Goal: Information Seeking & Learning: Learn about a topic

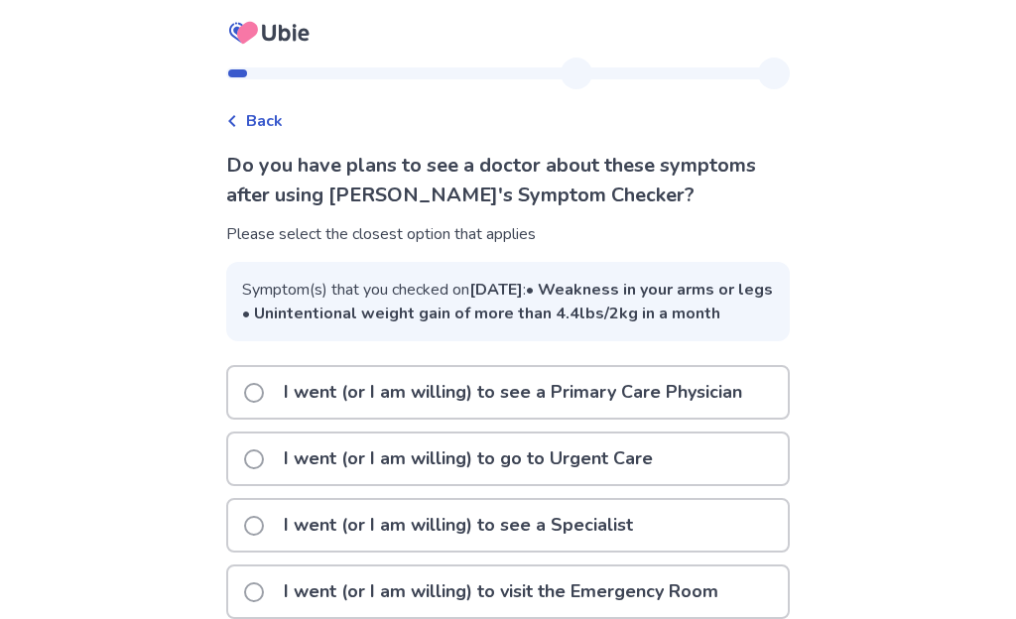
click at [250, 418] on div "I went (or I am willing) to see a Primary Care Physician" at bounding box center [508, 392] width 560 height 51
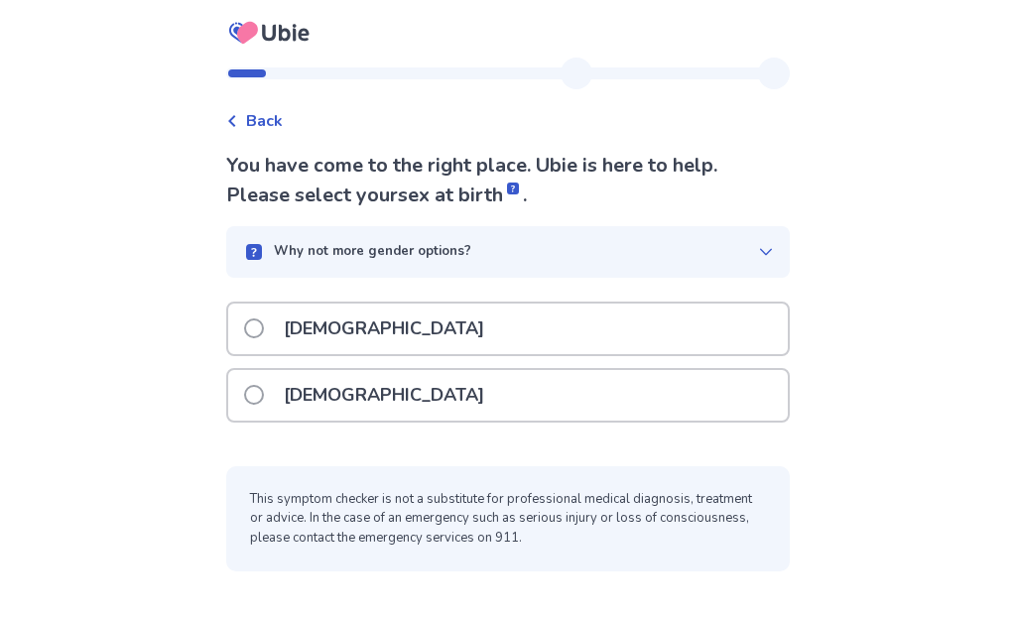
click at [265, 347] on label "[DEMOGRAPHIC_DATA]" at bounding box center [370, 329] width 252 height 51
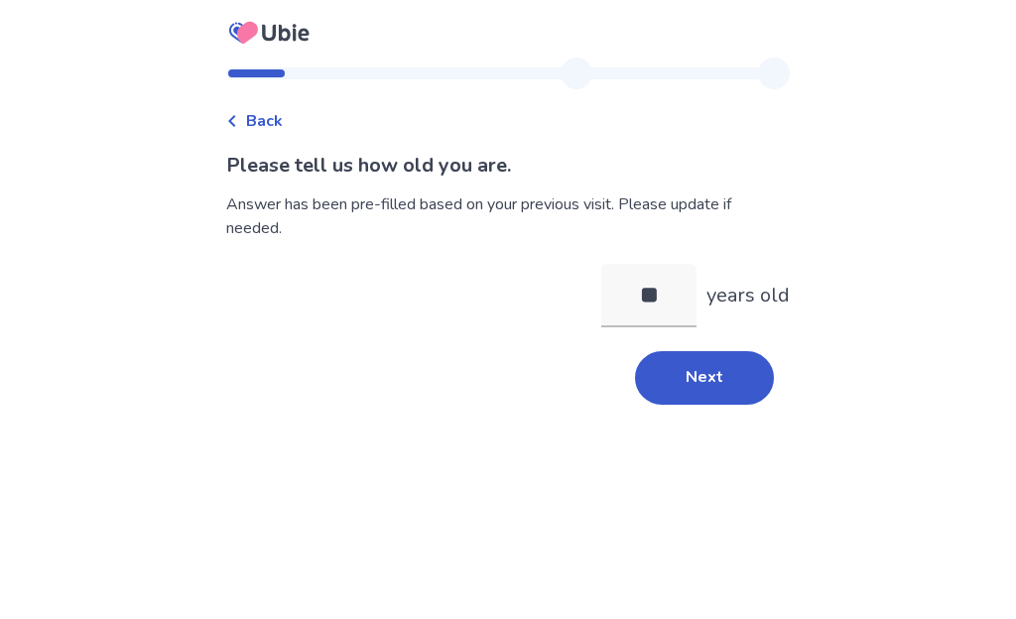
click at [731, 378] on button "Next" at bounding box center [704, 378] width 139 height 54
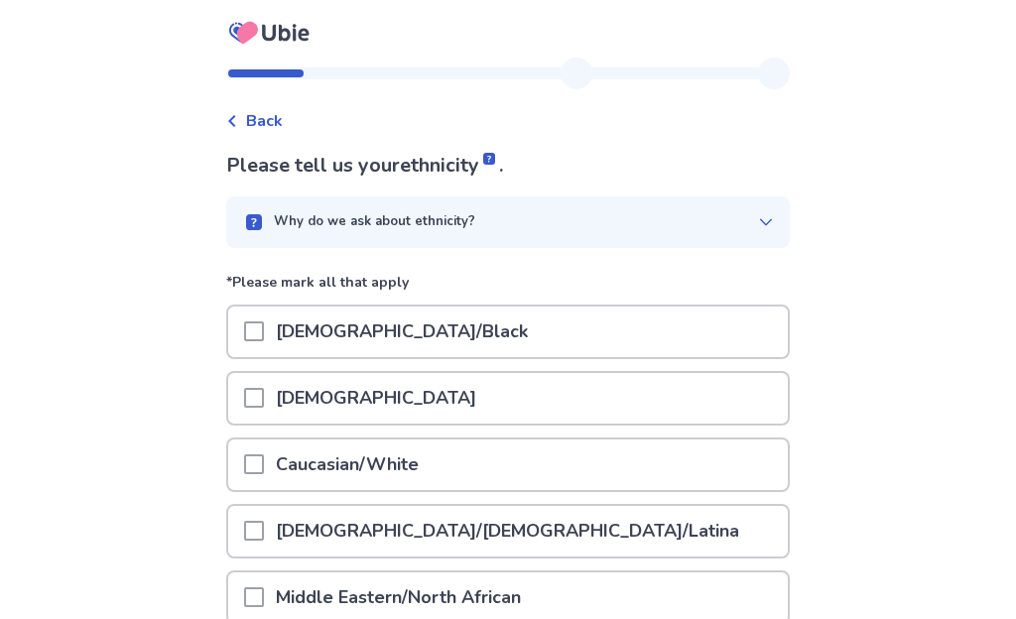
click at [258, 461] on span at bounding box center [254, 465] width 20 height 20
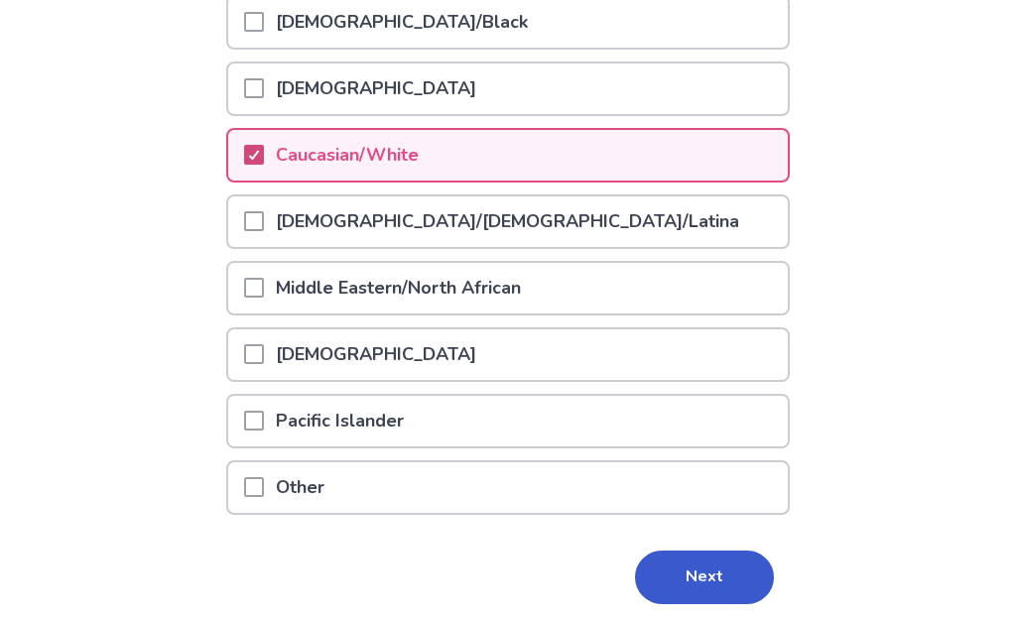
scroll to position [381, 0]
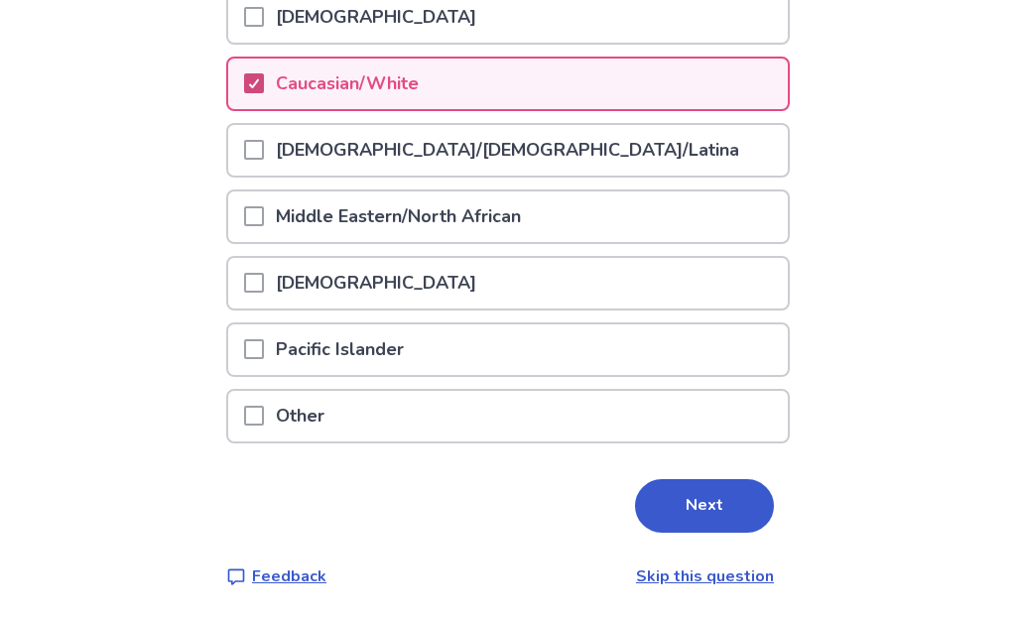
click at [687, 509] on button "Next" at bounding box center [704, 506] width 139 height 54
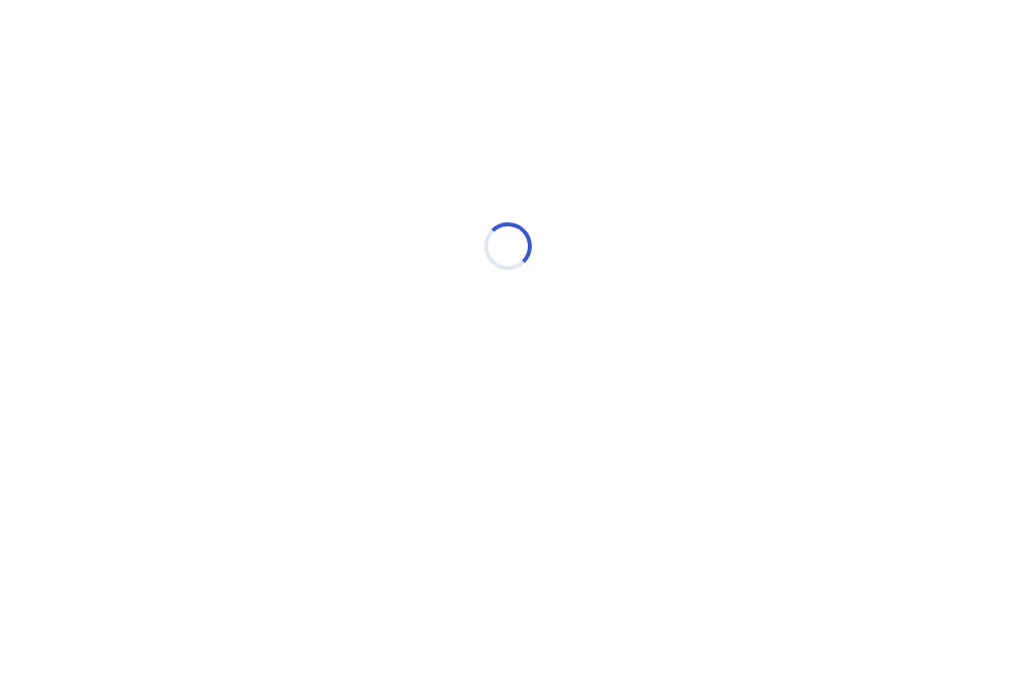
scroll to position [0, 0]
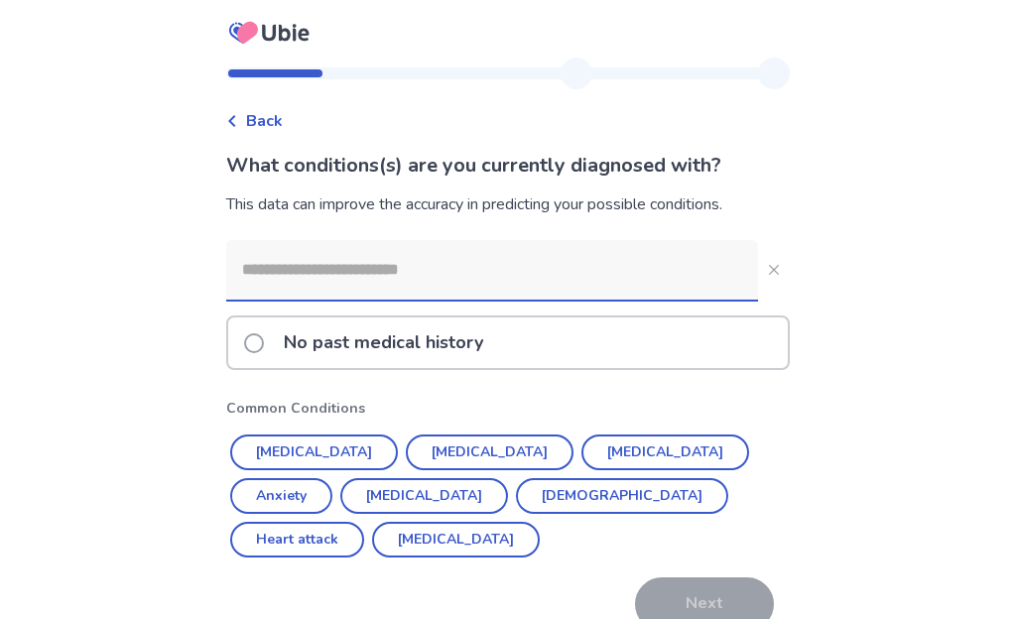
click at [267, 360] on label "No past medical history" at bounding box center [369, 343] width 251 height 51
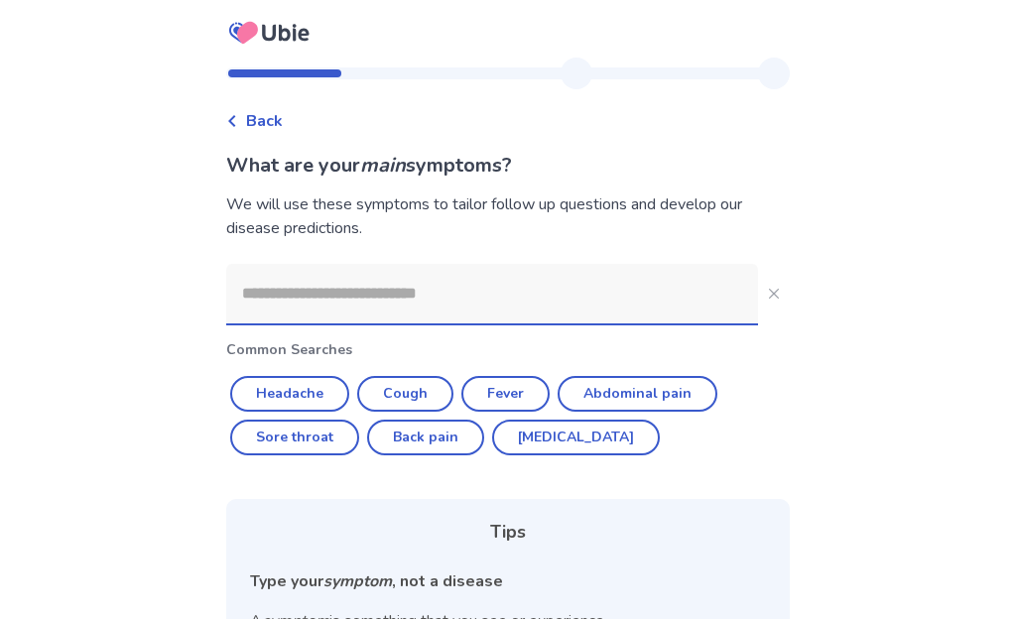
click at [285, 302] on input at bounding box center [492, 294] width 532 height 60
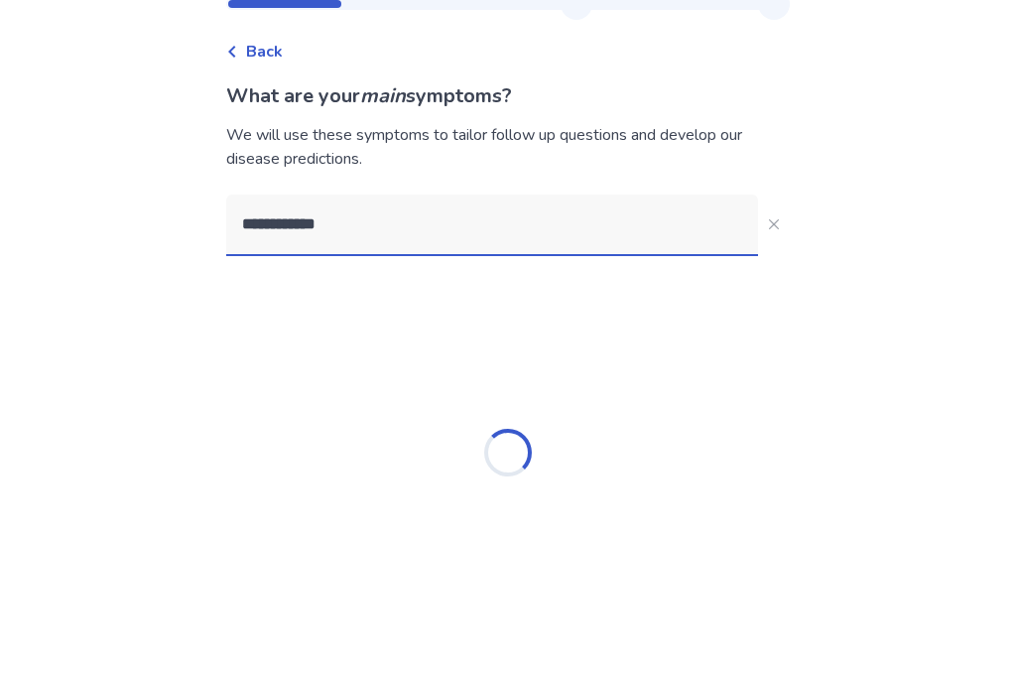
type input "**********"
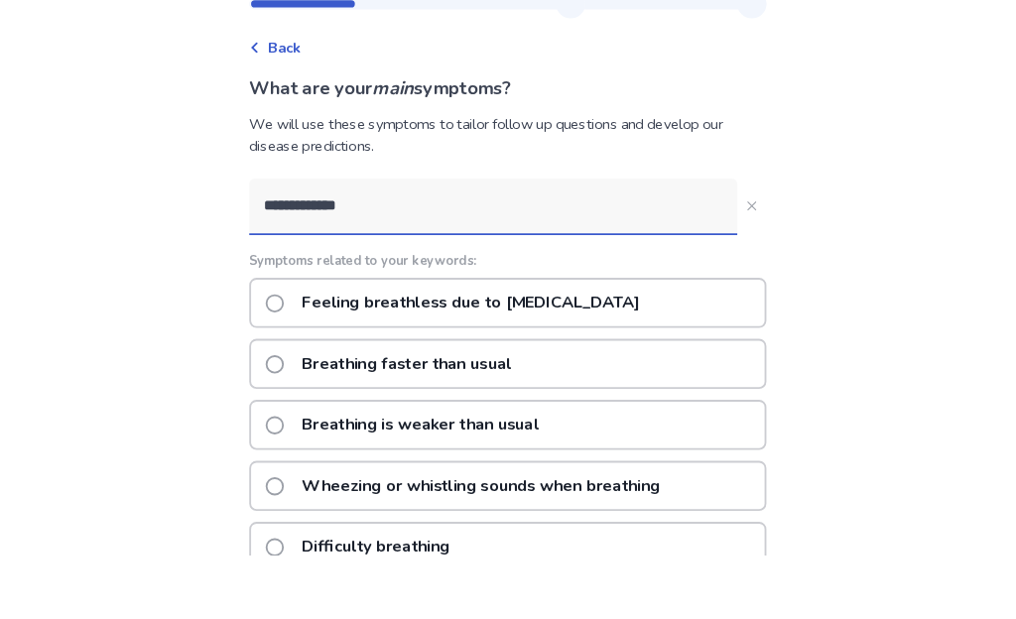
scroll to position [69, 0]
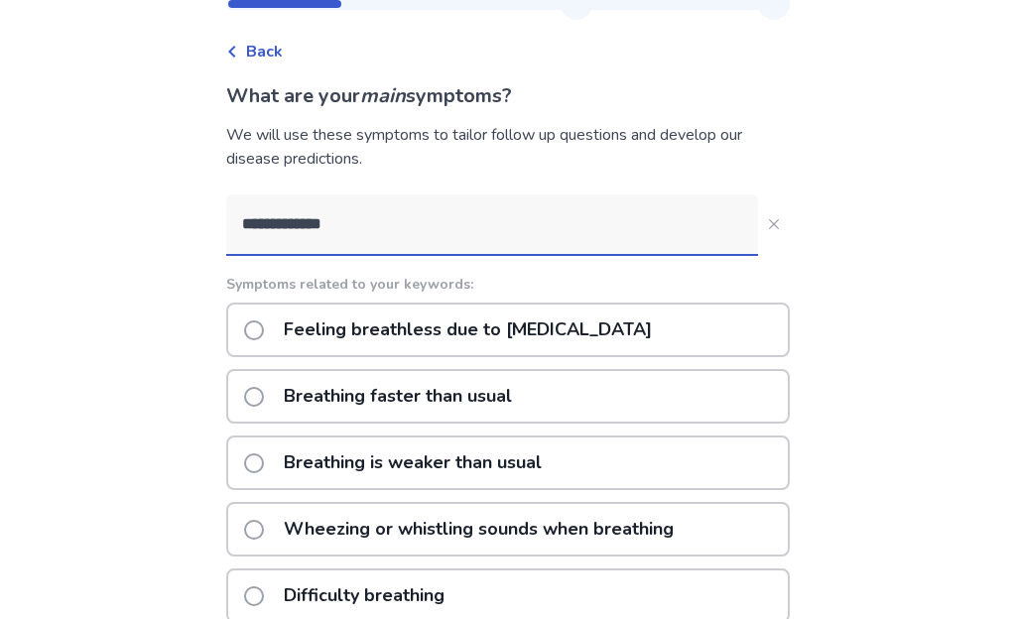
click at [260, 400] on span at bounding box center [254, 397] width 20 height 20
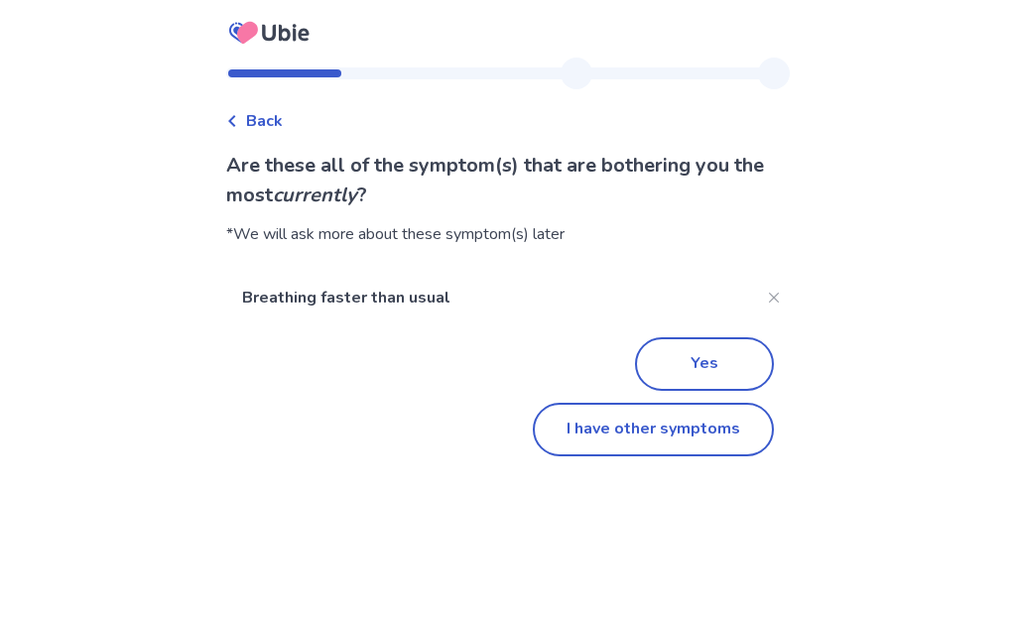
click at [724, 357] on button "Yes" at bounding box center [704, 365] width 139 height 54
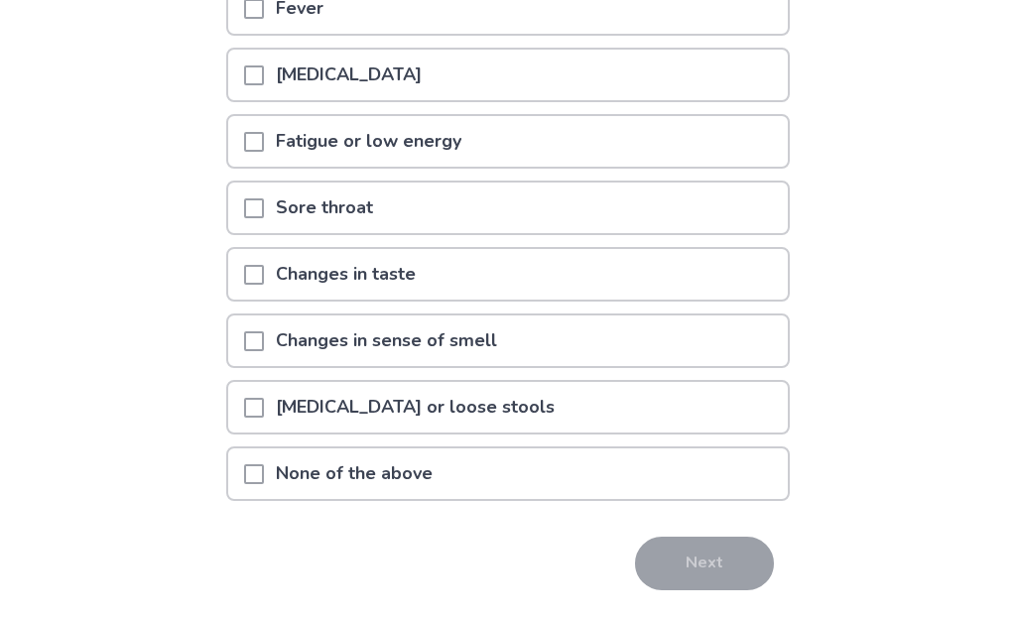
scroll to position [722, 0]
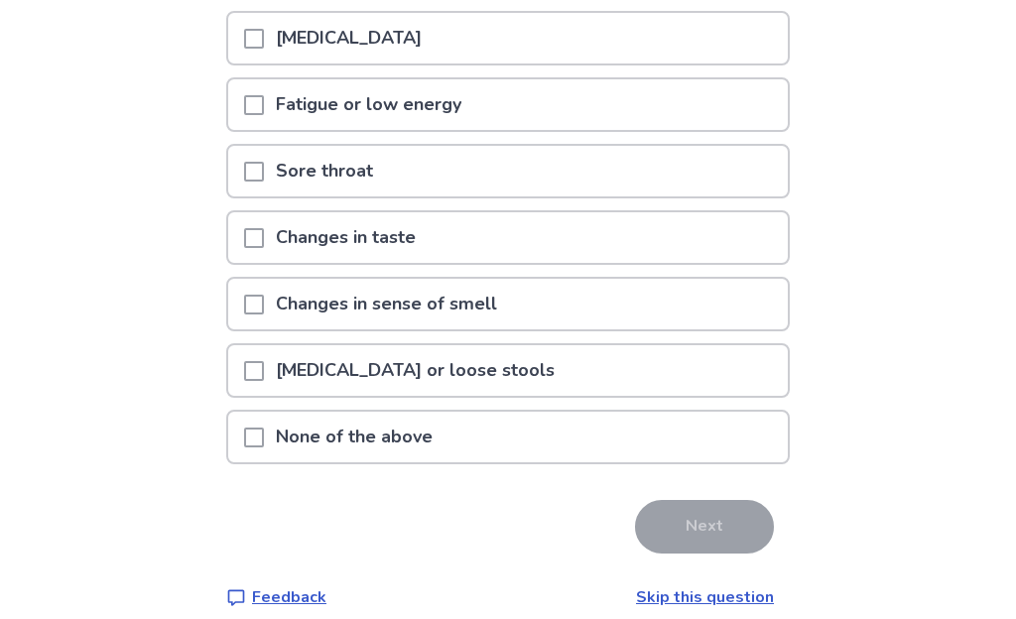
click at [245, 388] on div "[MEDICAL_DATA] or loose stools" at bounding box center [508, 370] width 560 height 51
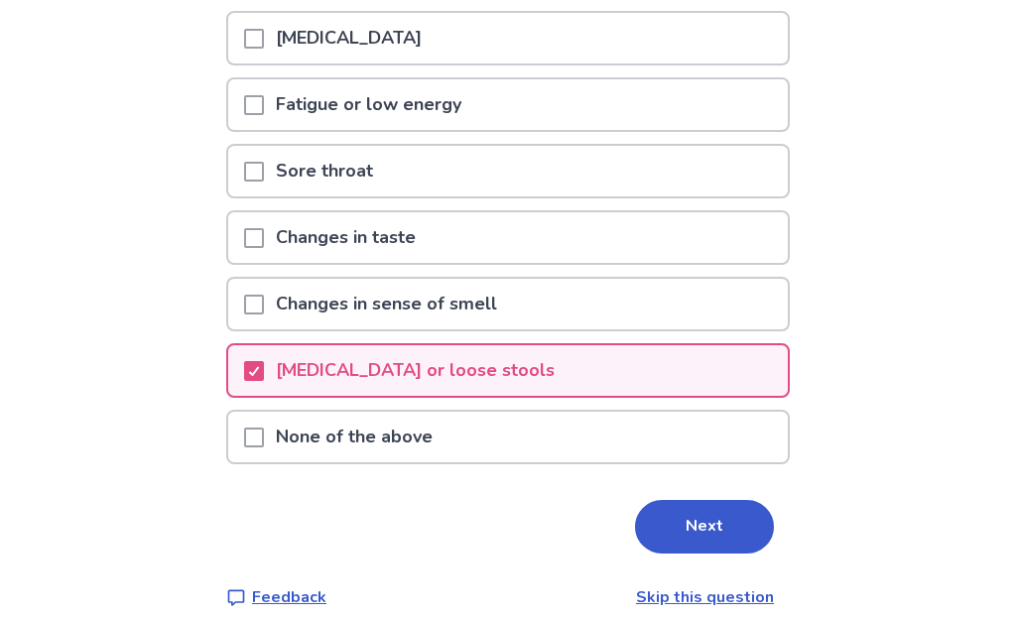
click at [704, 526] on button "Next" at bounding box center [704, 527] width 139 height 54
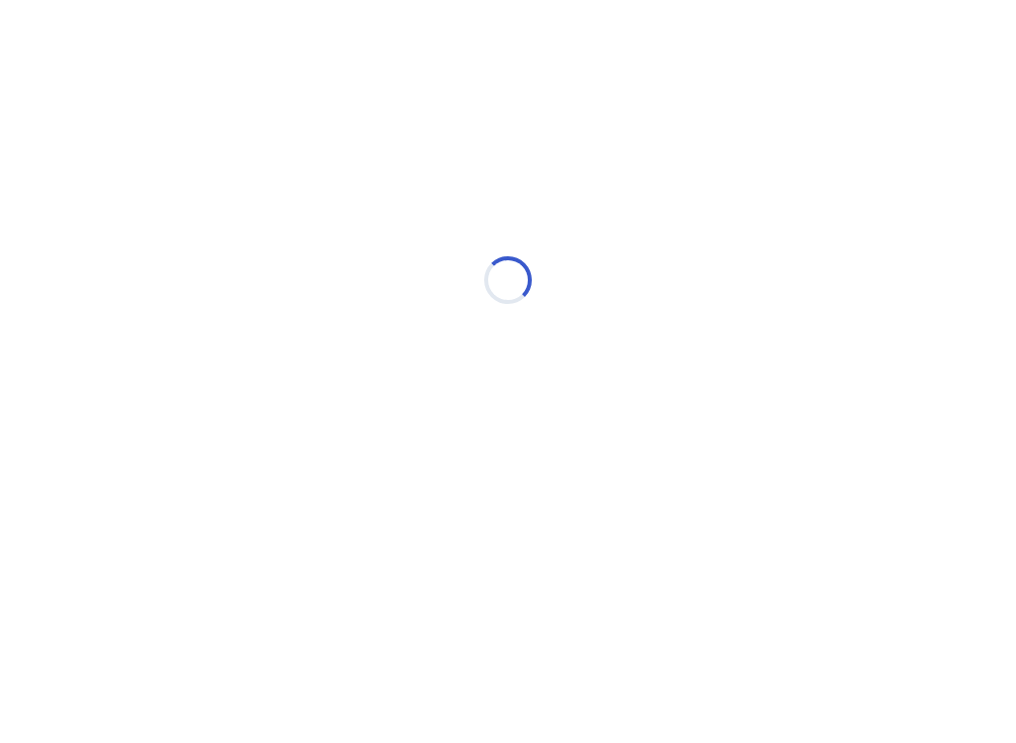
scroll to position [0, 0]
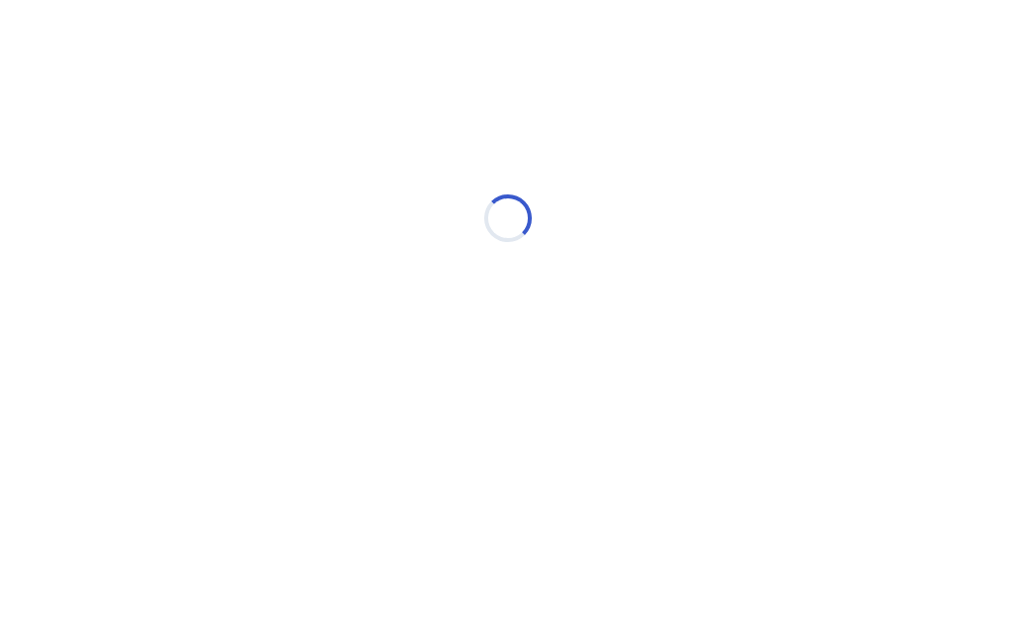
select select "*"
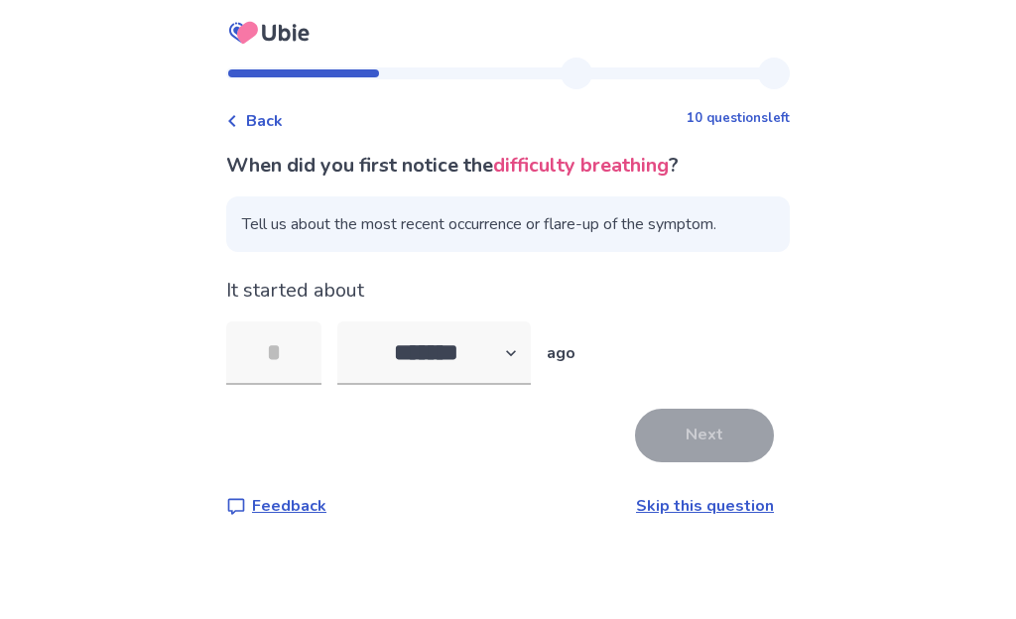
click at [697, 506] on link "Skip this question" at bounding box center [705, 506] width 138 height 22
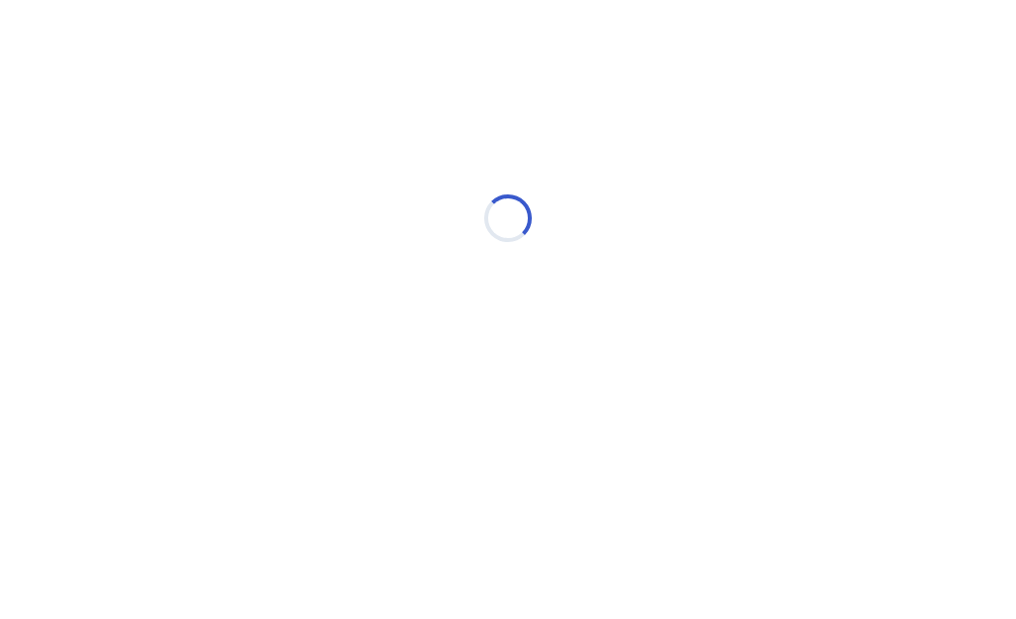
select select "*"
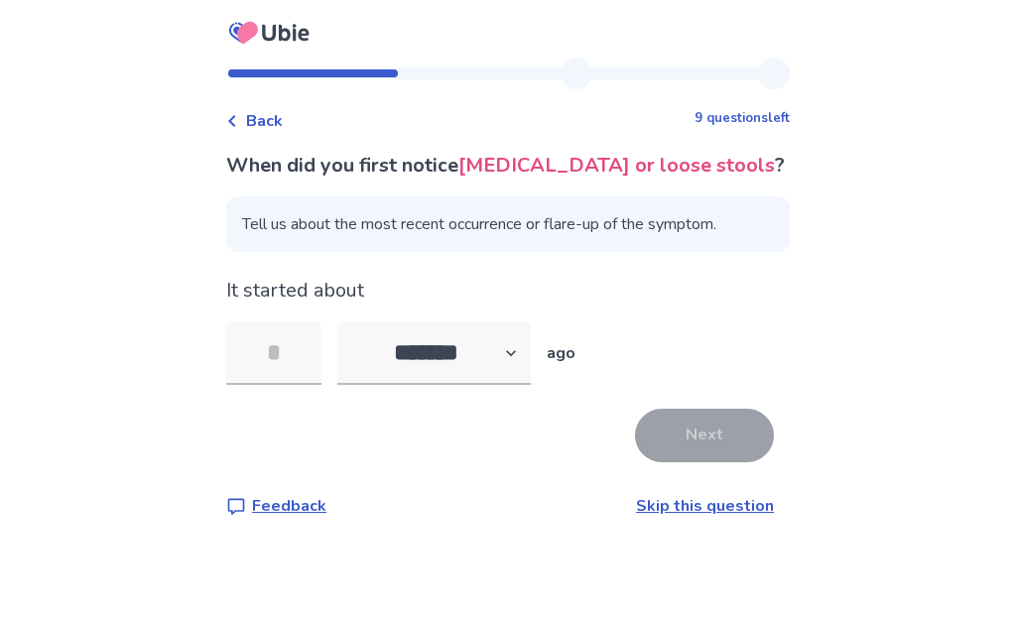
click at [732, 496] on link "Skip this question" at bounding box center [705, 506] width 138 height 22
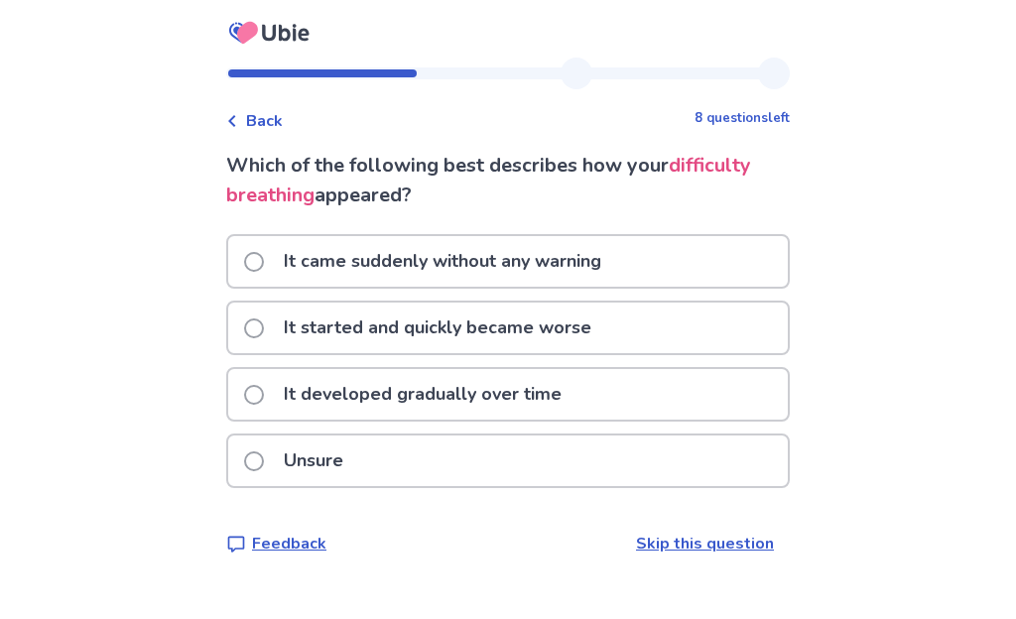
click at [281, 109] on span "Back" at bounding box center [264, 121] width 37 height 24
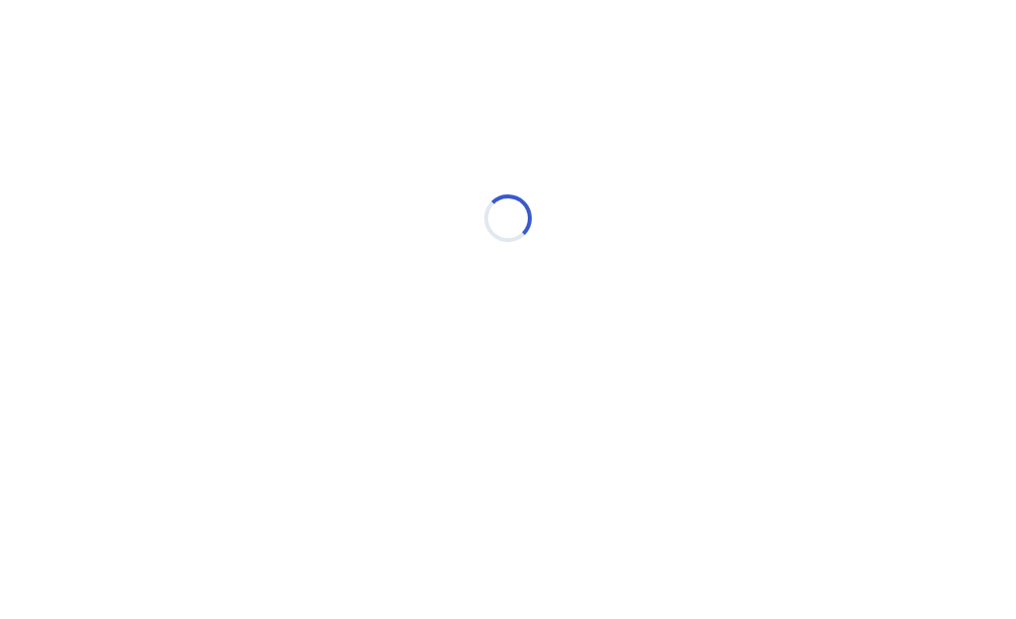
select select "*"
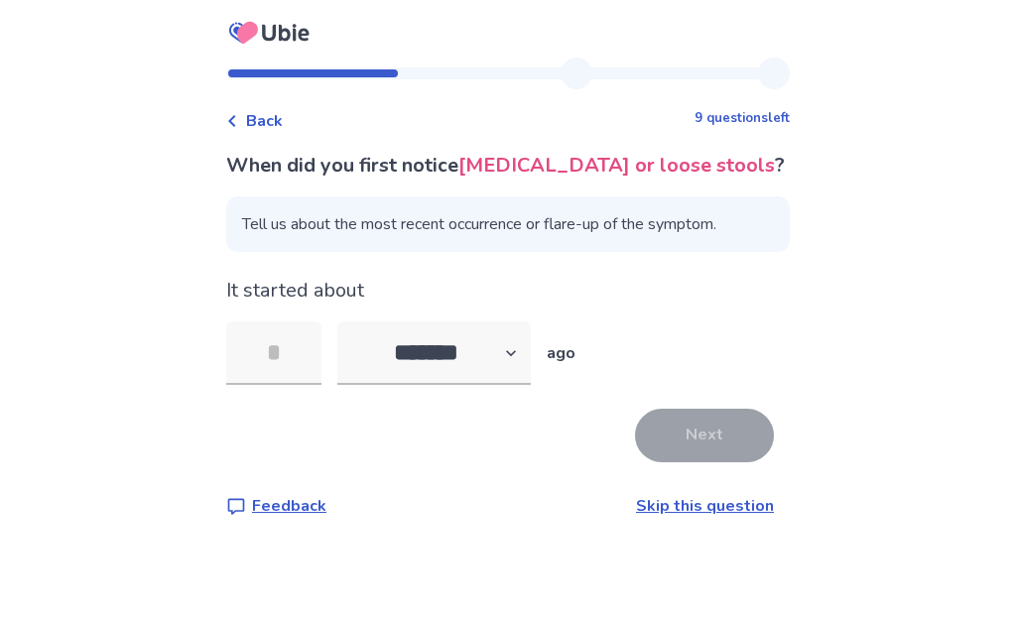
click at [260, 120] on span "Back" at bounding box center [264, 121] width 37 height 24
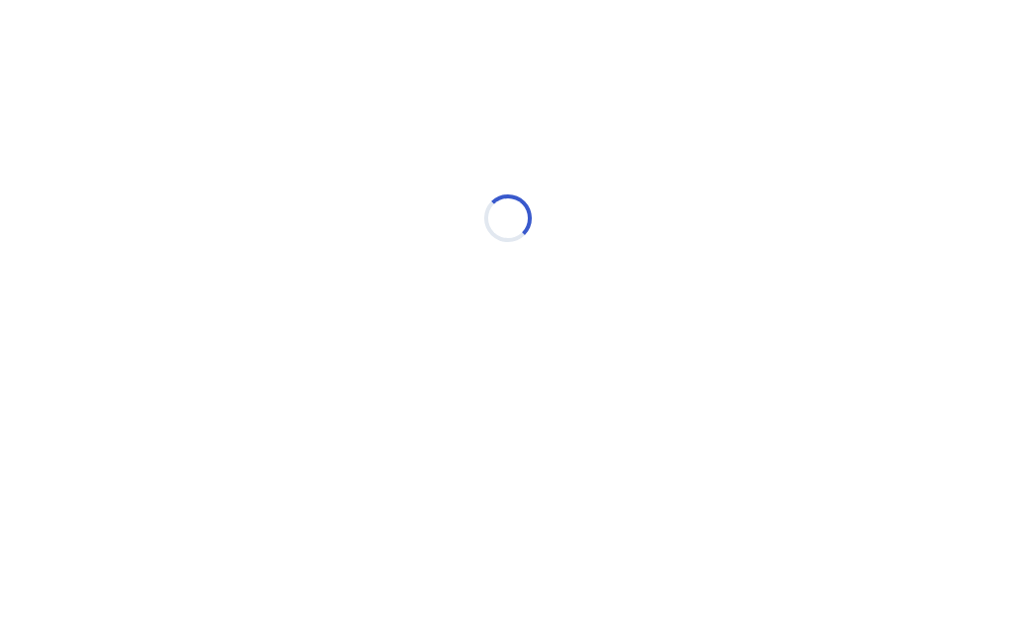
select select "*"
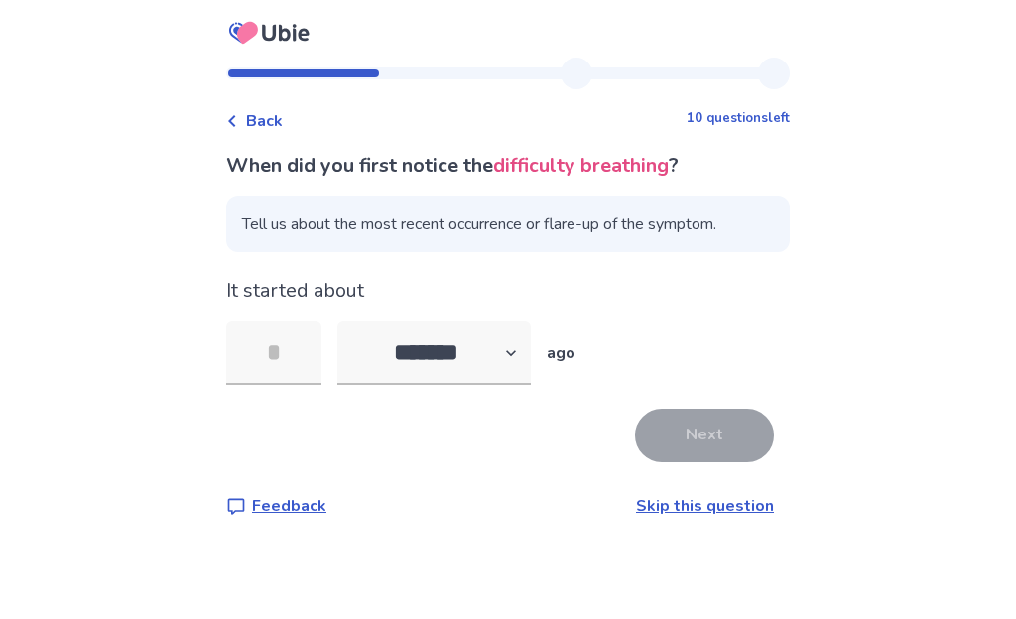
click at [272, 356] on input "tel" at bounding box center [273, 354] width 95 height 64
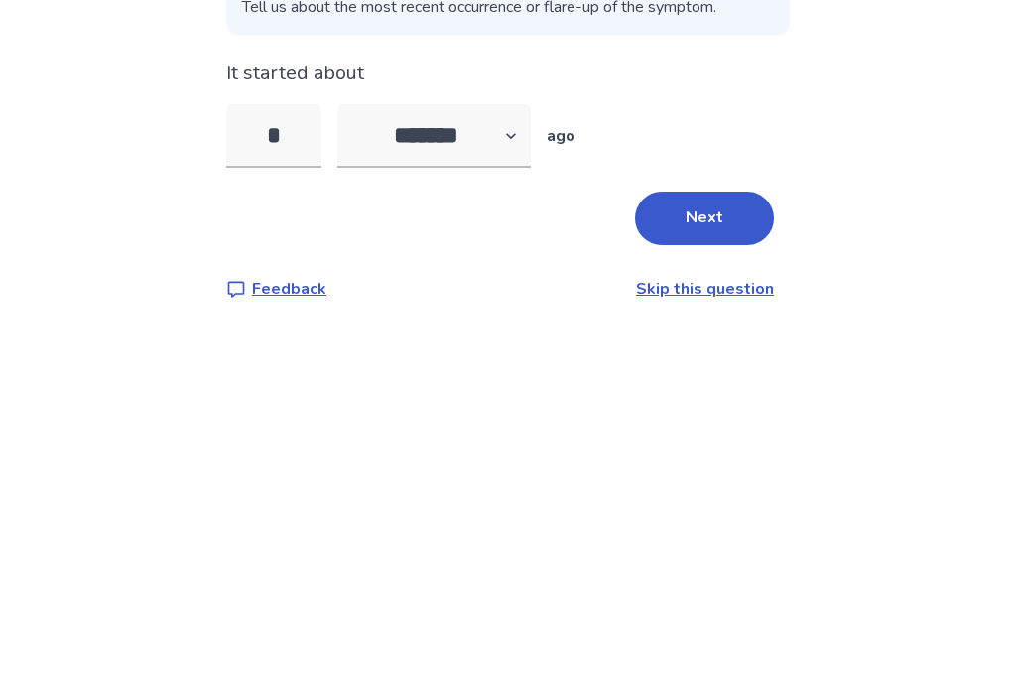
type input "*"
click at [528, 322] on select "******* ****** ******* ******** *******" at bounding box center [435, 354] width 194 height 64
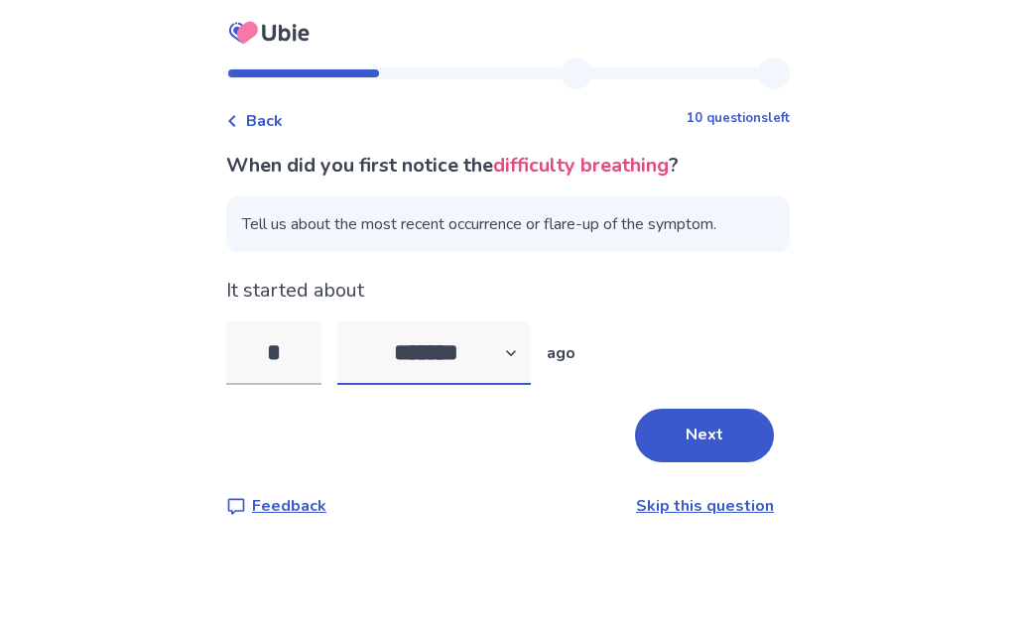
select select "*"
click at [712, 448] on button "Next" at bounding box center [704, 436] width 139 height 54
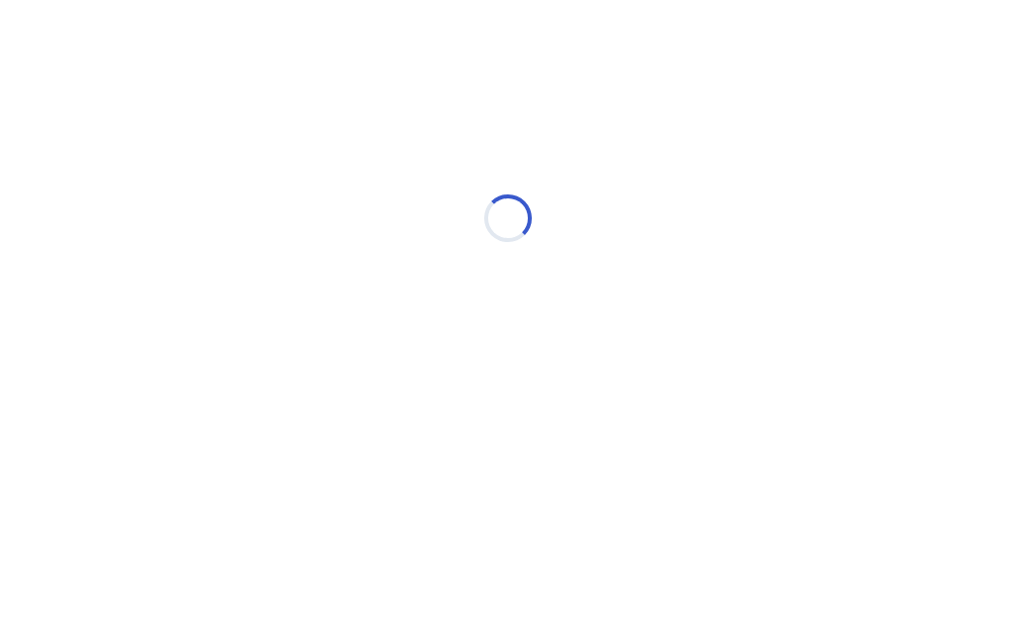
select select "*"
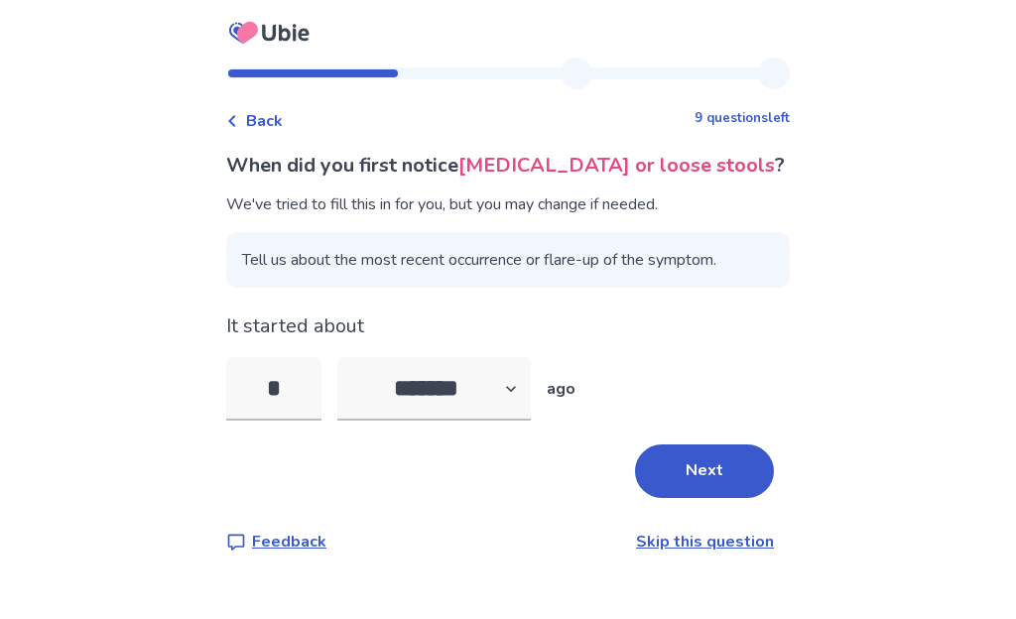
click at [720, 541] on link "Skip this question" at bounding box center [705, 542] width 138 height 22
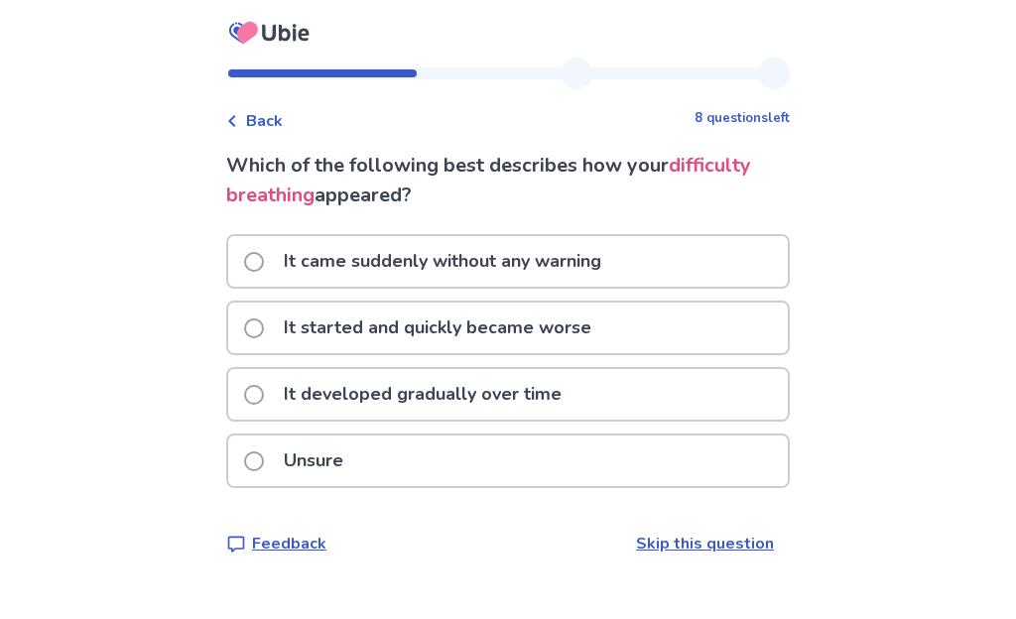
click at [263, 343] on label "It started and quickly became worse" at bounding box center [423, 328] width 359 height 51
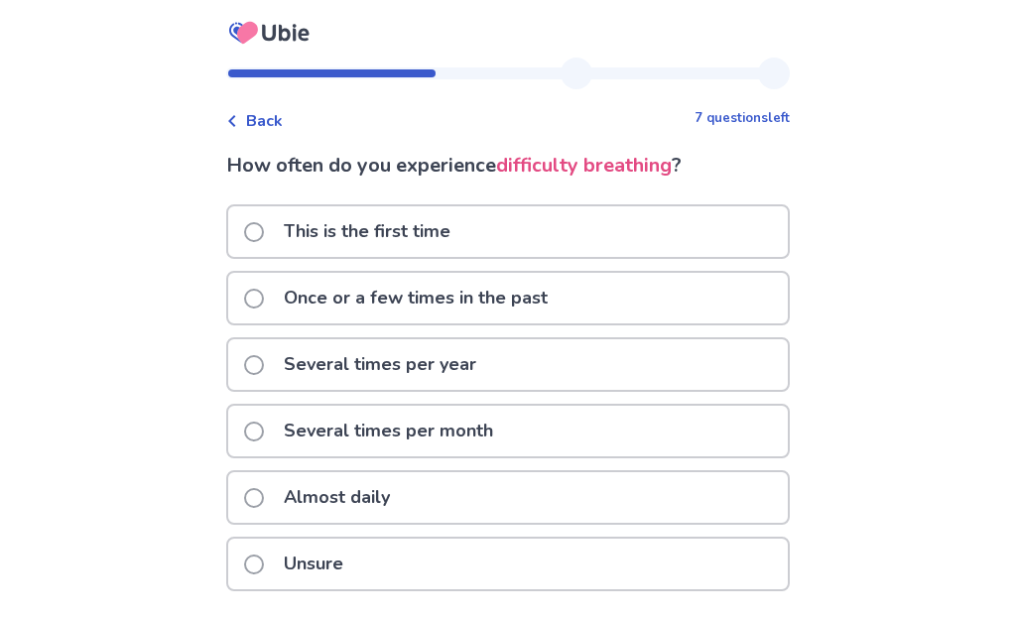
click at [243, 506] on div "Almost daily" at bounding box center [508, 498] width 560 height 51
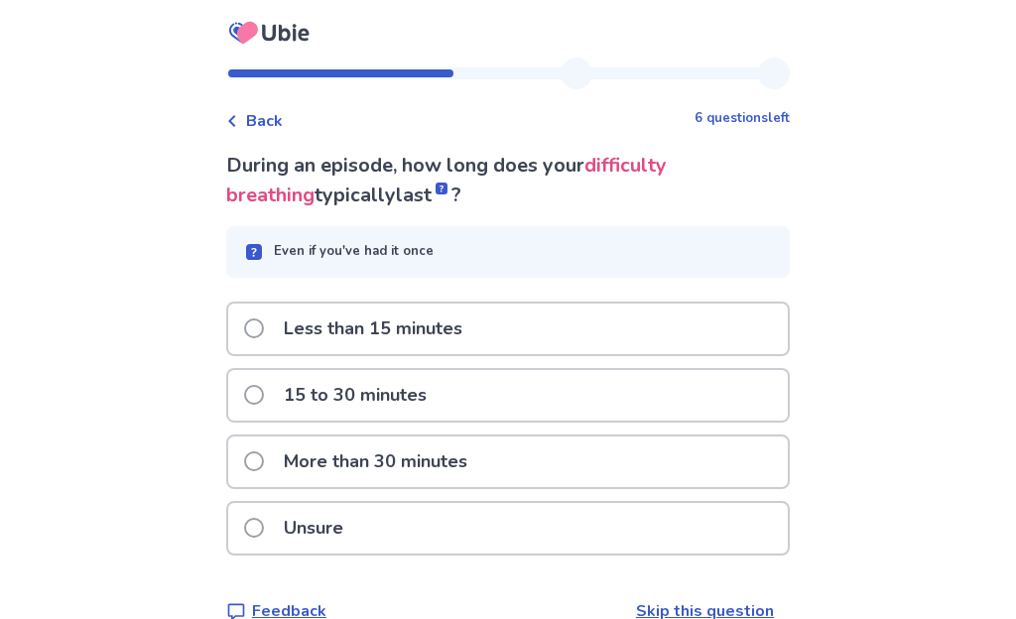
click at [244, 540] on div "Unsure" at bounding box center [508, 528] width 560 height 51
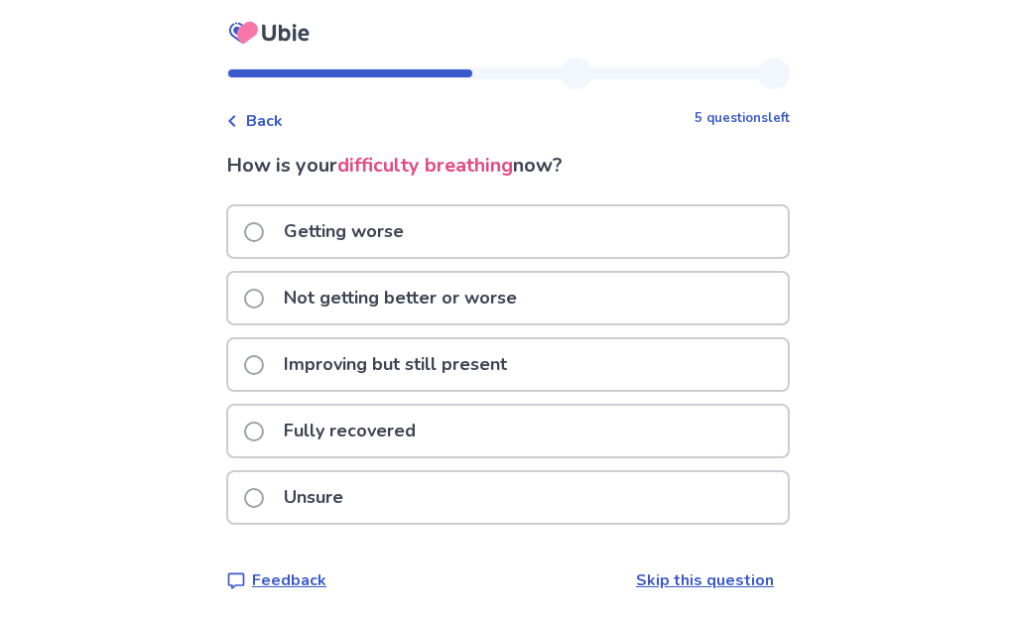
click at [258, 382] on label "Improving but still present" at bounding box center [381, 364] width 275 height 51
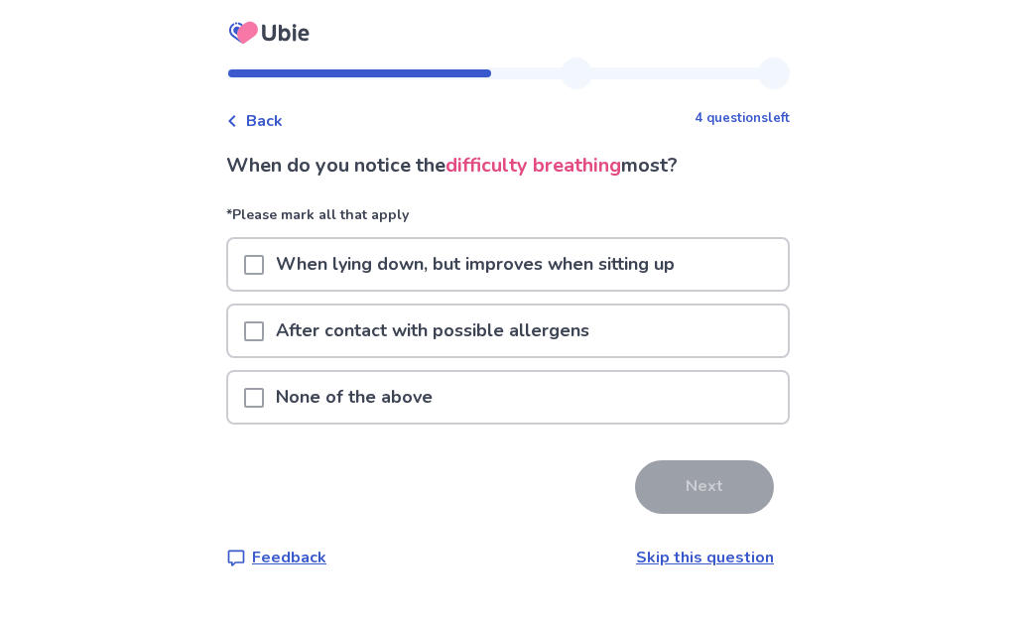
click at [258, 410] on div at bounding box center [254, 397] width 20 height 51
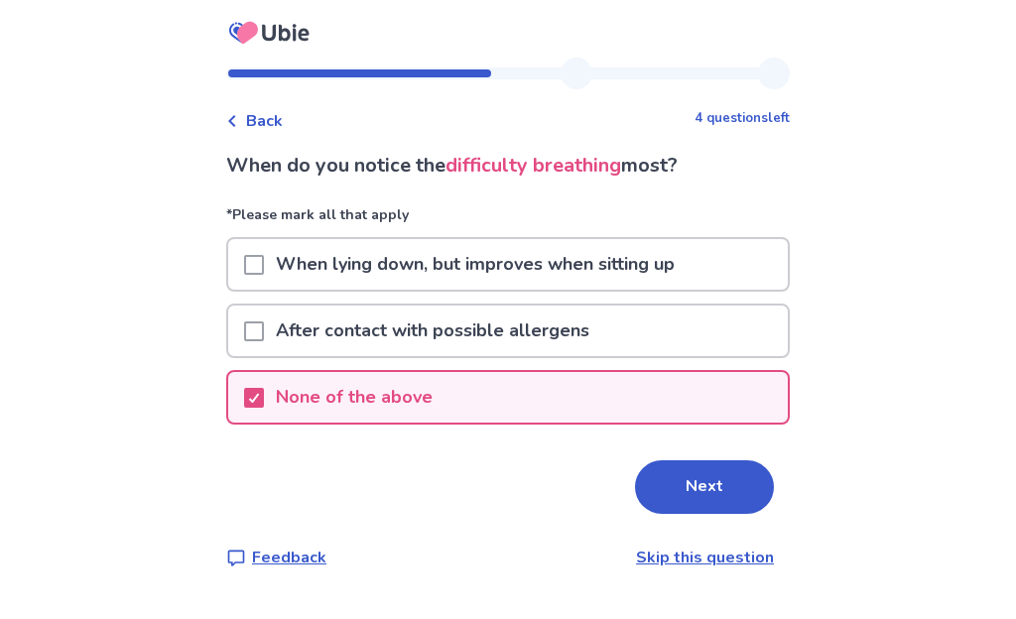
click at [709, 497] on button "Next" at bounding box center [704, 488] width 139 height 54
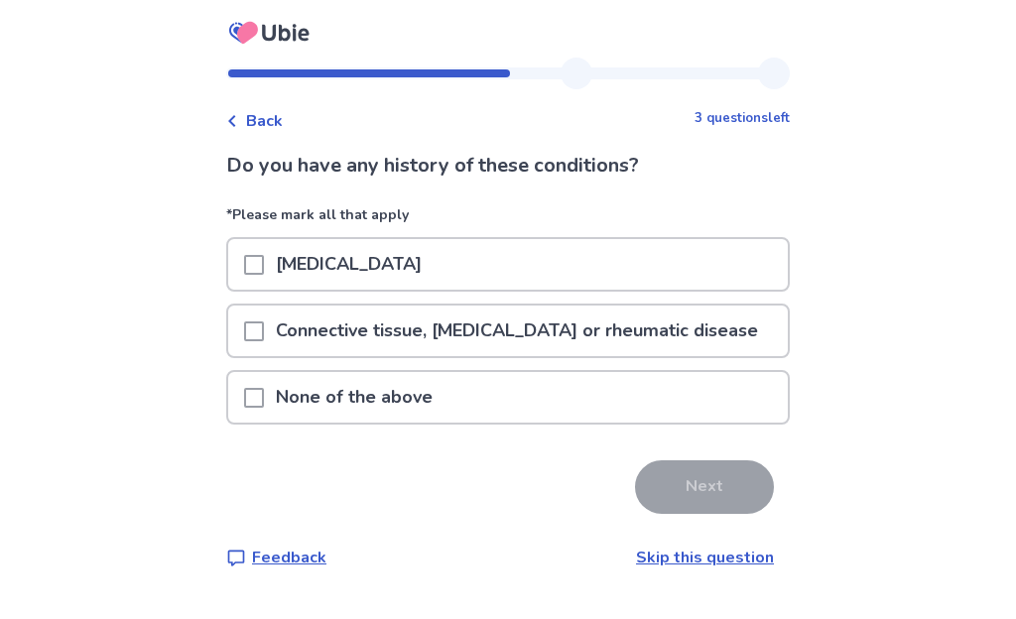
click at [257, 415] on div at bounding box center [254, 397] width 20 height 51
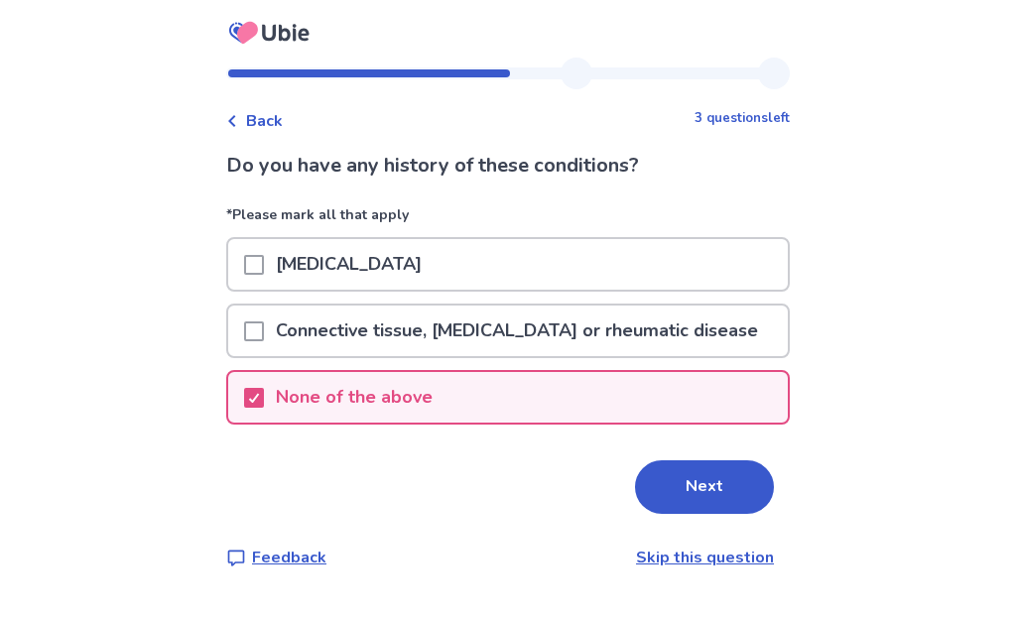
click at [715, 503] on button "Next" at bounding box center [704, 488] width 139 height 54
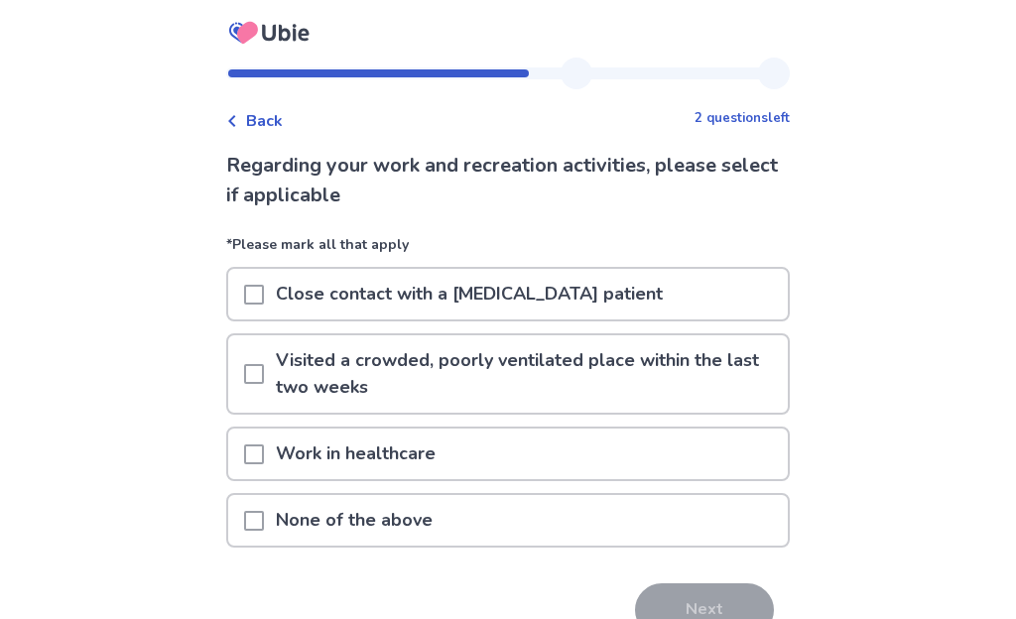
click at [258, 521] on span at bounding box center [254, 521] width 20 height 20
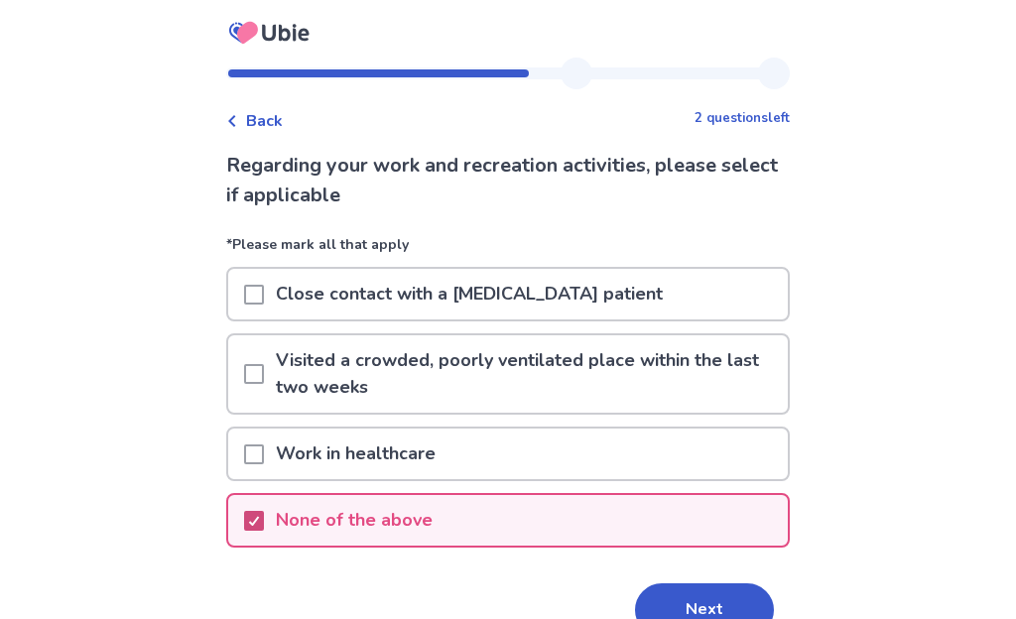
click at [713, 603] on button "Next" at bounding box center [704, 611] width 139 height 54
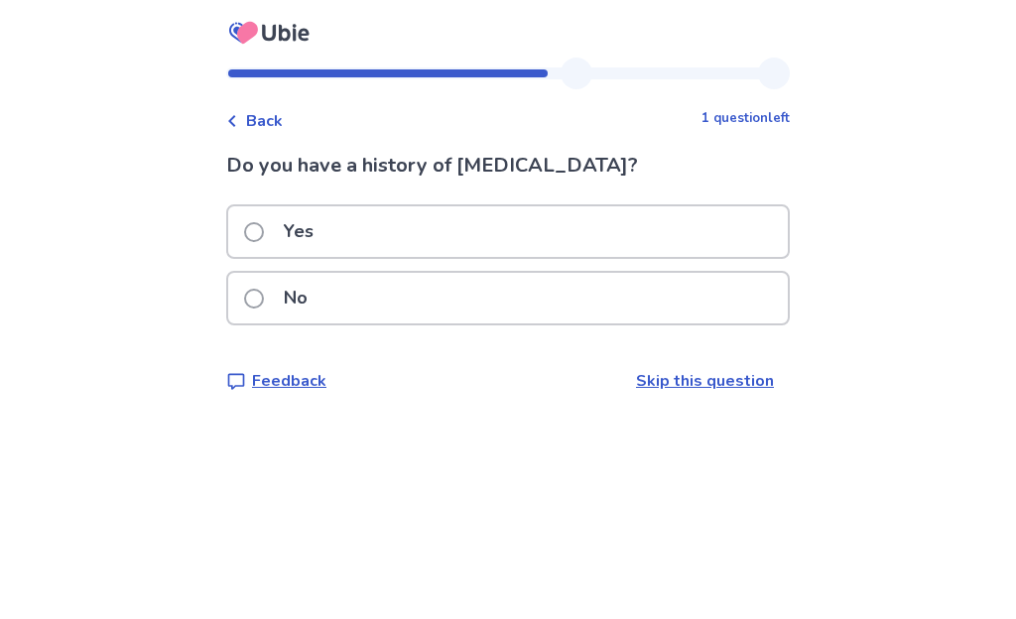
click at [259, 307] on label "No" at bounding box center [281, 298] width 75 height 51
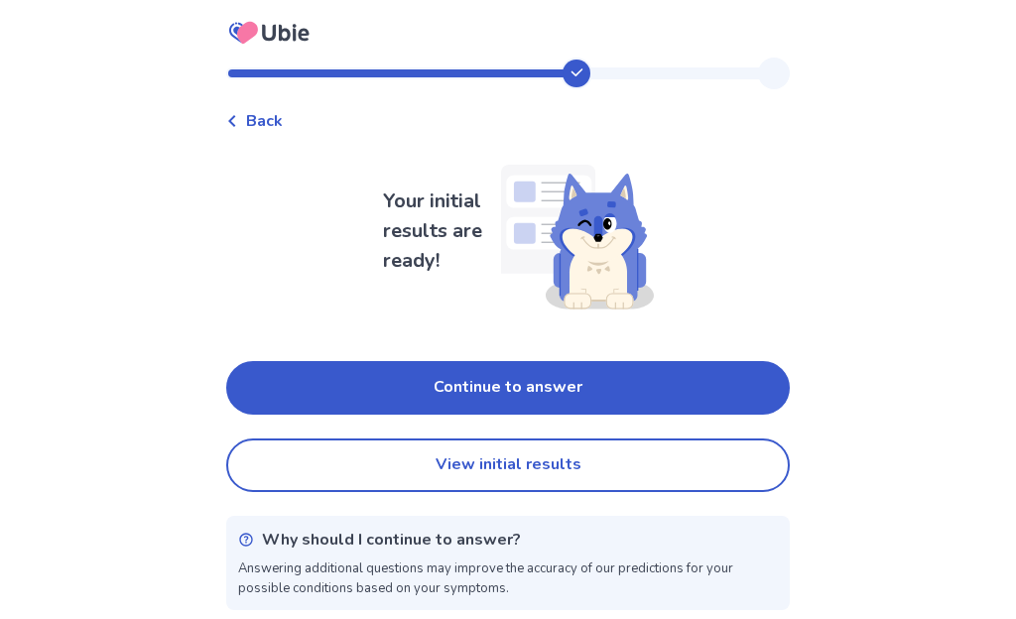
click at [297, 390] on button "Continue to answer" at bounding box center [508, 388] width 564 height 54
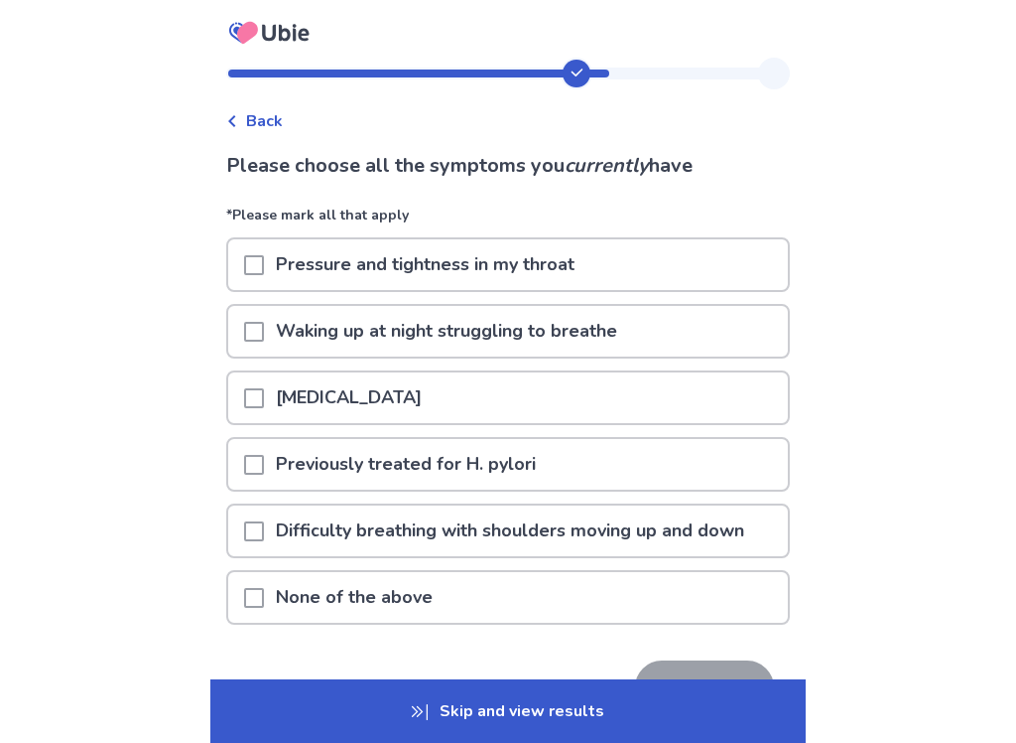
click at [257, 608] on div at bounding box center [254, 597] width 20 height 51
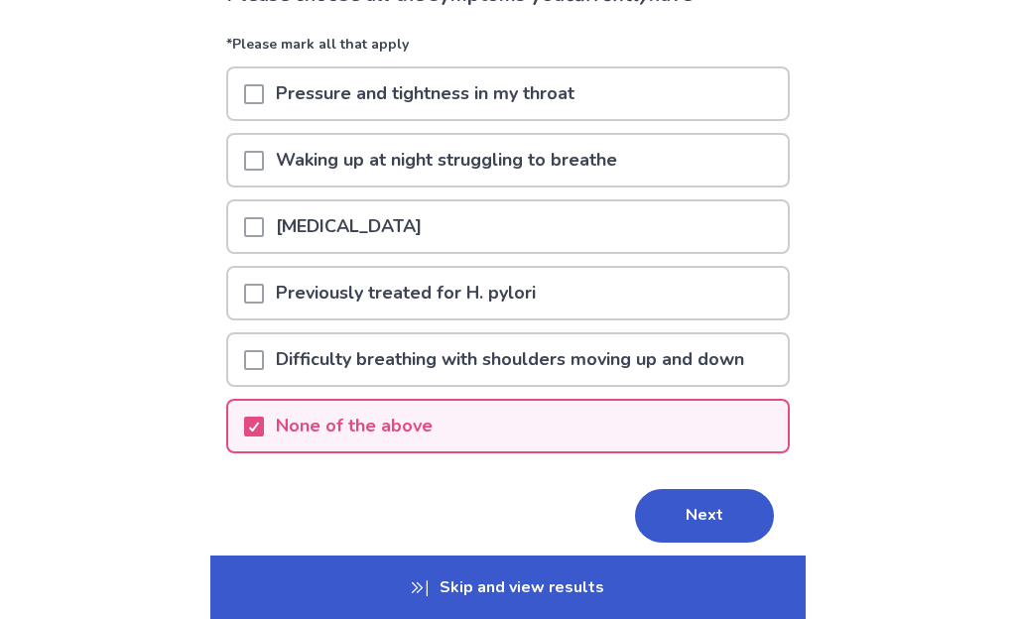
scroll to position [183, 0]
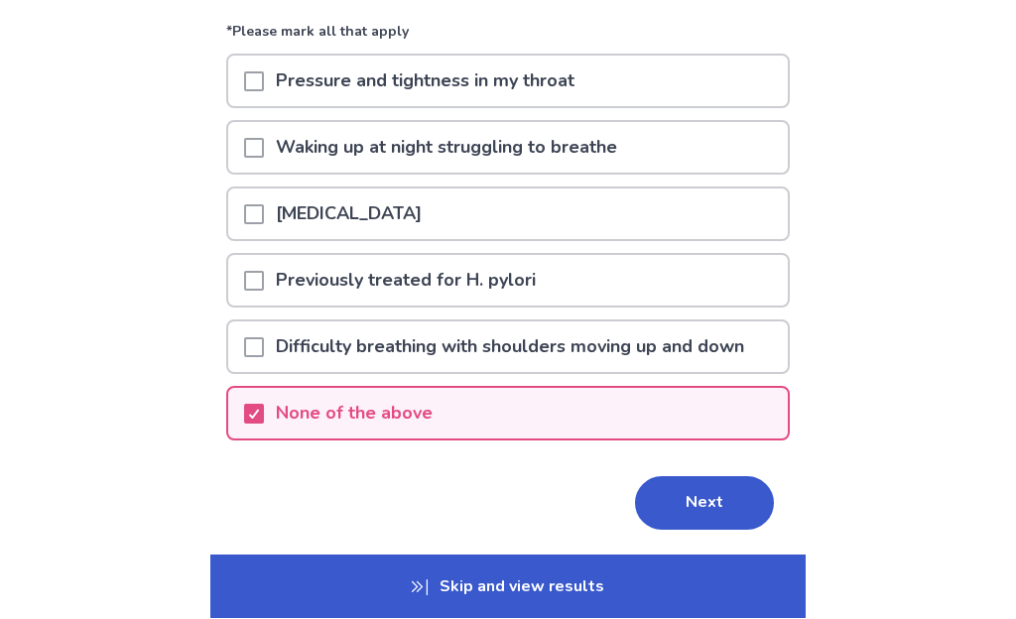
click at [721, 507] on button "Next" at bounding box center [704, 504] width 139 height 54
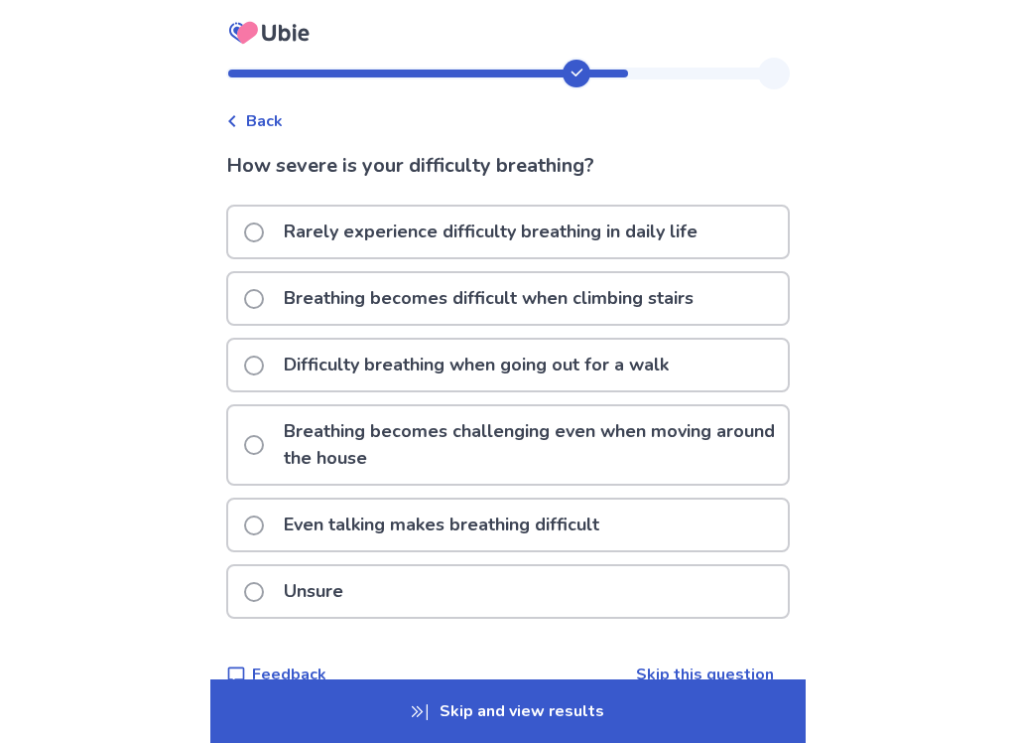
click at [264, 304] on span at bounding box center [254, 299] width 20 height 20
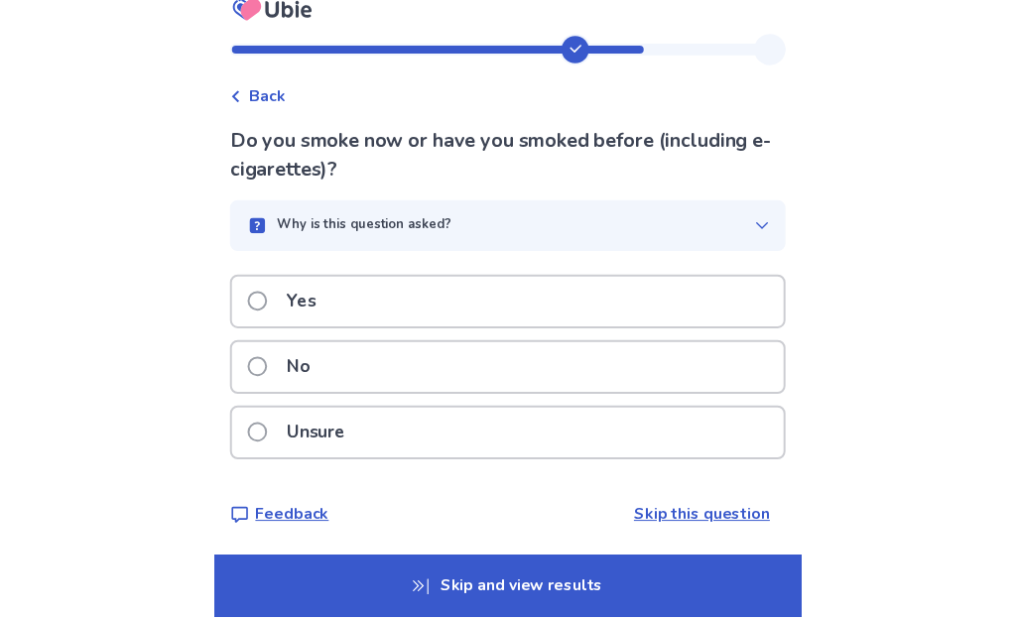
scroll to position [30, 0]
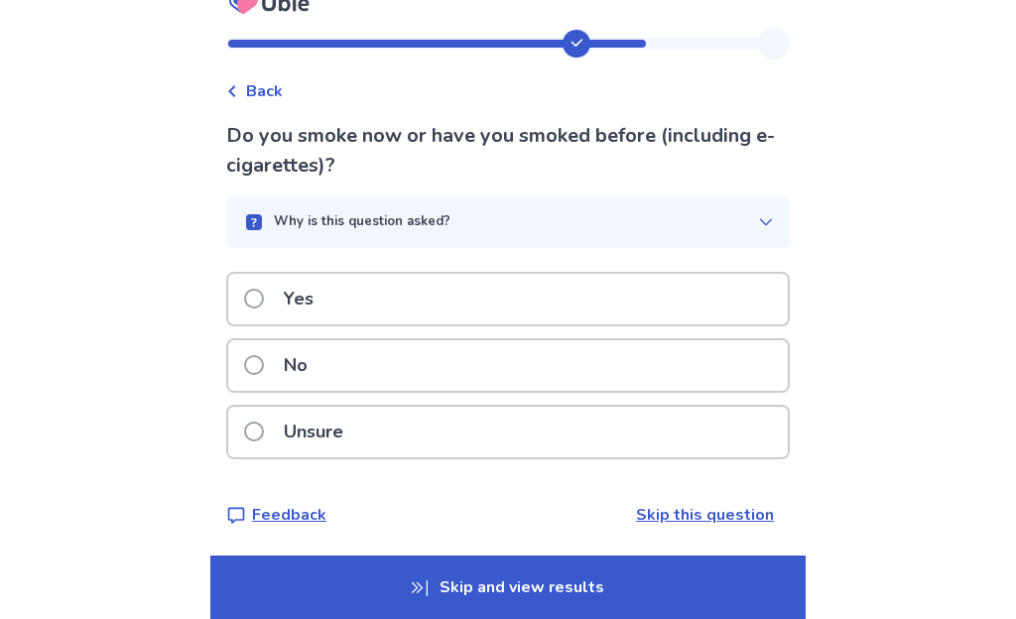
click at [256, 306] on label "Yes" at bounding box center [284, 299] width 81 height 51
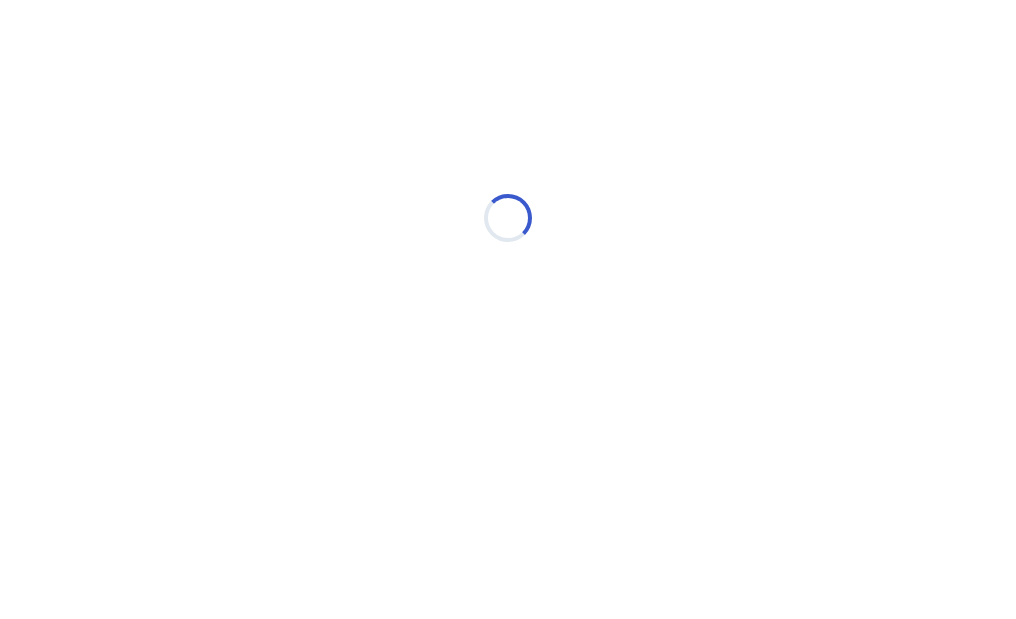
scroll to position [0, 0]
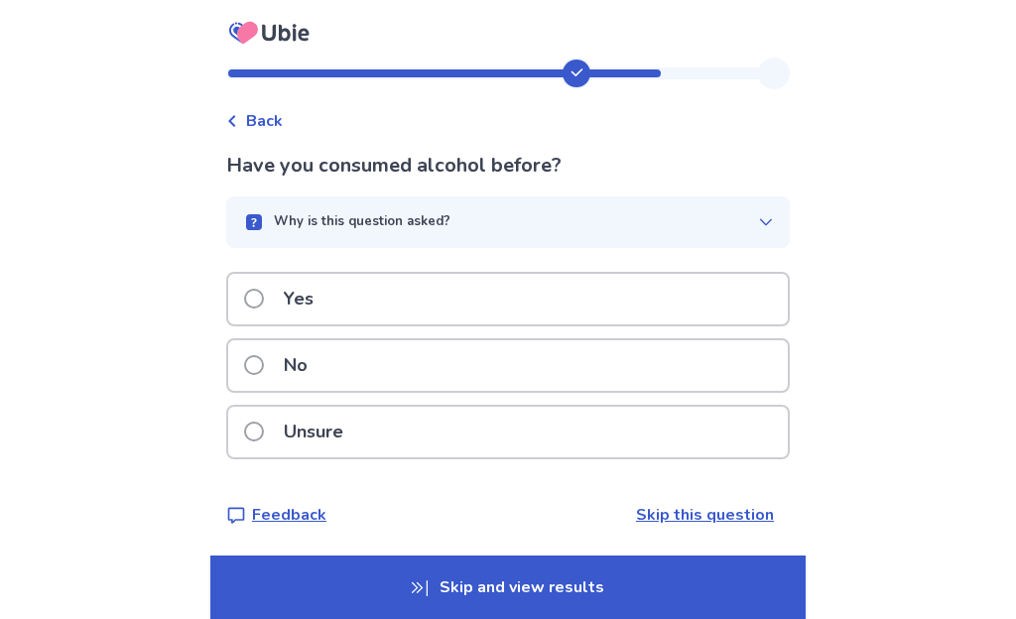
click at [248, 369] on div "No" at bounding box center [508, 365] width 560 height 51
click at [261, 378] on label "No" at bounding box center [281, 365] width 75 height 51
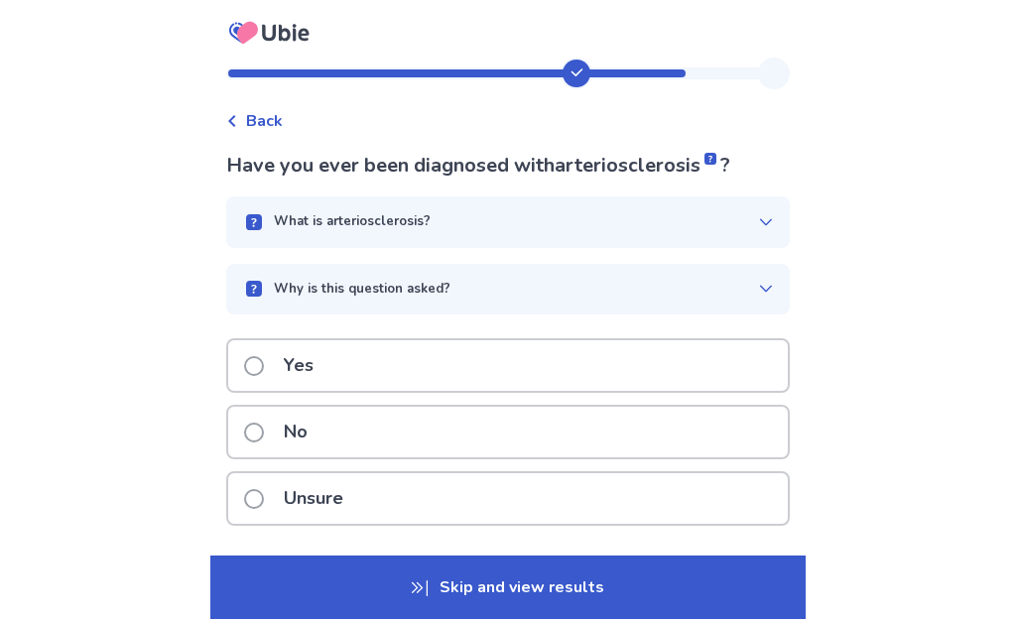
click at [252, 441] on div "No" at bounding box center [508, 432] width 560 height 51
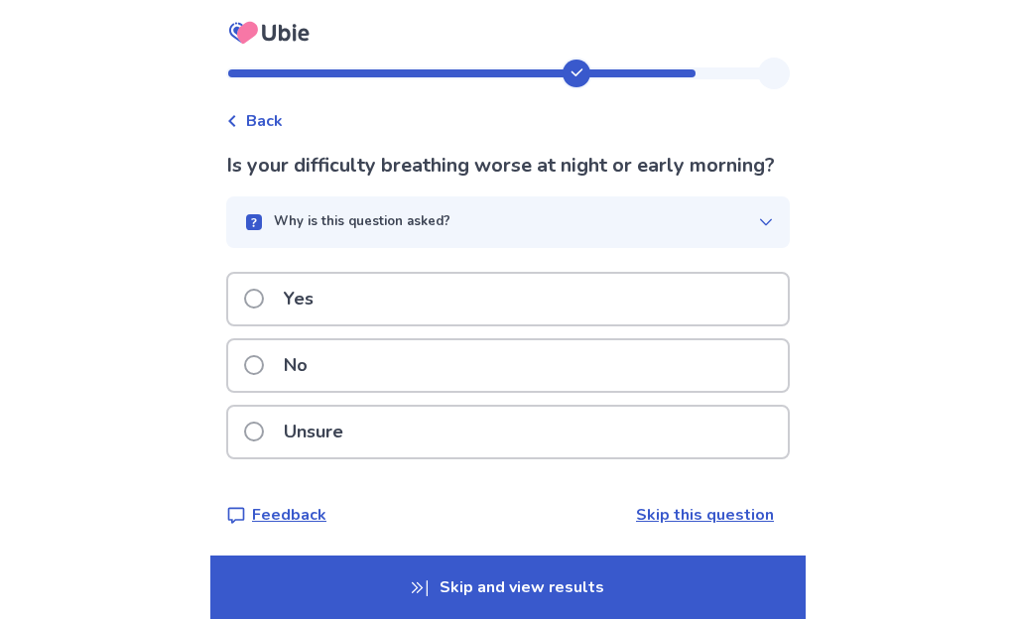
click at [262, 458] on label "Unsure" at bounding box center [299, 432] width 111 height 51
click at [263, 438] on span at bounding box center [254, 432] width 20 height 20
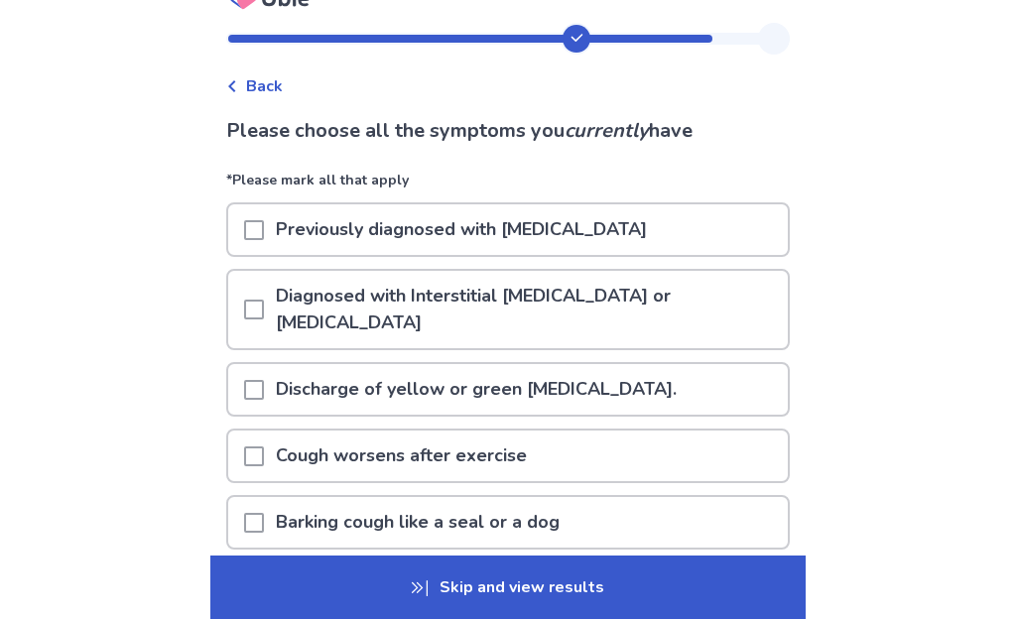
scroll to position [120, 0]
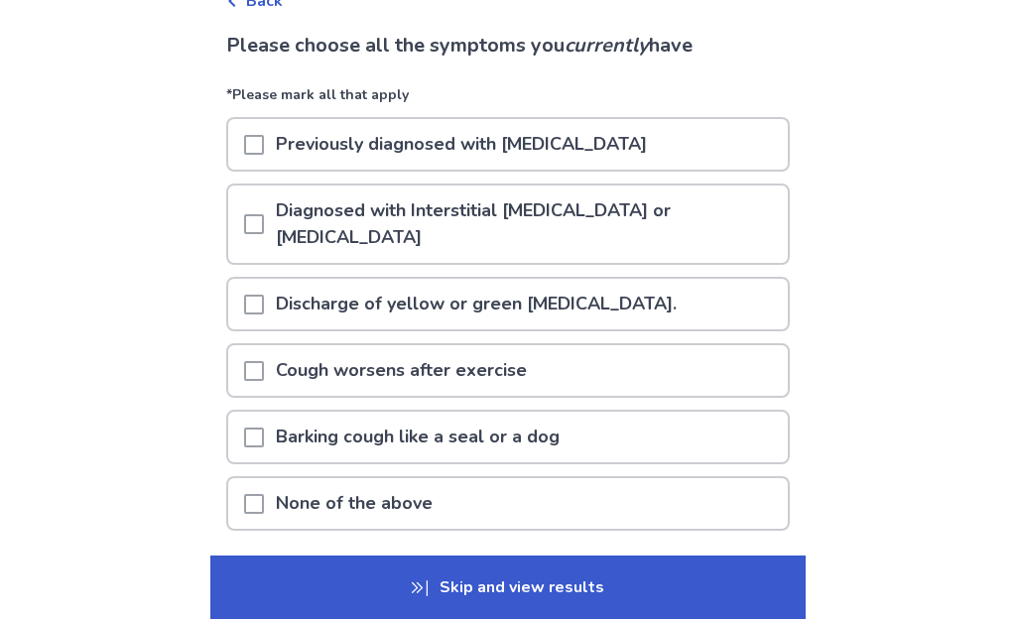
click at [263, 514] on div at bounding box center [254, 503] width 20 height 51
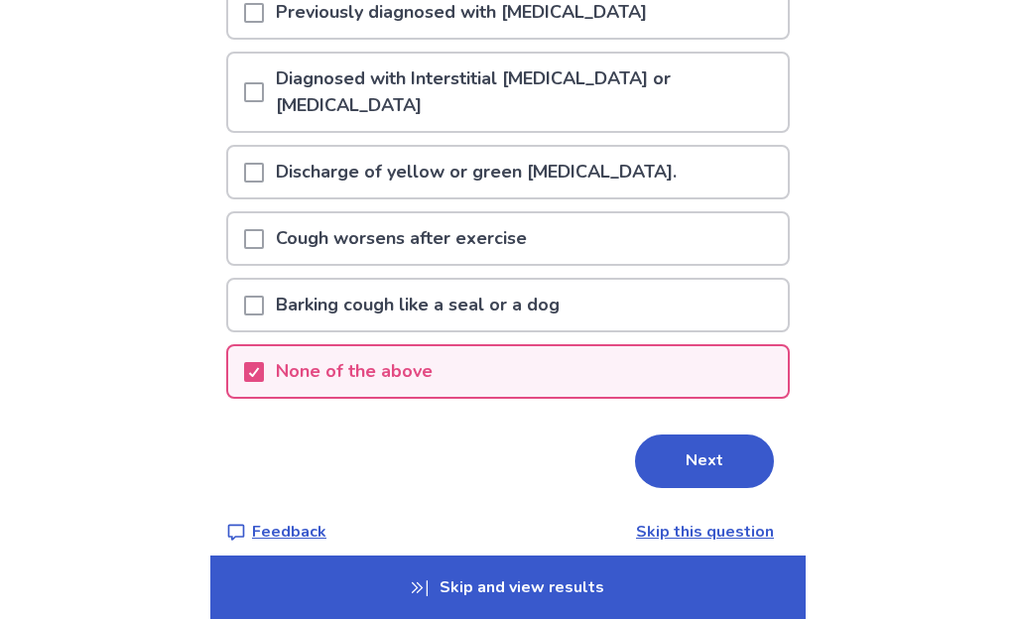
scroll to position [272, 0]
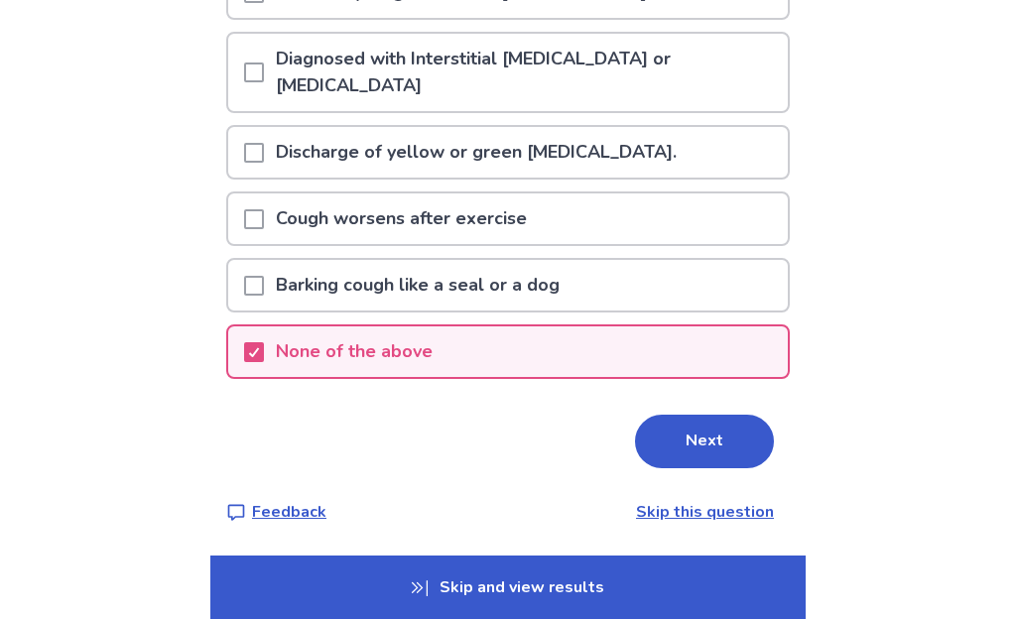
click at [714, 447] on button "Next" at bounding box center [704, 442] width 139 height 54
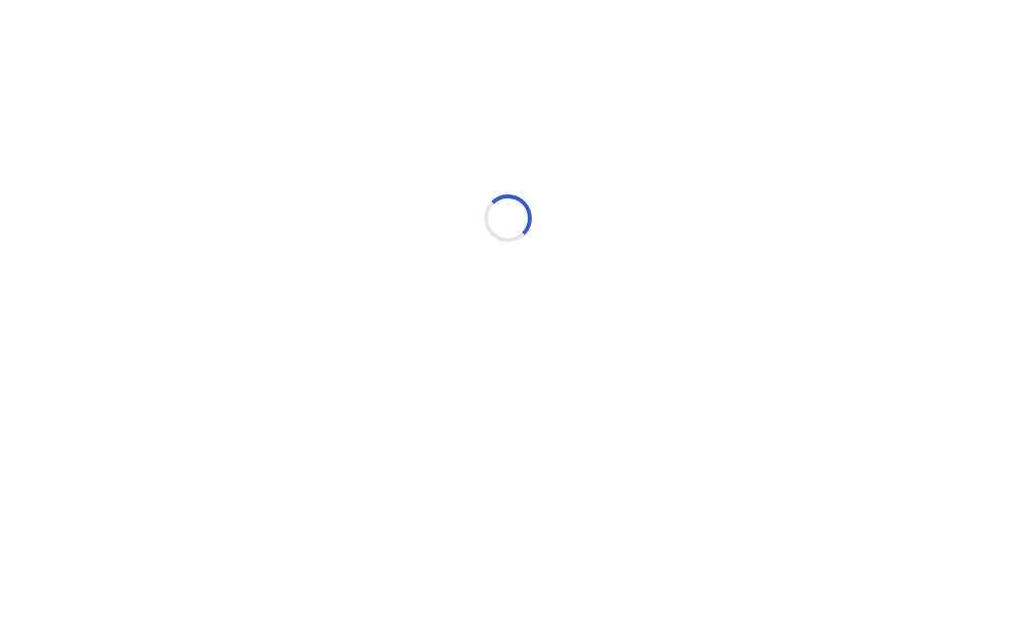
scroll to position [0, 0]
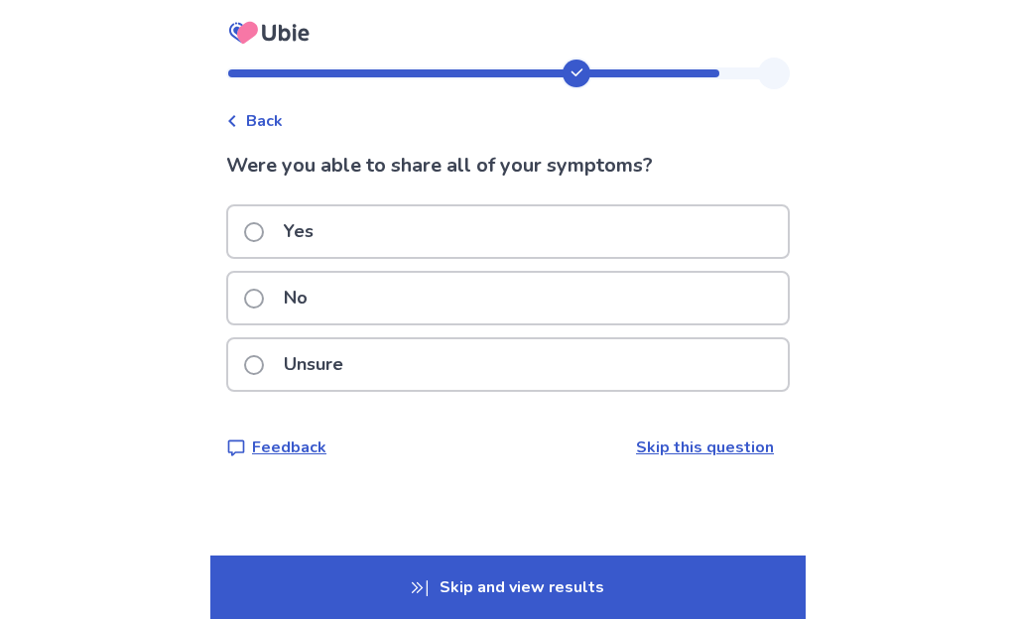
click at [247, 241] on div "Yes" at bounding box center [508, 231] width 560 height 51
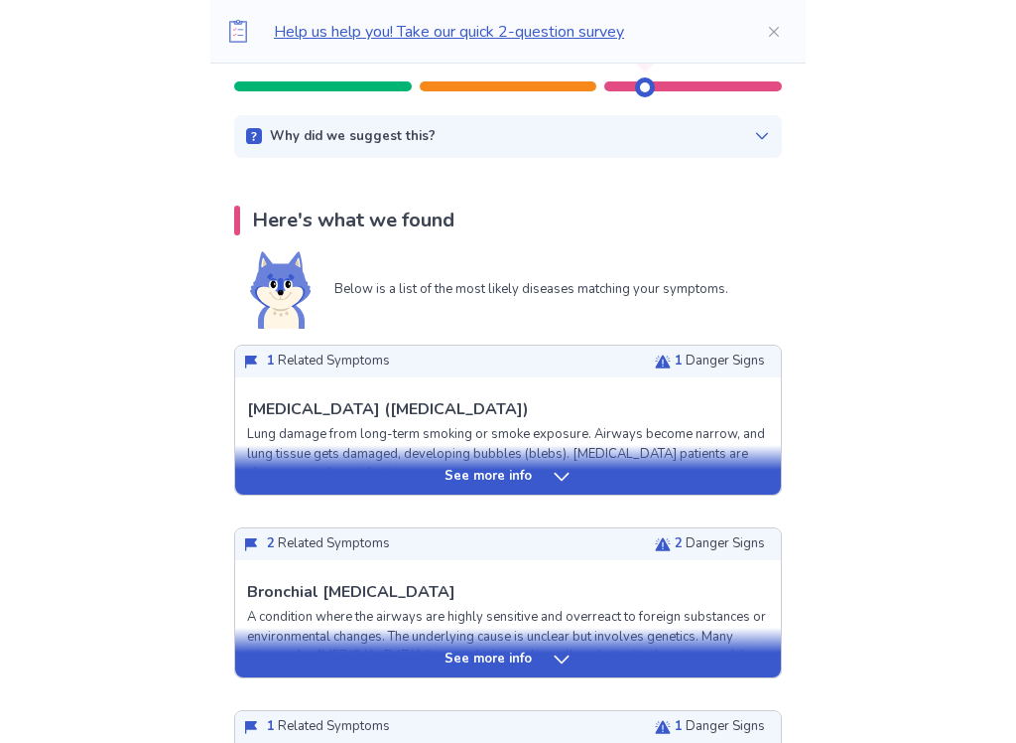
scroll to position [294, 0]
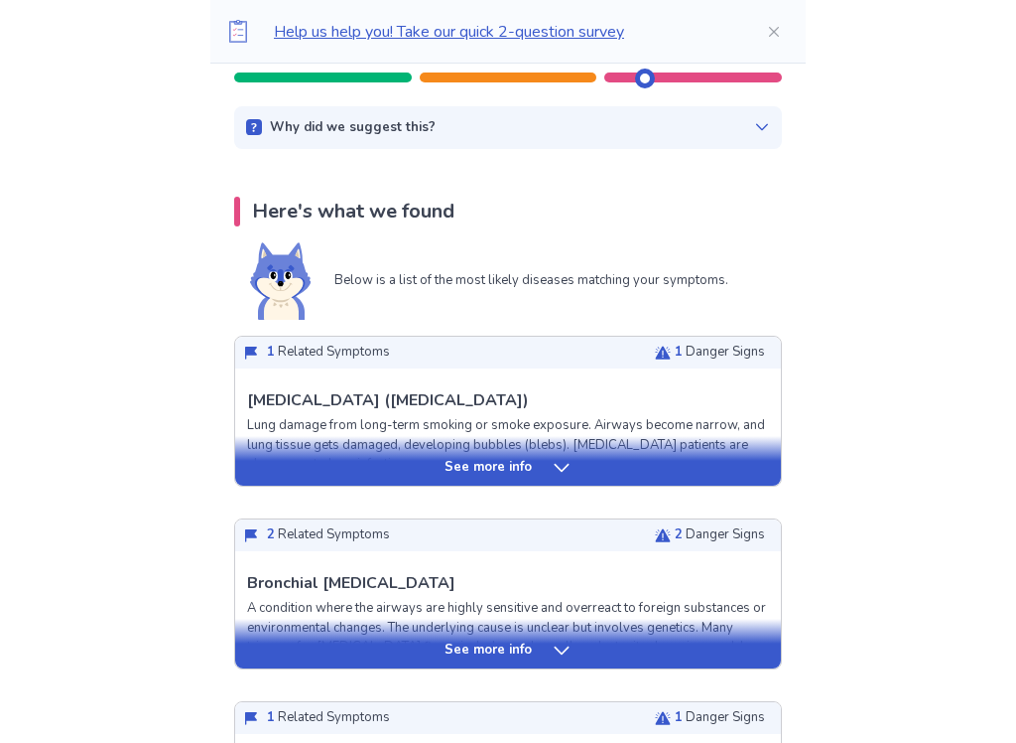
click at [286, 463] on div "See more info" at bounding box center [508, 468] width 546 height 20
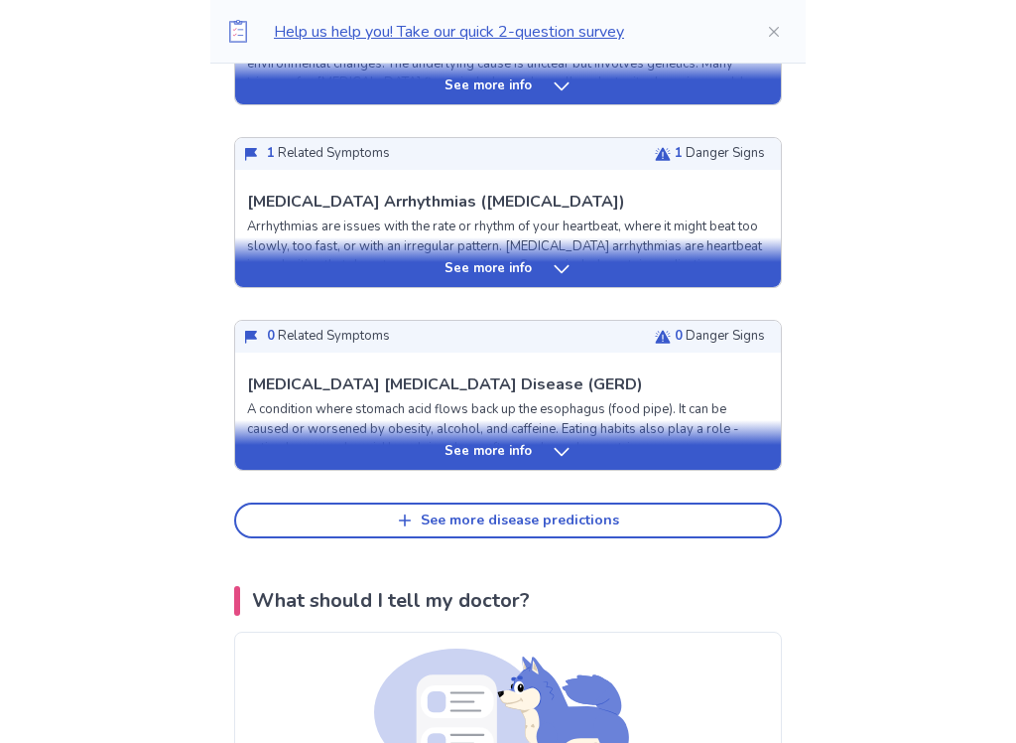
scroll to position [2359, 0]
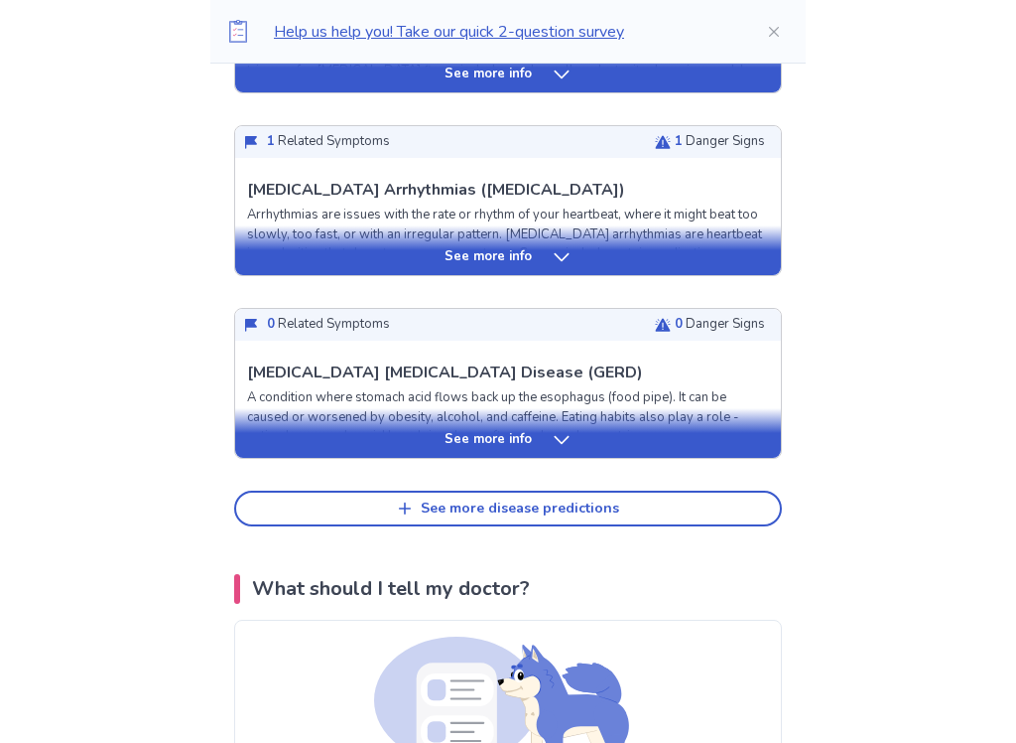
click at [298, 509] on button "See more disease predictions" at bounding box center [508, 508] width 548 height 36
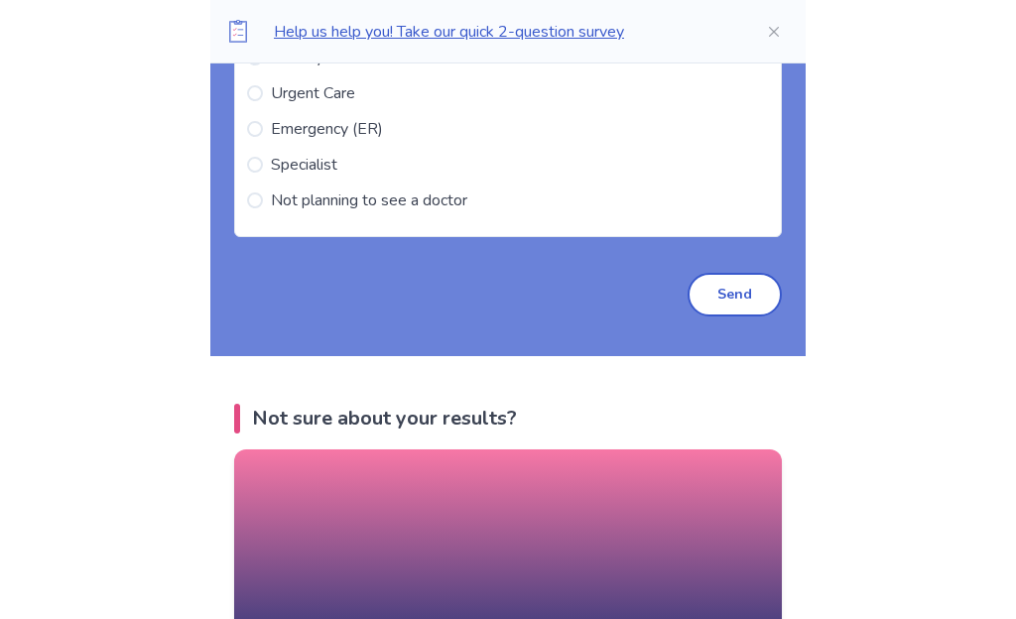
scroll to position [4422, 0]
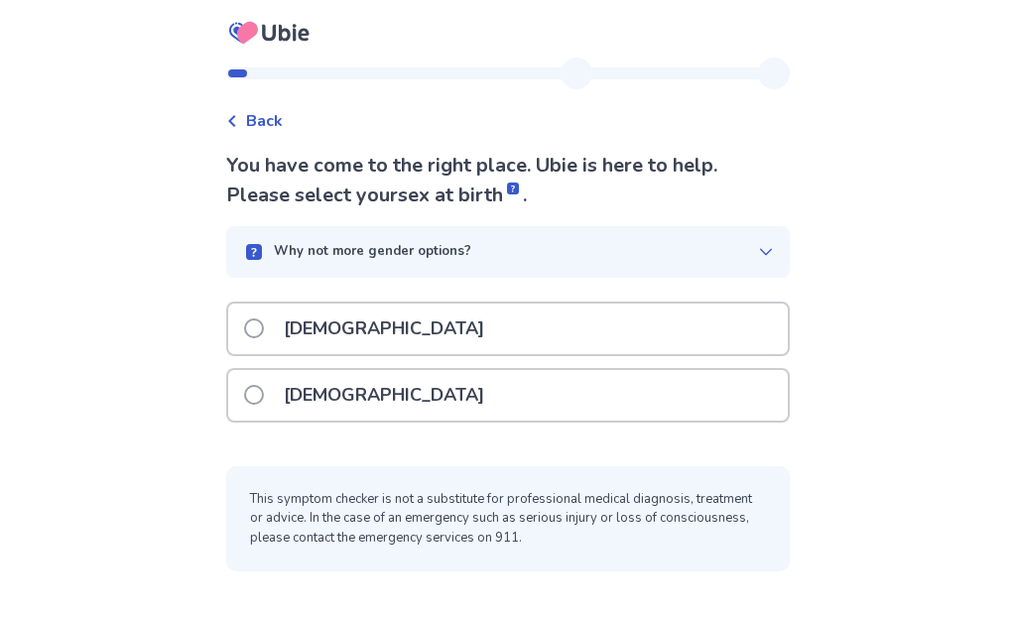
click at [262, 323] on span at bounding box center [254, 329] width 20 height 20
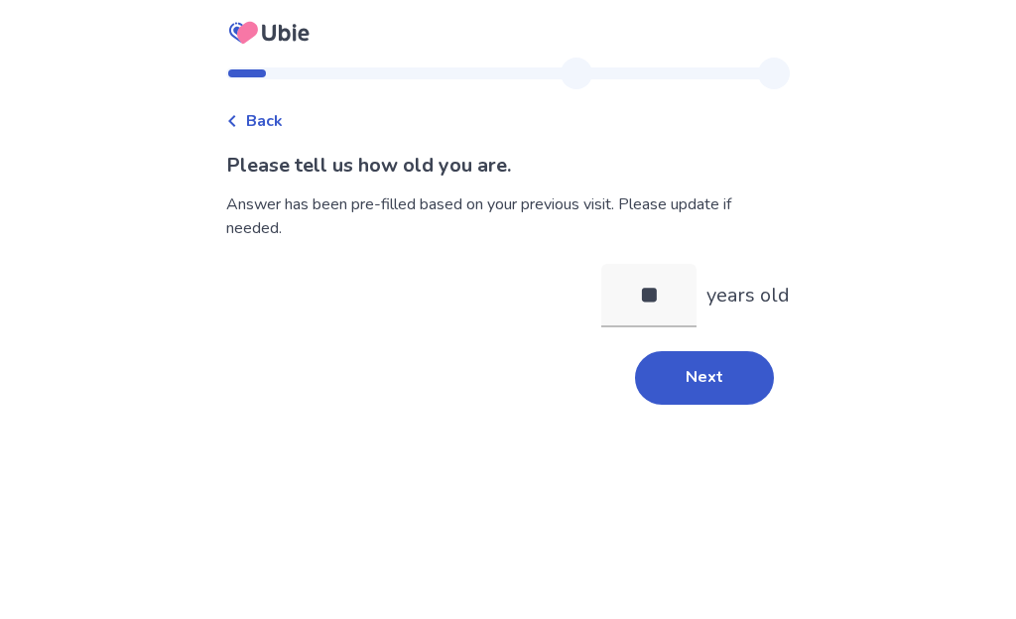
click at [714, 382] on button "Next" at bounding box center [704, 378] width 139 height 54
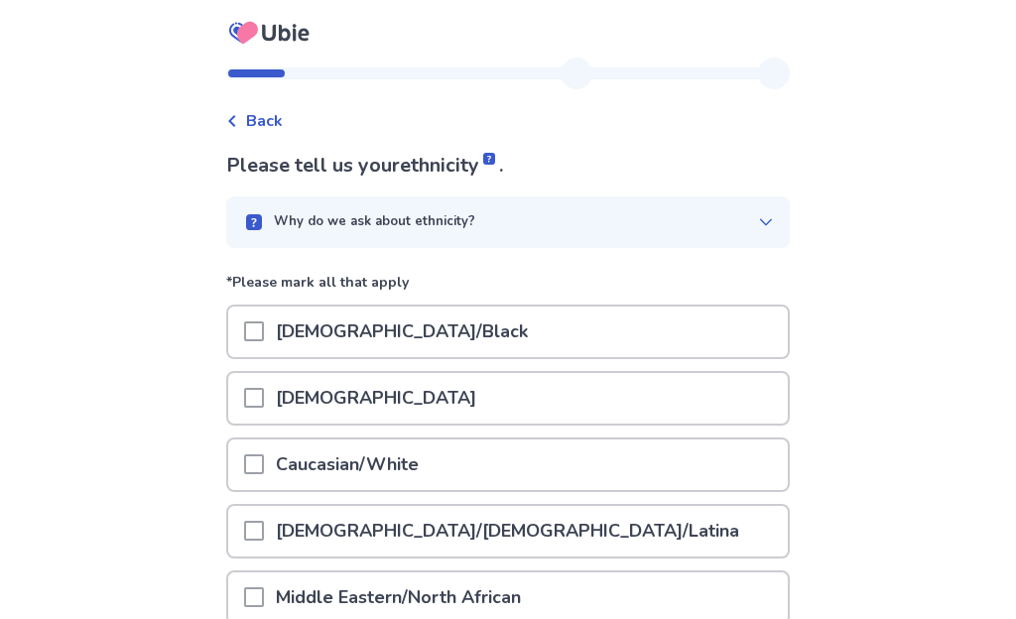
click at [256, 457] on span at bounding box center [254, 465] width 20 height 20
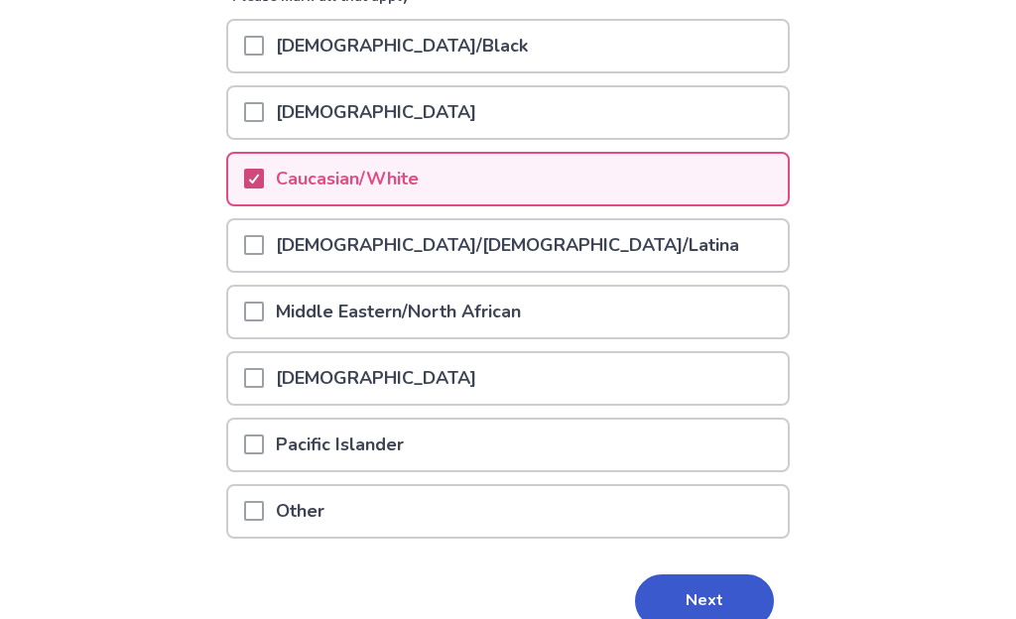
scroll to position [314, 0]
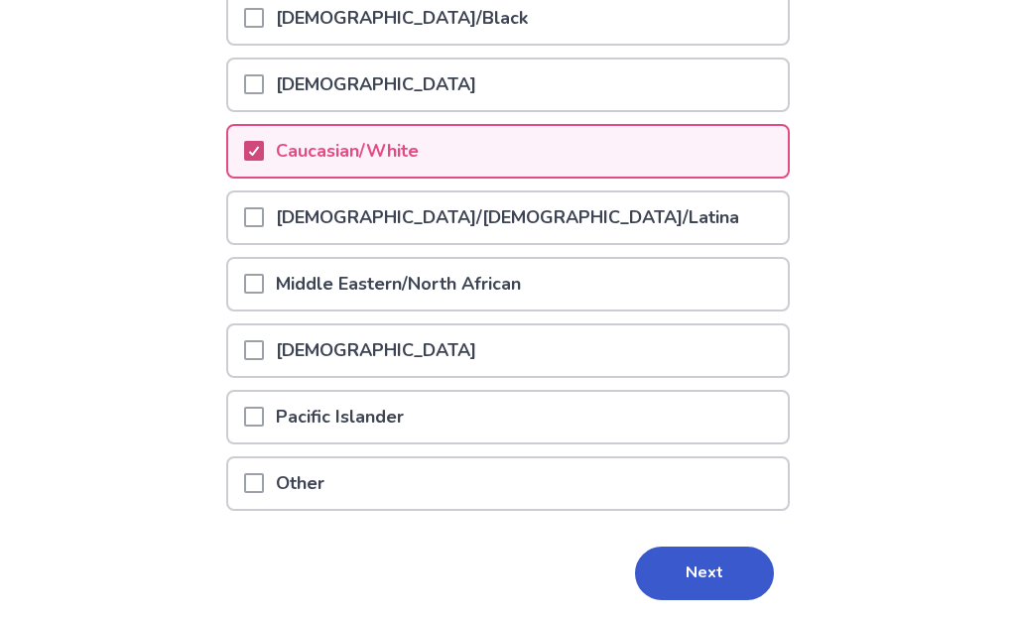
click at [694, 567] on button "Next" at bounding box center [704, 574] width 139 height 54
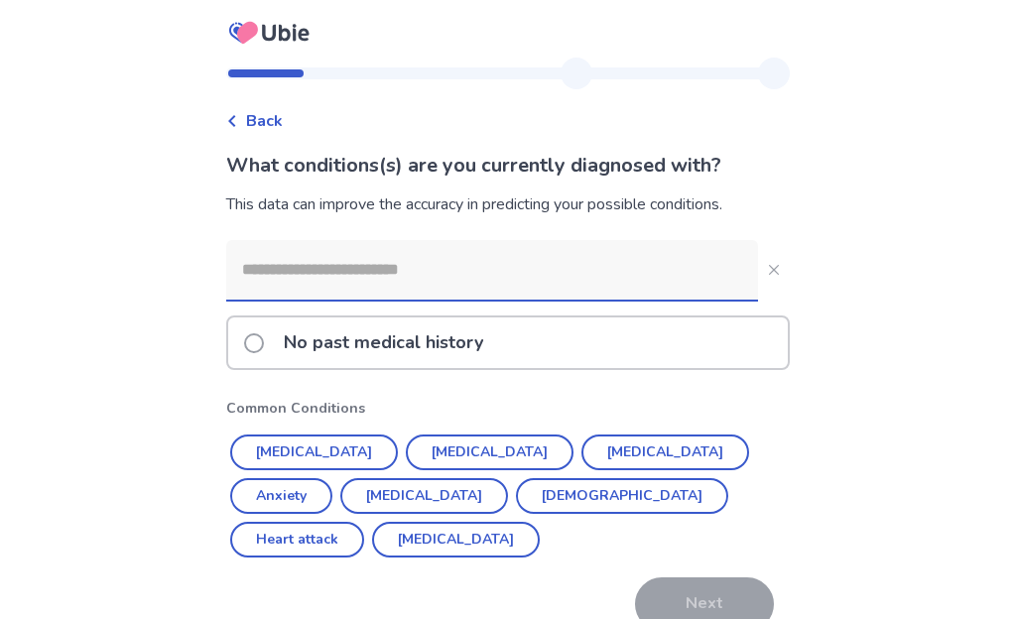
click at [265, 273] on input at bounding box center [492, 270] width 532 height 60
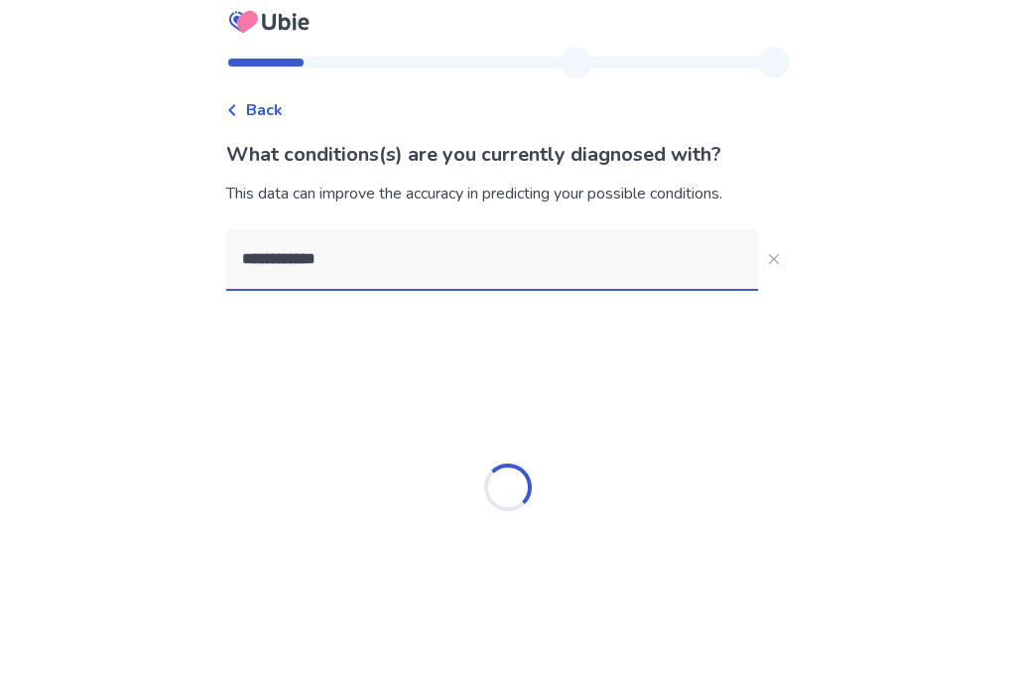
type input "**********"
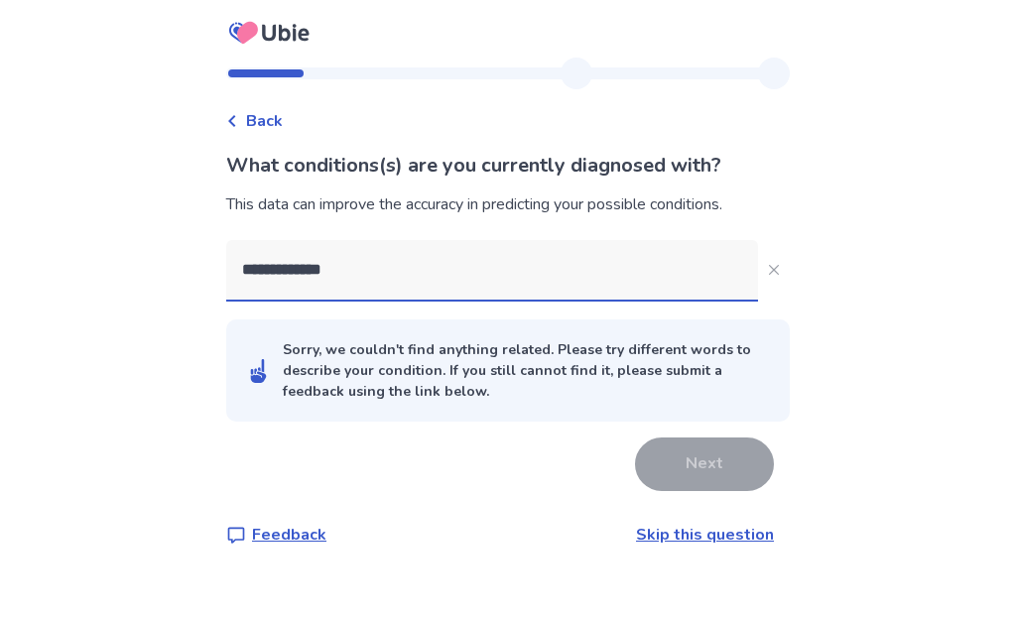
click at [281, 117] on span "Back" at bounding box center [264, 121] width 37 height 24
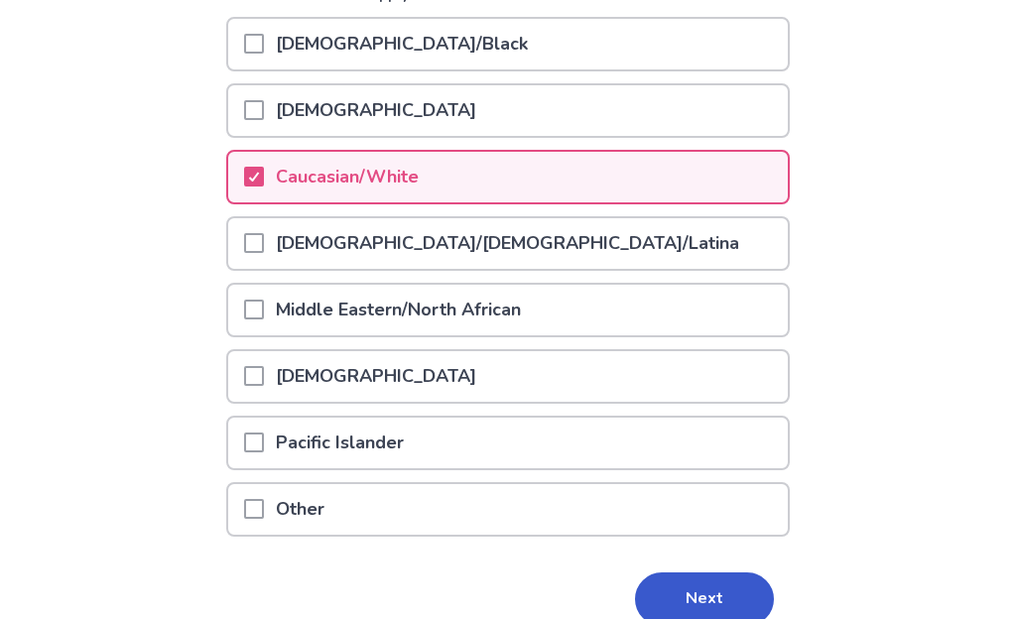
scroll to position [381, 0]
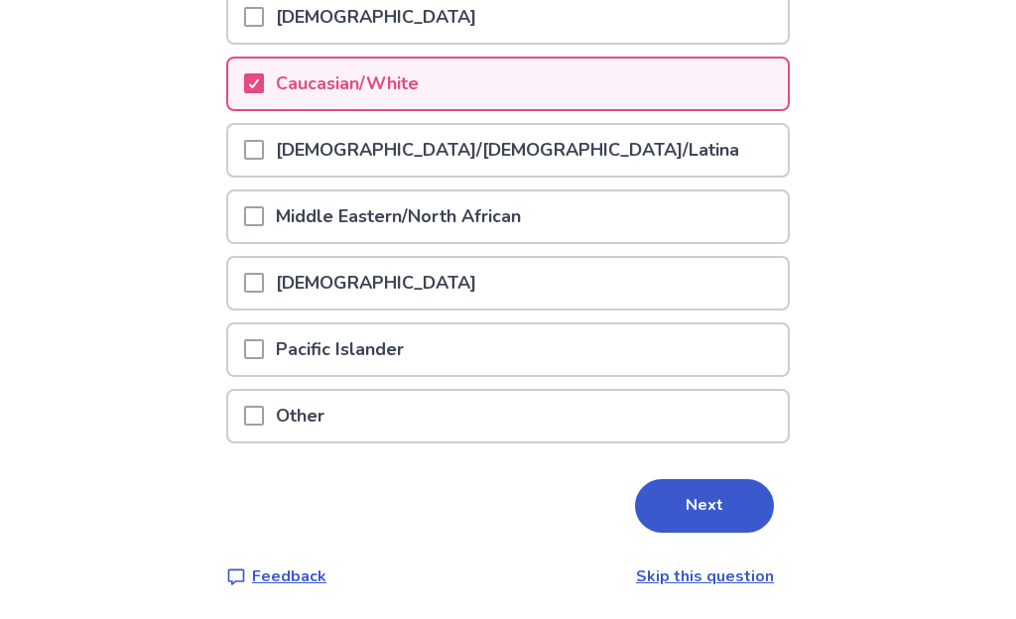
click at [725, 502] on button "Next" at bounding box center [704, 506] width 139 height 54
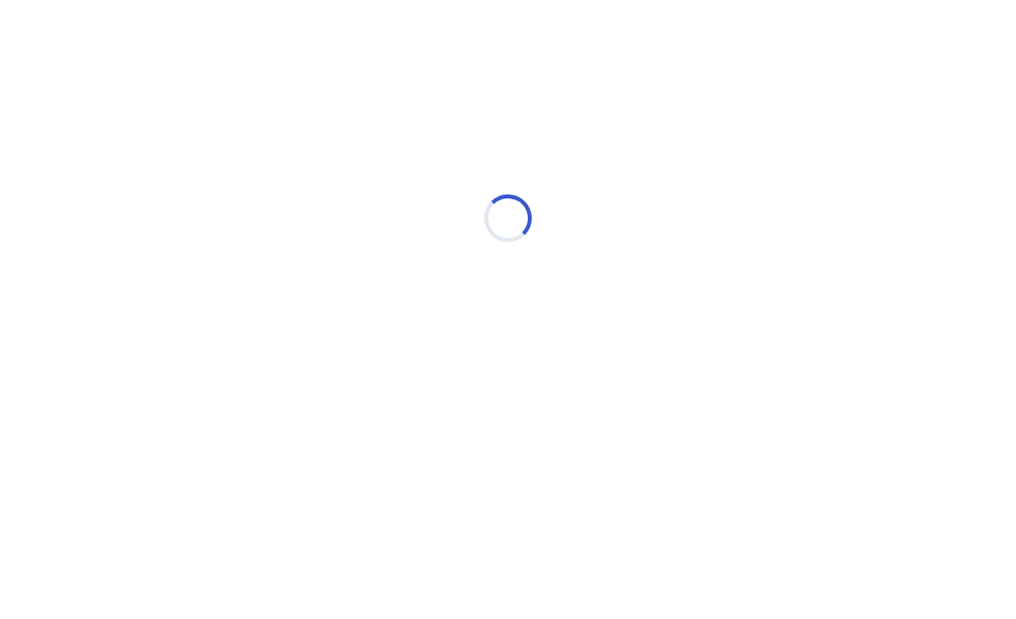
scroll to position [0, 0]
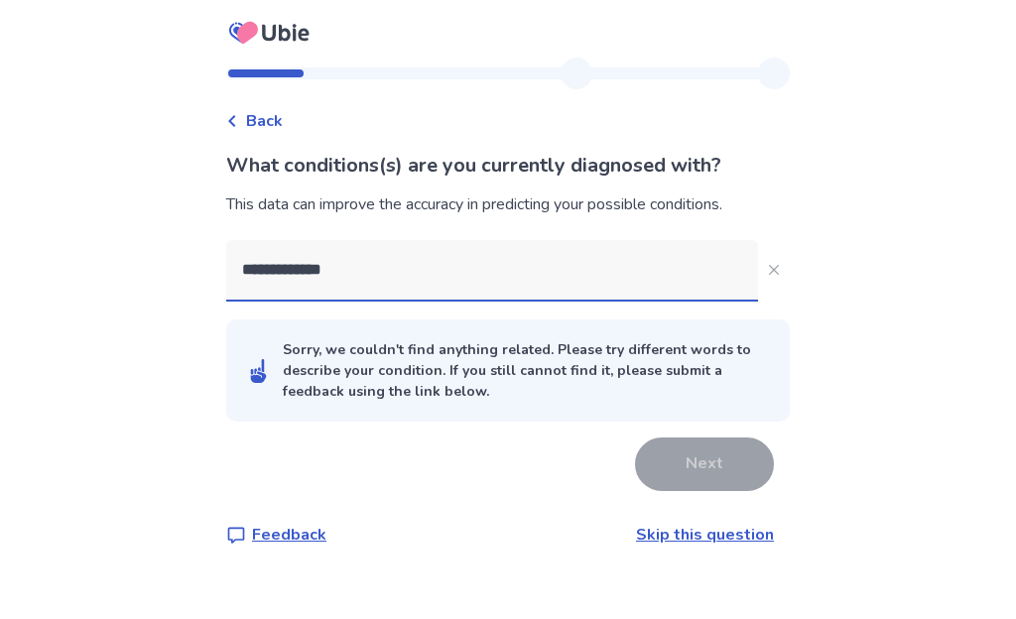
click at [266, 119] on span "Back" at bounding box center [264, 121] width 37 height 24
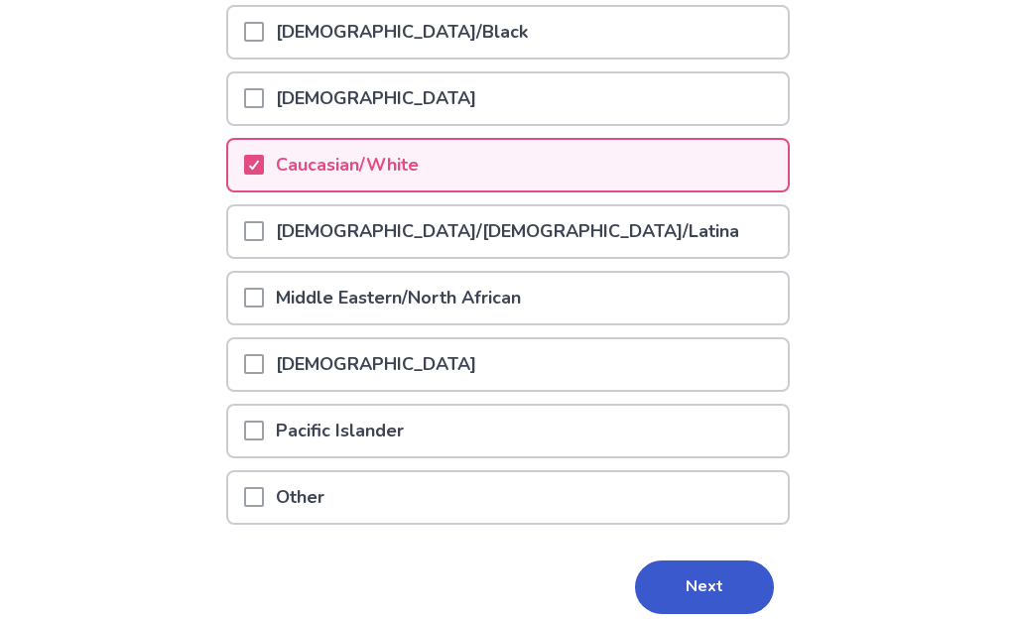
scroll to position [381, 0]
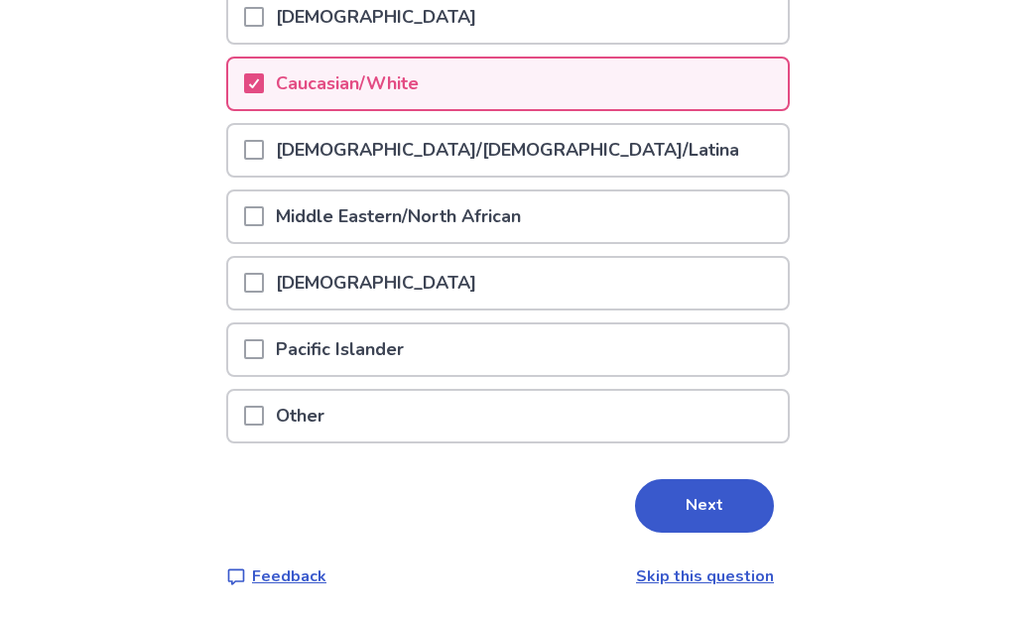
click at [723, 508] on button "Next" at bounding box center [704, 506] width 139 height 54
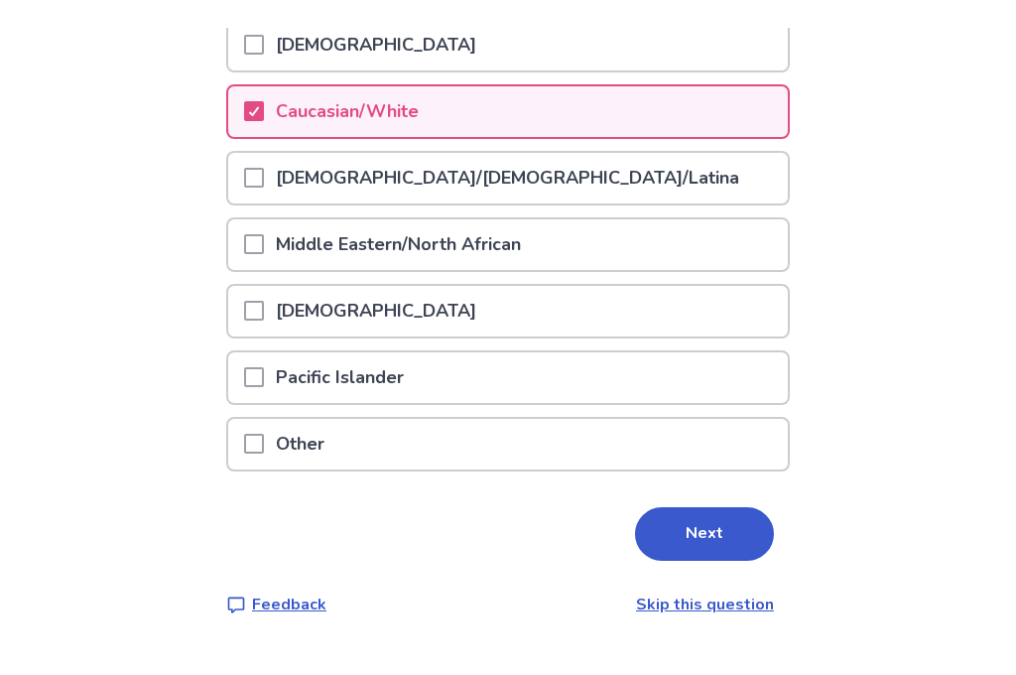
scroll to position [0, 0]
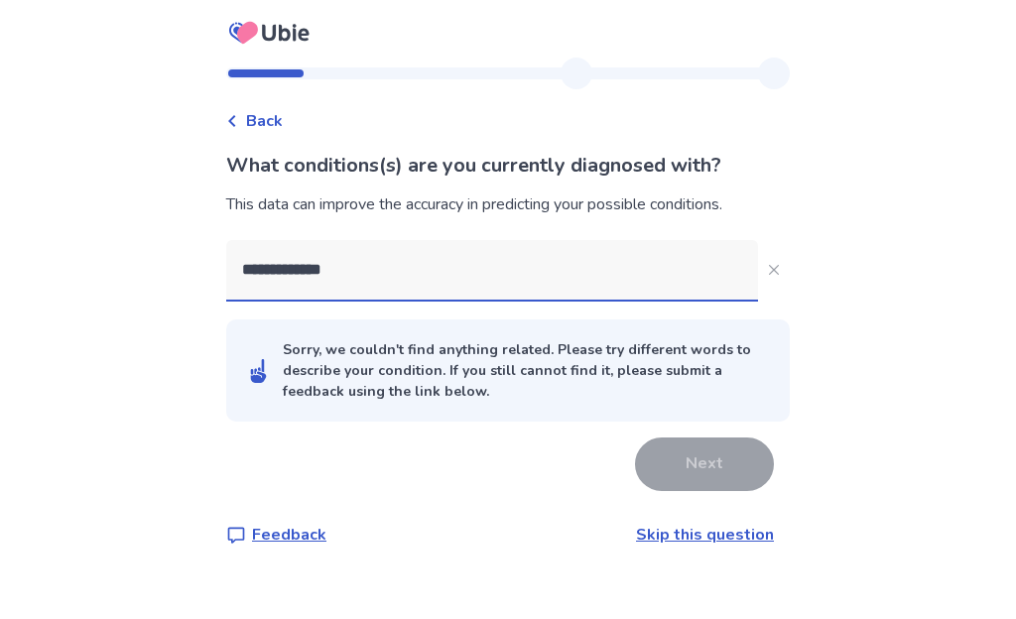
click at [719, 538] on link "Skip this question" at bounding box center [705, 535] width 138 height 22
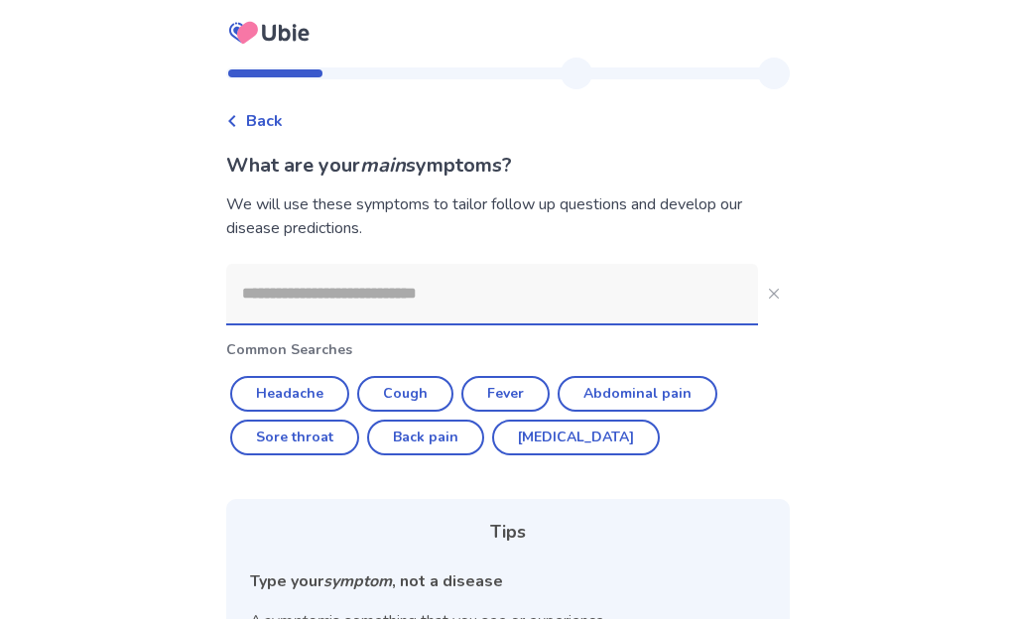
click at [272, 290] on input at bounding box center [492, 294] width 532 height 60
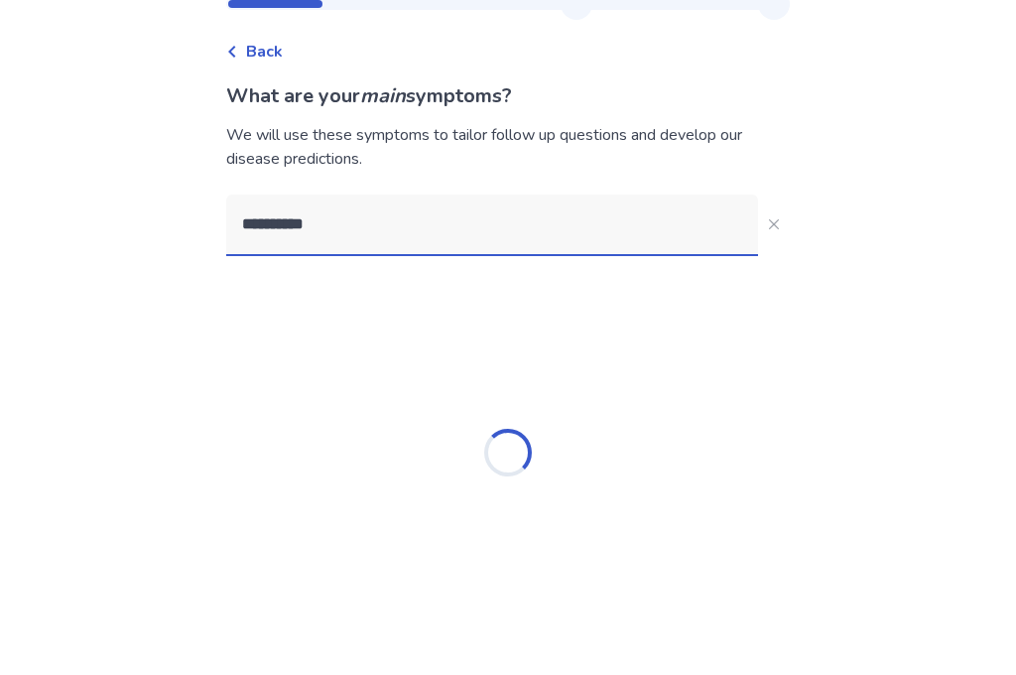
type input "**********"
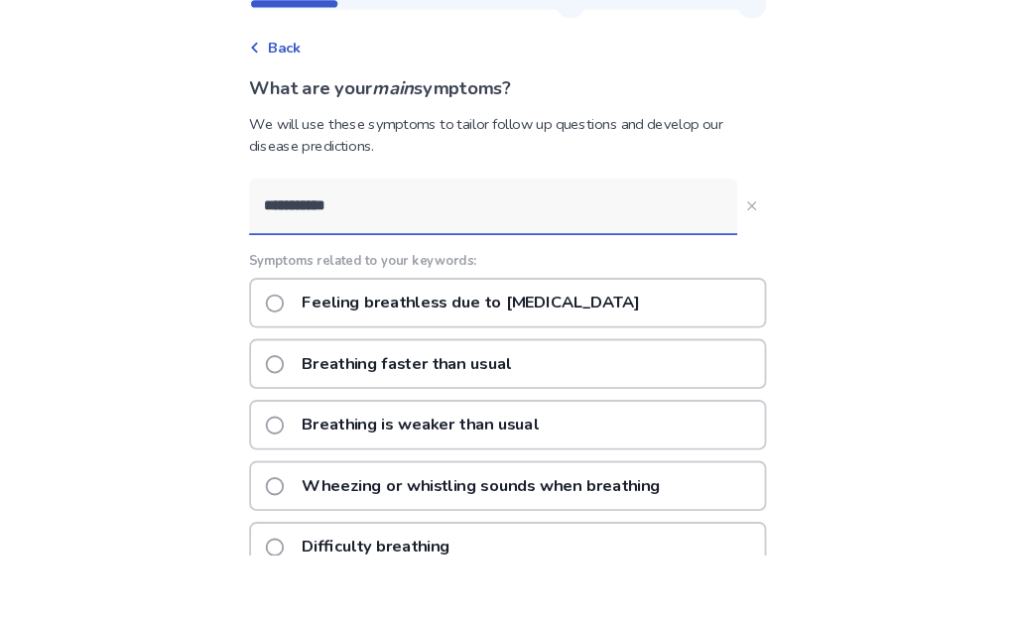
scroll to position [69, 0]
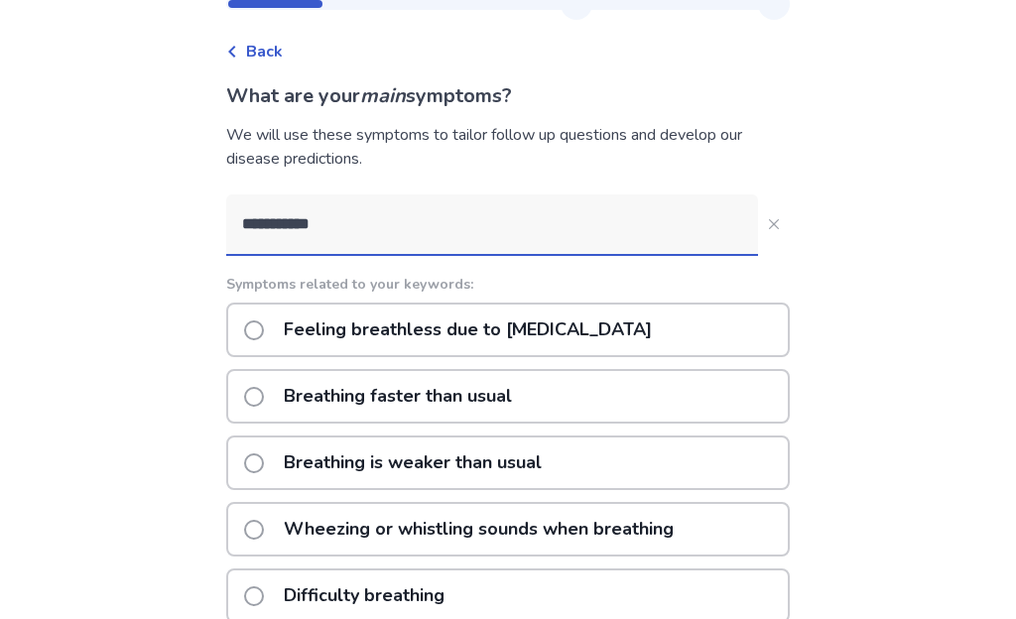
click at [251, 596] on div "Difficulty breathing" at bounding box center [508, 596] width 564 height 55
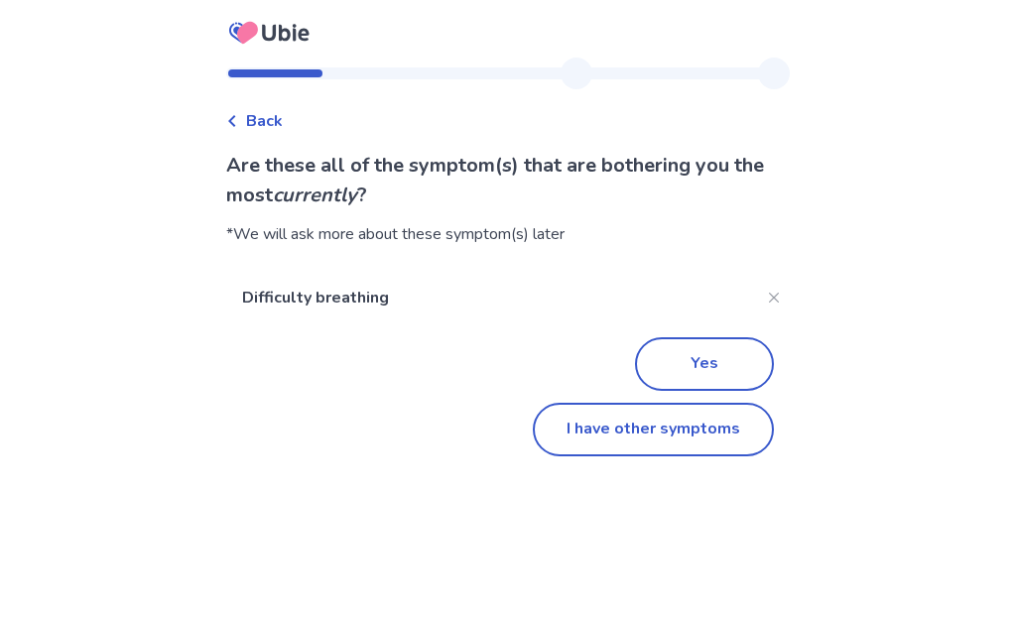
click at [720, 368] on button "Yes" at bounding box center [704, 365] width 139 height 54
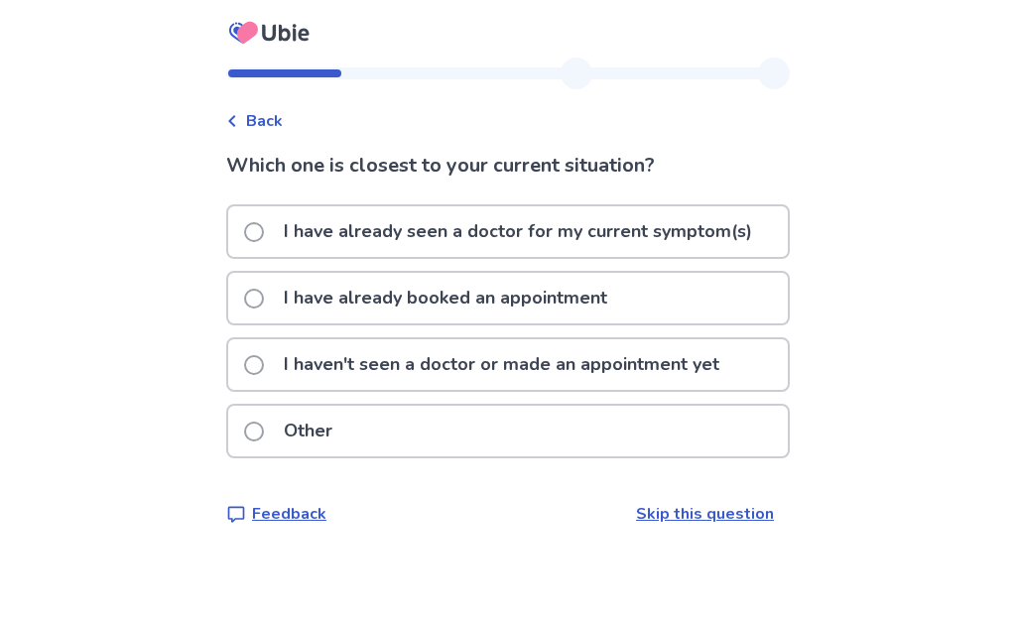
click at [251, 373] on div "I haven't seen a doctor or made an appointment yet" at bounding box center [508, 364] width 560 height 51
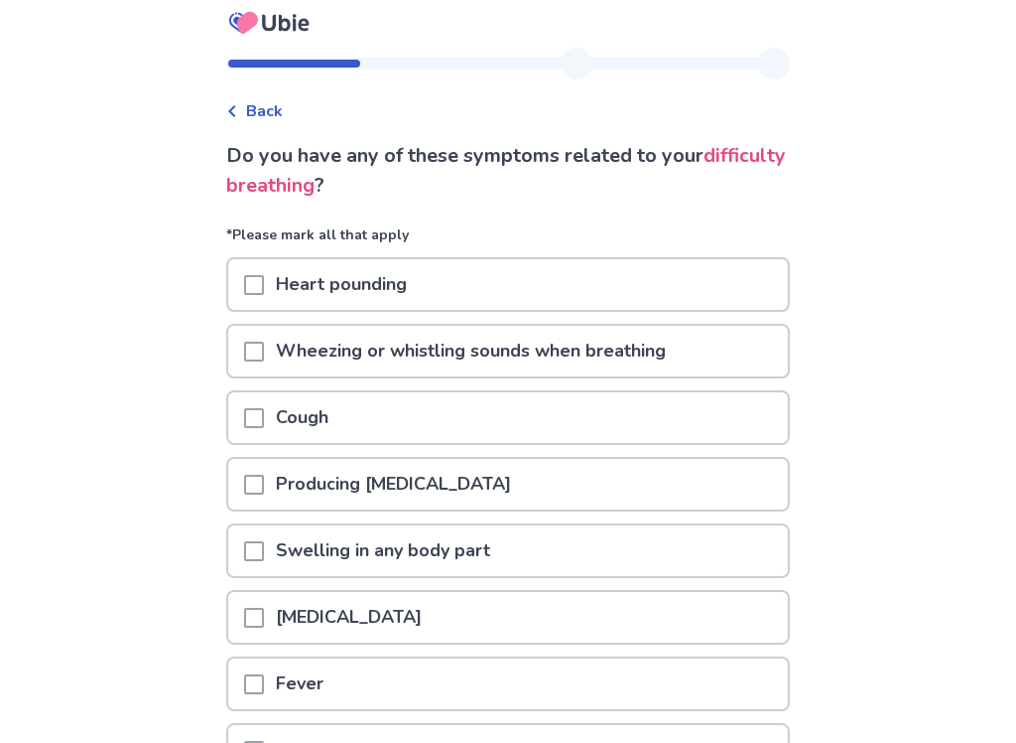
scroll to position [17, 0]
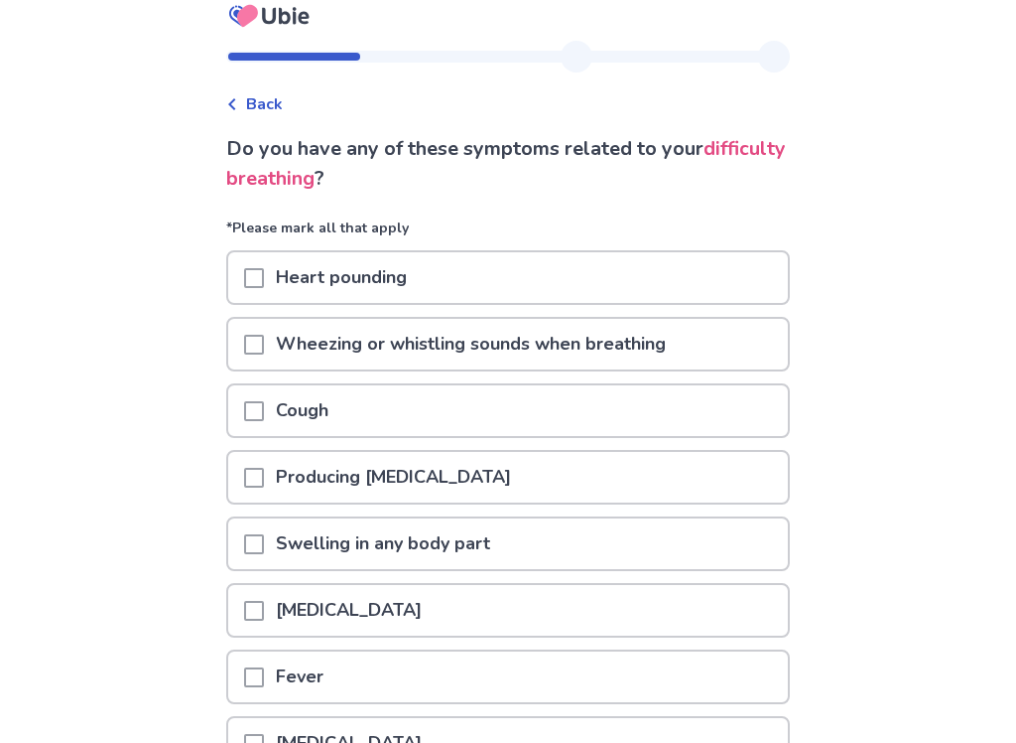
click at [264, 343] on span at bounding box center [254, 345] width 20 height 20
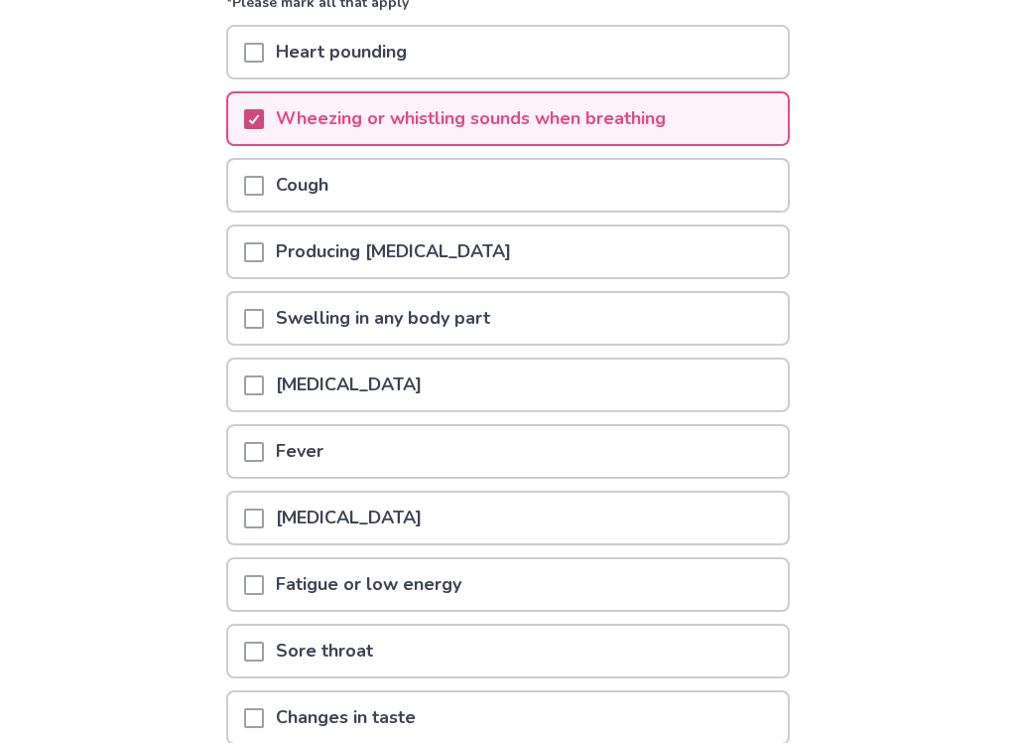
scroll to position [257, 0]
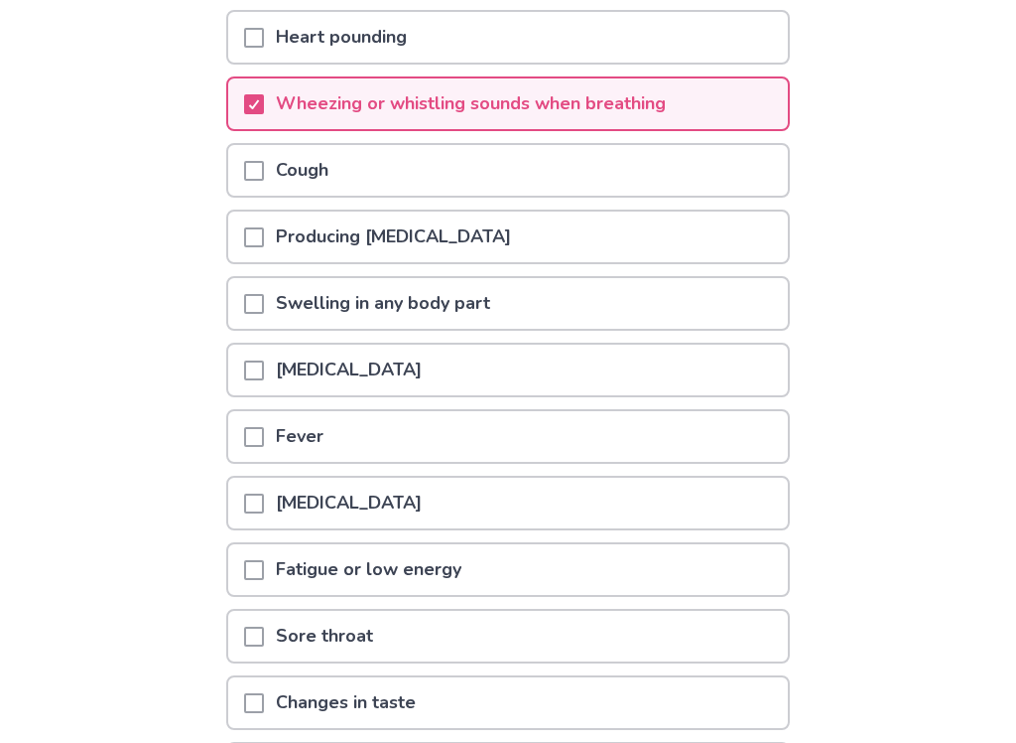
click at [264, 302] on span at bounding box center [254, 304] width 20 height 20
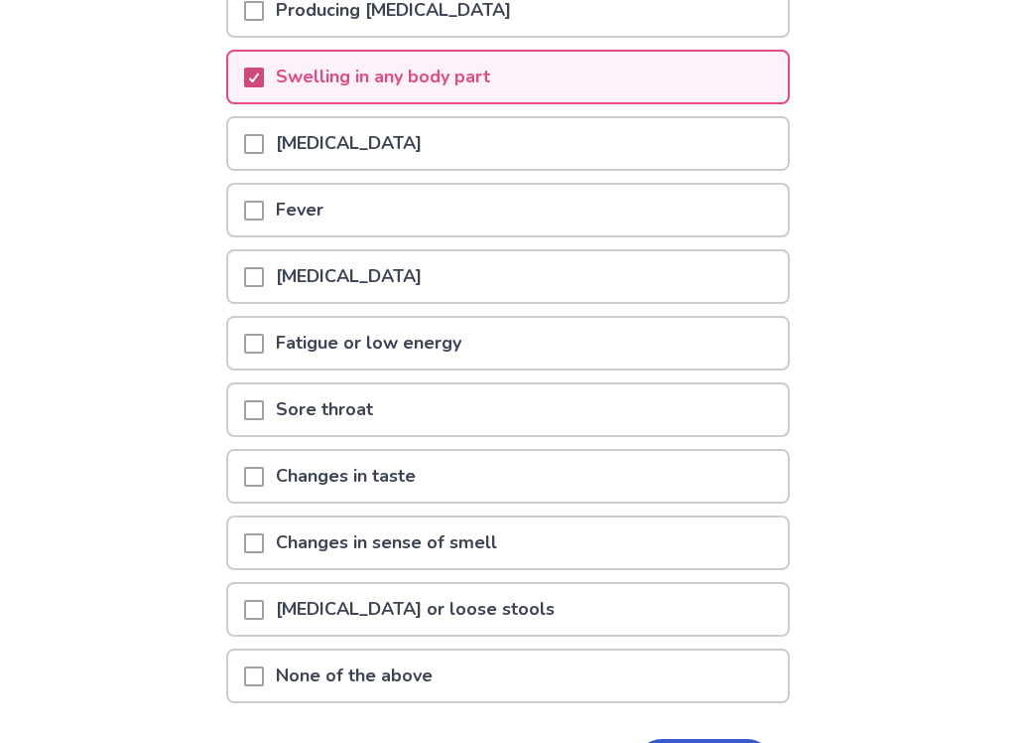
scroll to position [489, 0]
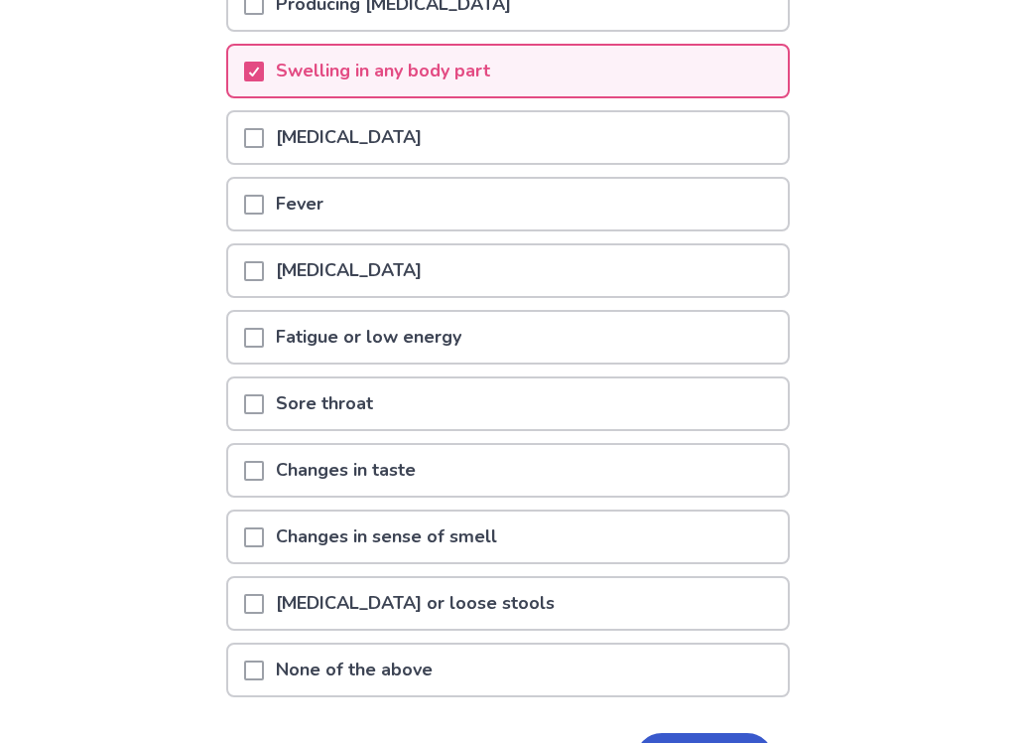
click at [264, 338] on span at bounding box center [254, 338] width 20 height 20
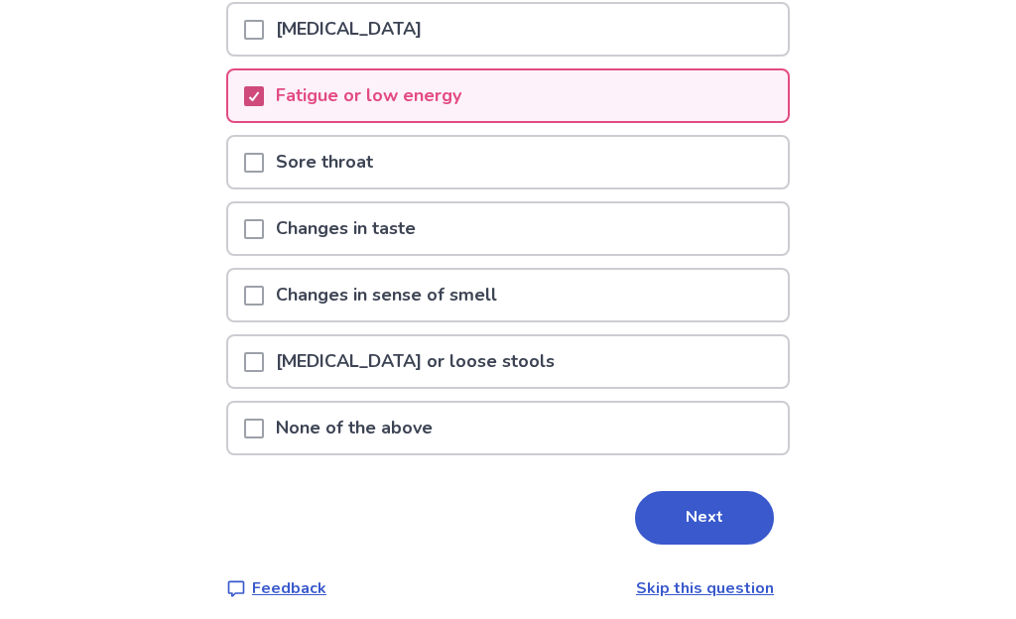
scroll to position [743, 0]
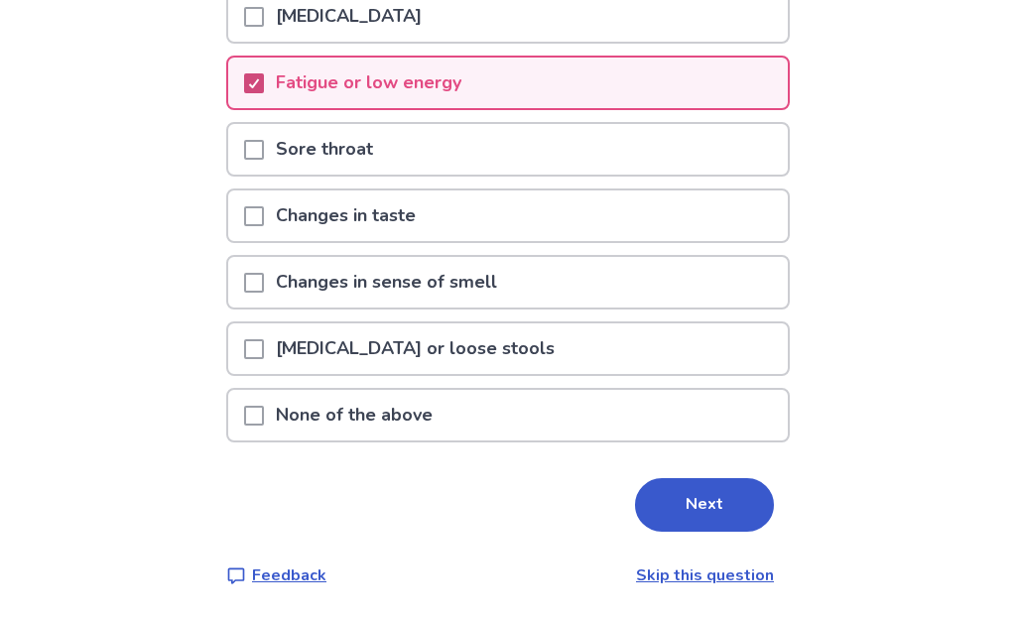
click at [261, 227] on div at bounding box center [254, 216] width 20 height 51
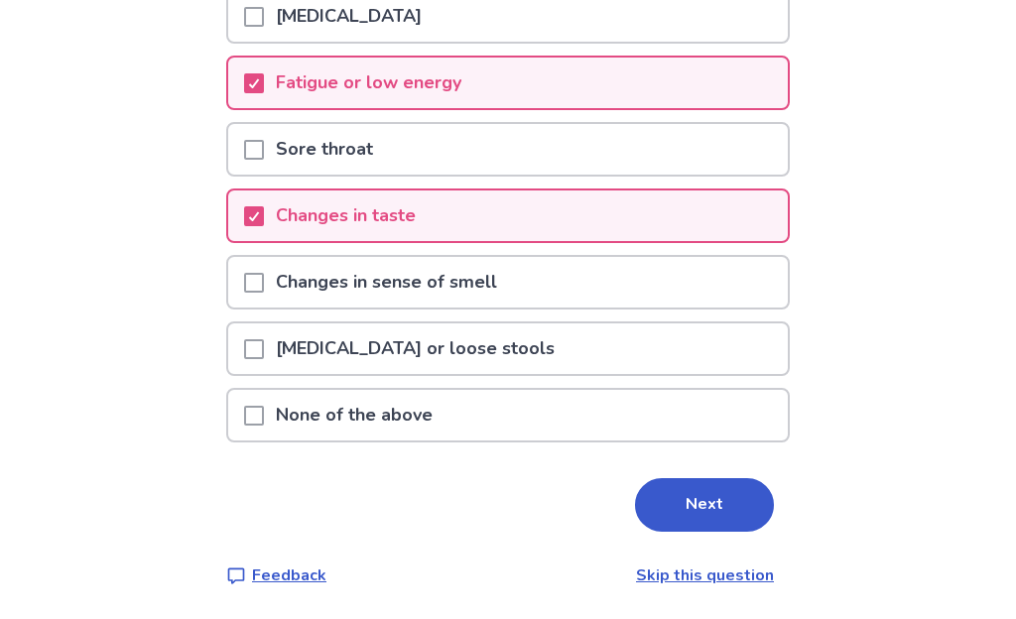
click at [264, 279] on span at bounding box center [254, 283] width 20 height 20
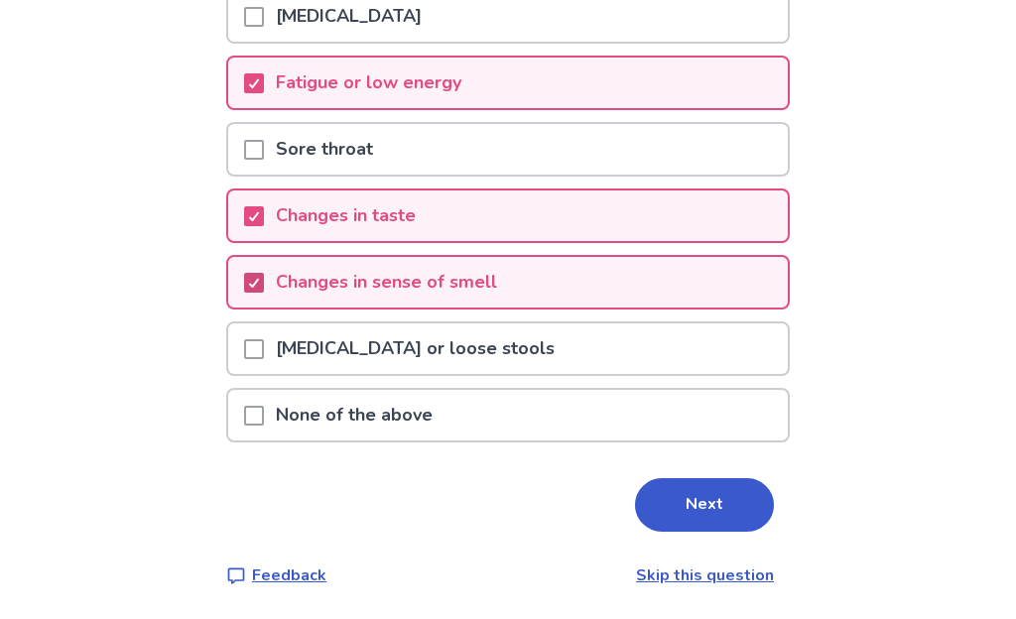
click at [709, 507] on button "Next" at bounding box center [704, 505] width 139 height 54
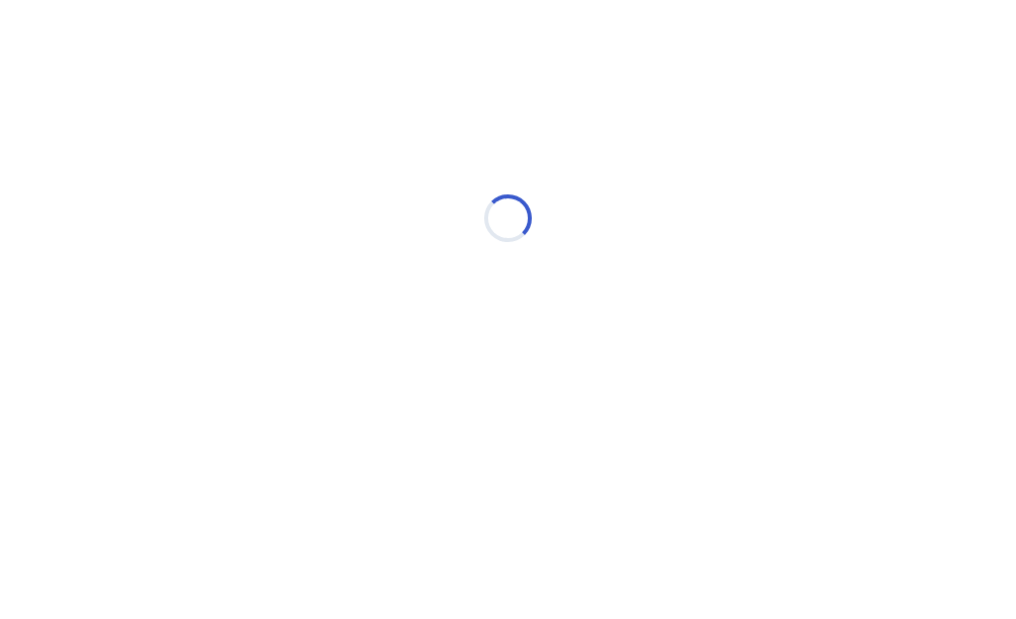
select select "*"
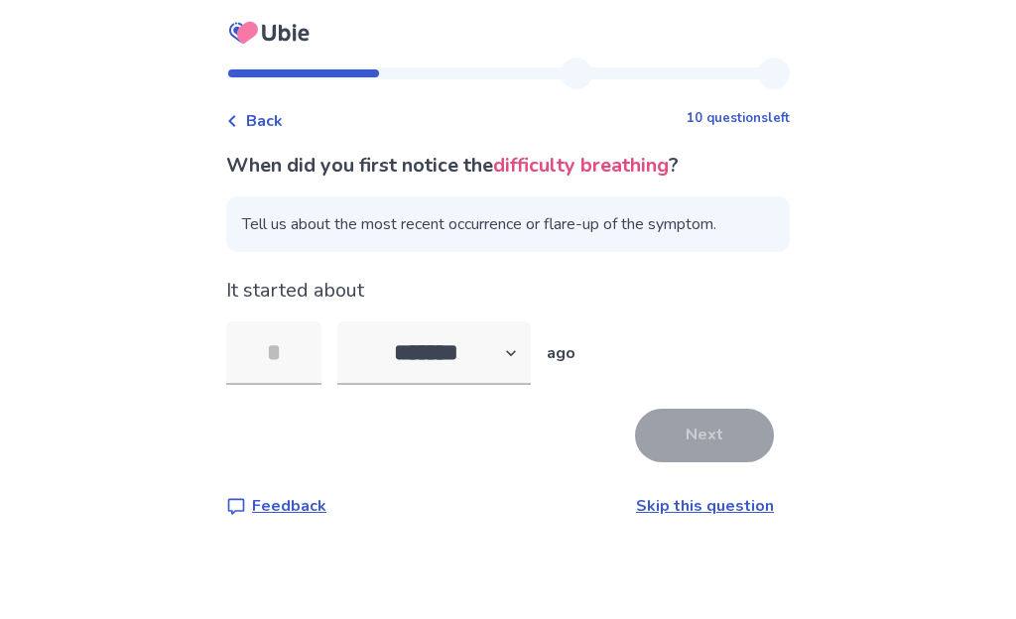
click at [280, 343] on input "tel" at bounding box center [273, 354] width 95 height 64
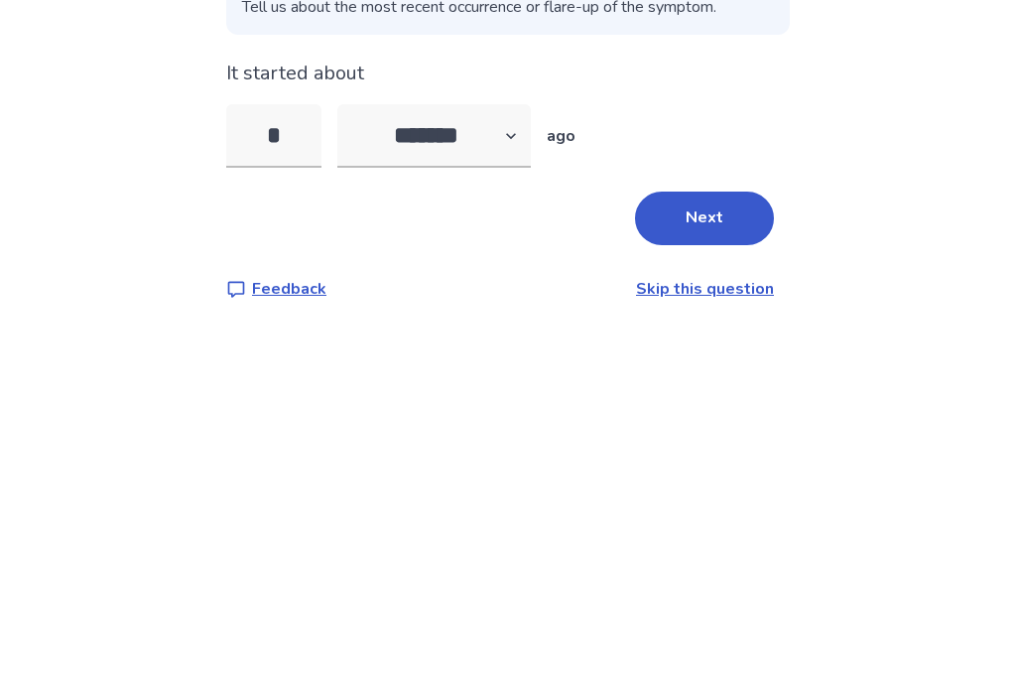
type input "*"
click at [510, 322] on select "******* ****** ******* ******** *******" at bounding box center [435, 354] width 194 height 64
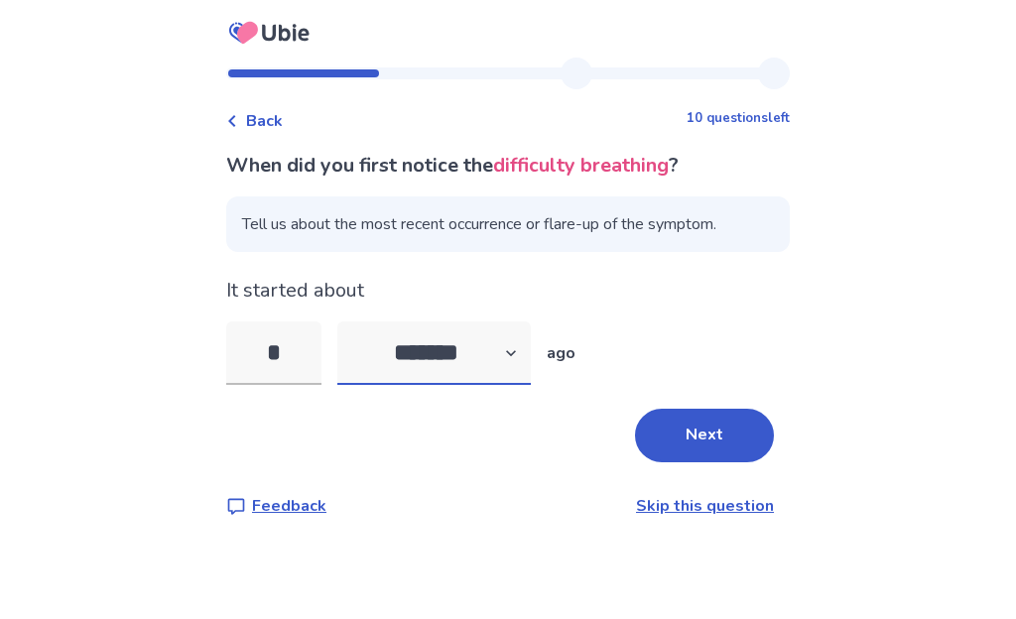
select select "*"
click at [716, 448] on button "Next" at bounding box center [704, 436] width 139 height 54
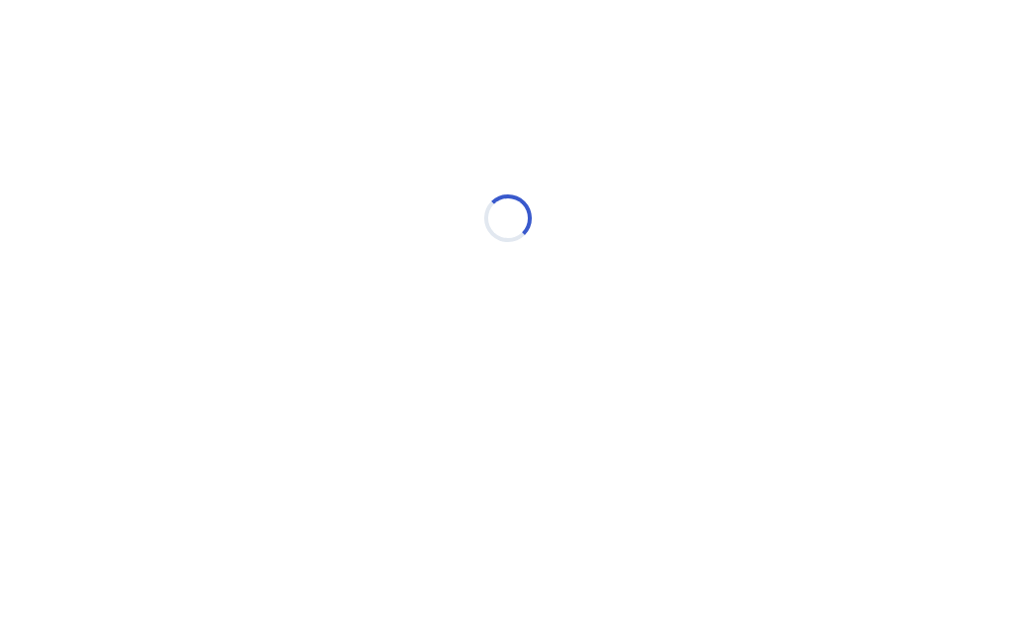
select select "*"
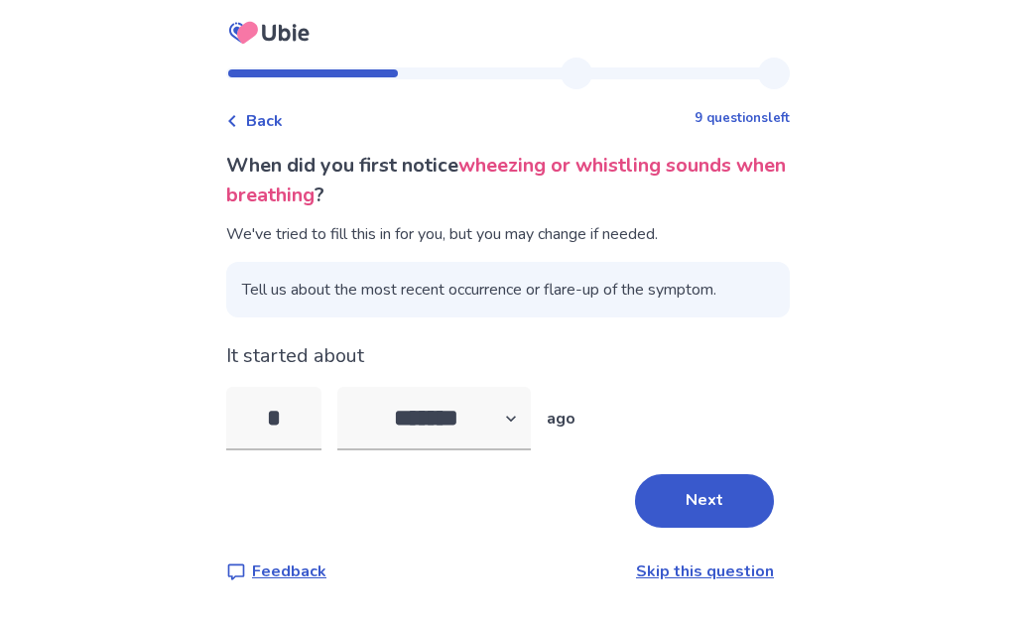
click at [714, 491] on button "Next" at bounding box center [704, 501] width 139 height 54
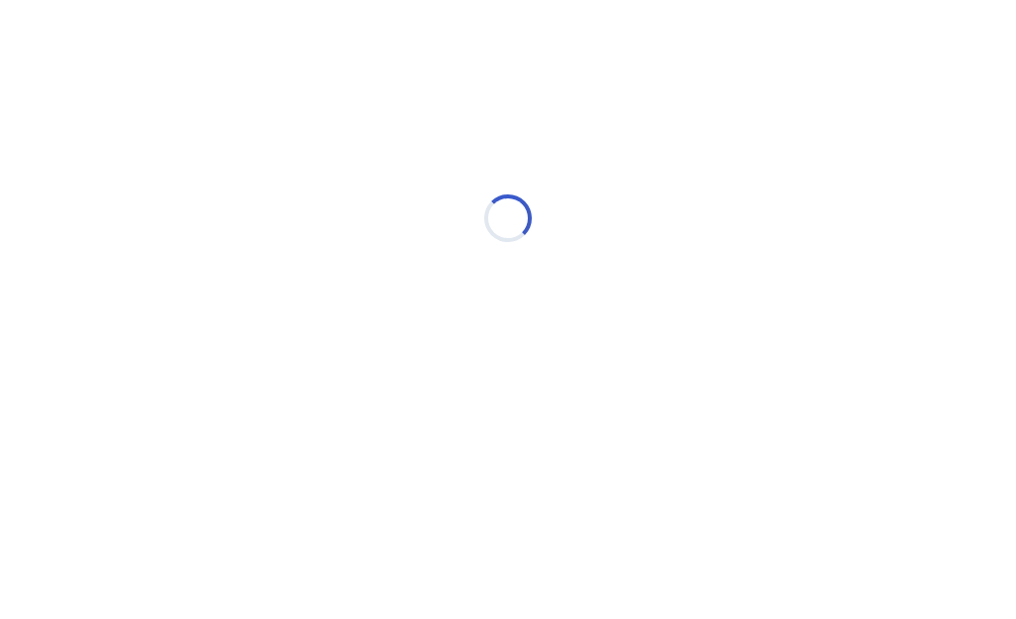
select select "*"
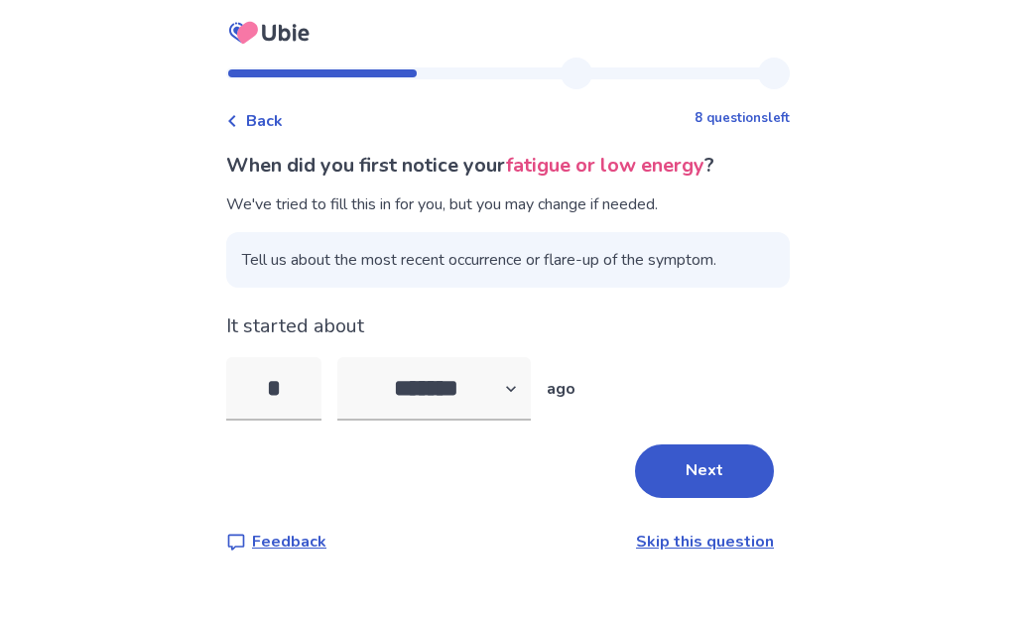
click at [720, 477] on button "Next" at bounding box center [704, 472] width 139 height 54
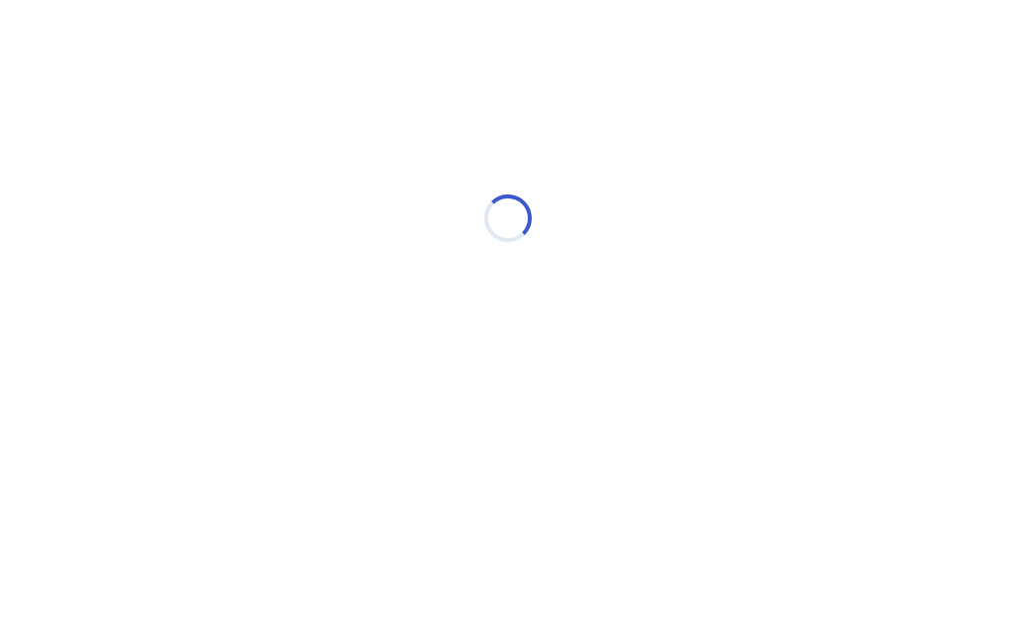
select select "*"
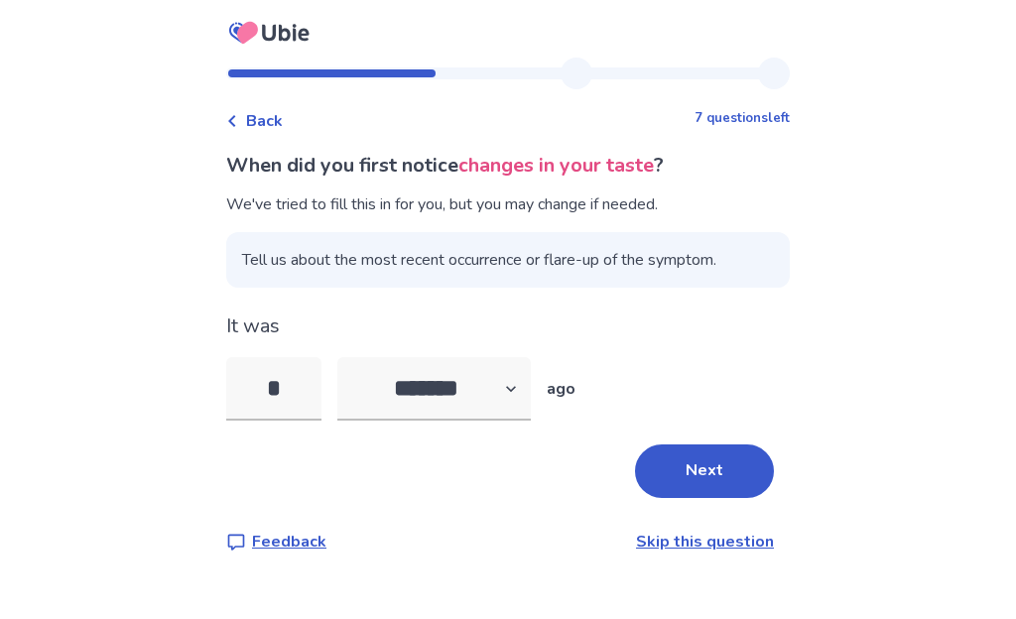
click at [719, 465] on button "Next" at bounding box center [704, 472] width 139 height 54
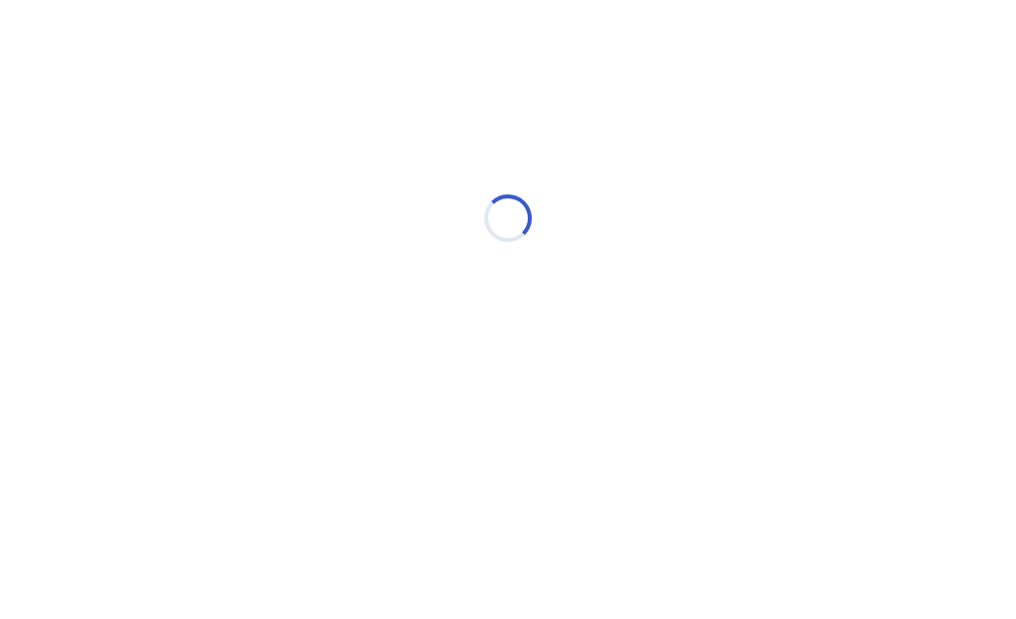
select select "*"
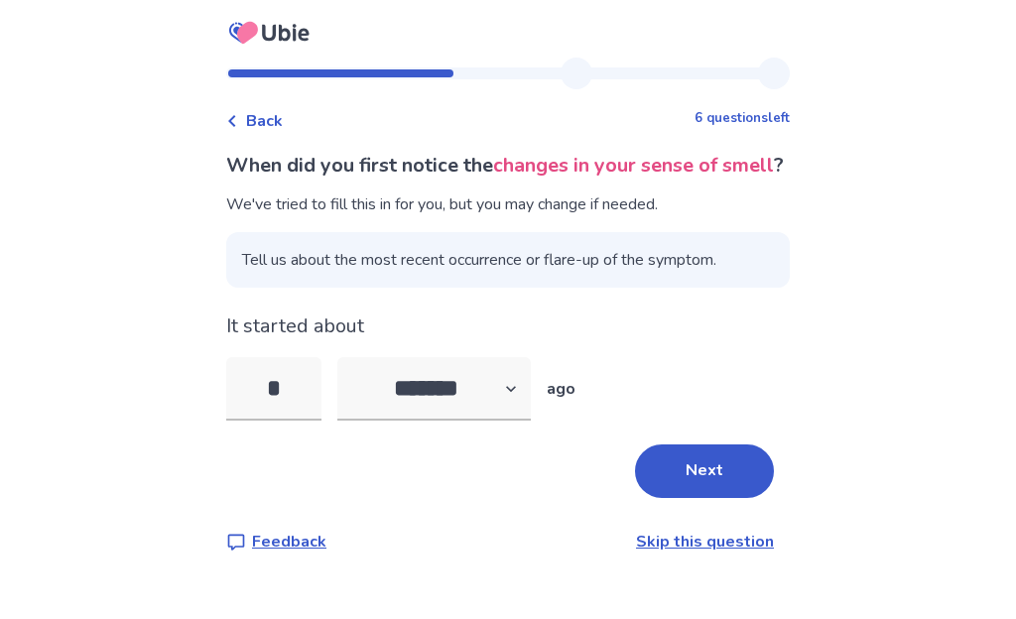
click at [711, 498] on button "Next" at bounding box center [704, 472] width 139 height 54
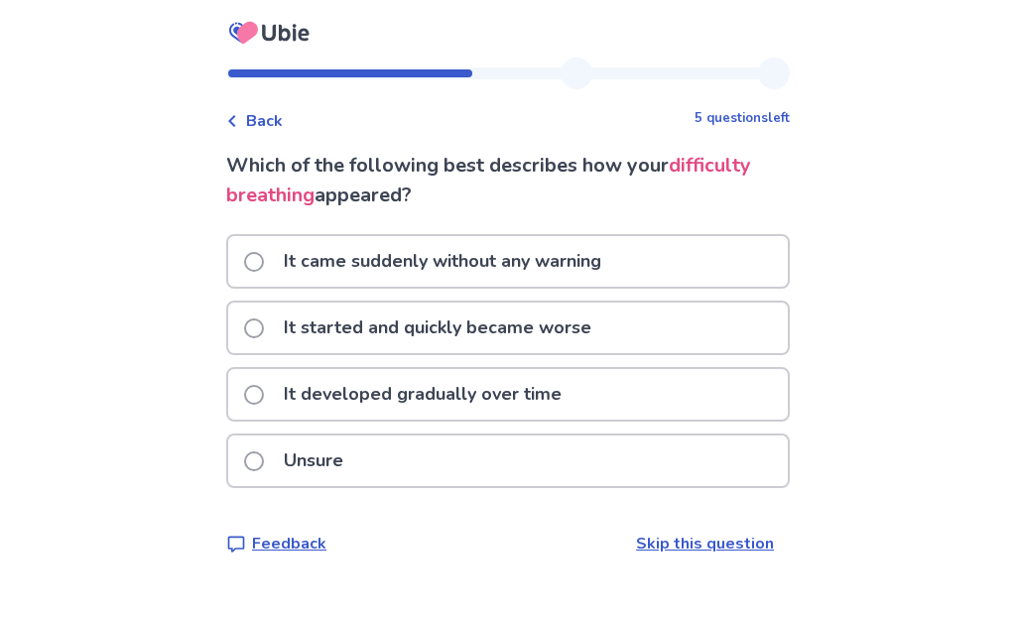
click at [262, 328] on span at bounding box center [254, 329] width 20 height 20
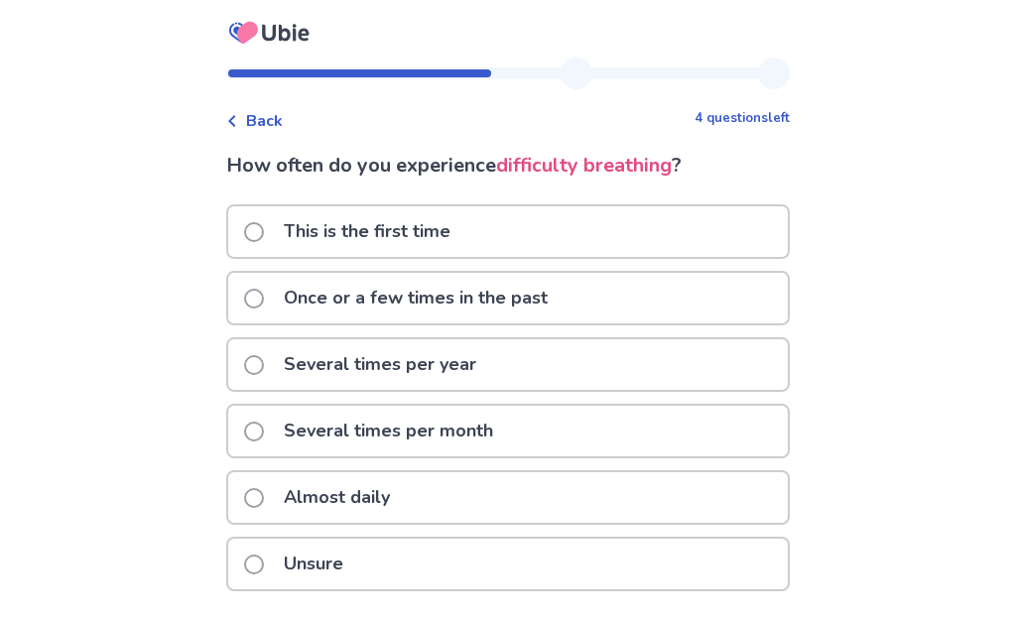
click at [264, 506] on span at bounding box center [254, 498] width 20 height 20
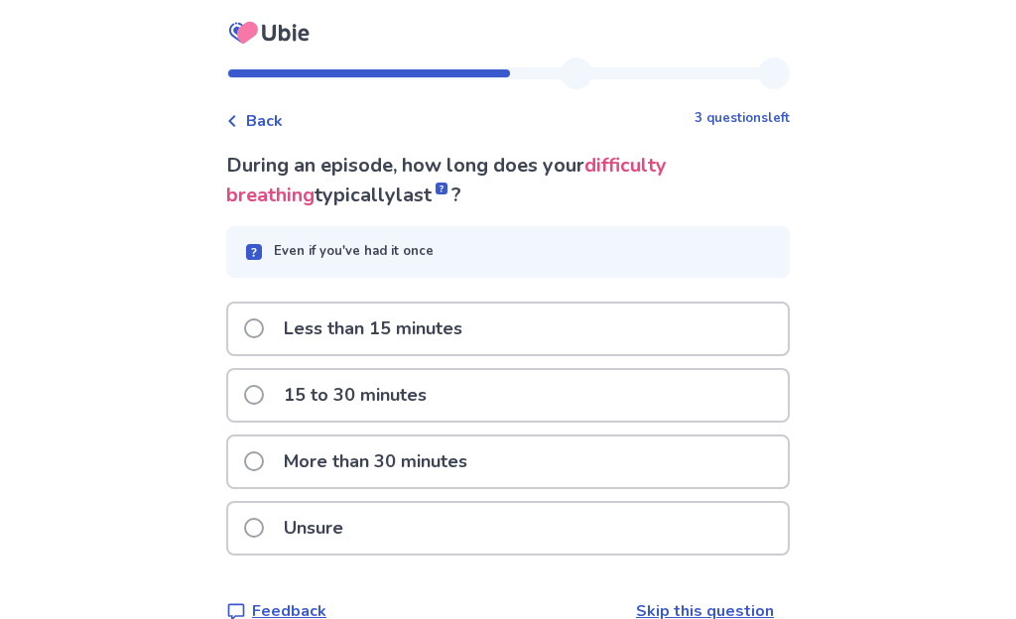
click at [252, 464] on div "More than 30 minutes" at bounding box center [508, 462] width 560 height 51
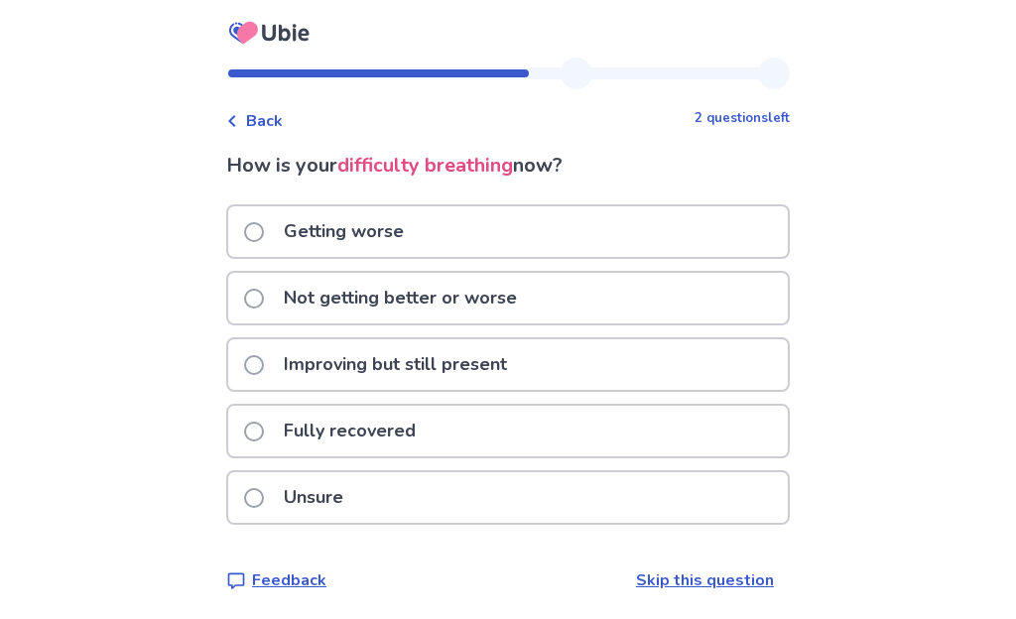
click at [263, 236] on span at bounding box center [254, 232] width 20 height 20
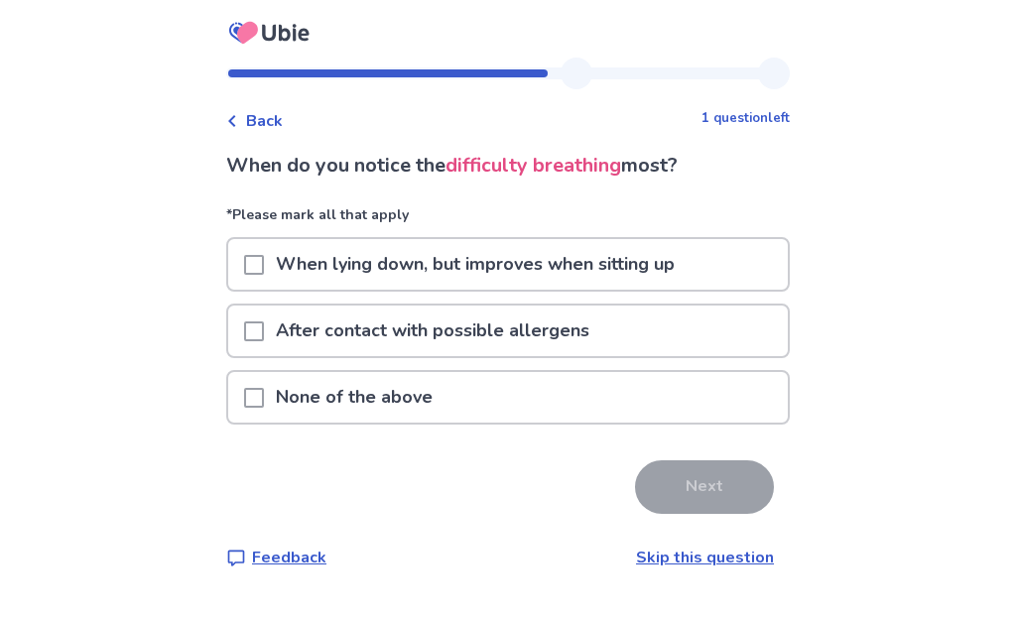
click at [252, 410] on div "None of the above" at bounding box center [508, 397] width 560 height 51
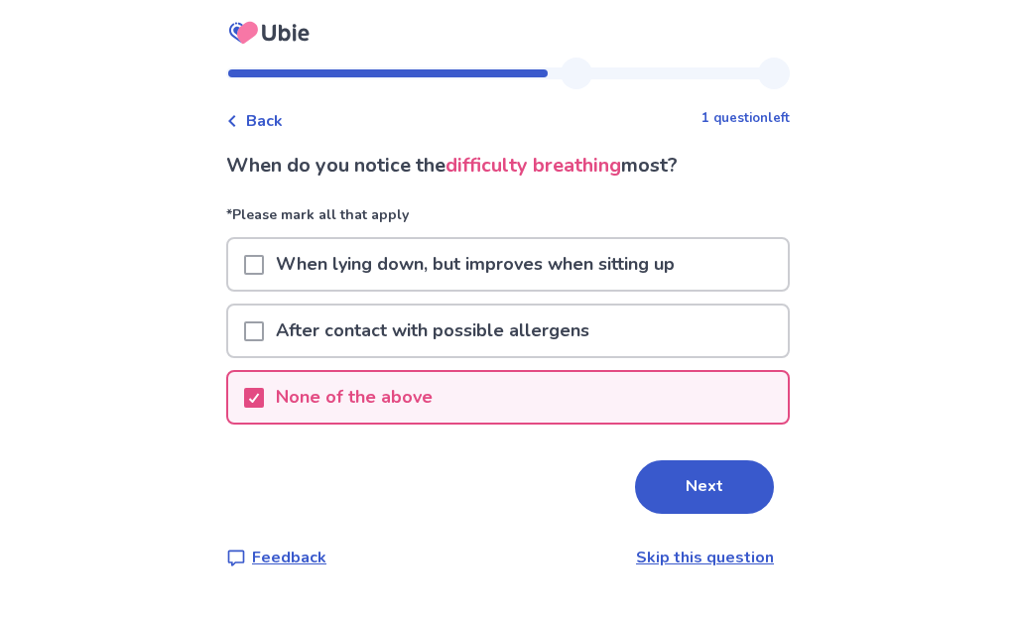
click at [718, 477] on button "Next" at bounding box center [704, 488] width 139 height 54
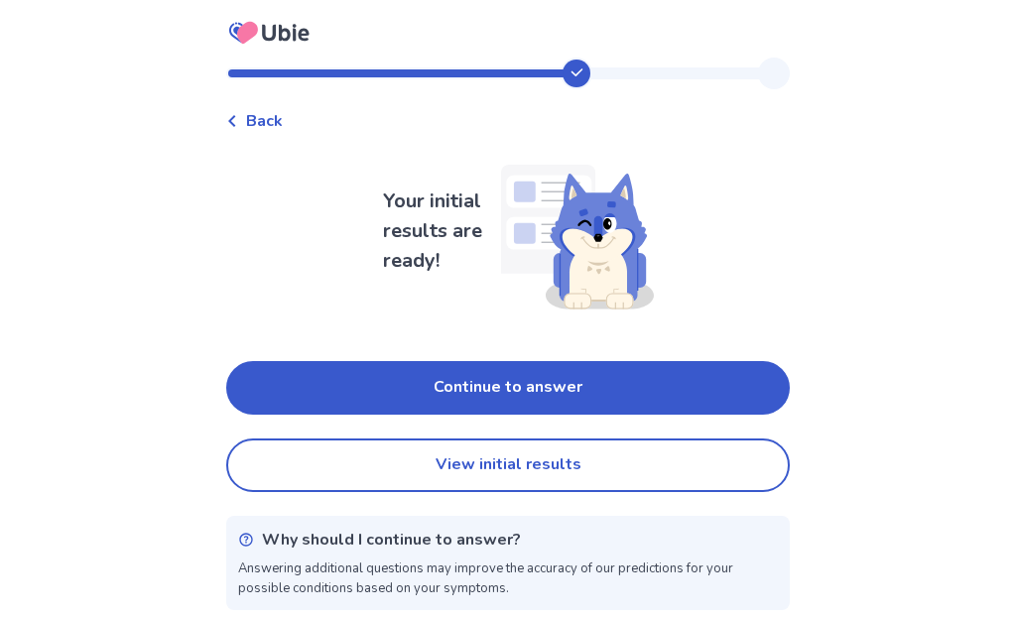
click at [287, 382] on button "Continue to answer" at bounding box center [508, 388] width 564 height 54
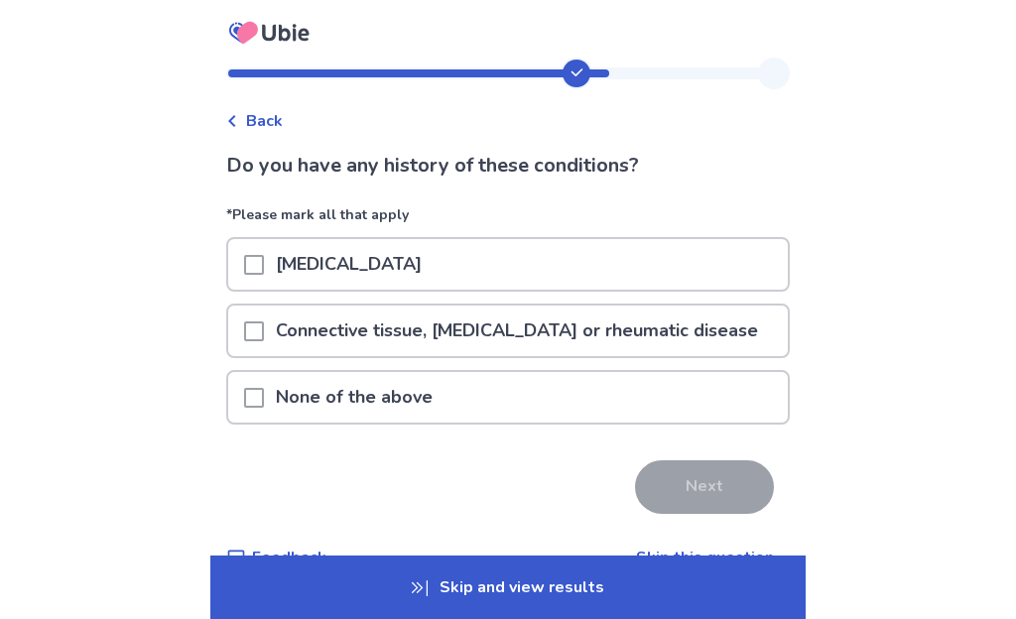
click at [245, 391] on div "None of the above" at bounding box center [508, 397] width 560 height 51
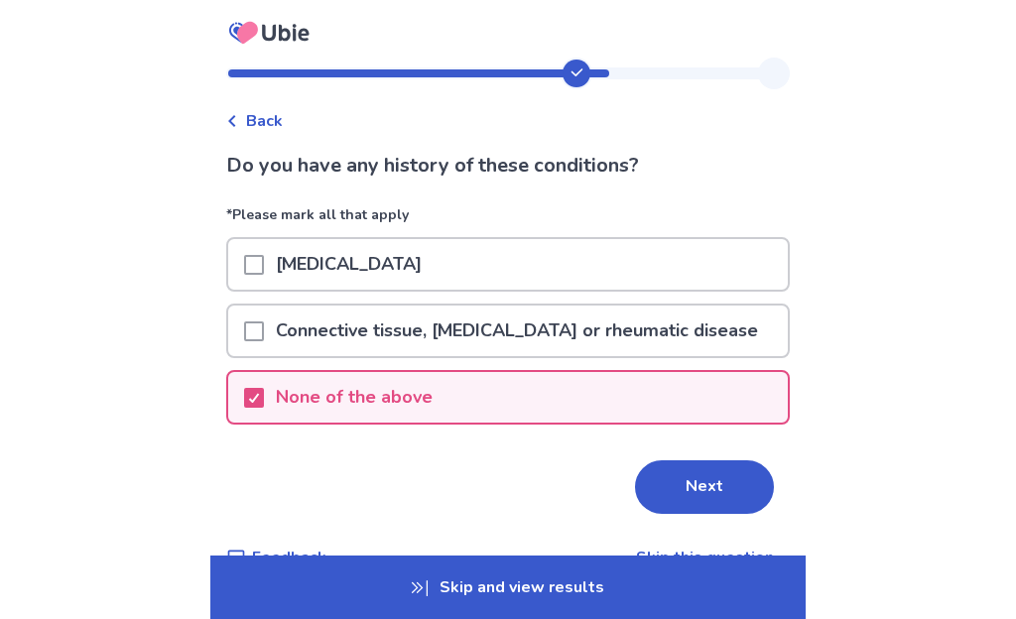
click at [733, 479] on button "Next" at bounding box center [704, 488] width 139 height 54
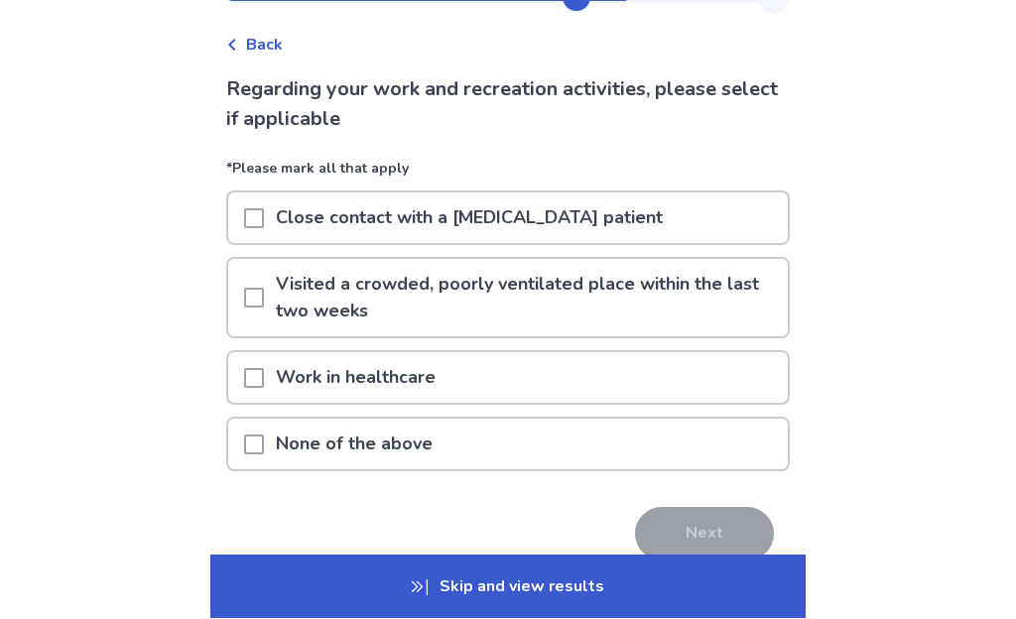
scroll to position [128, 0]
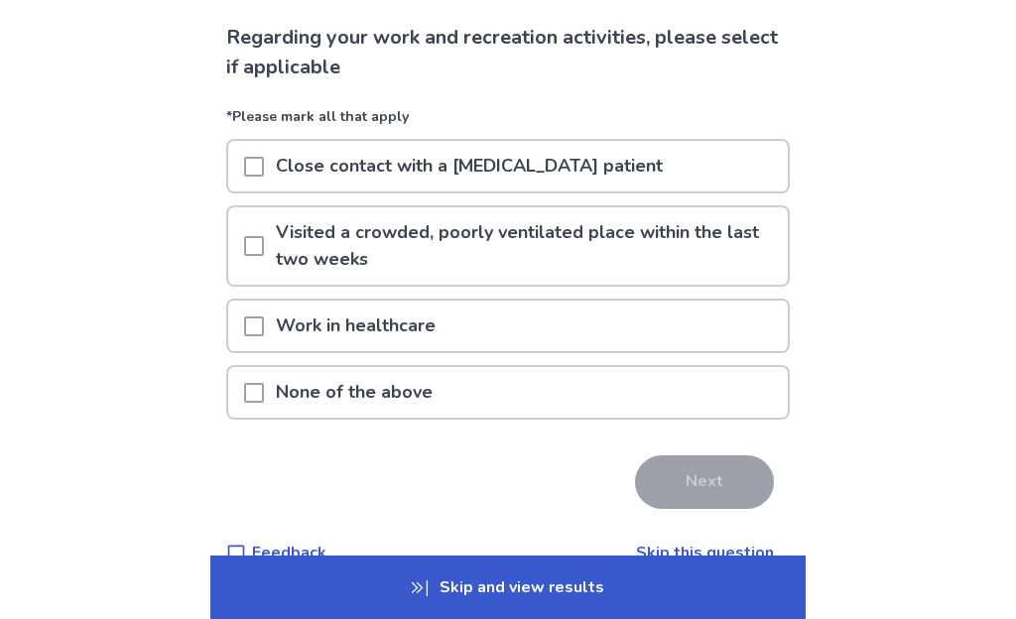
click at [256, 401] on span at bounding box center [254, 393] width 20 height 20
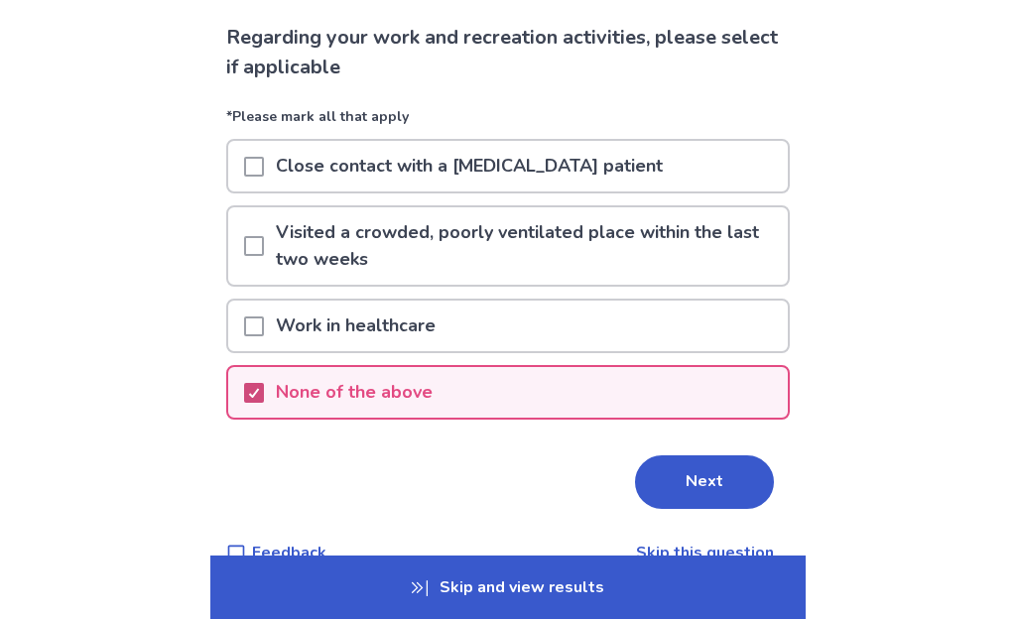
click at [719, 486] on button "Next" at bounding box center [704, 483] width 139 height 54
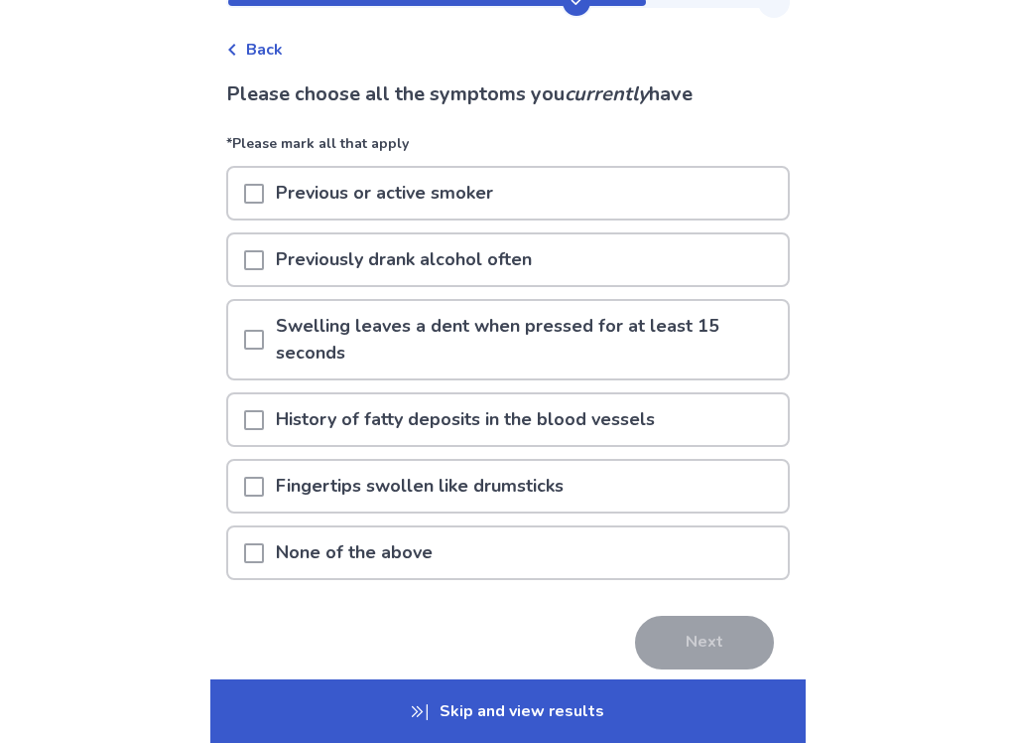
scroll to position [80, 0]
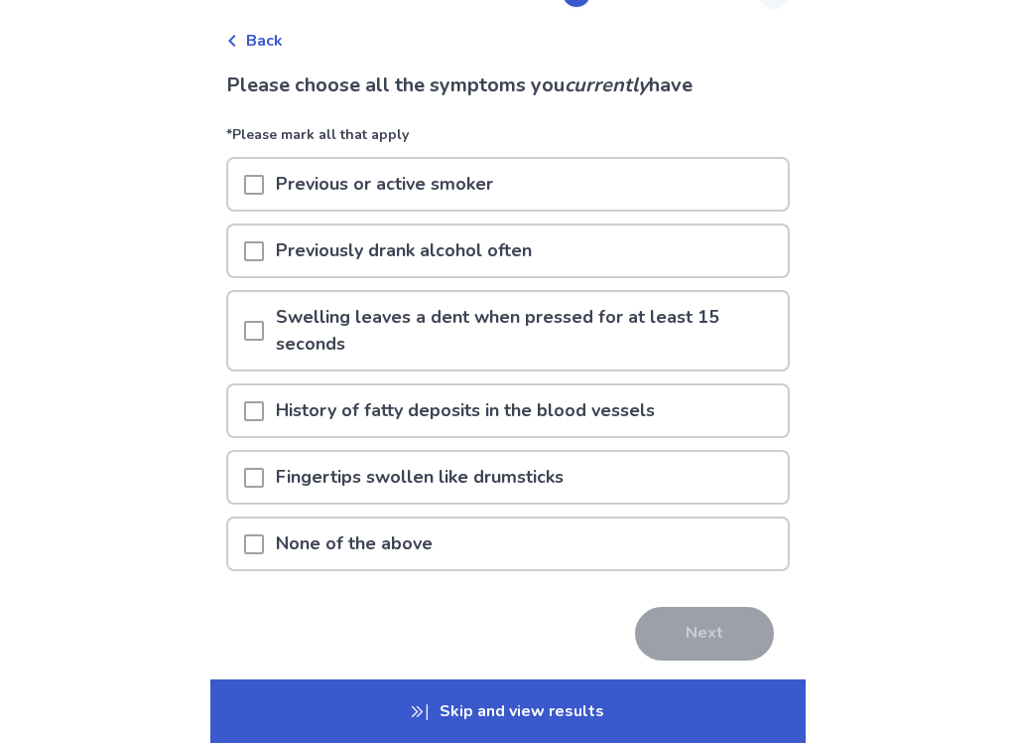
click at [261, 559] on div at bounding box center [254, 543] width 20 height 51
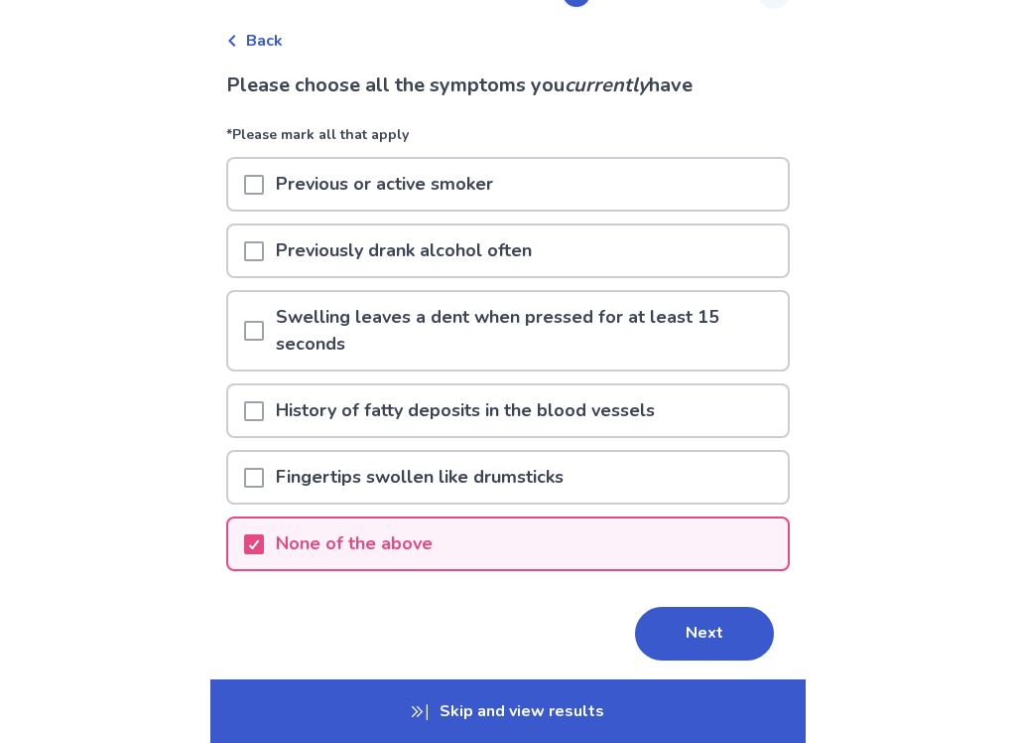
click at [712, 618] on button "Next" at bounding box center [704, 634] width 139 height 54
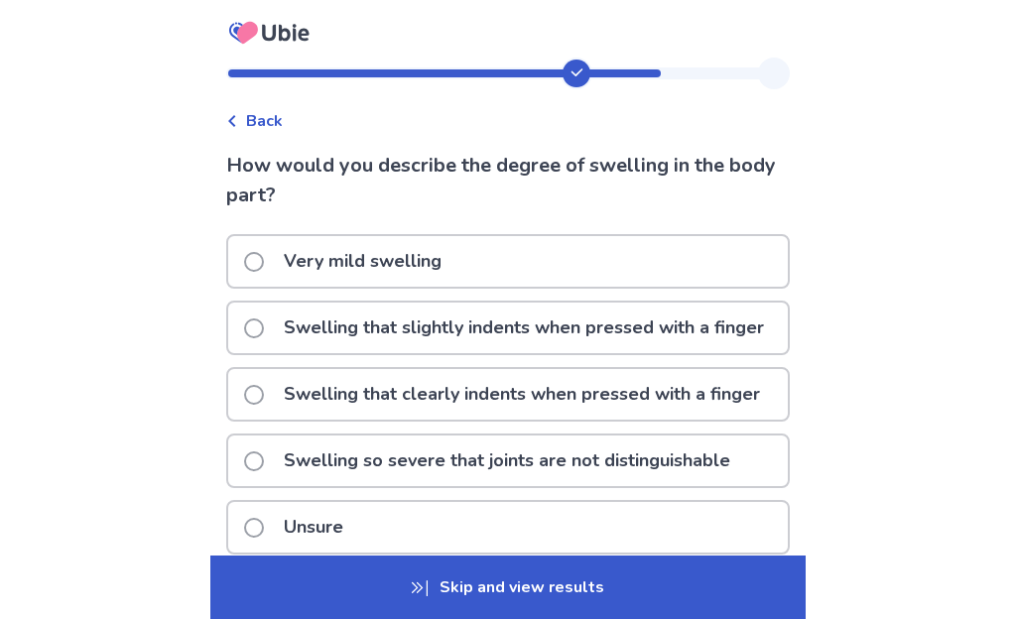
click at [252, 265] on div "Very mild swelling" at bounding box center [508, 261] width 560 height 51
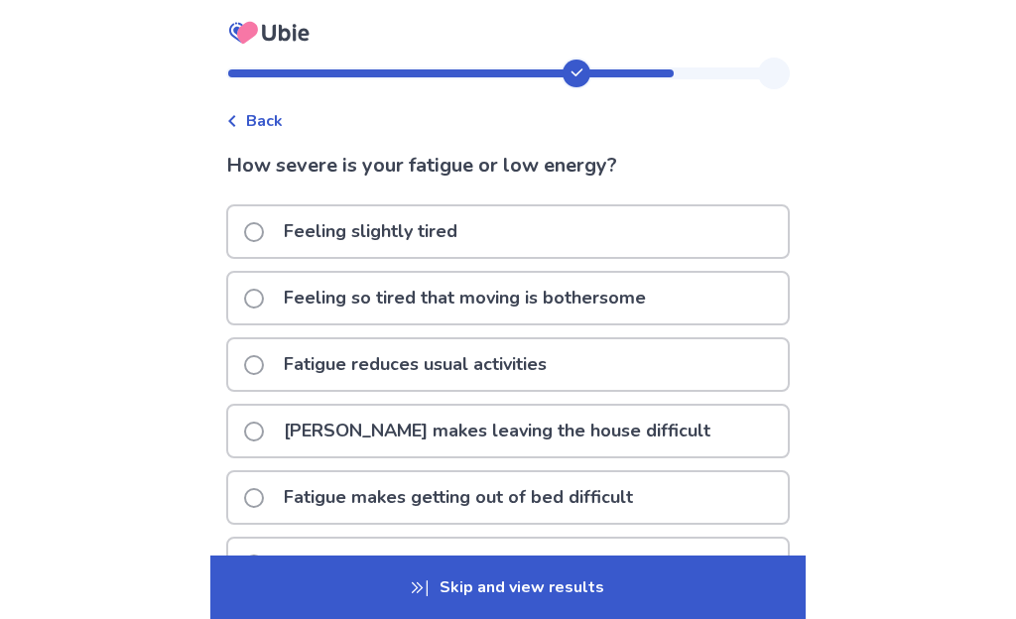
click at [264, 301] on span at bounding box center [254, 299] width 20 height 20
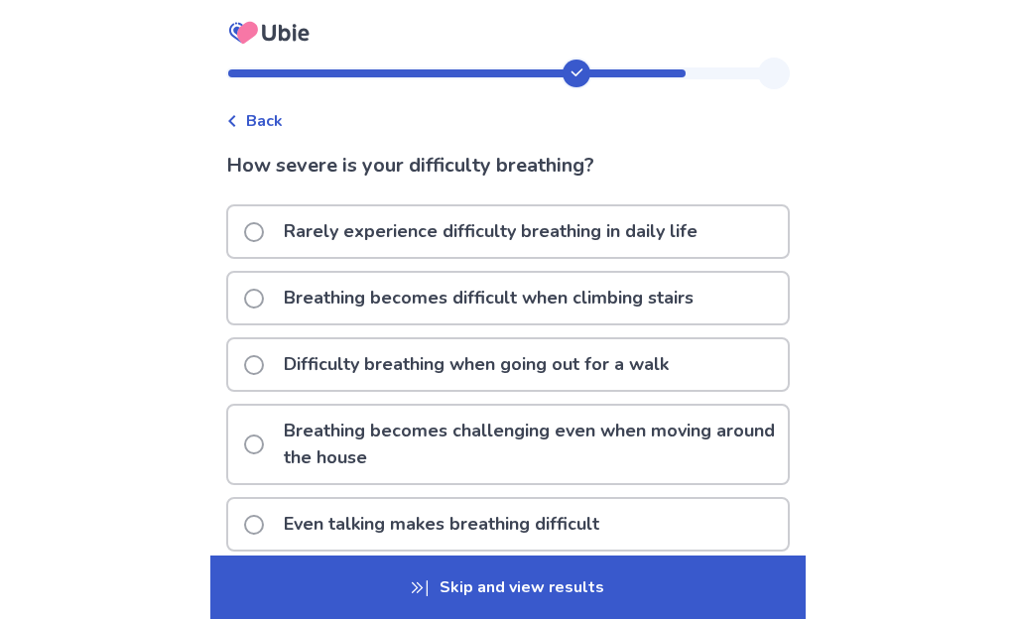
click at [264, 364] on span at bounding box center [254, 365] width 20 height 20
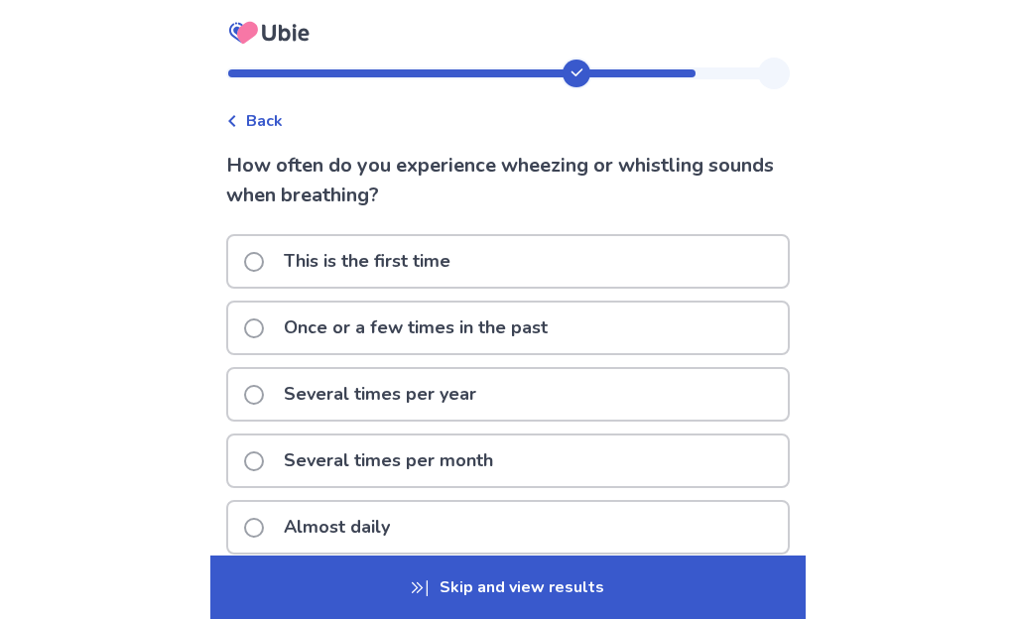
click at [258, 463] on span at bounding box center [254, 462] width 20 height 20
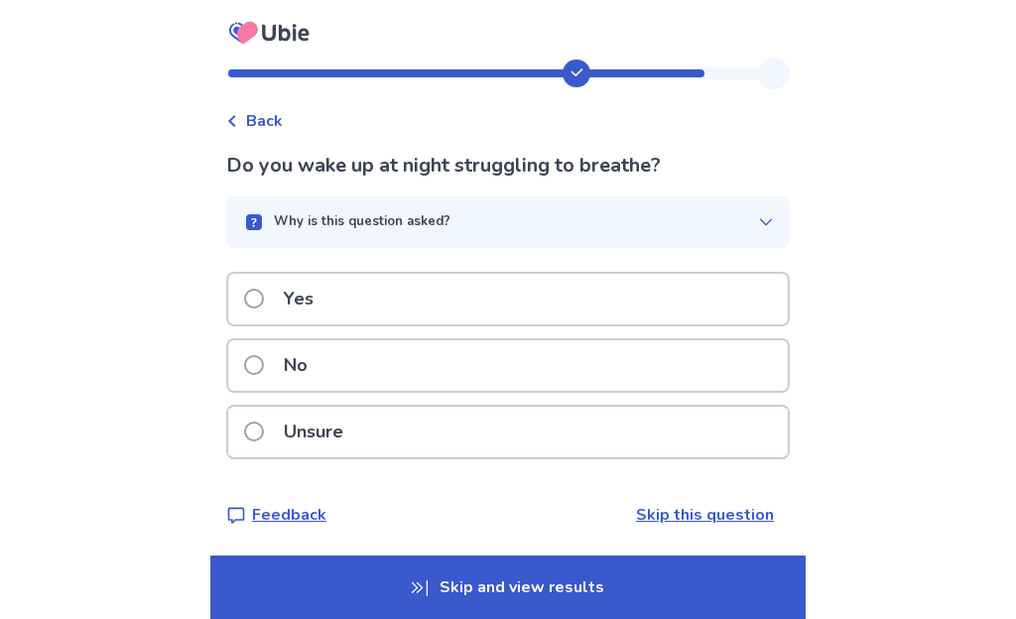
click at [264, 304] on span at bounding box center [254, 299] width 20 height 20
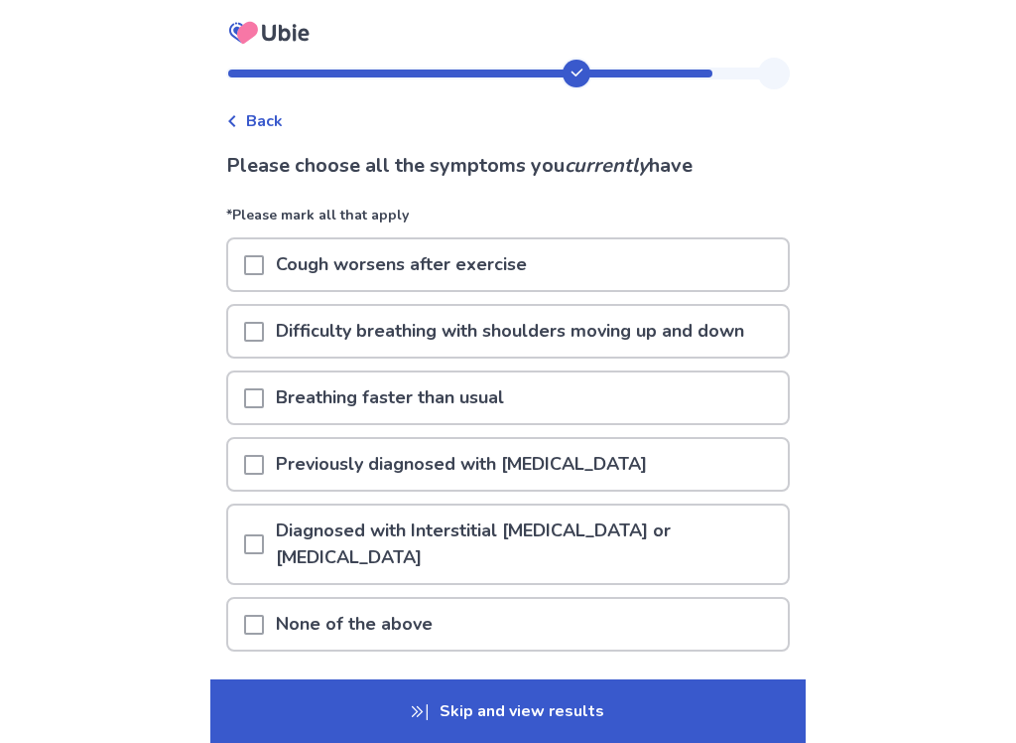
click at [262, 401] on span at bounding box center [254, 398] width 20 height 20
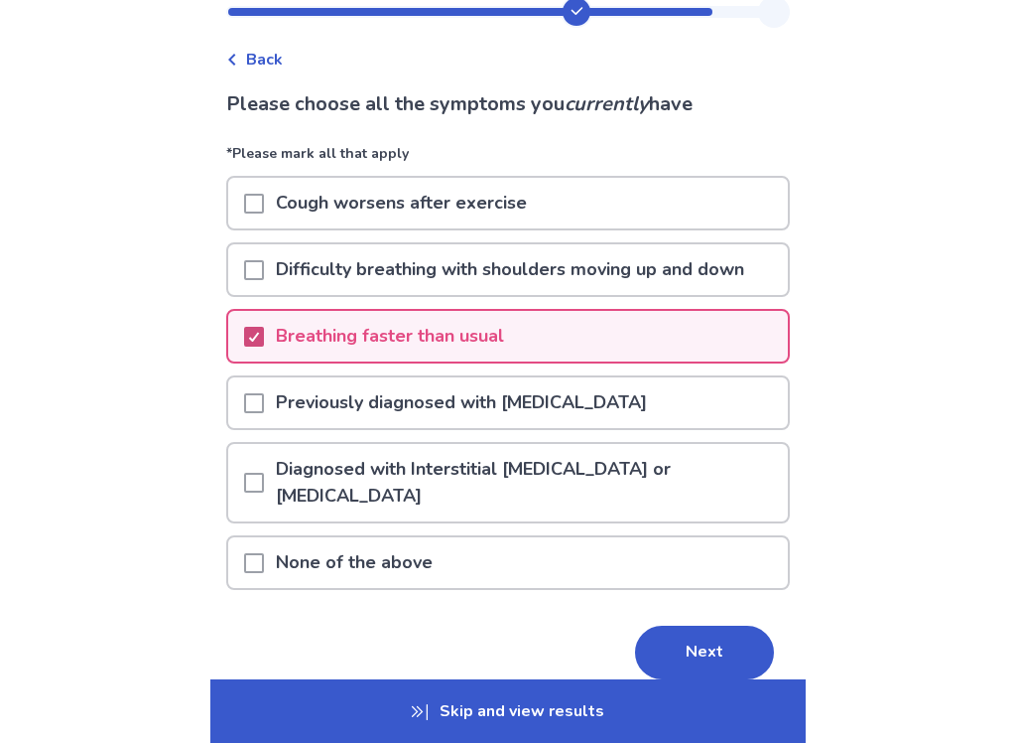
scroll to position [64, 0]
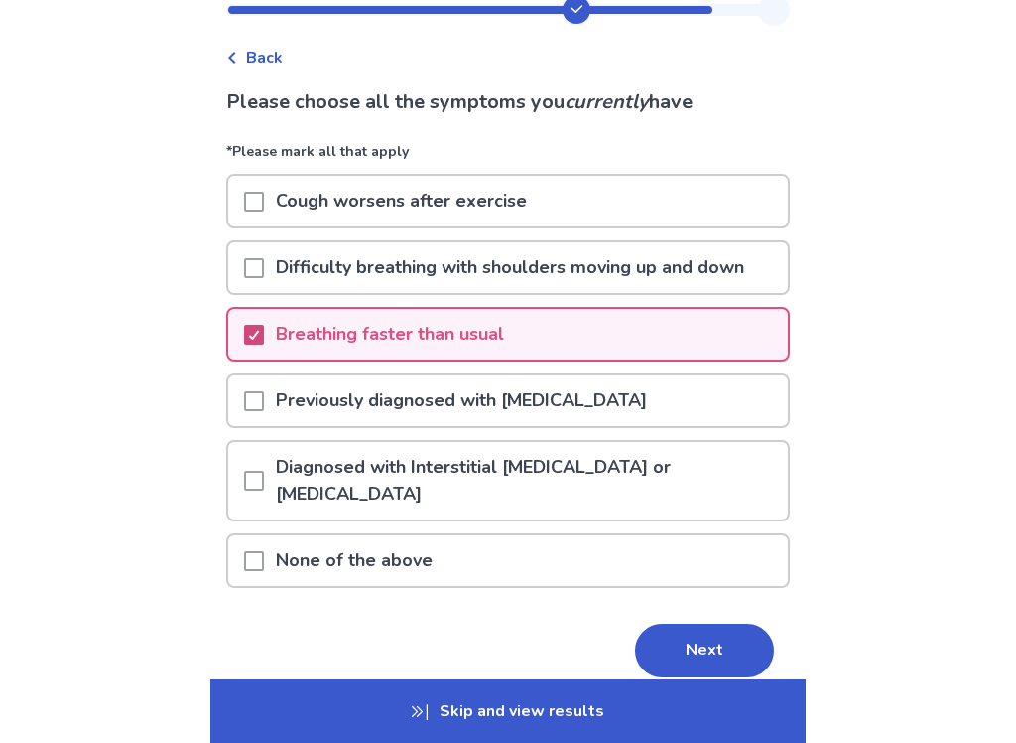
click at [708, 618] on button "Next" at bounding box center [704, 650] width 139 height 54
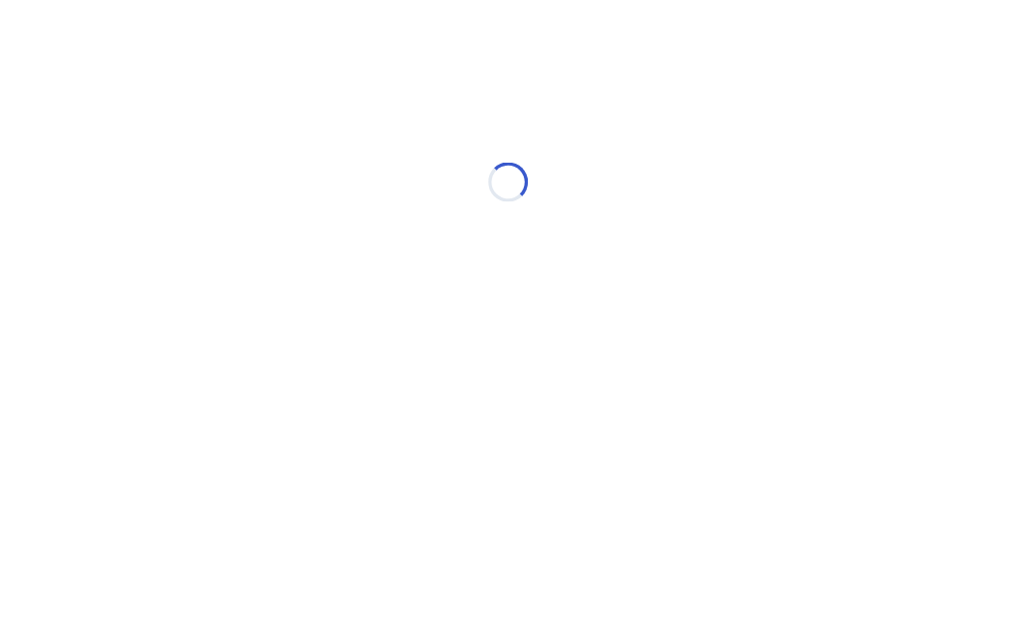
scroll to position [0, 0]
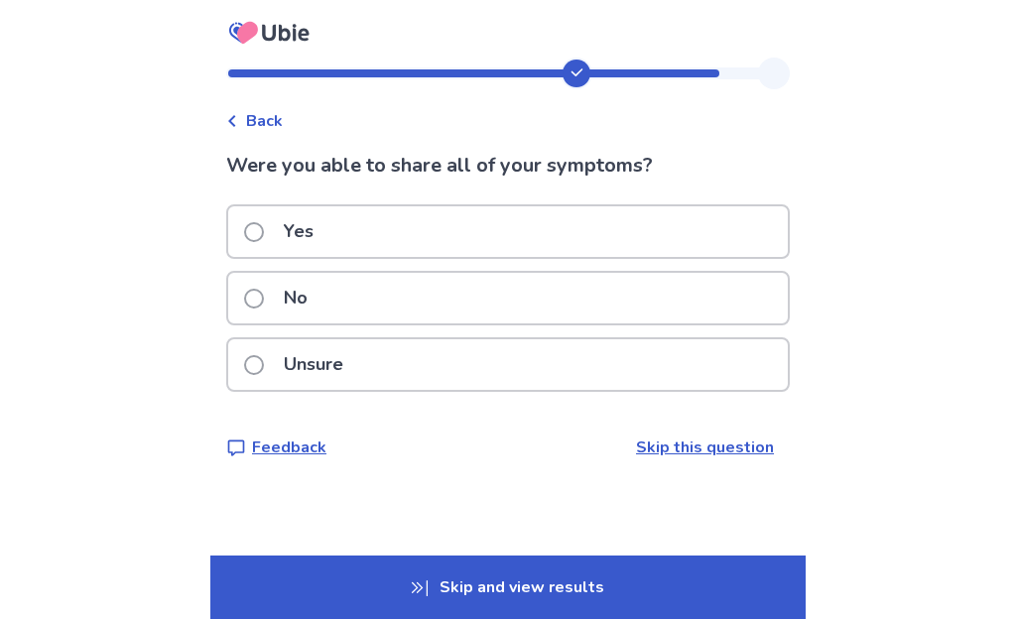
click at [264, 237] on span at bounding box center [254, 232] width 20 height 20
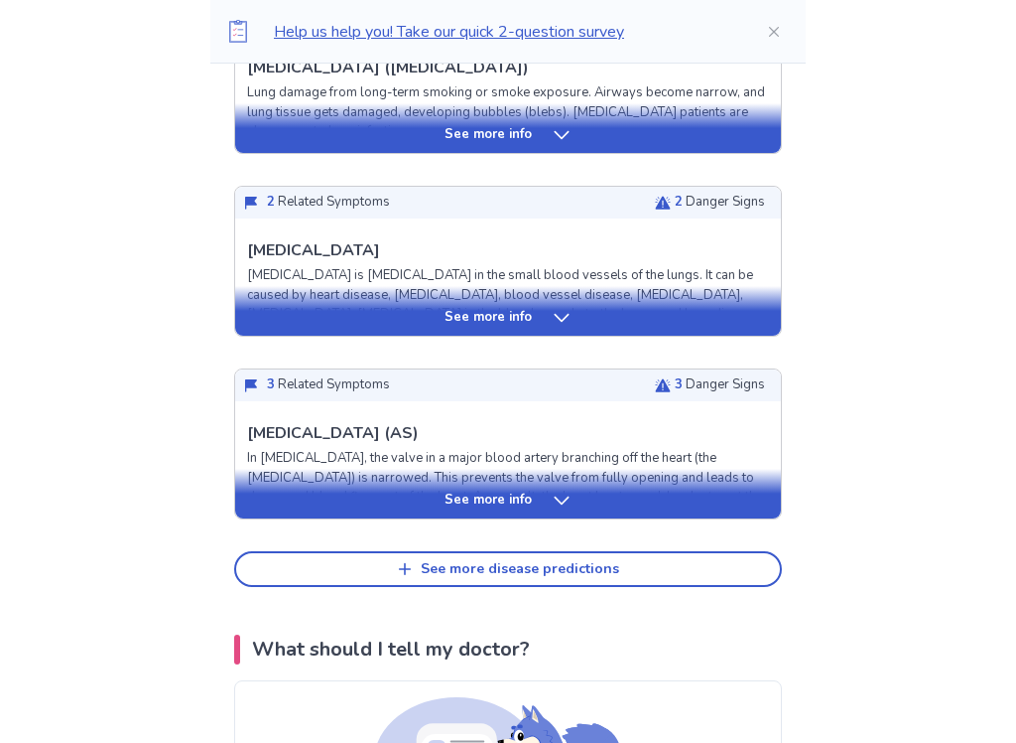
scroll to position [851, 0]
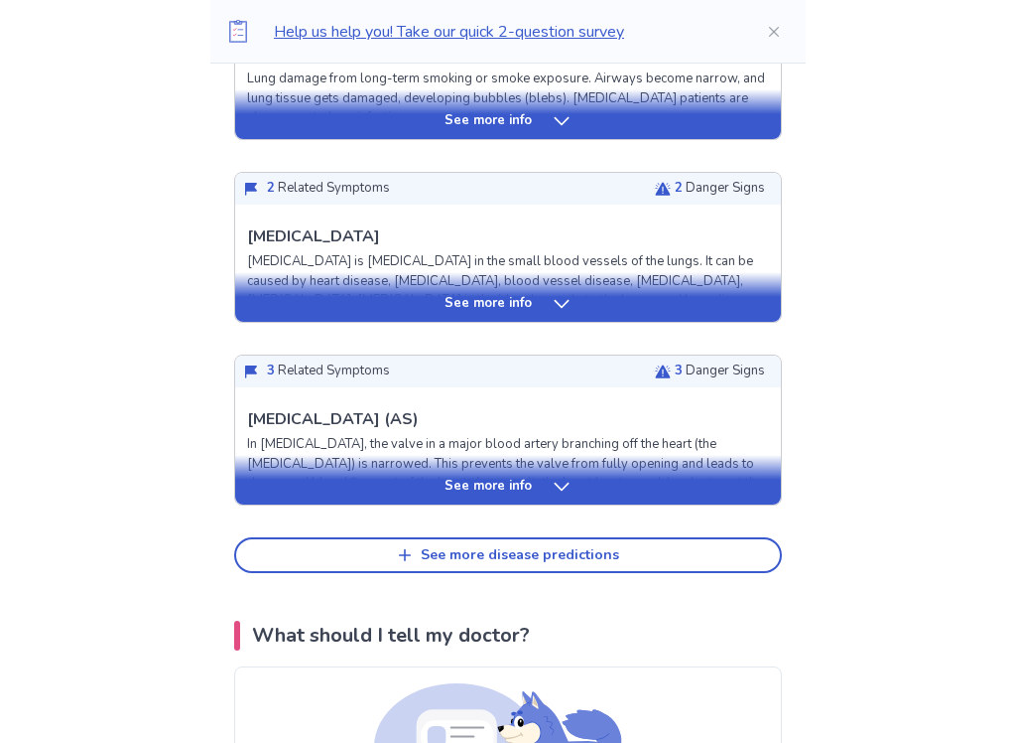
click at [716, 538] on button "See more disease predictions" at bounding box center [508, 556] width 548 height 36
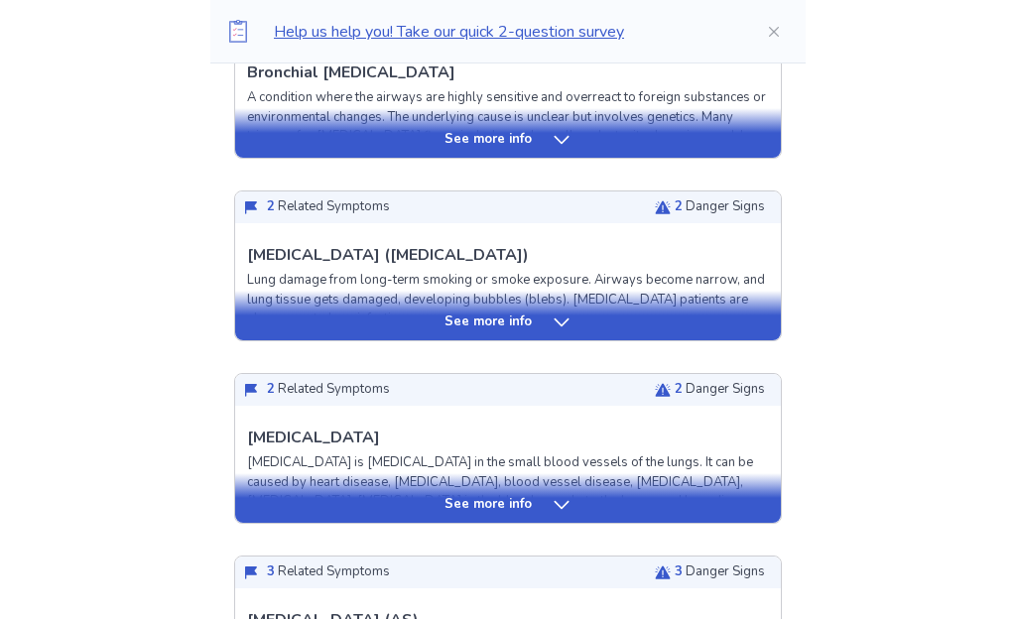
scroll to position [620, 0]
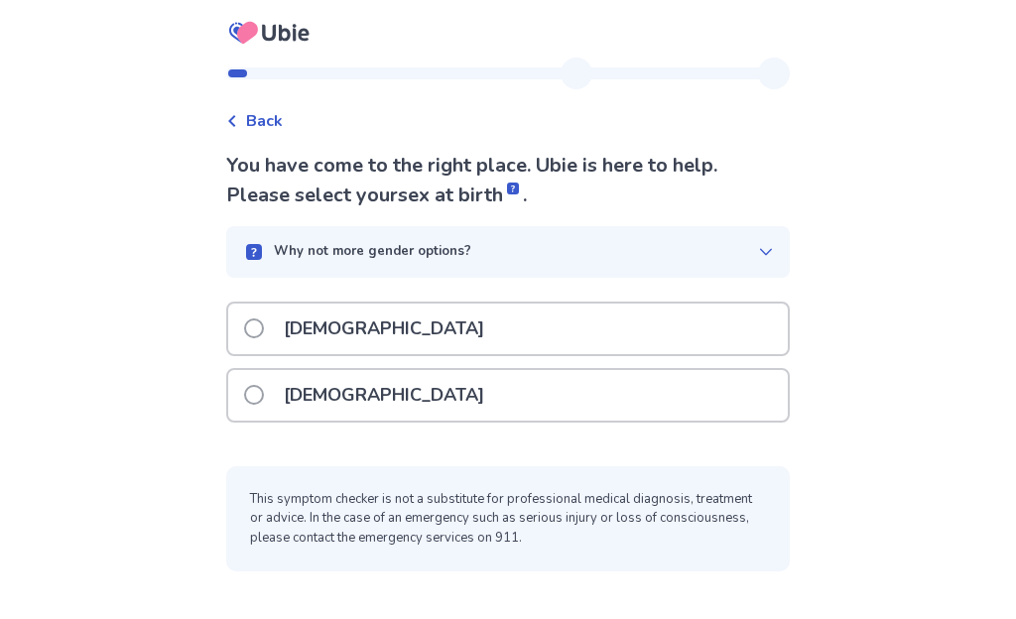
click at [256, 330] on span at bounding box center [254, 329] width 20 height 20
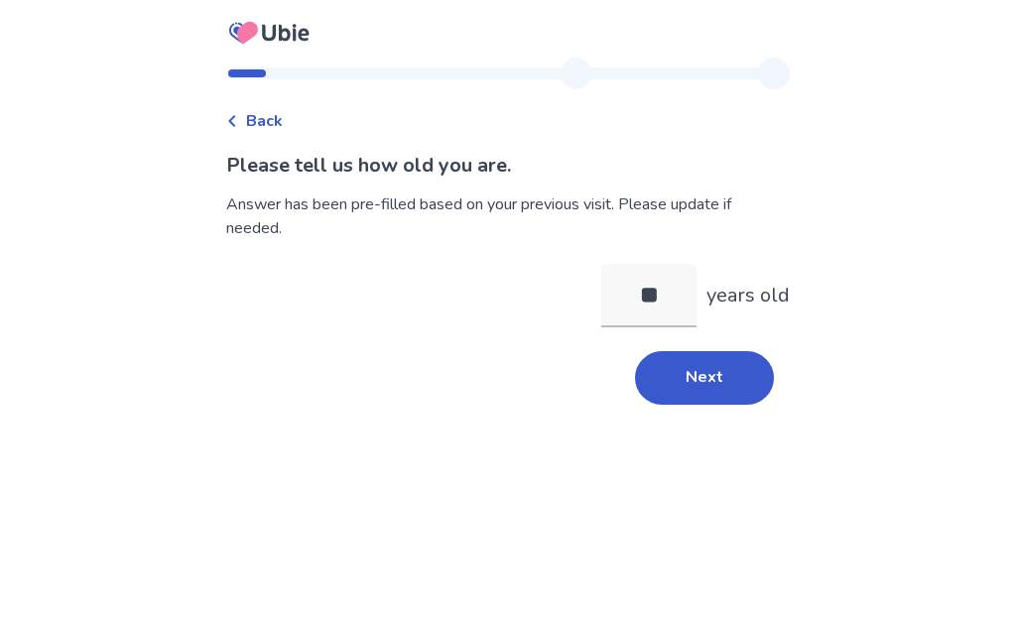
click at [729, 373] on button "Next" at bounding box center [704, 378] width 139 height 54
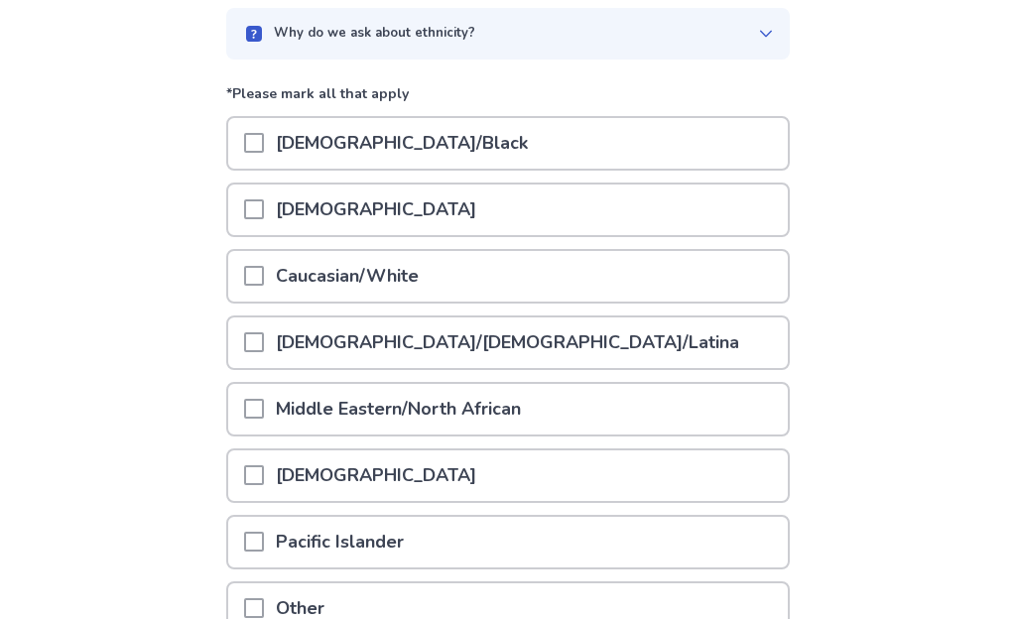
scroll to position [174, 0]
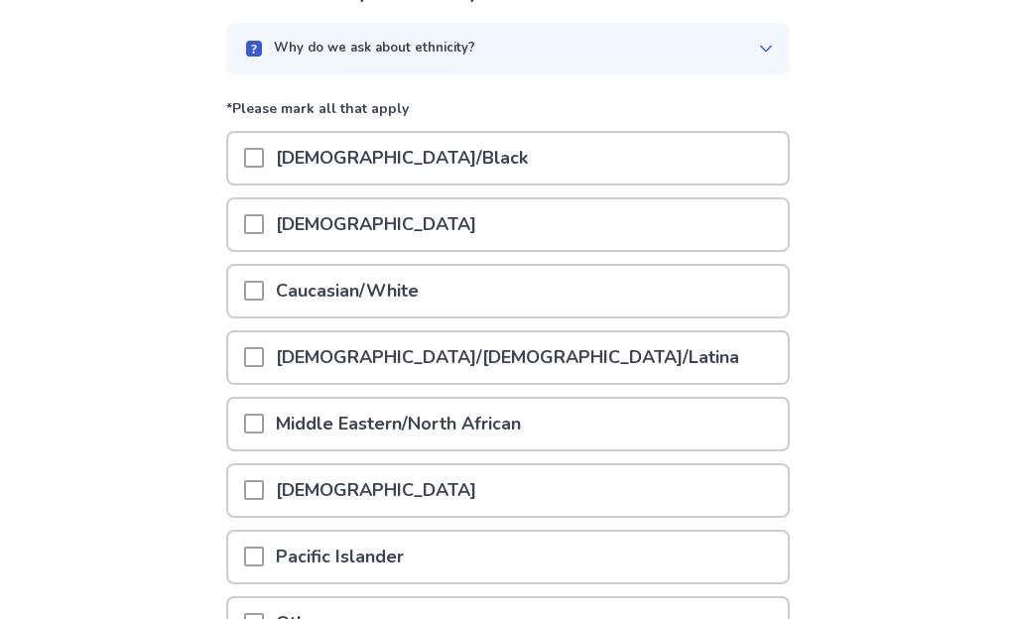
click at [264, 295] on span at bounding box center [254, 291] width 20 height 20
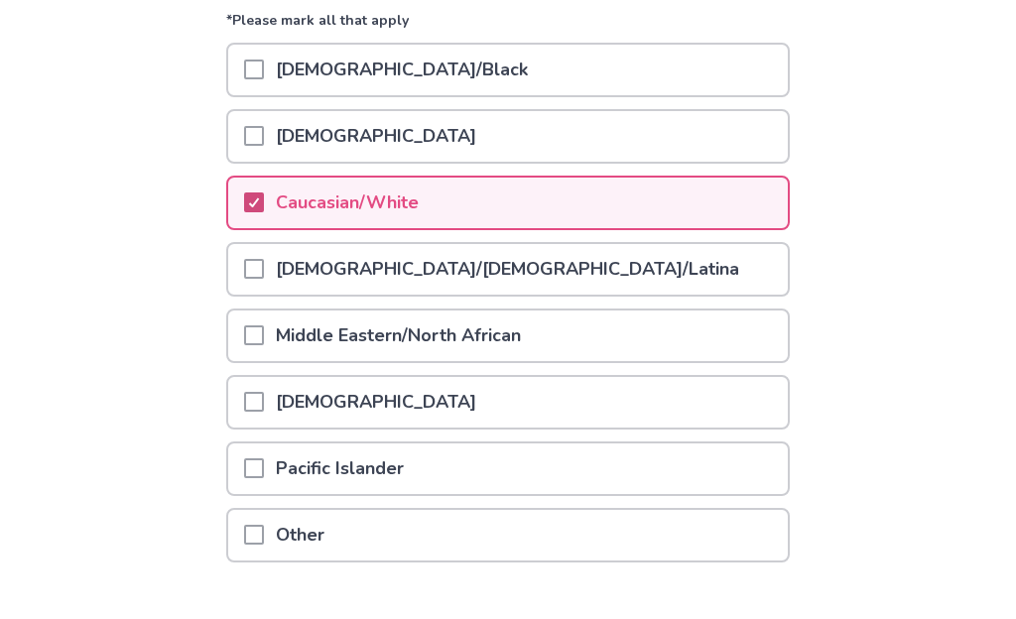
scroll to position [381, 0]
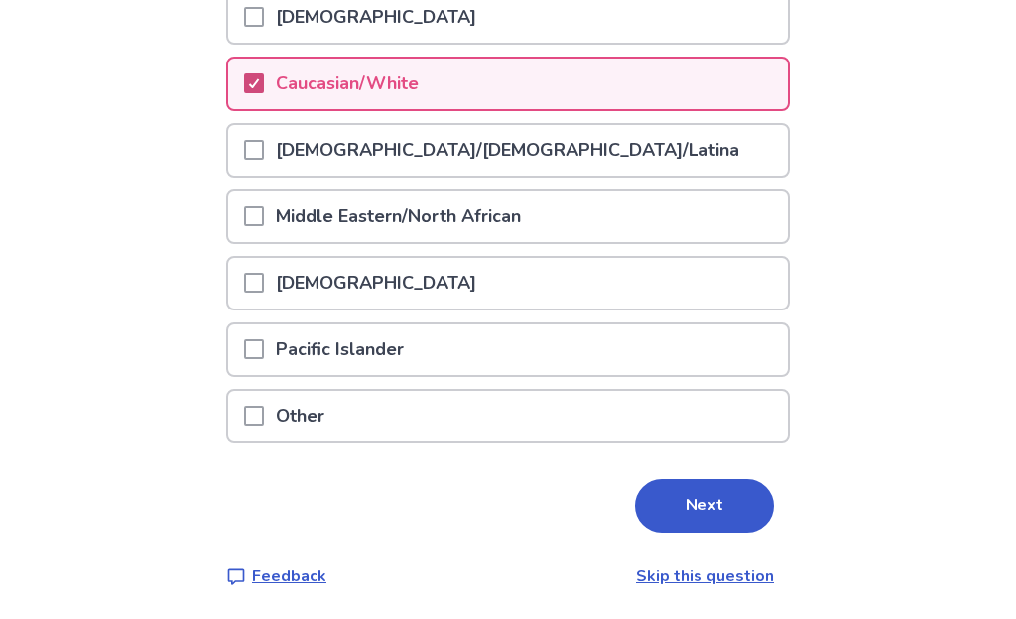
click at [719, 504] on button "Next" at bounding box center [704, 506] width 139 height 54
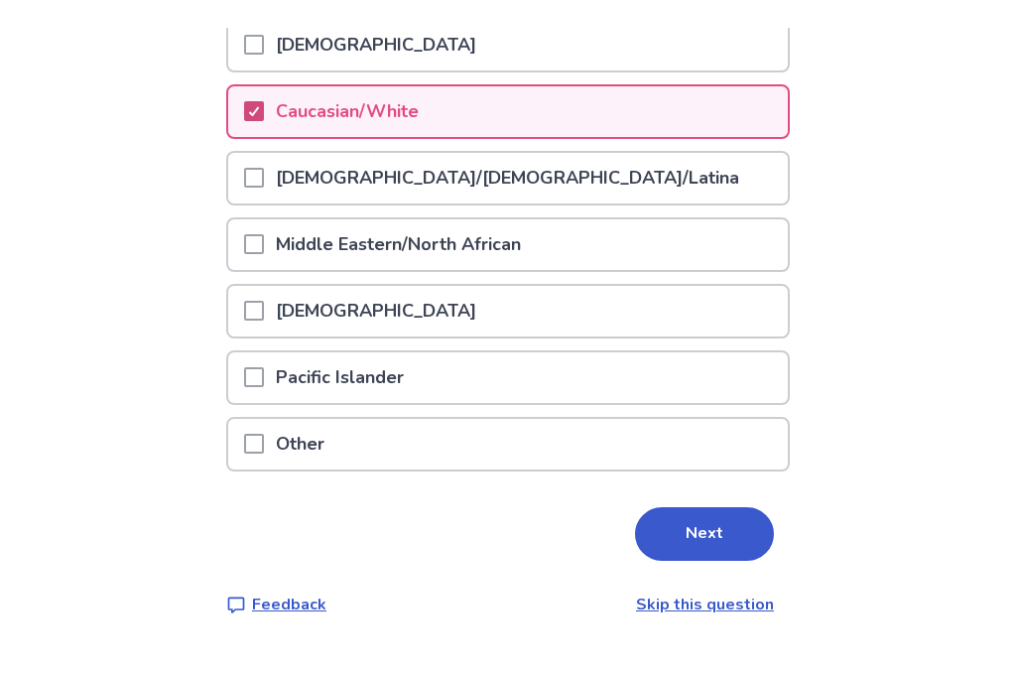
scroll to position [0, 0]
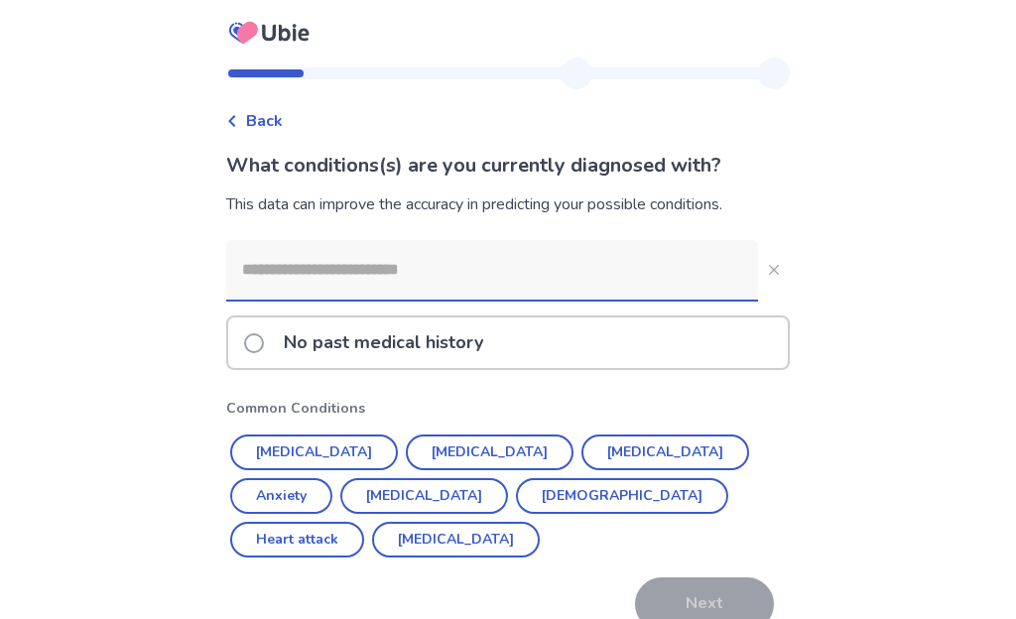
click at [260, 345] on span at bounding box center [254, 344] width 20 height 20
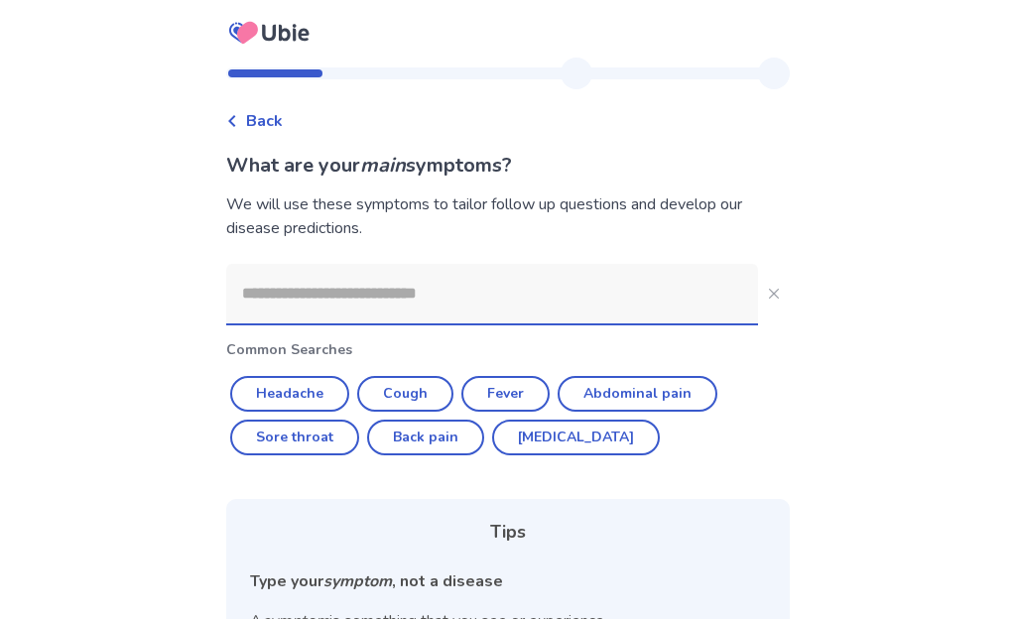
click at [272, 308] on input at bounding box center [492, 294] width 532 height 60
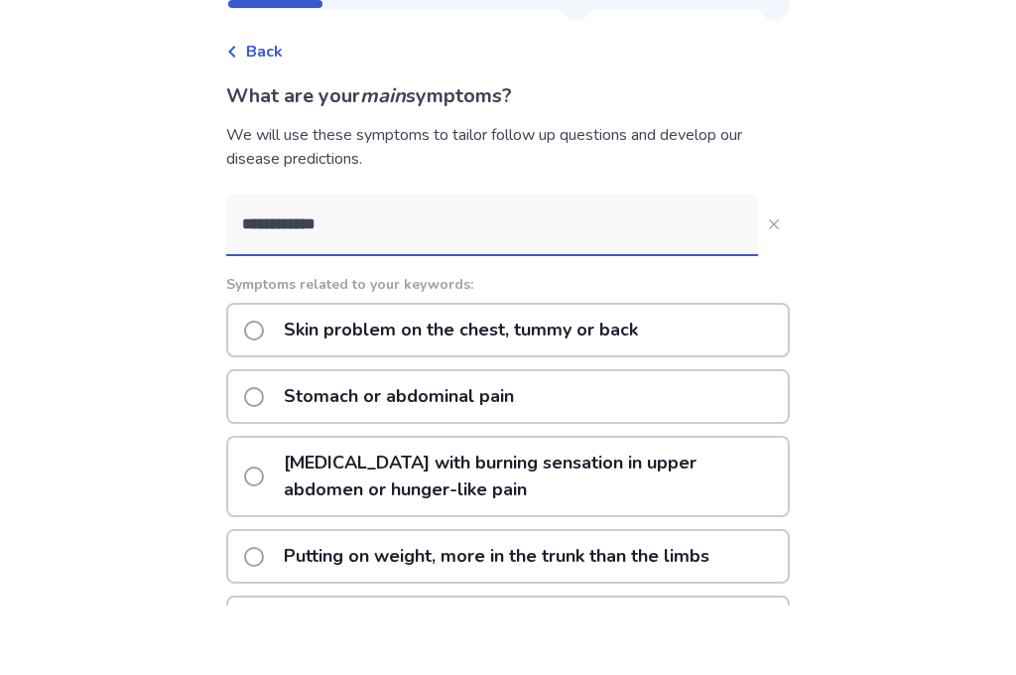
type input "**********"
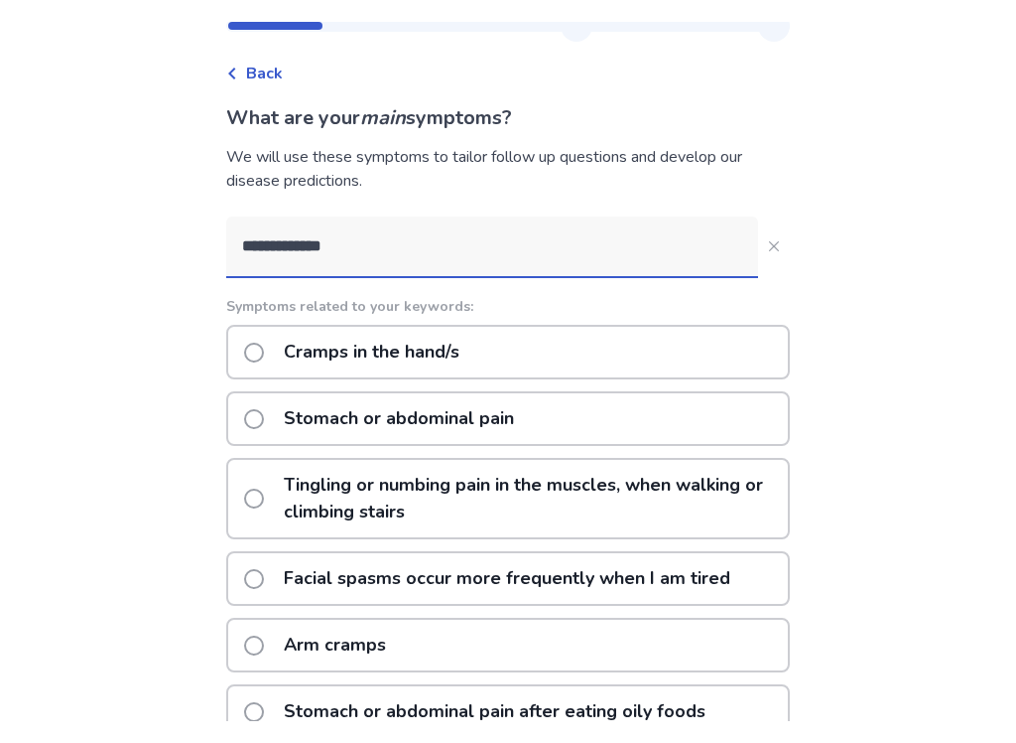
scroll to position [47, 0]
click at [264, 423] on span at bounding box center [254, 420] width 20 height 20
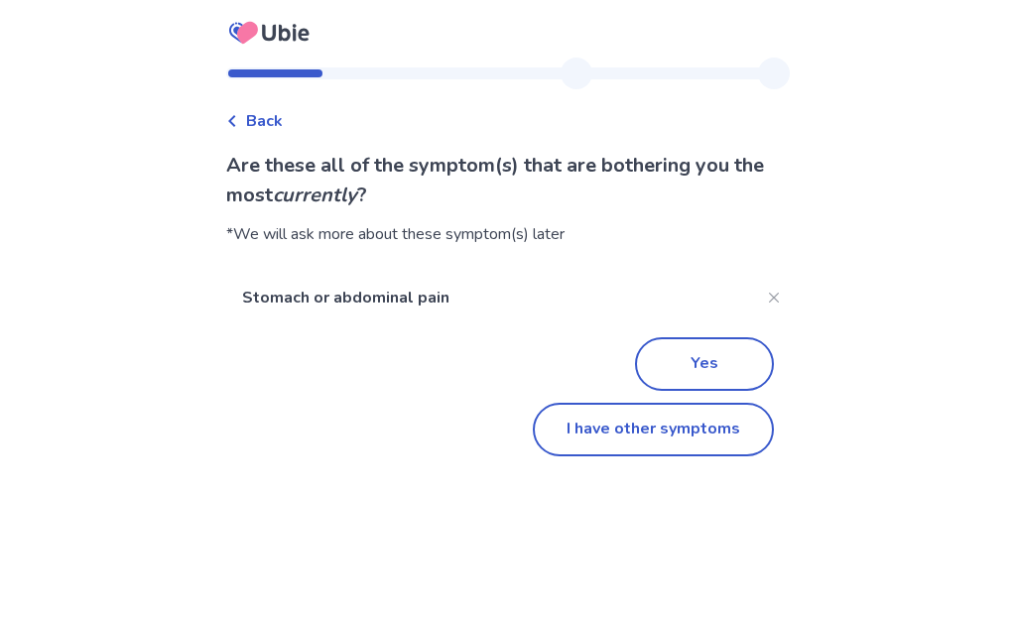
click at [730, 434] on button "I have other symptoms" at bounding box center [653, 430] width 241 height 54
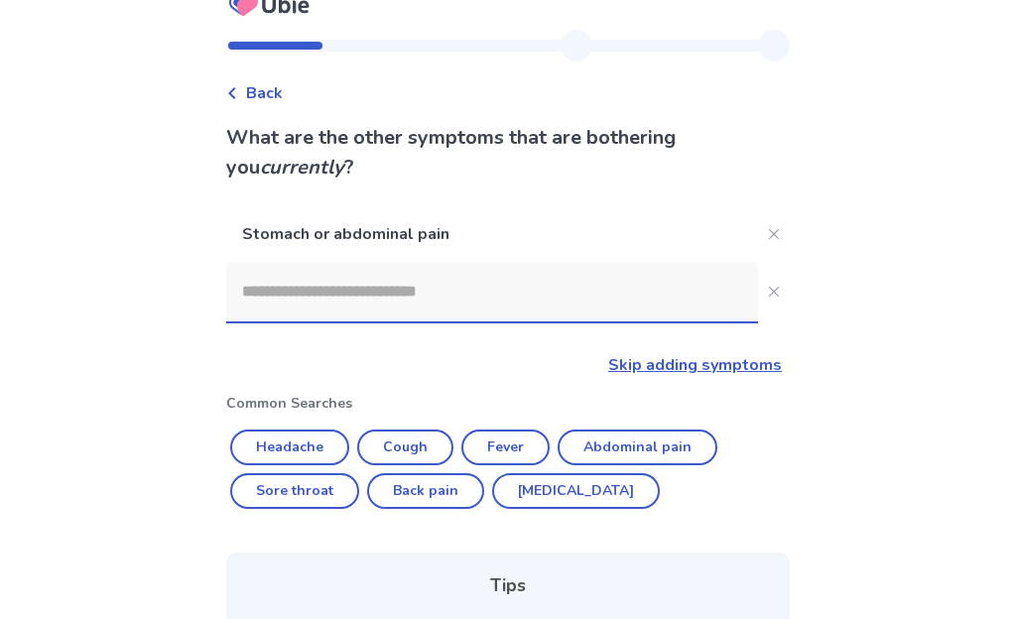
click at [263, 303] on input at bounding box center [492, 292] width 532 height 60
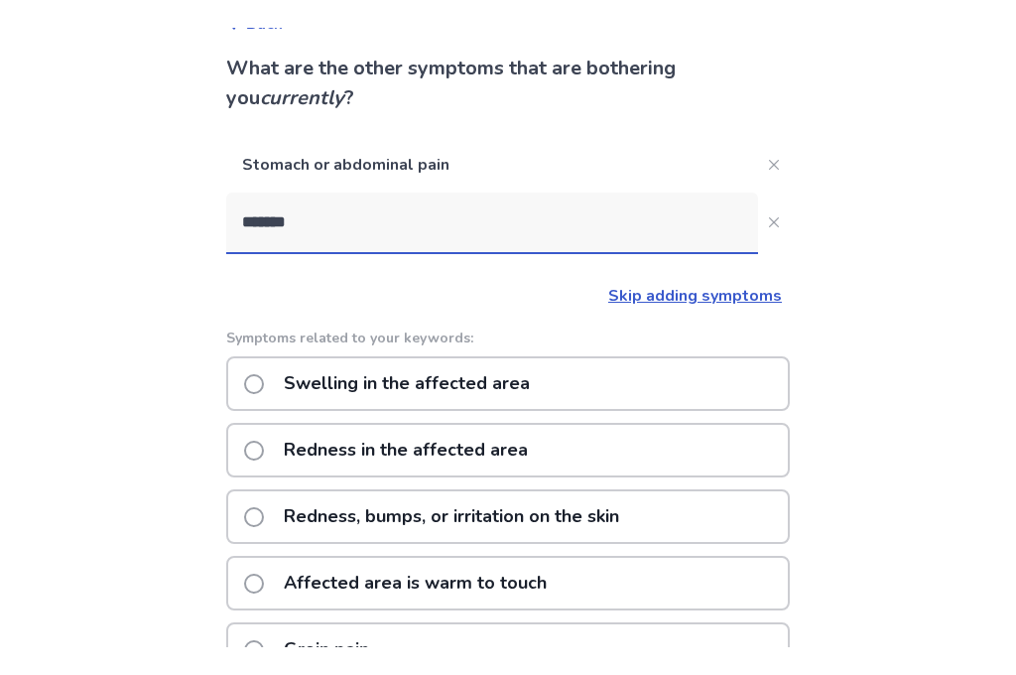
scroll to position [124, 0]
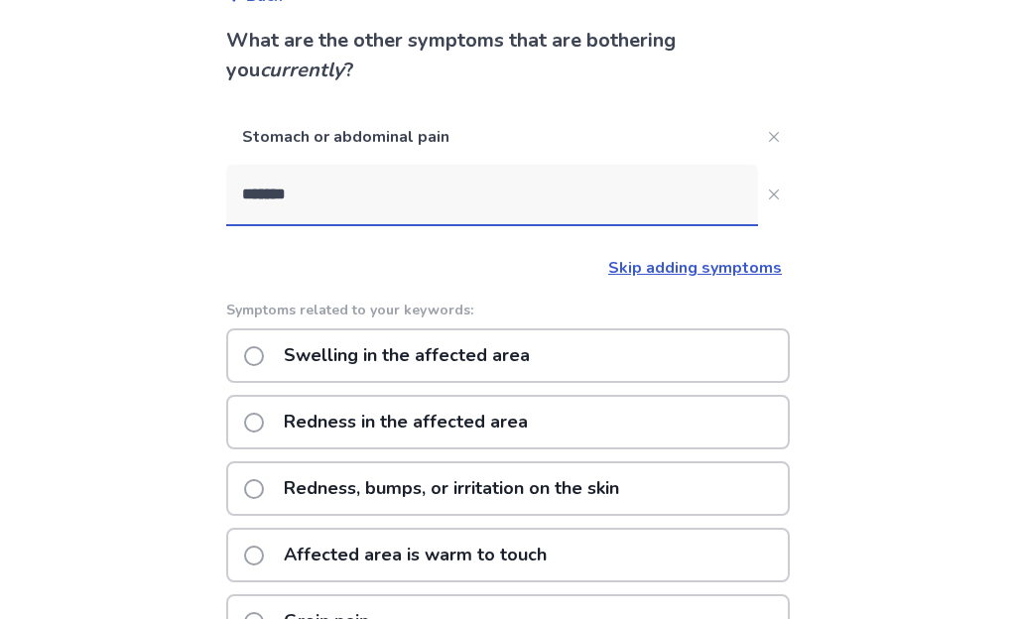
click at [332, 202] on input "*******" at bounding box center [492, 196] width 532 height 60
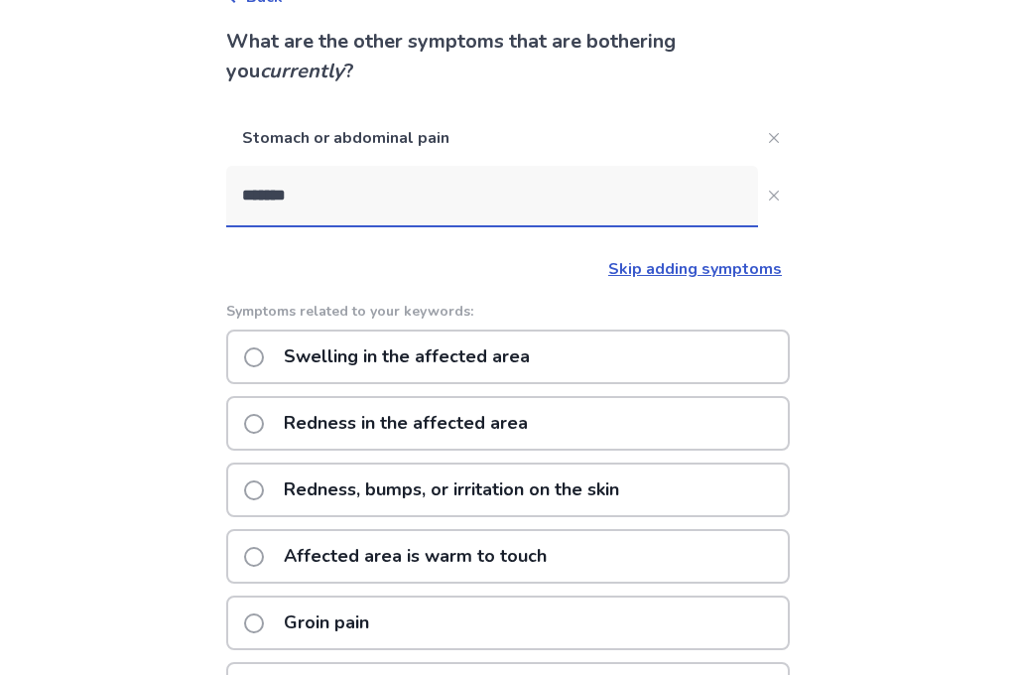
type input "*******"
click at [769, 198] on icon "Close" at bounding box center [774, 196] width 10 height 10
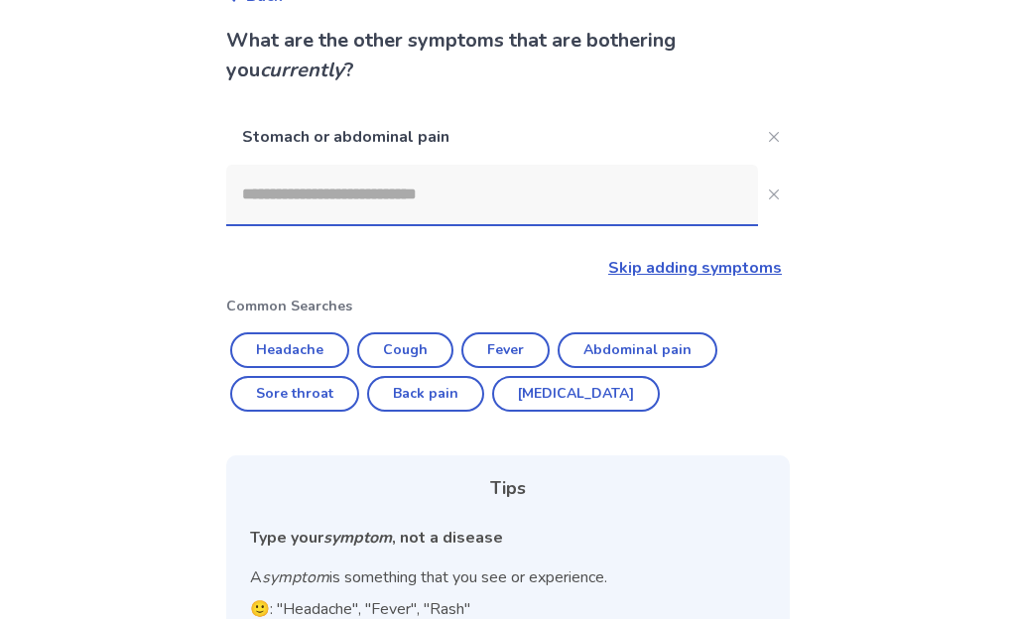
click at [281, 195] on input at bounding box center [492, 195] width 532 height 60
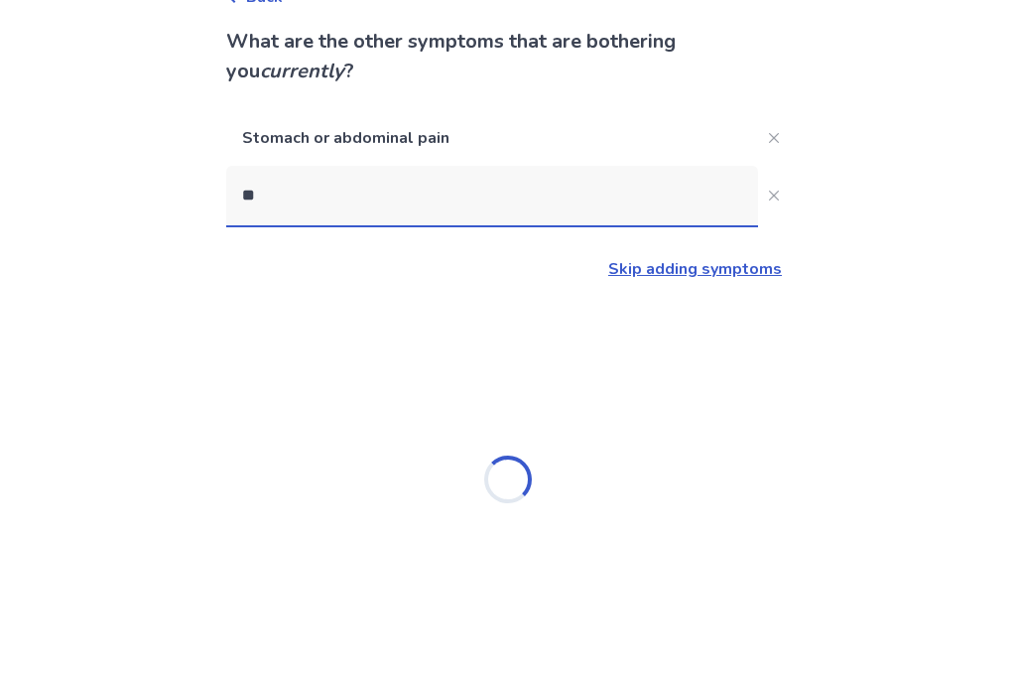
scroll to position [0, 0]
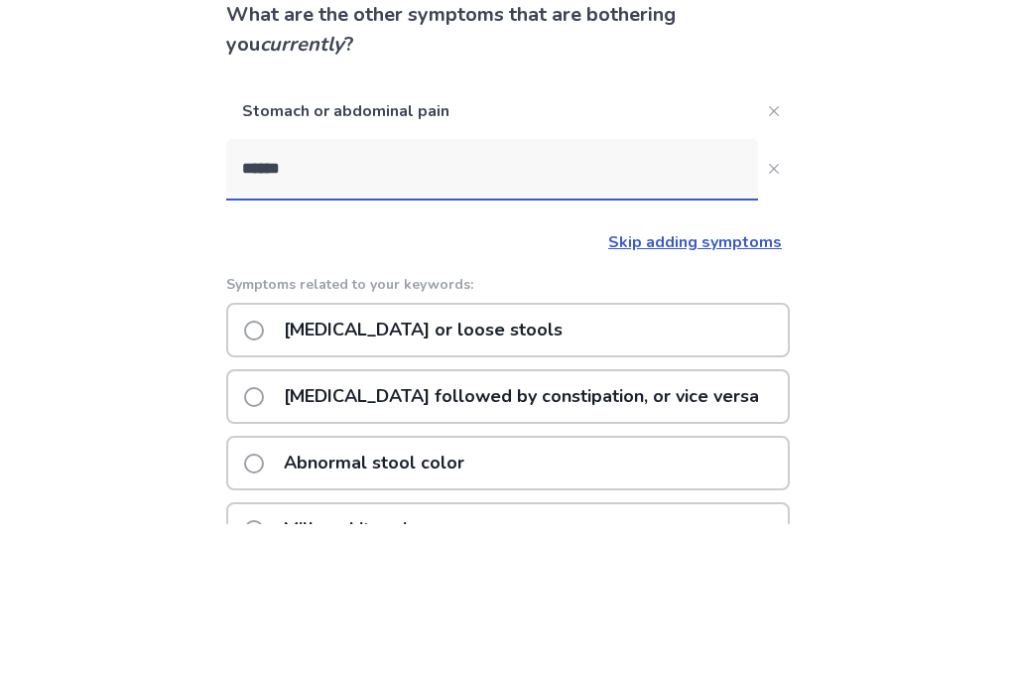
type input "*******"
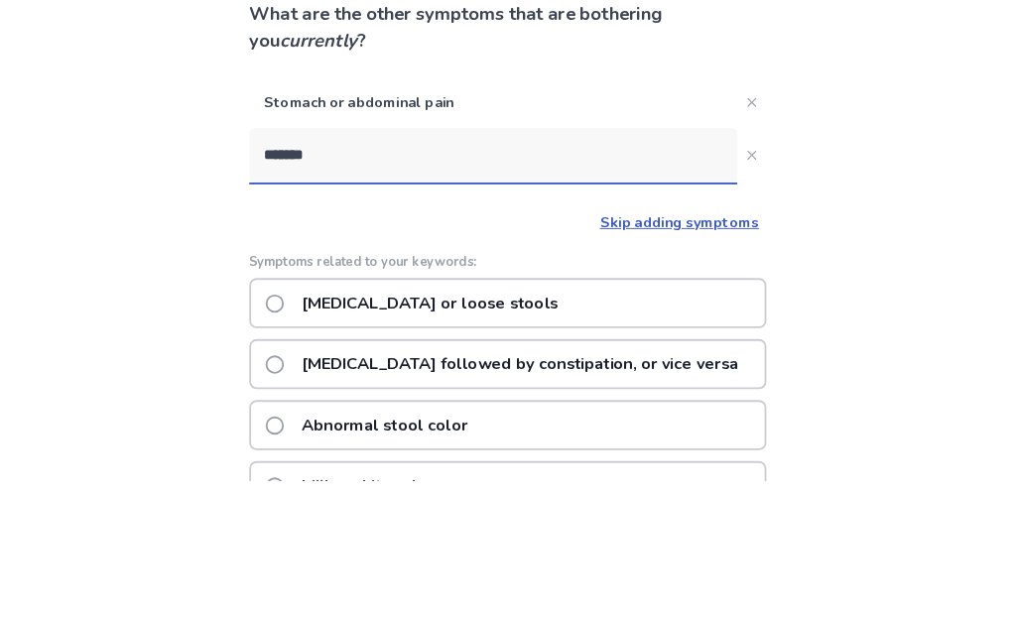
scroll to position [151, 0]
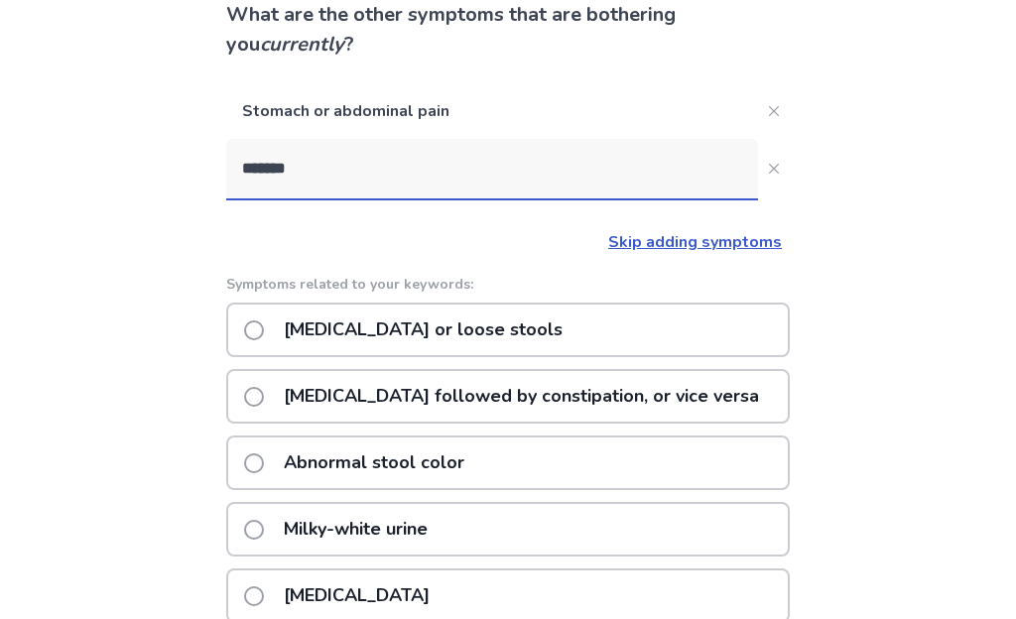
click at [260, 332] on span at bounding box center [254, 331] width 20 height 20
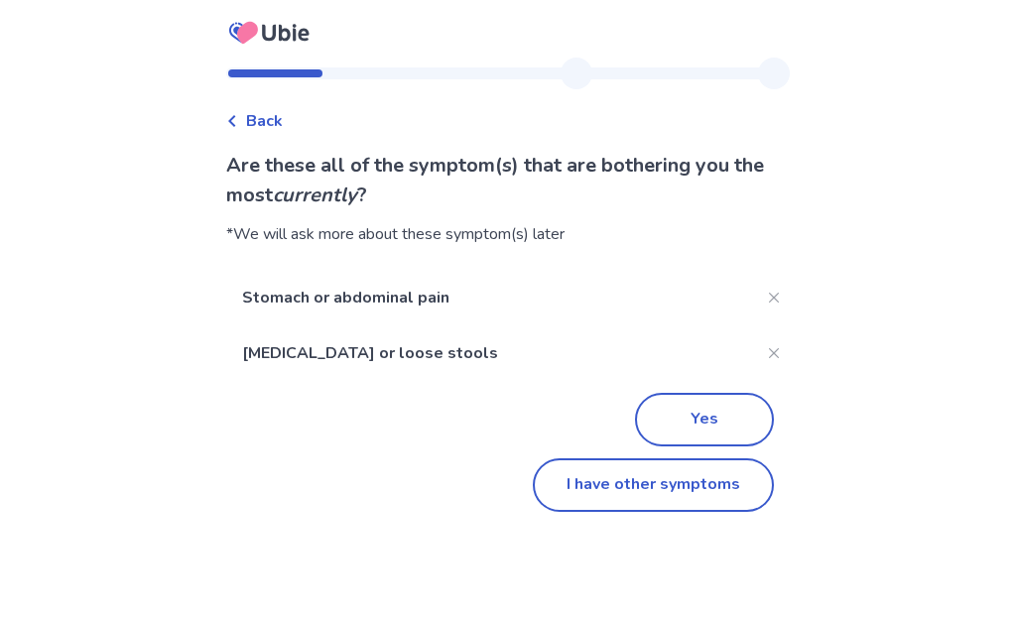
click at [734, 415] on button "Yes" at bounding box center [704, 420] width 139 height 54
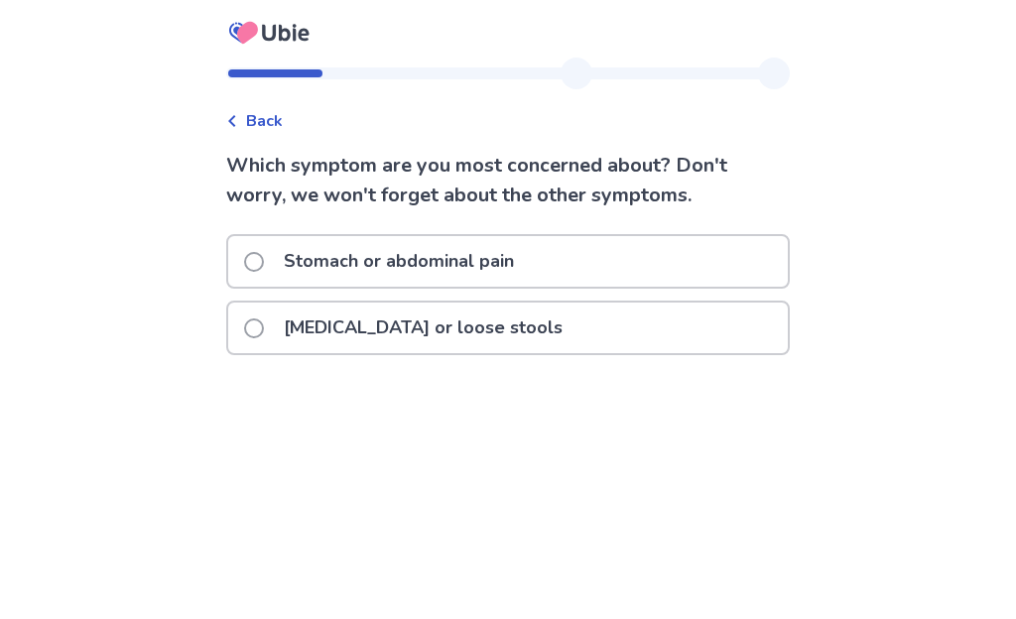
click at [256, 273] on label "Stomach or abdominal pain" at bounding box center [385, 261] width 282 height 51
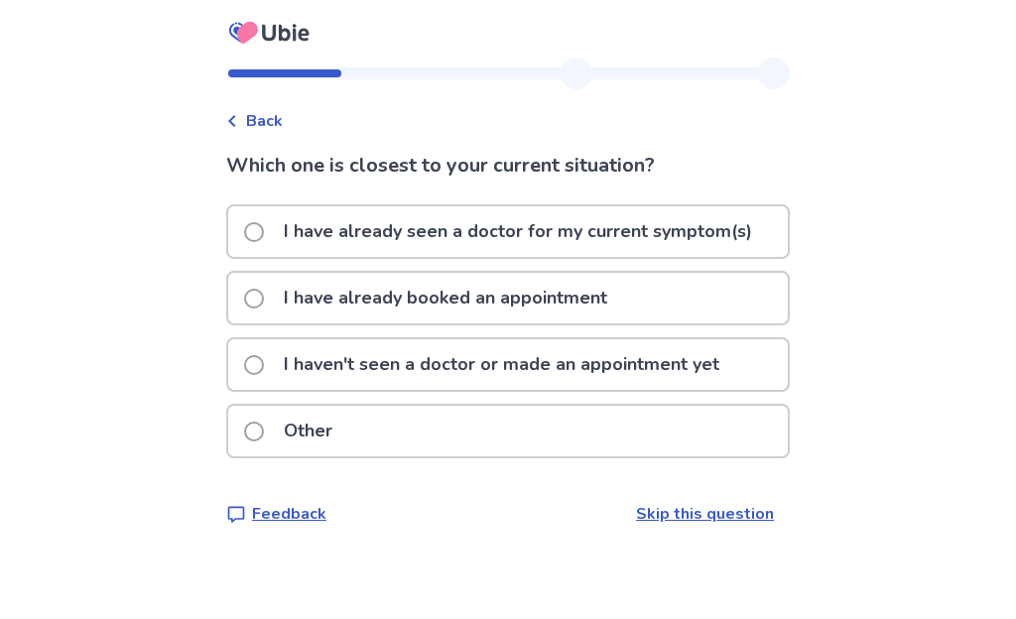
click at [258, 362] on span at bounding box center [254, 365] width 20 height 20
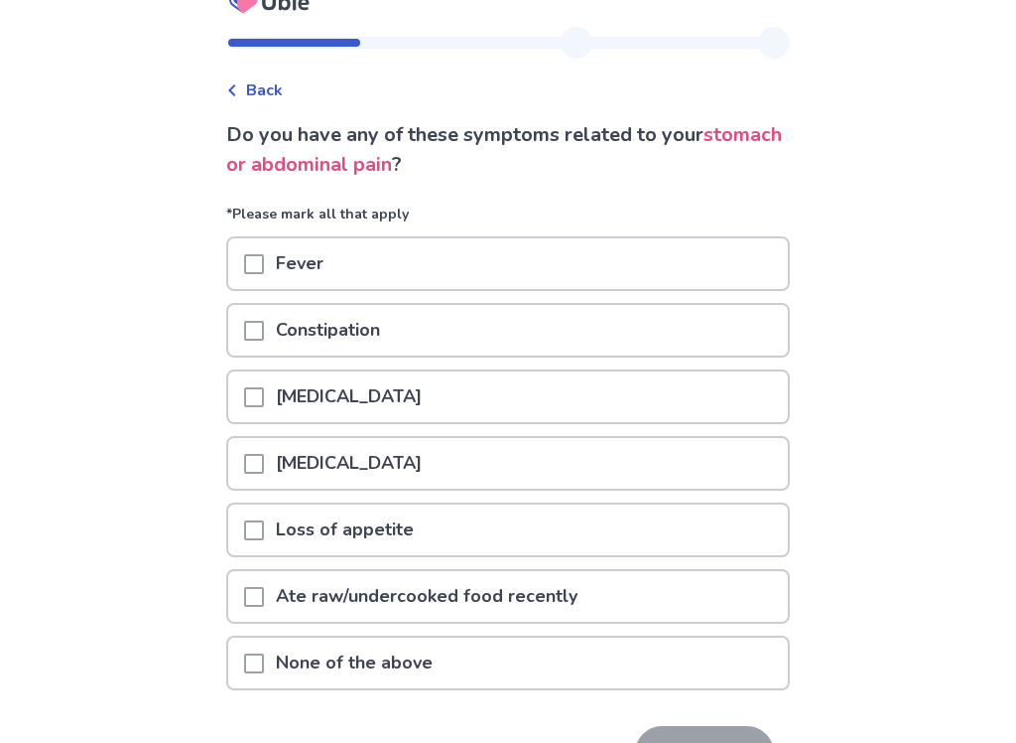
scroll to position [33, 0]
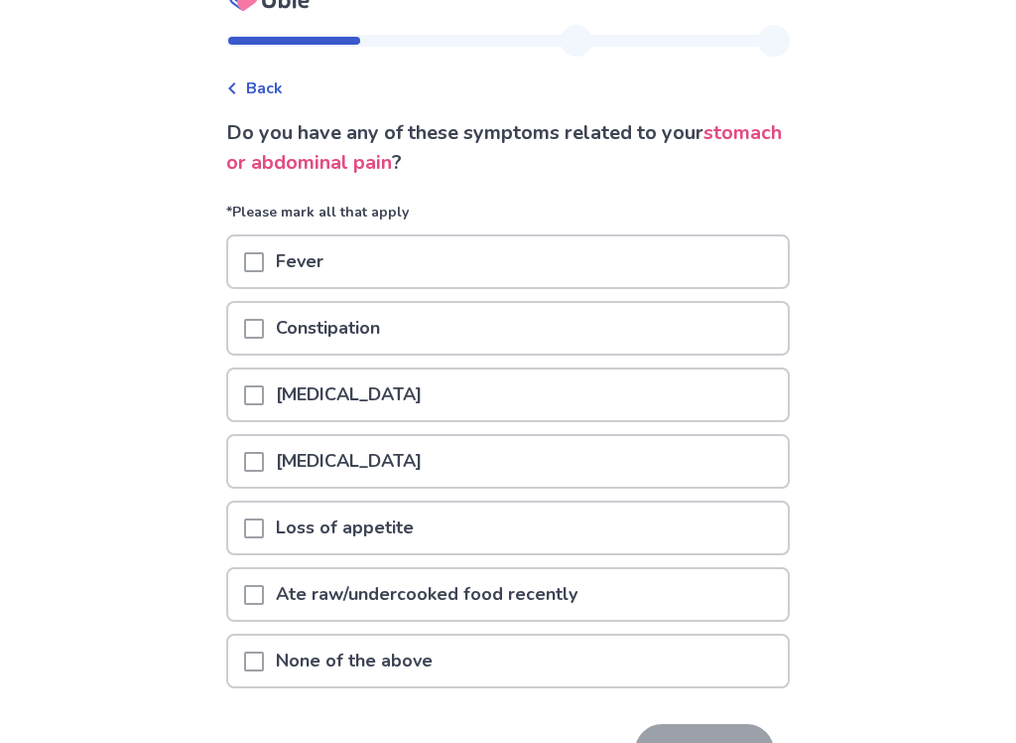
click at [264, 400] on span at bounding box center [254, 395] width 20 height 20
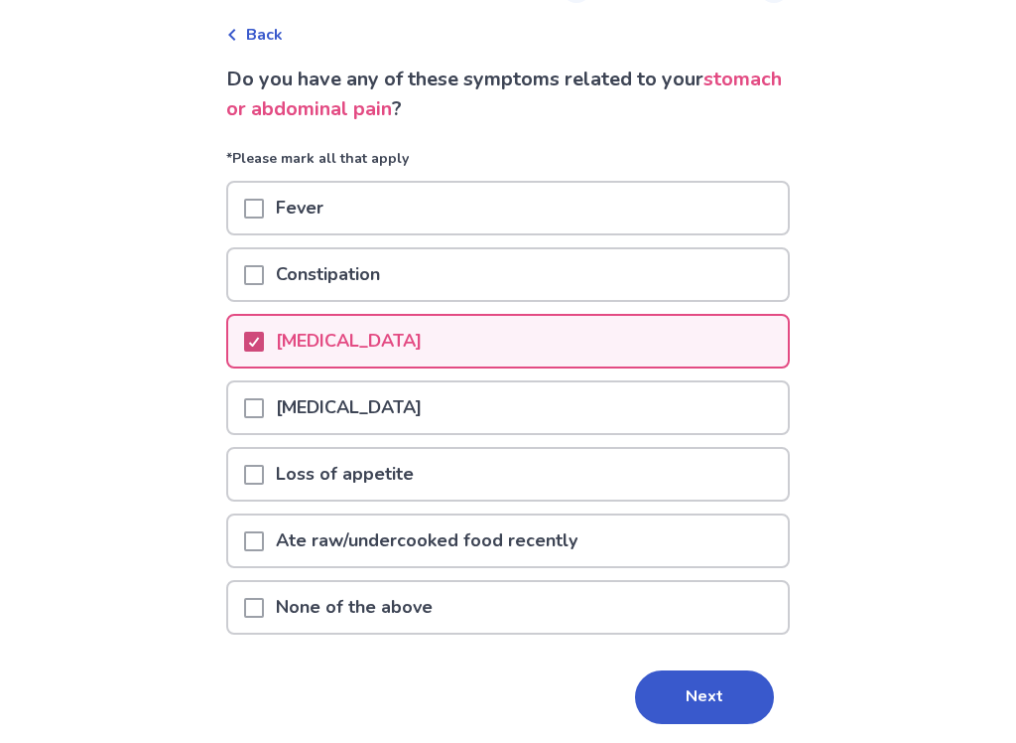
scroll to position [105, 0]
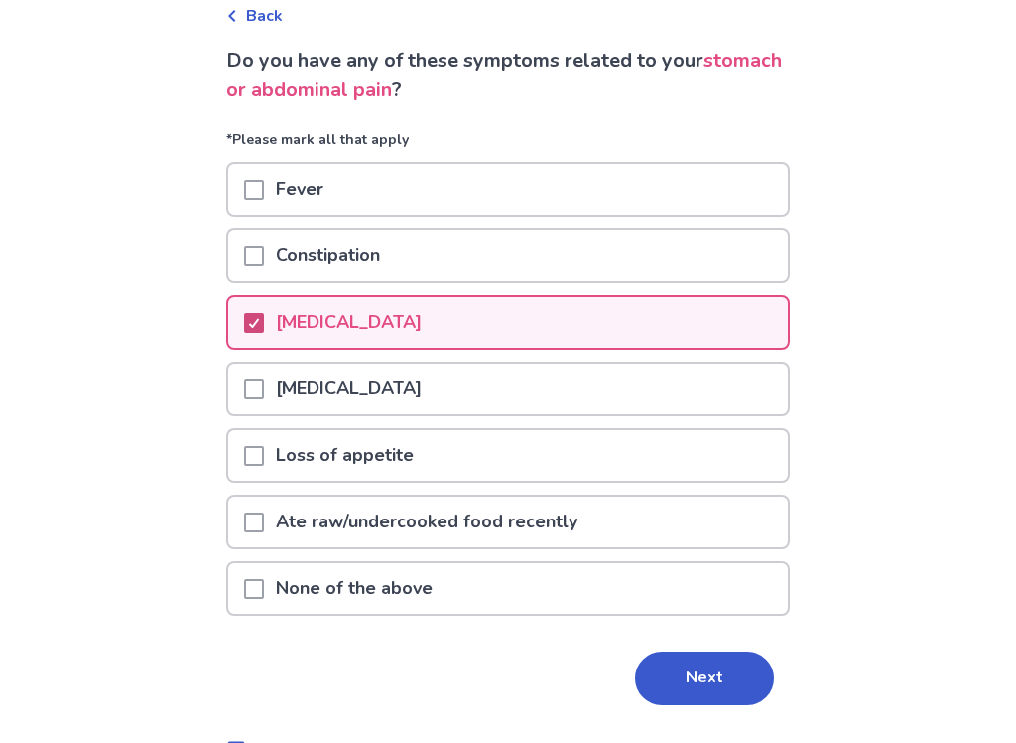
click at [259, 394] on span at bounding box center [254, 389] width 20 height 20
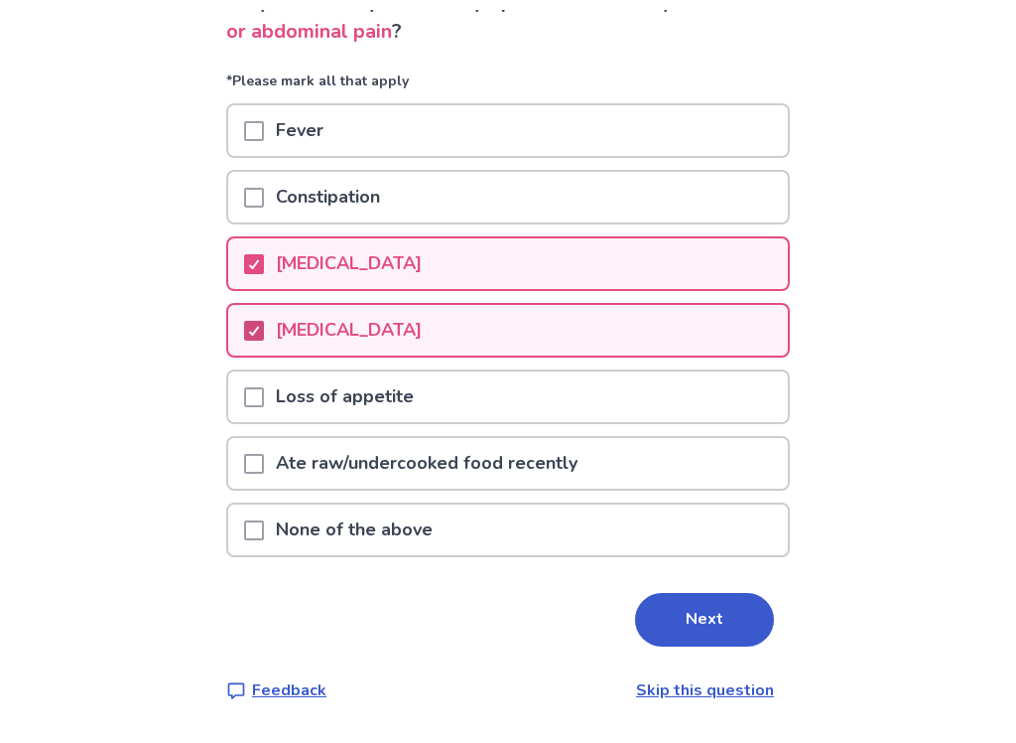
scroll to position [155, 0]
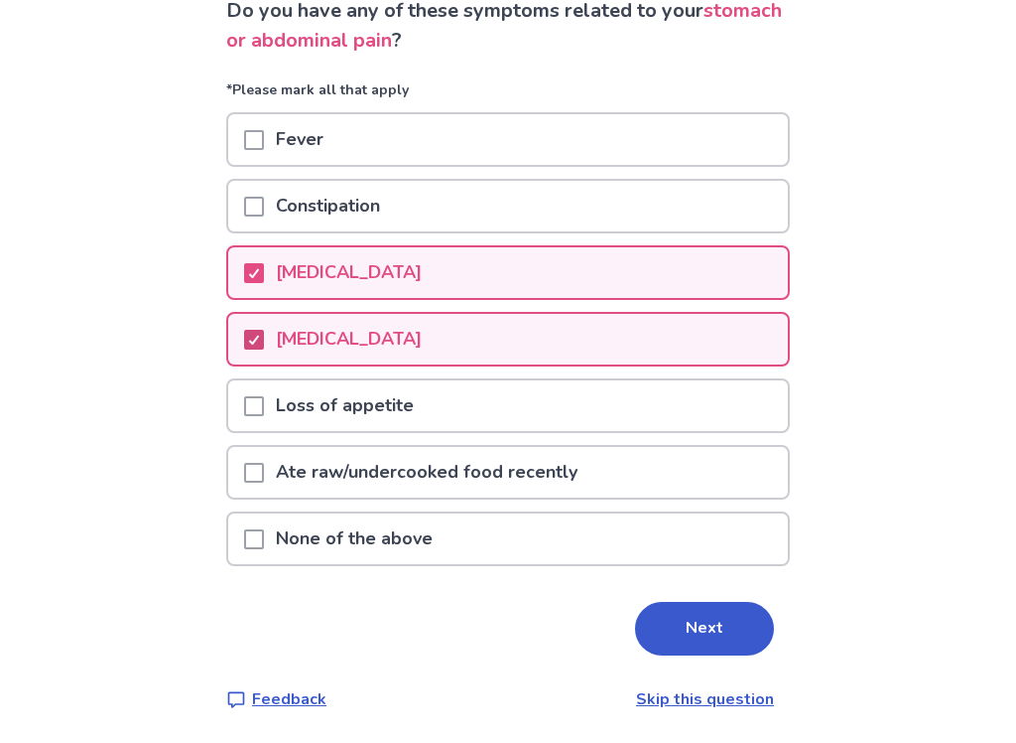
click at [696, 618] on button "Next" at bounding box center [704, 629] width 139 height 54
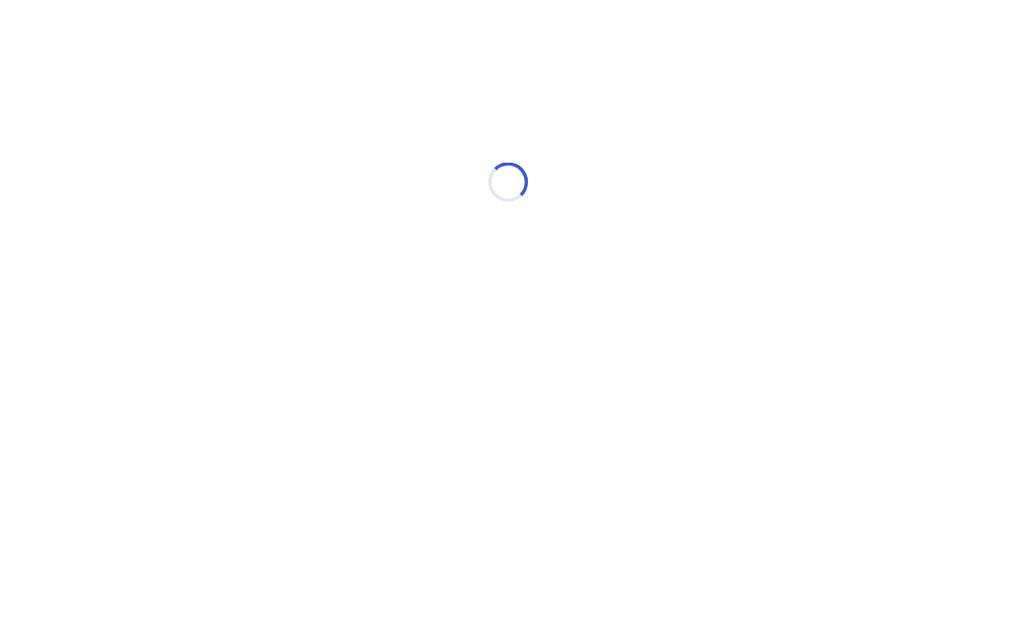
scroll to position [0, 0]
select select "*"
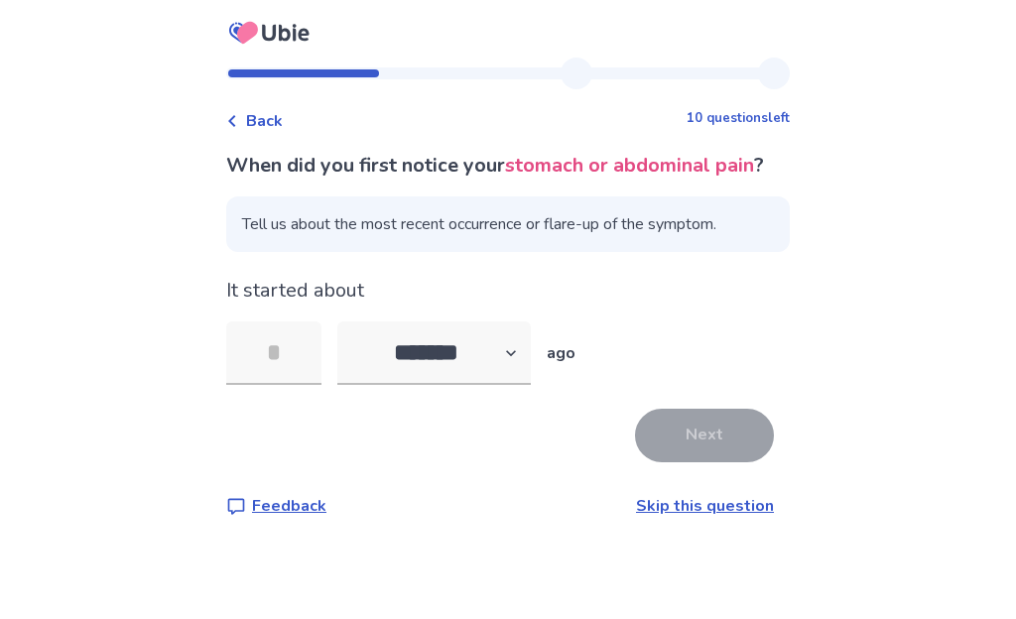
click at [280, 385] on input "tel" at bounding box center [273, 354] width 95 height 64
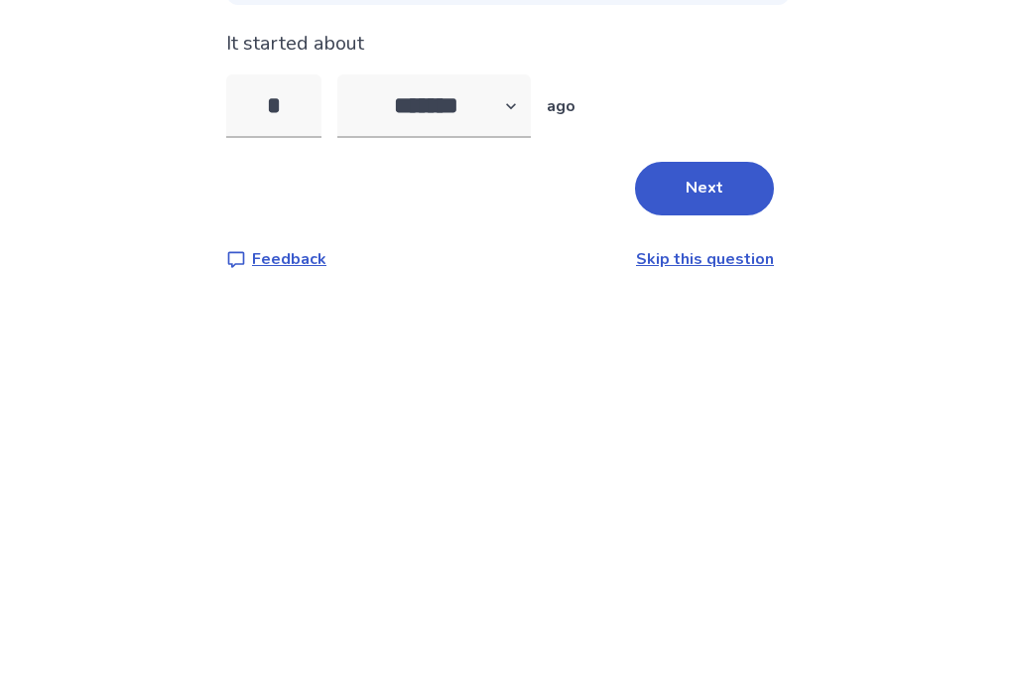
type input "*"
click at [520, 322] on select "******* ****** ******* ******** *******" at bounding box center [435, 354] width 194 height 64
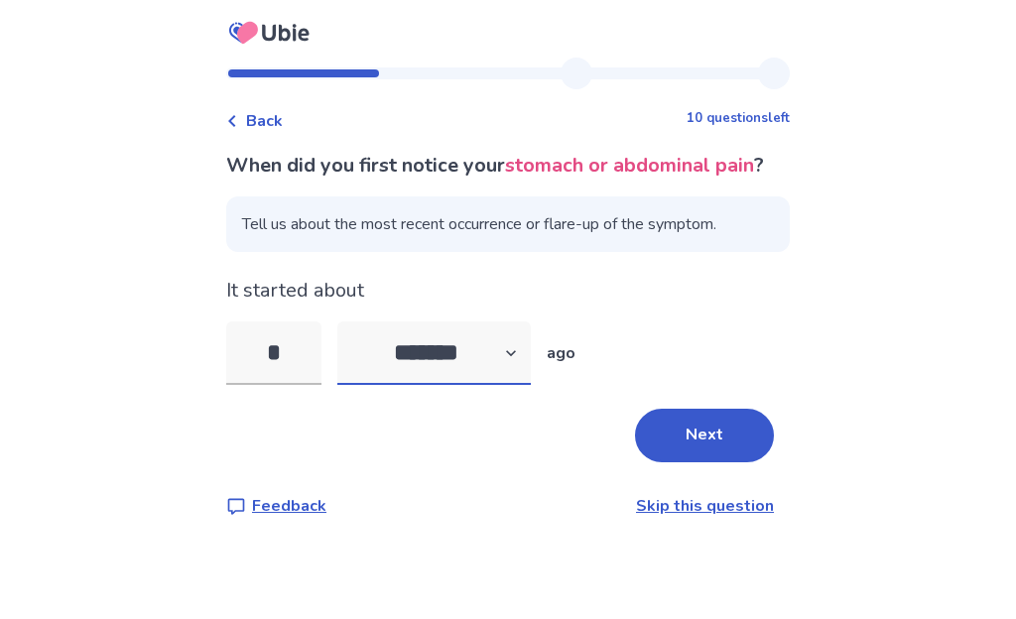
select select "*"
click at [698, 462] on button "Next" at bounding box center [704, 436] width 139 height 54
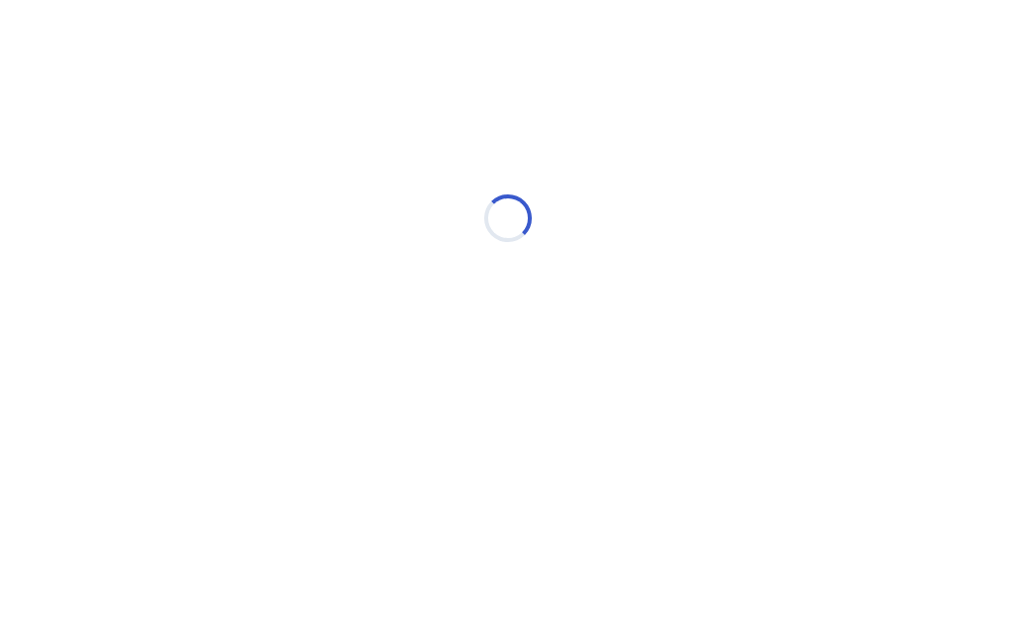
select select "*"
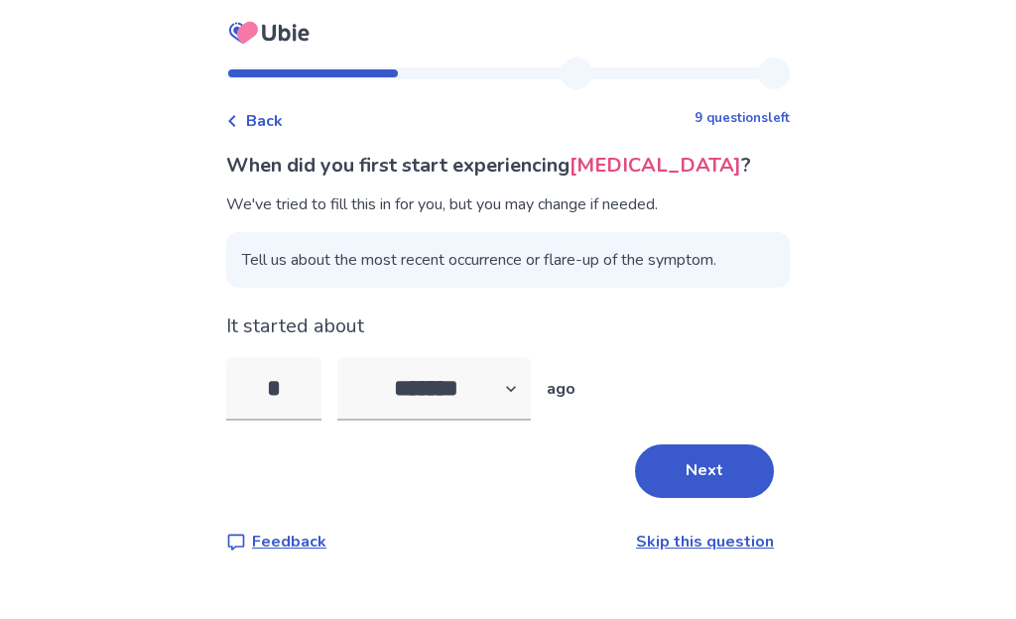
click at [704, 481] on button "Next" at bounding box center [704, 472] width 139 height 54
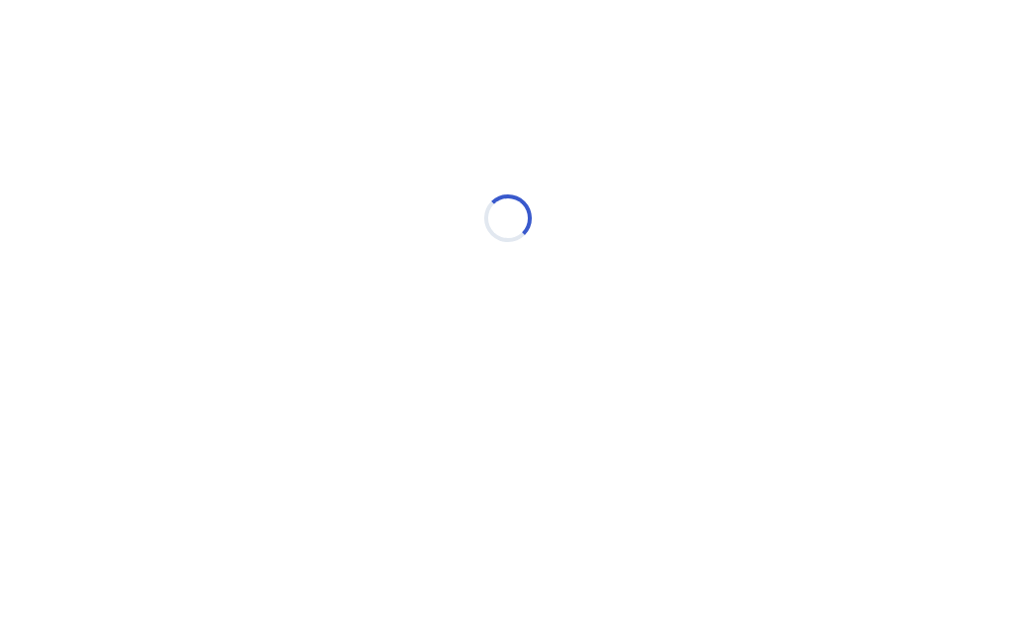
select select "*"
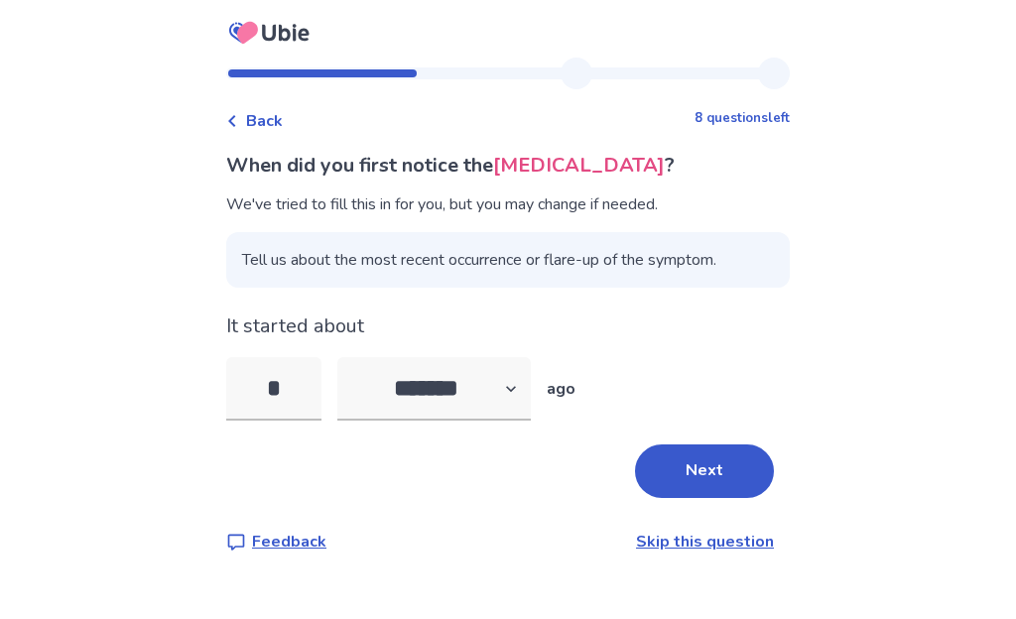
click at [687, 552] on link "Skip this question" at bounding box center [705, 542] width 138 height 22
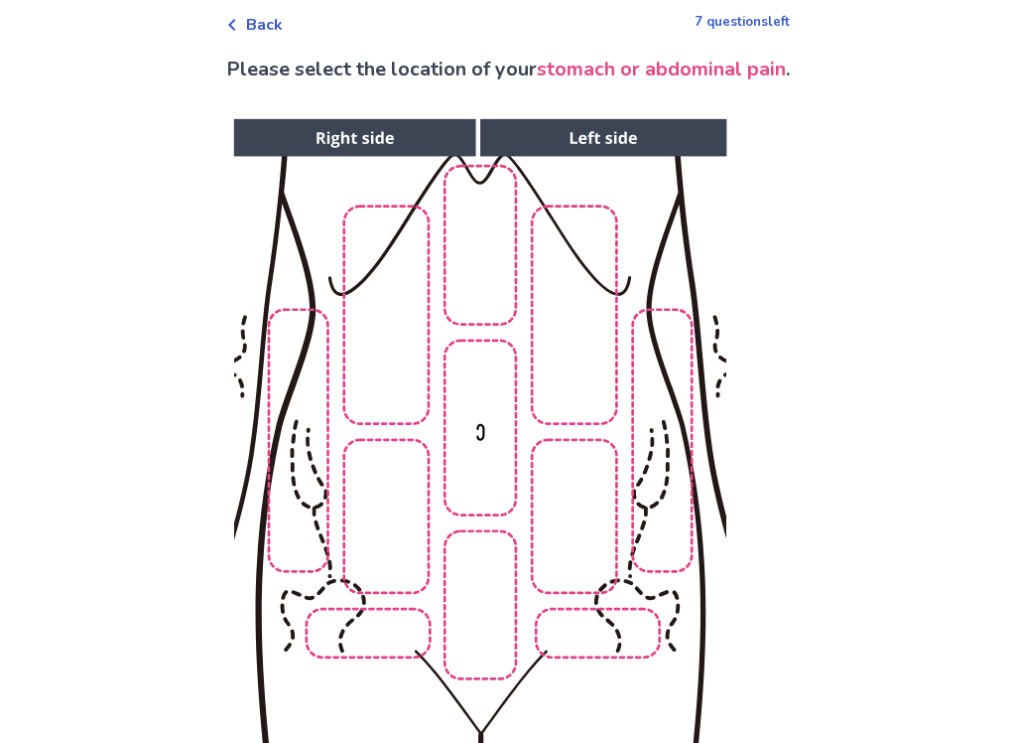
scroll to position [96, 0]
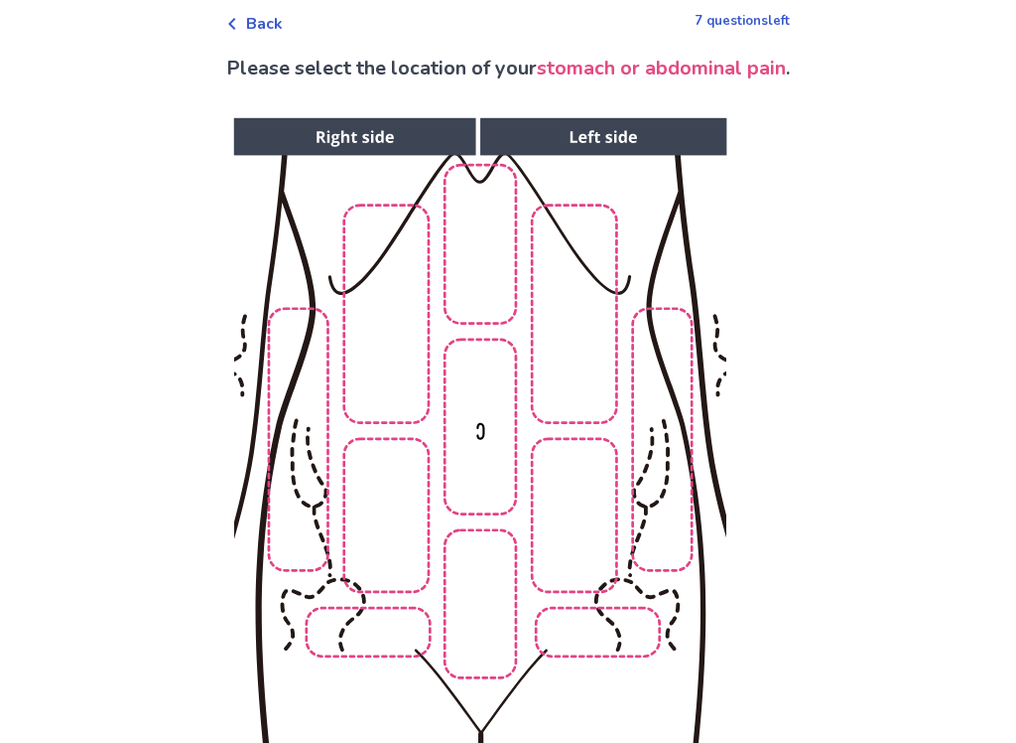
click at [371, 537] on img at bounding box center [479, 451] width 1014 height 687
click at [485, 443] on img at bounding box center [479, 450] width 1014 height 687
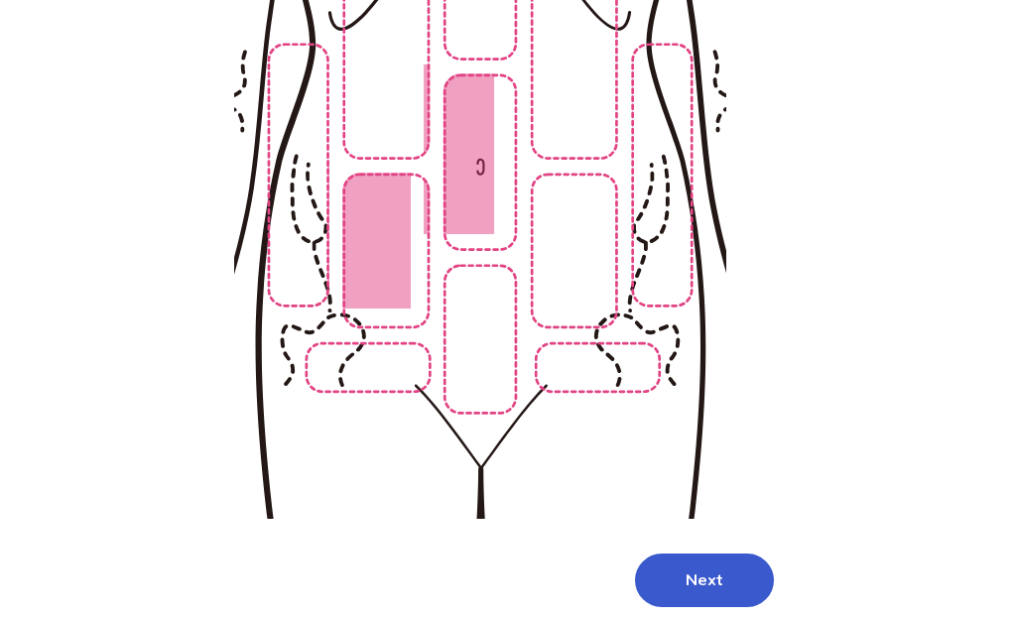
scroll to position [438, 0]
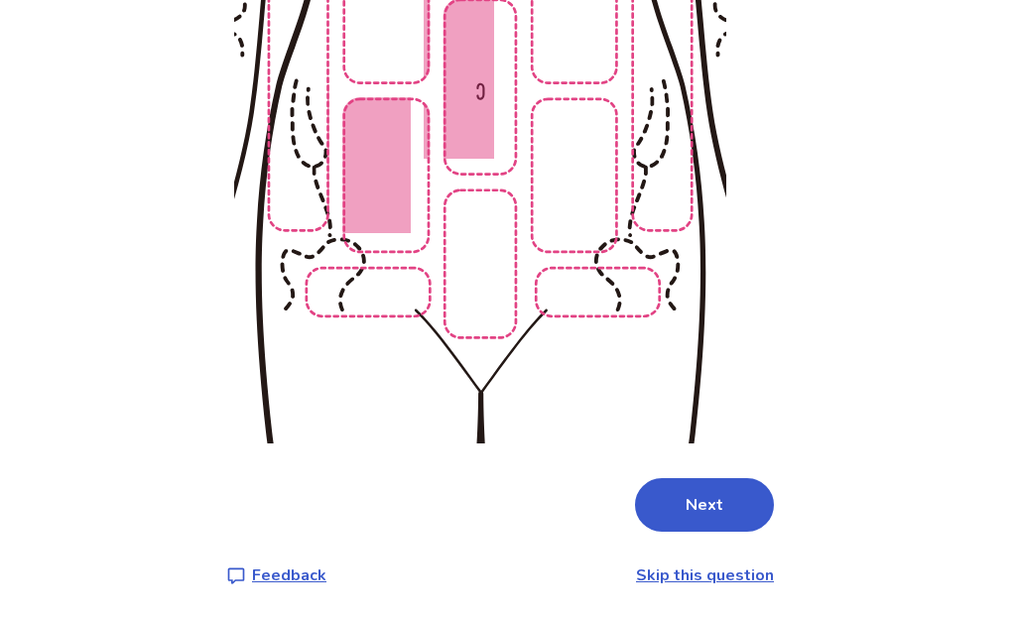
click at [730, 504] on button "Next" at bounding box center [704, 505] width 139 height 54
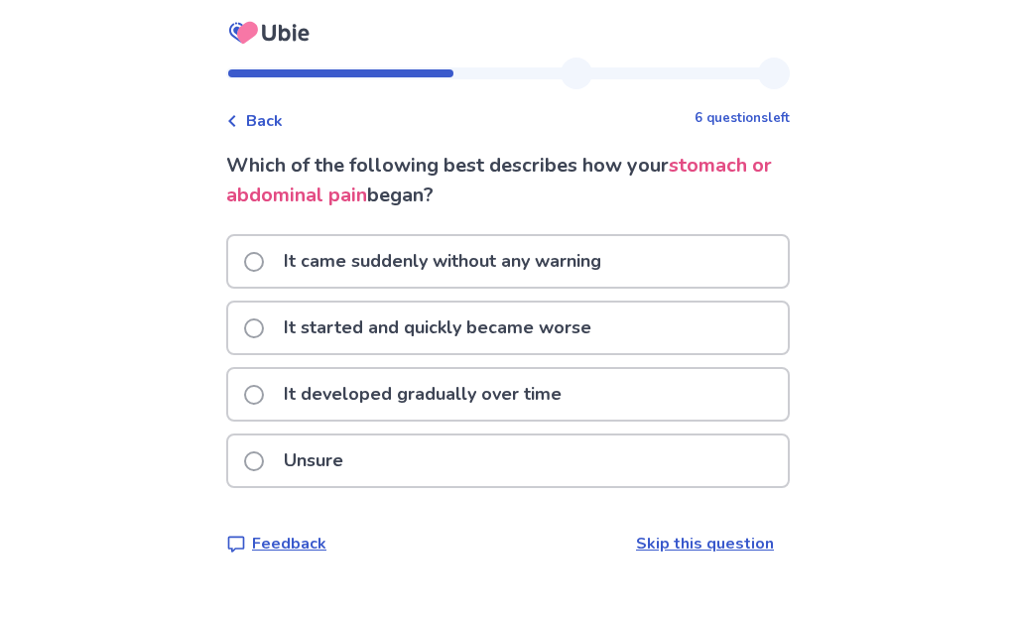
click at [258, 472] on label "Unsure" at bounding box center [299, 461] width 111 height 51
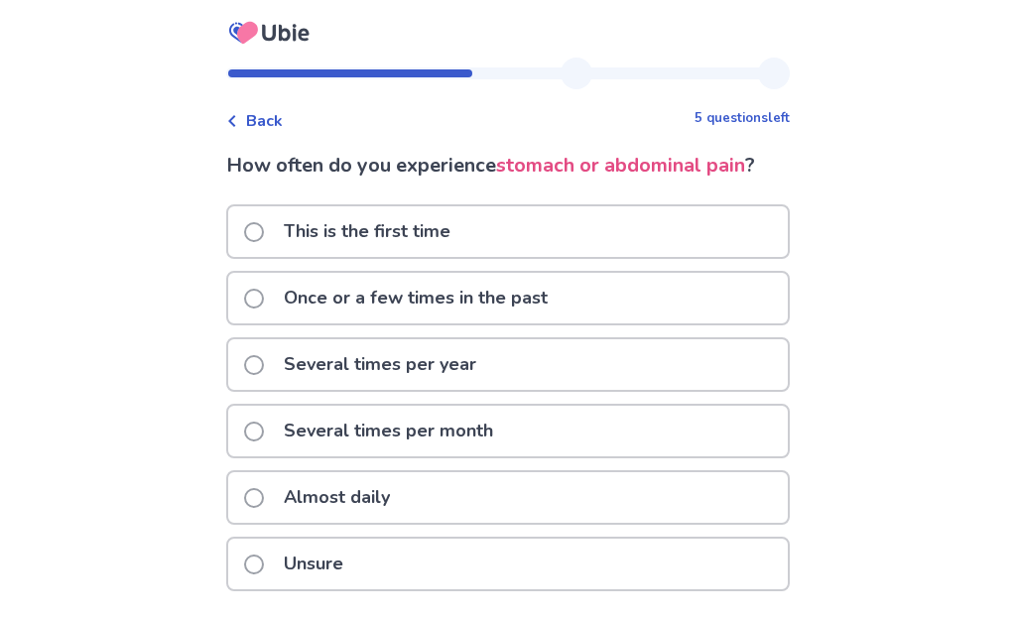
click at [258, 494] on span at bounding box center [254, 498] width 20 height 20
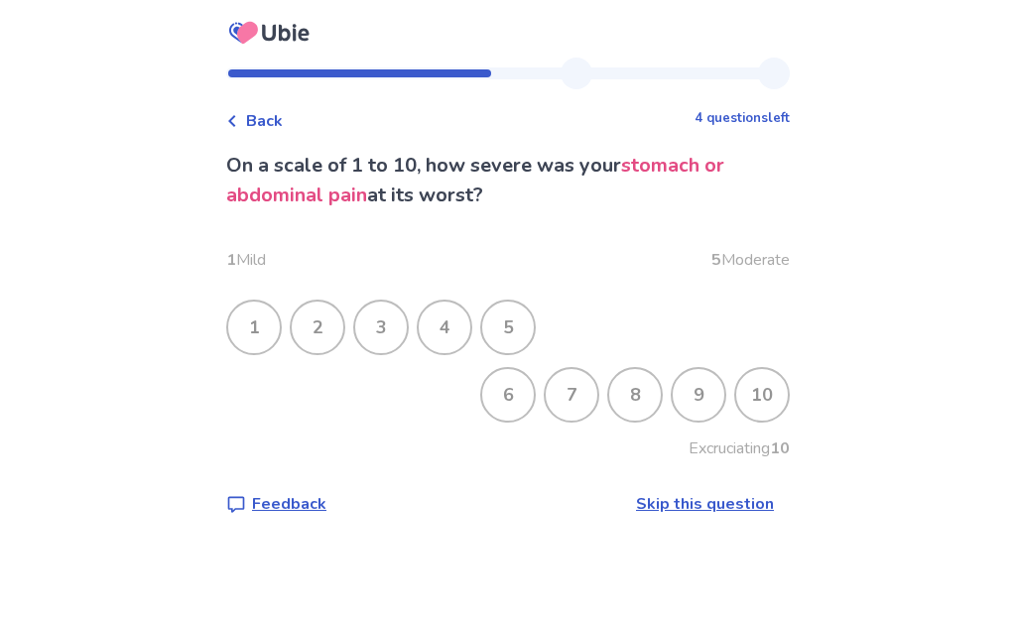
click at [547, 402] on div "7" at bounding box center [572, 395] width 52 height 52
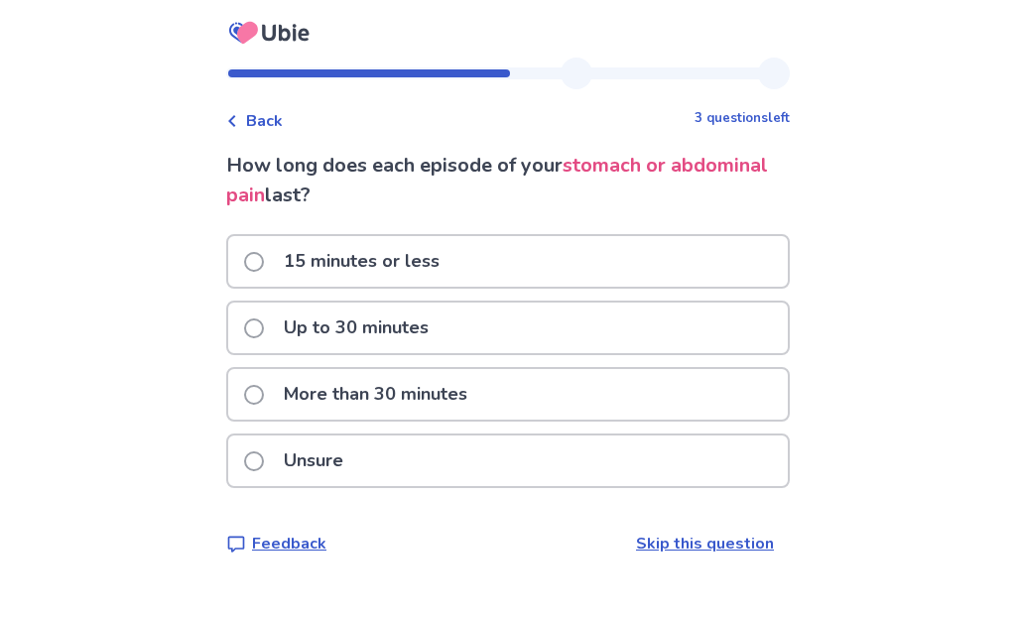
click at [260, 401] on span at bounding box center [254, 395] width 20 height 20
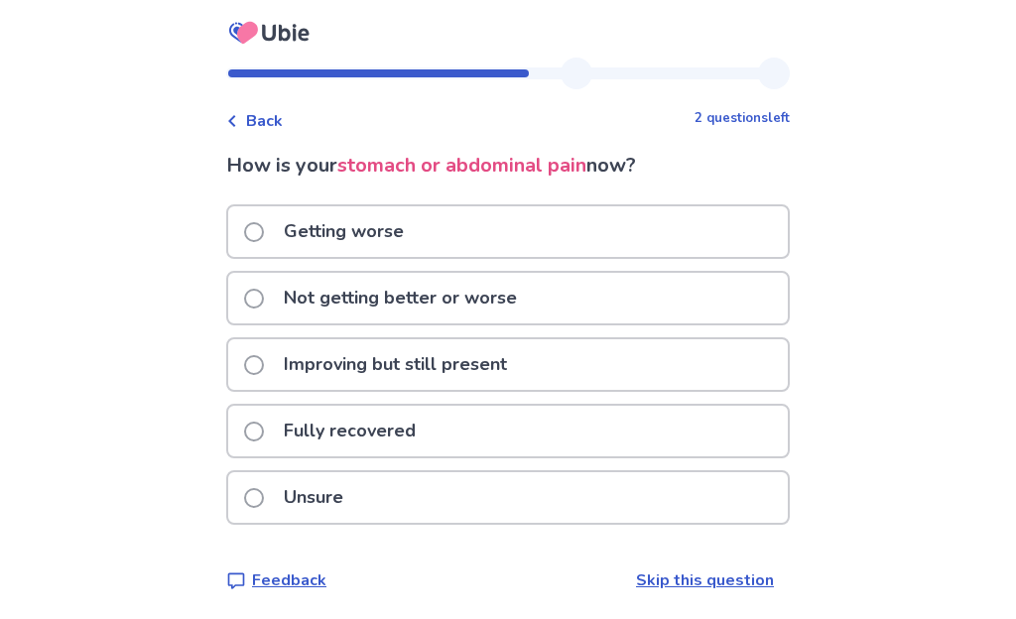
click at [257, 247] on label "Getting worse" at bounding box center [330, 231] width 172 height 51
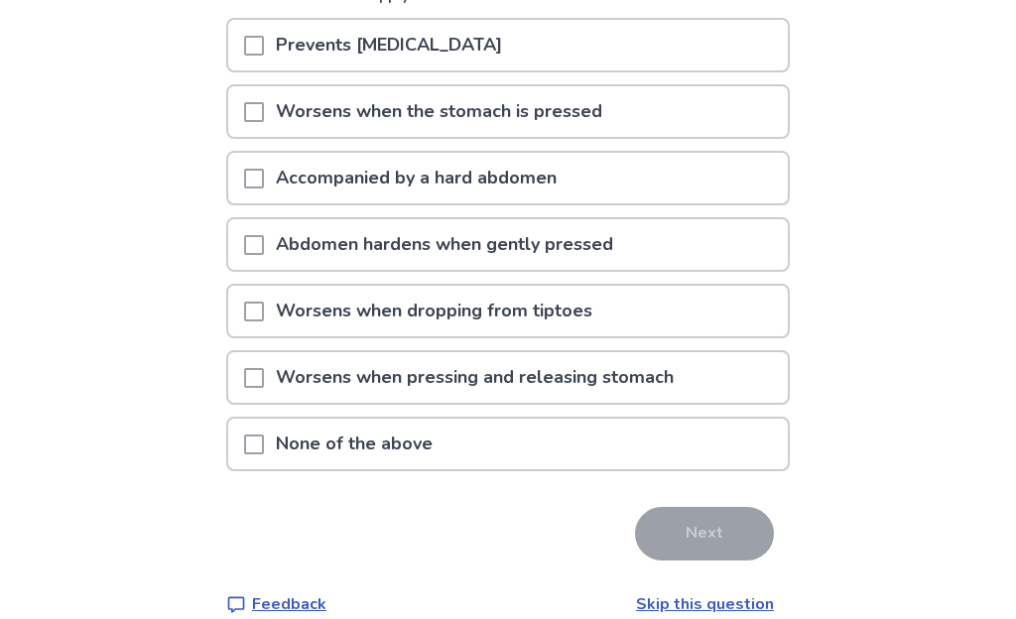
scroll to position [278, 0]
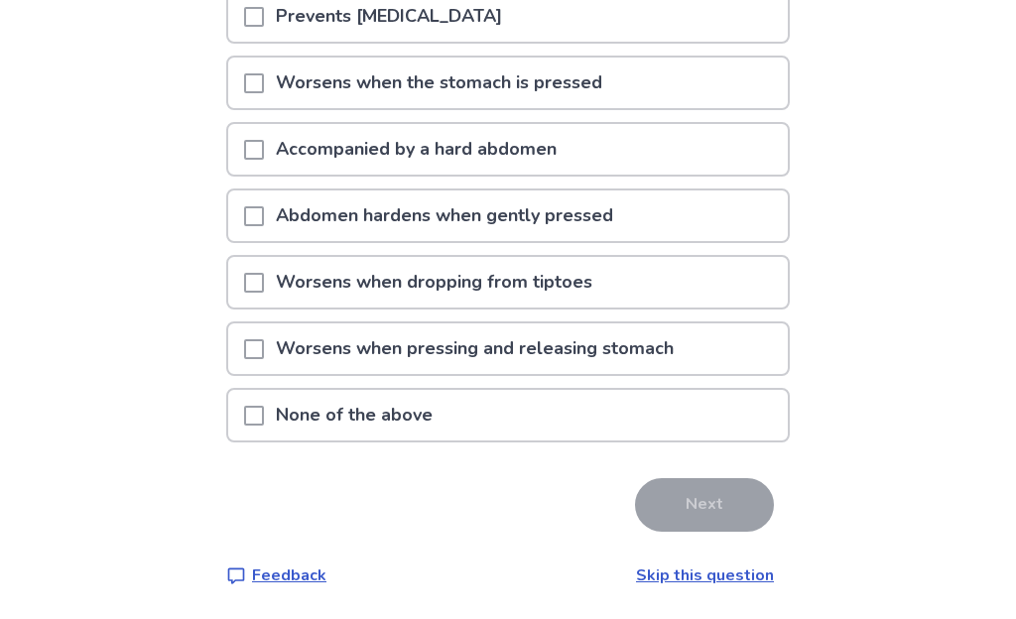
click at [263, 426] on div at bounding box center [254, 415] width 20 height 51
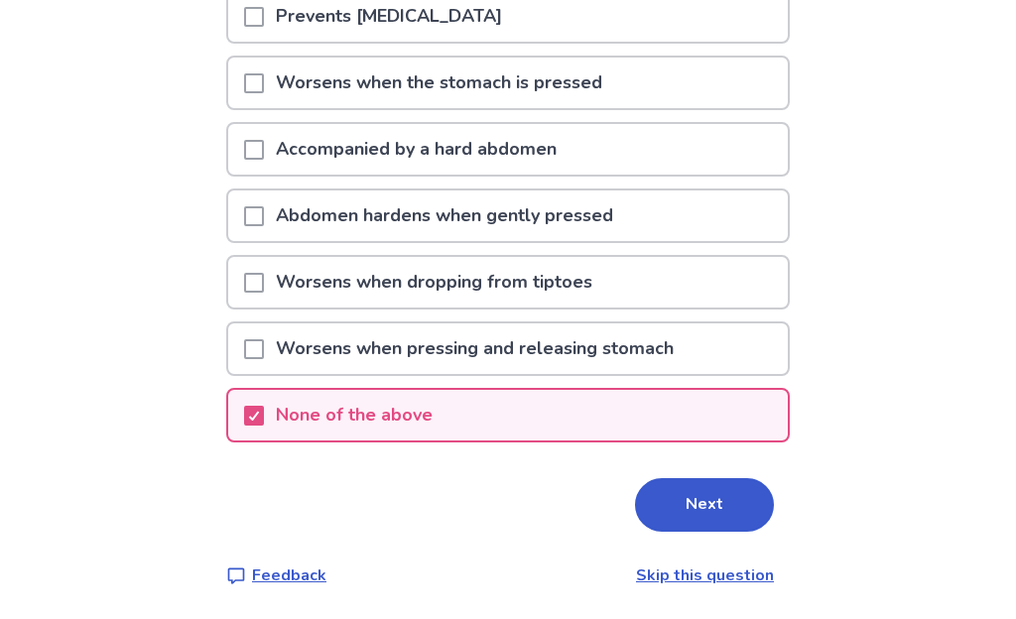
click at [728, 506] on button "Next" at bounding box center [704, 505] width 139 height 54
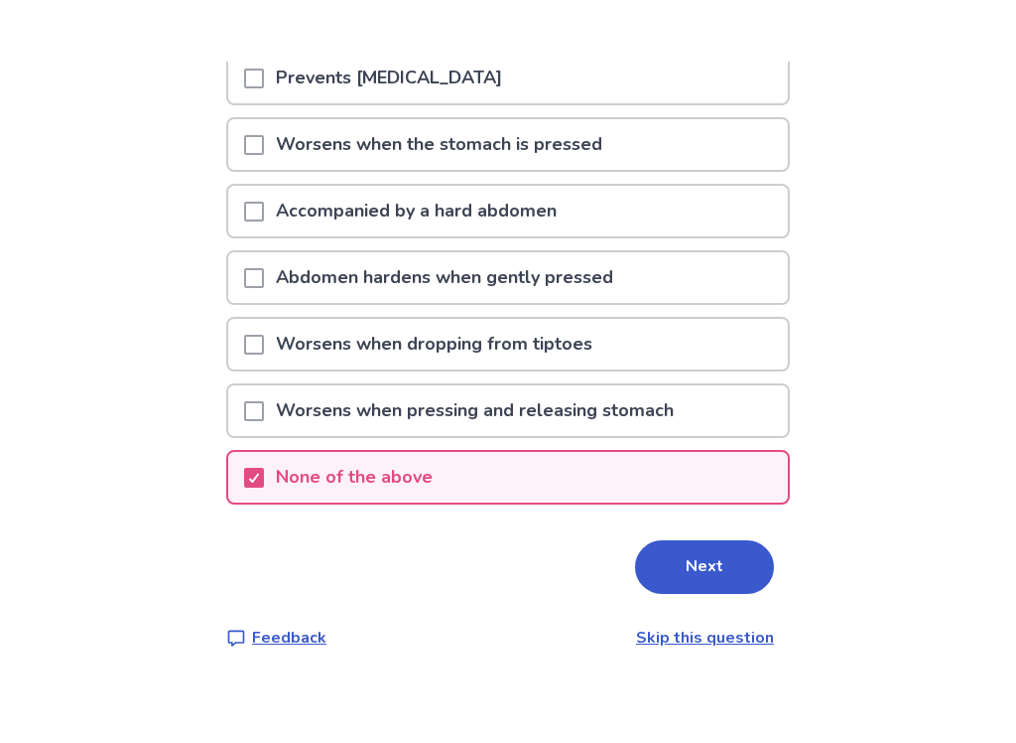
scroll to position [0, 0]
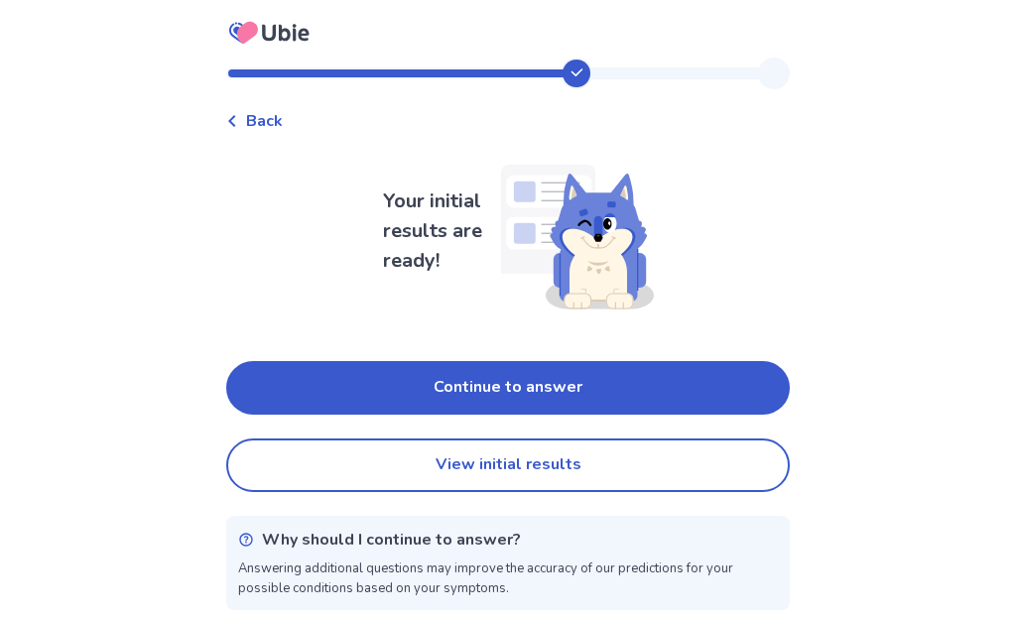
click at [286, 376] on button "Continue to answer" at bounding box center [508, 388] width 564 height 54
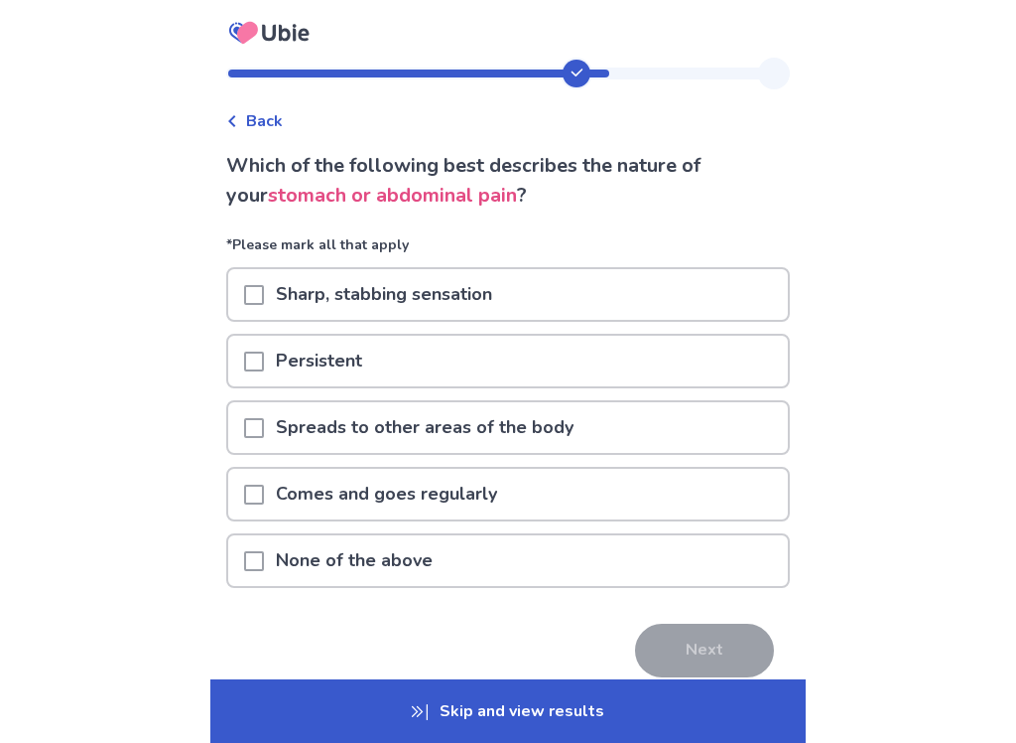
click at [256, 374] on div at bounding box center [254, 361] width 20 height 51
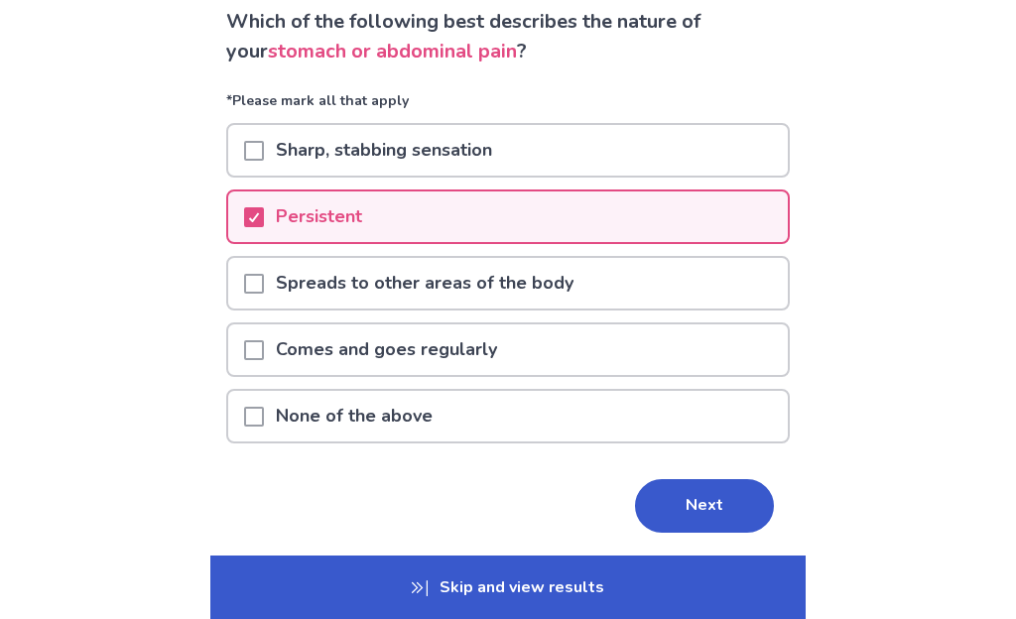
scroll to position [162, 0]
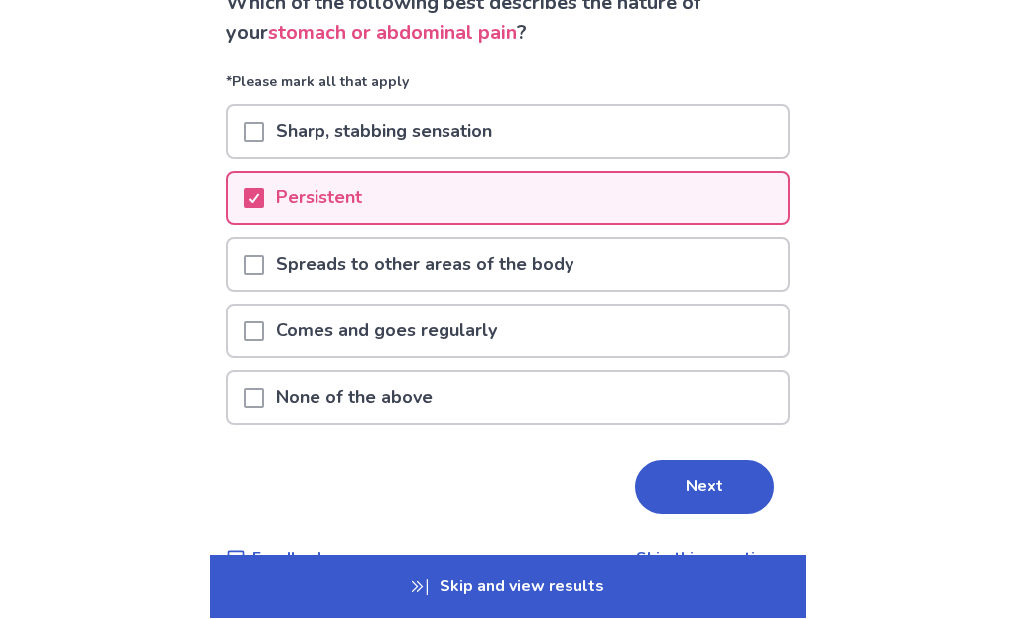
click at [733, 510] on button "Next" at bounding box center [704, 489] width 139 height 54
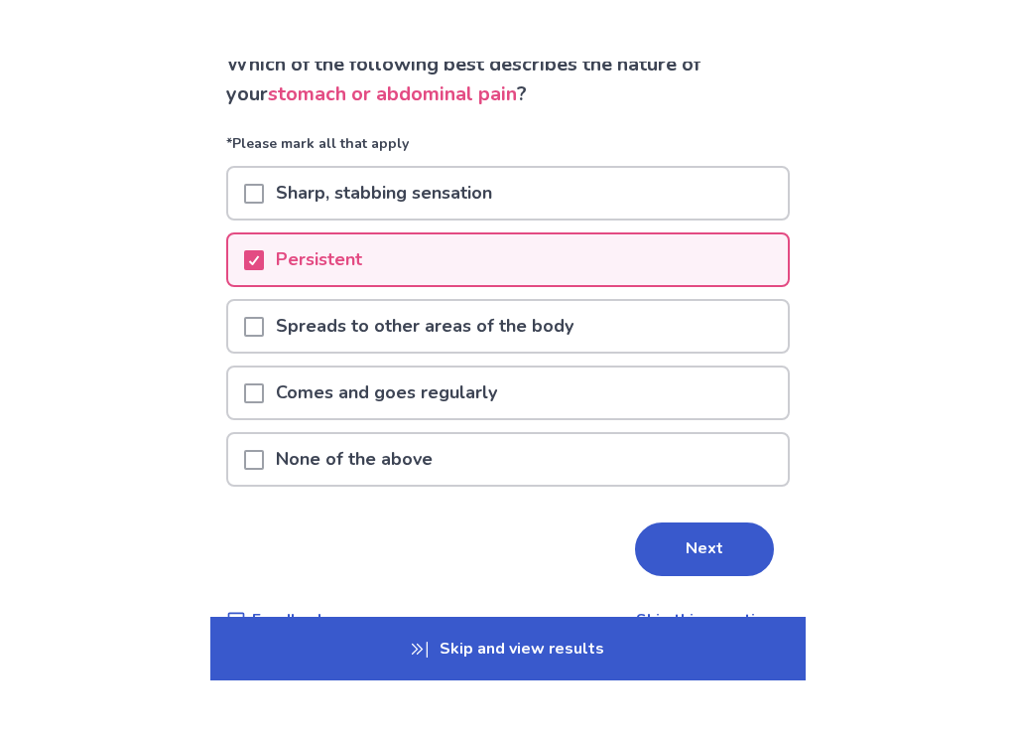
scroll to position [0, 0]
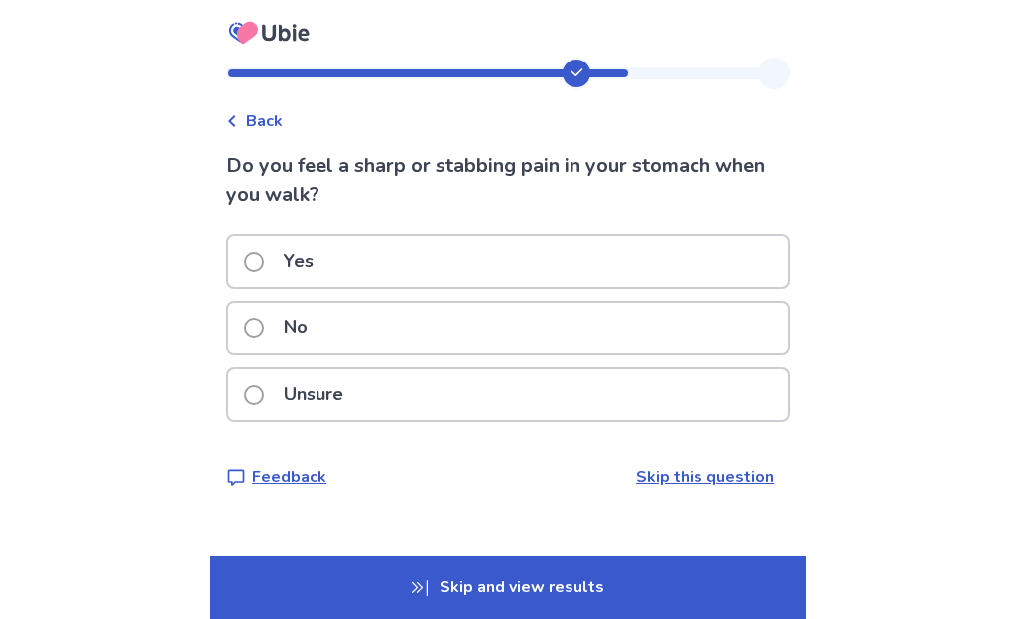
click at [263, 334] on span at bounding box center [254, 329] width 20 height 20
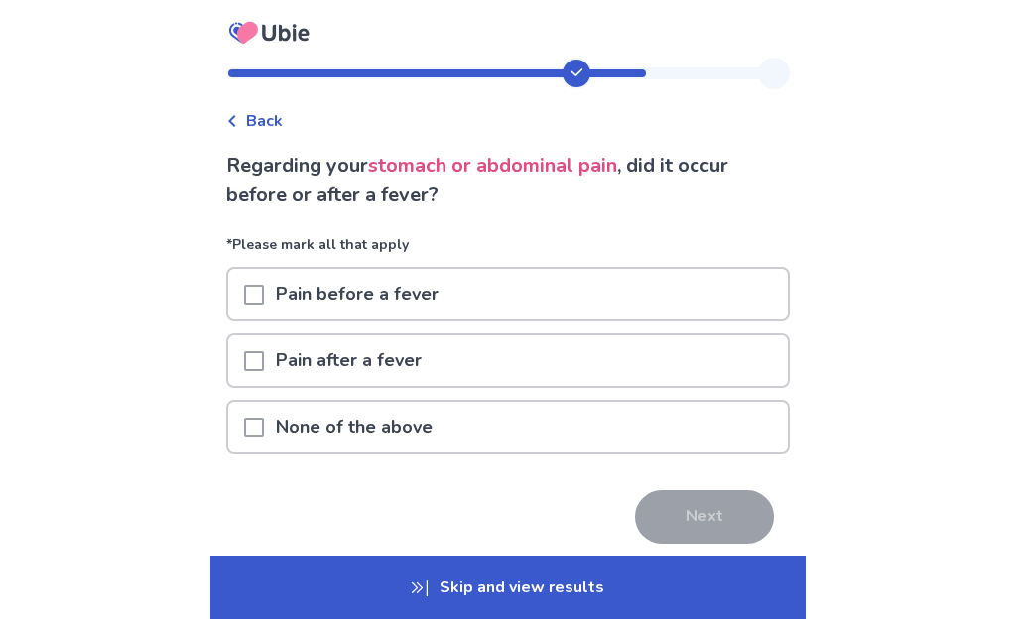
click at [259, 429] on span at bounding box center [254, 428] width 20 height 20
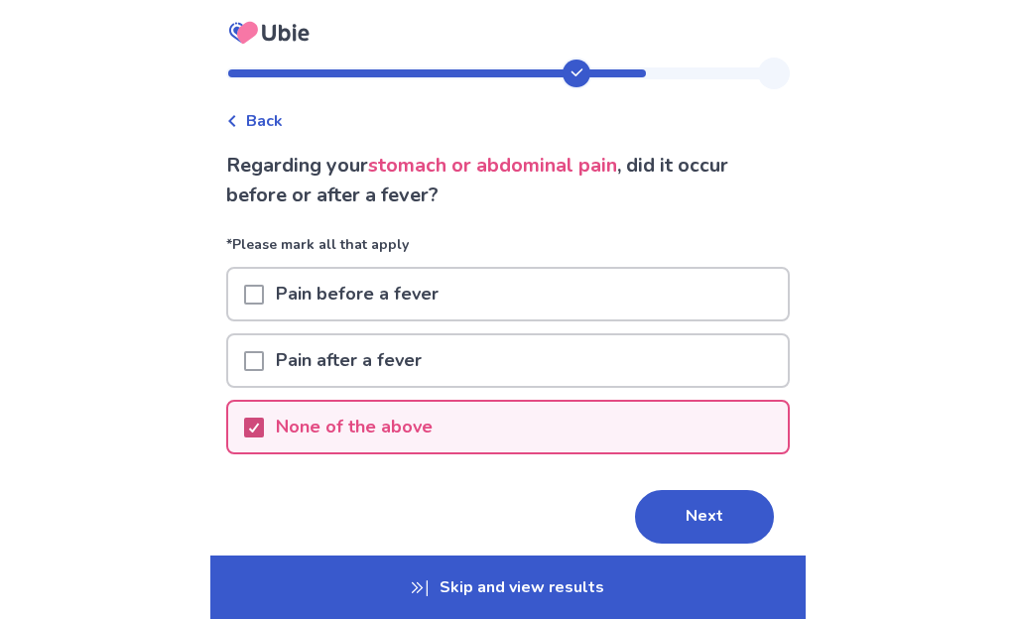
click at [745, 534] on button "Next" at bounding box center [704, 517] width 139 height 54
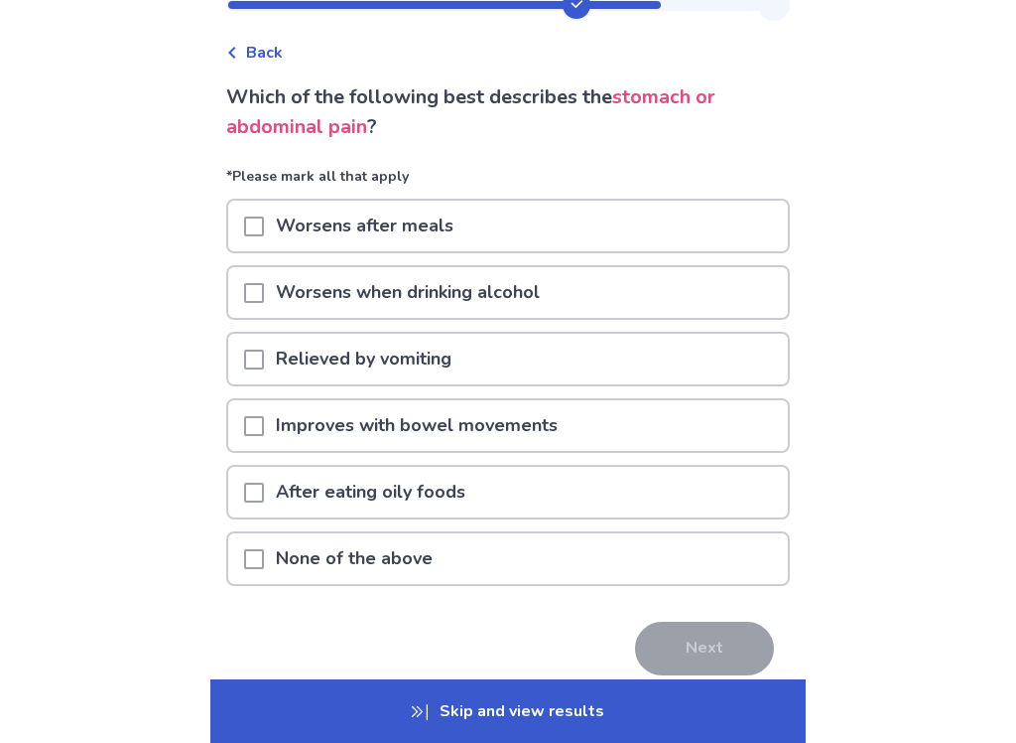
scroll to position [73, 0]
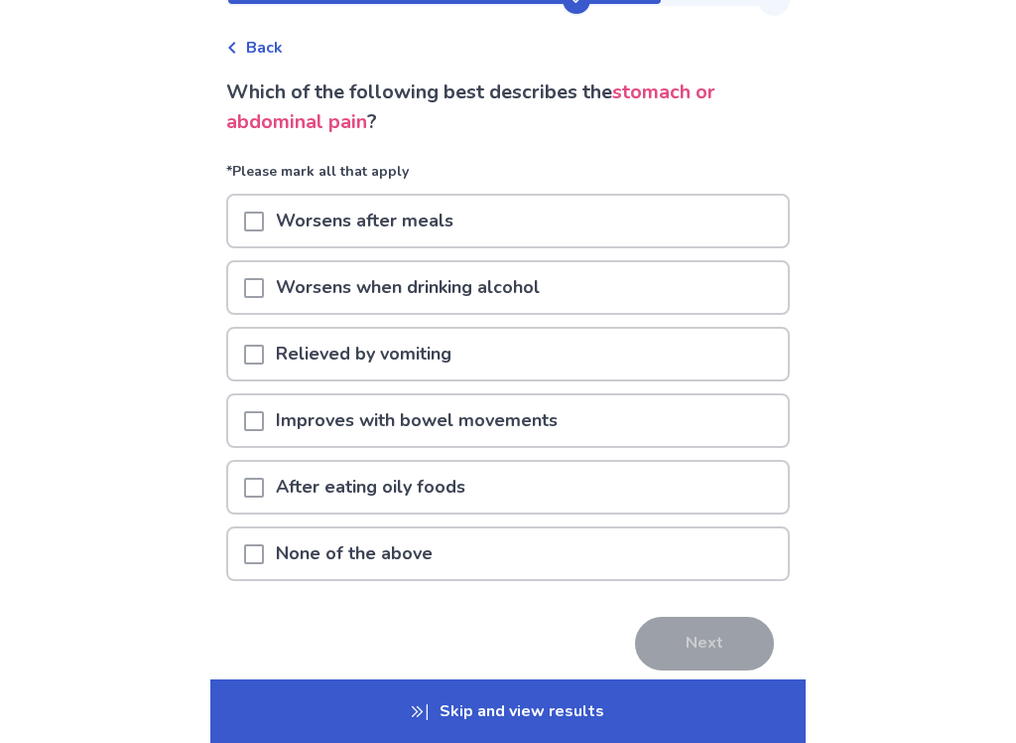
click at [260, 572] on div at bounding box center [254, 553] width 20 height 51
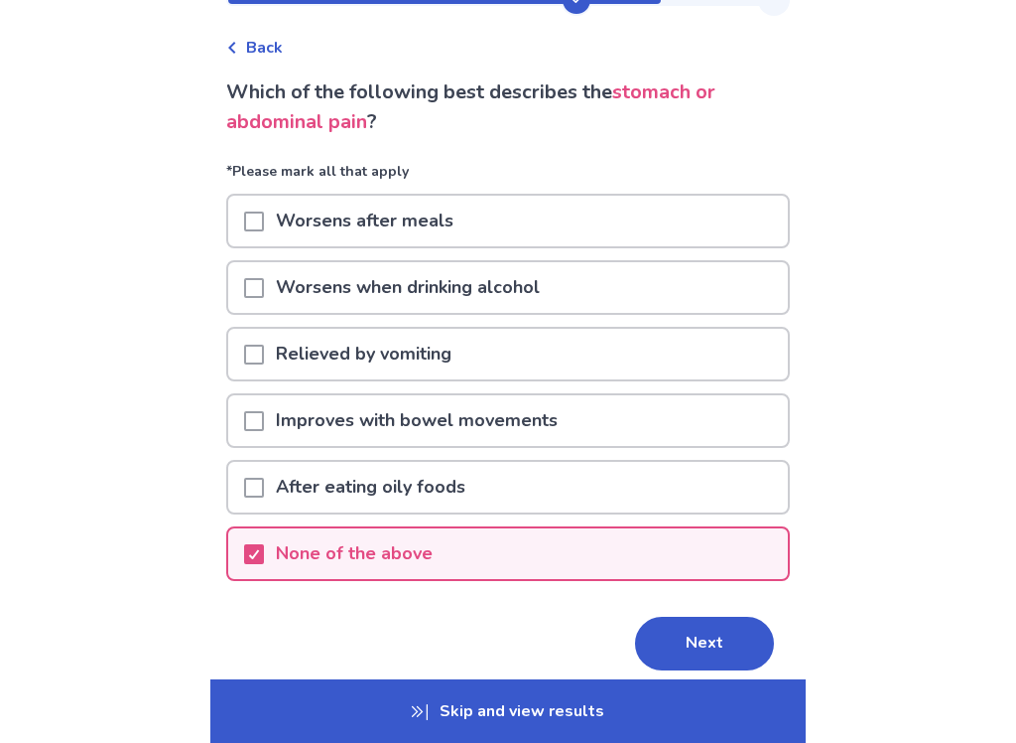
click at [727, 618] on button "Next" at bounding box center [704, 643] width 139 height 54
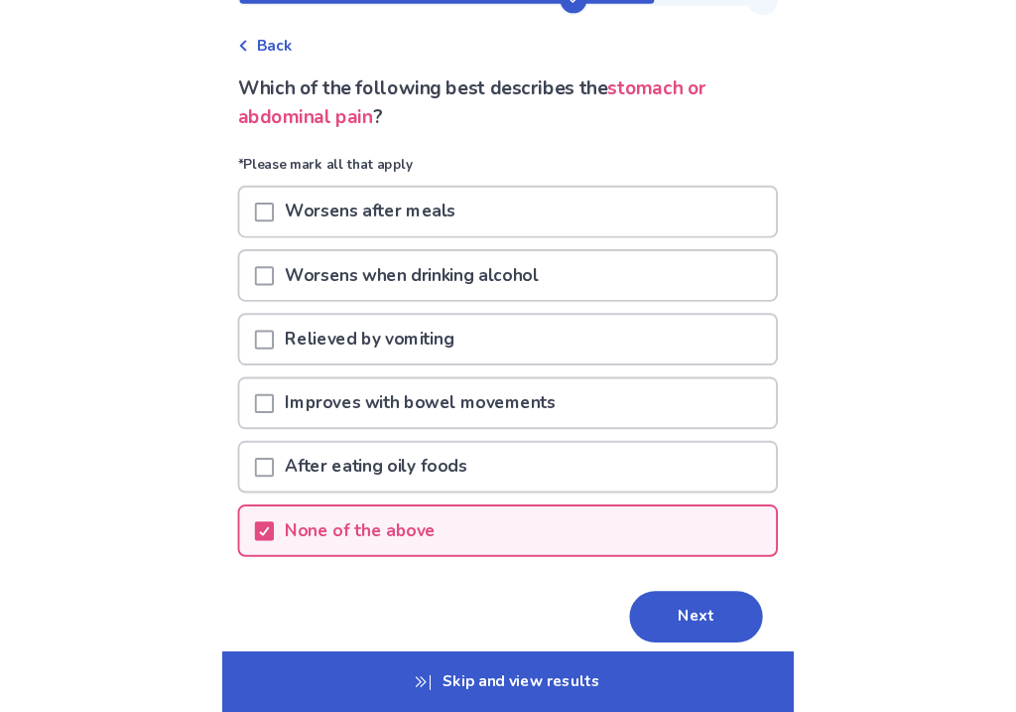
scroll to position [0, 0]
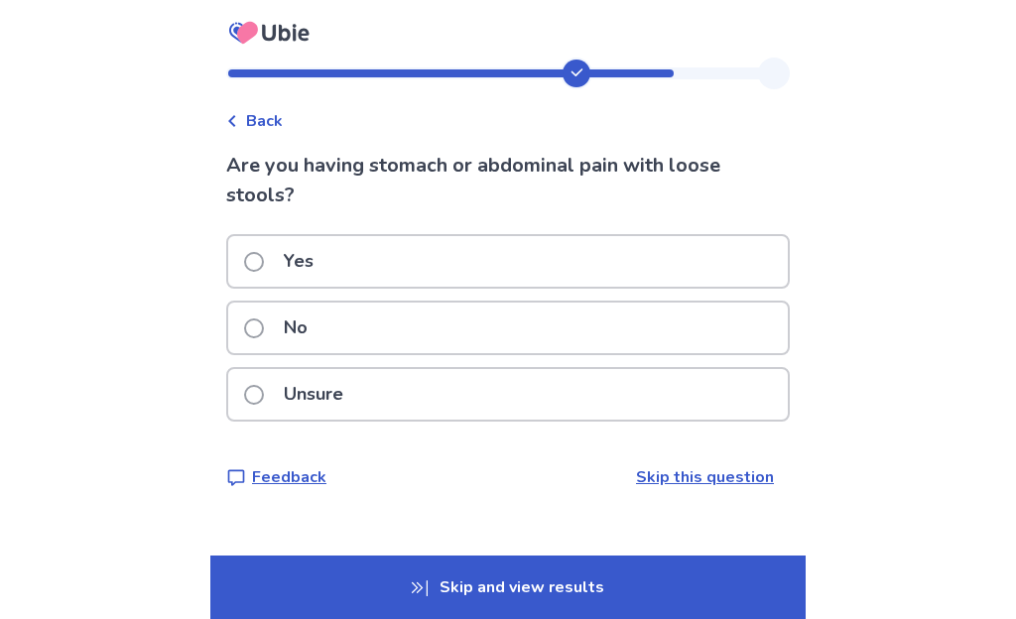
click at [263, 272] on label "Yes" at bounding box center [284, 261] width 81 height 51
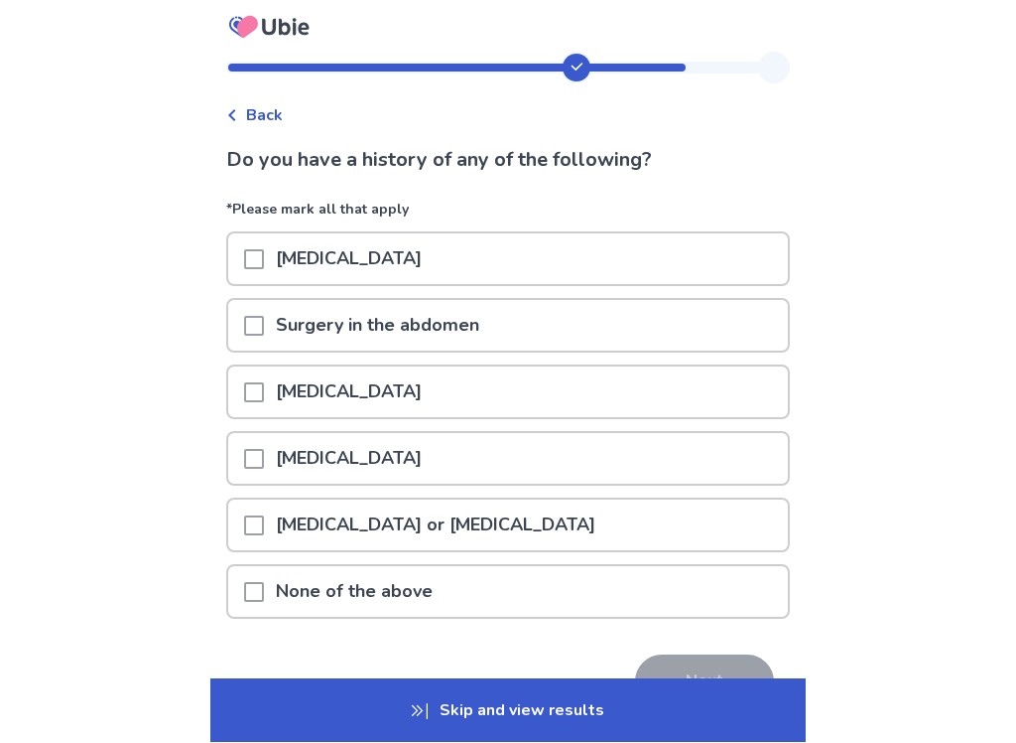
scroll to position [6, 0]
click at [264, 598] on span at bounding box center [254, 592] width 20 height 20
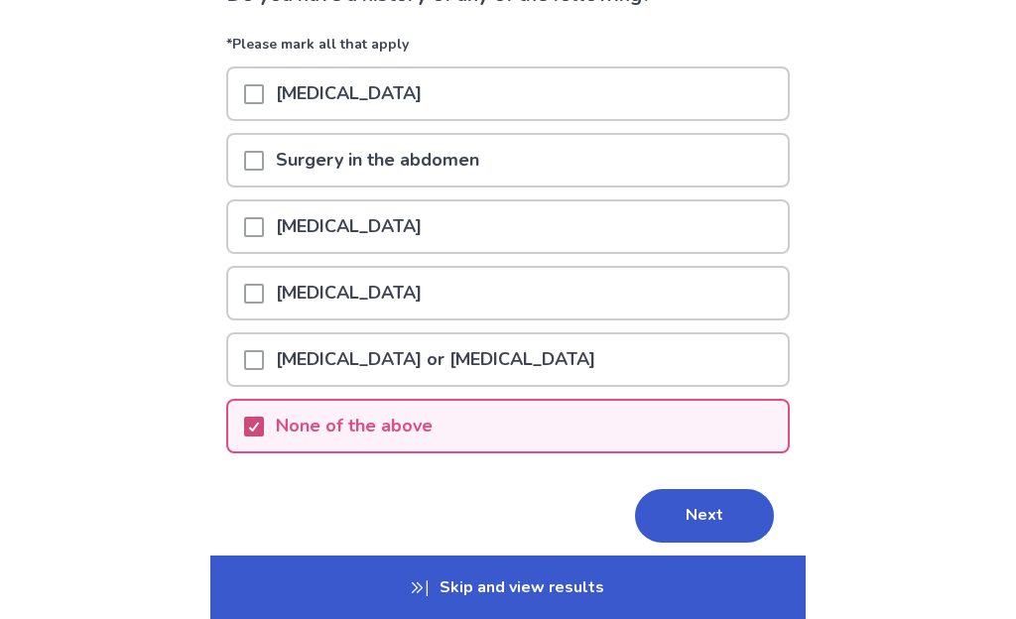
scroll to position [212, 0]
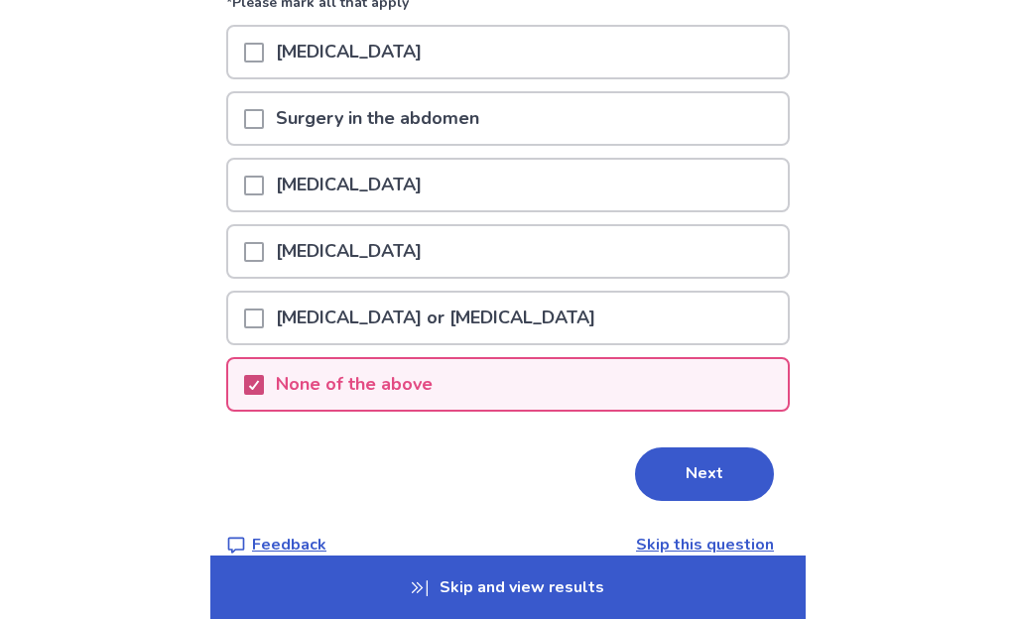
click at [726, 487] on button "Next" at bounding box center [704, 475] width 139 height 54
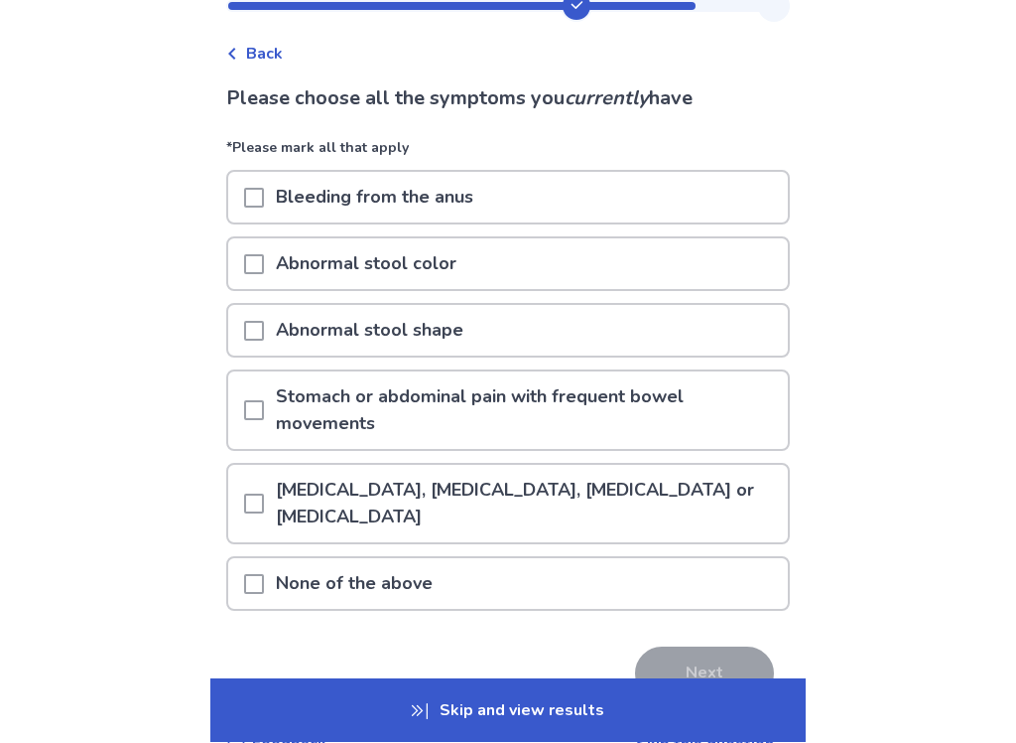
scroll to position [77, 0]
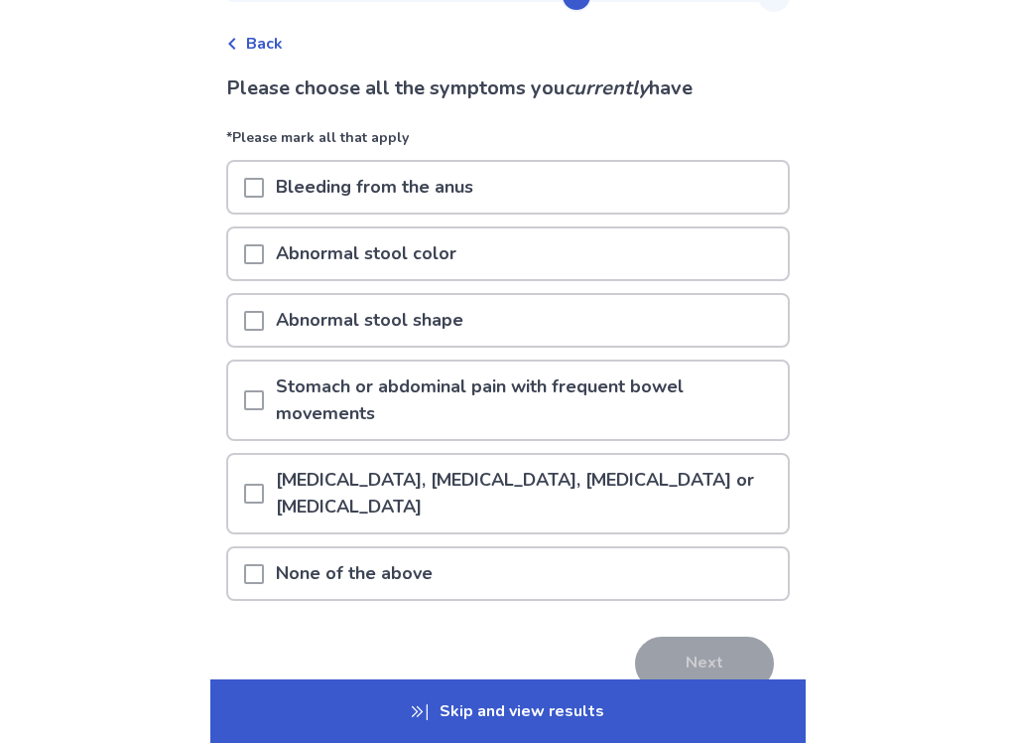
click at [260, 405] on span at bounding box center [254, 400] width 20 height 20
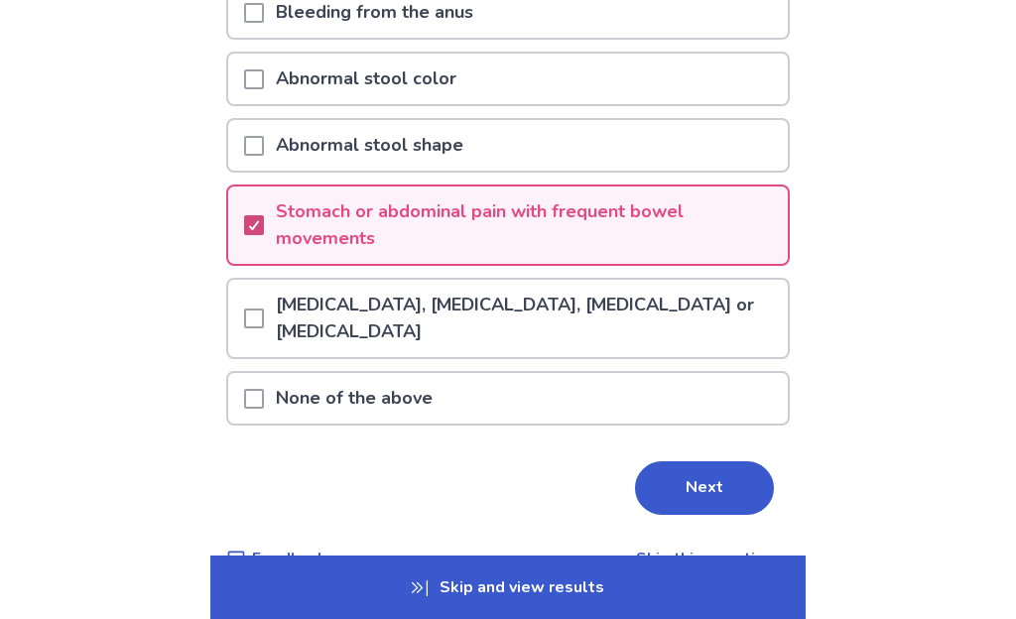
scroll to position [282, 0]
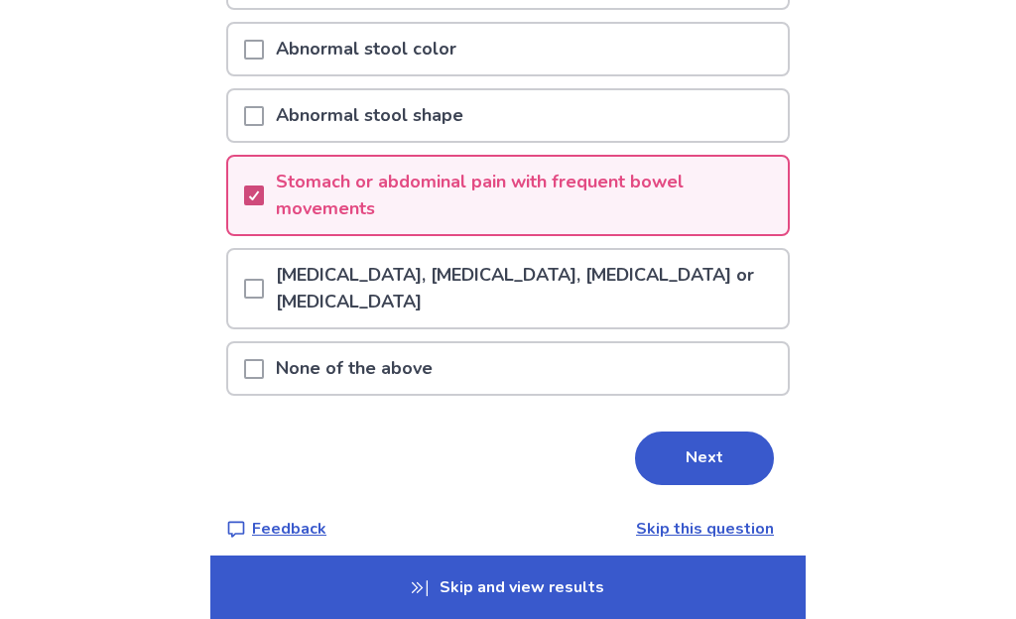
click at [720, 461] on button "Next" at bounding box center [704, 459] width 139 height 54
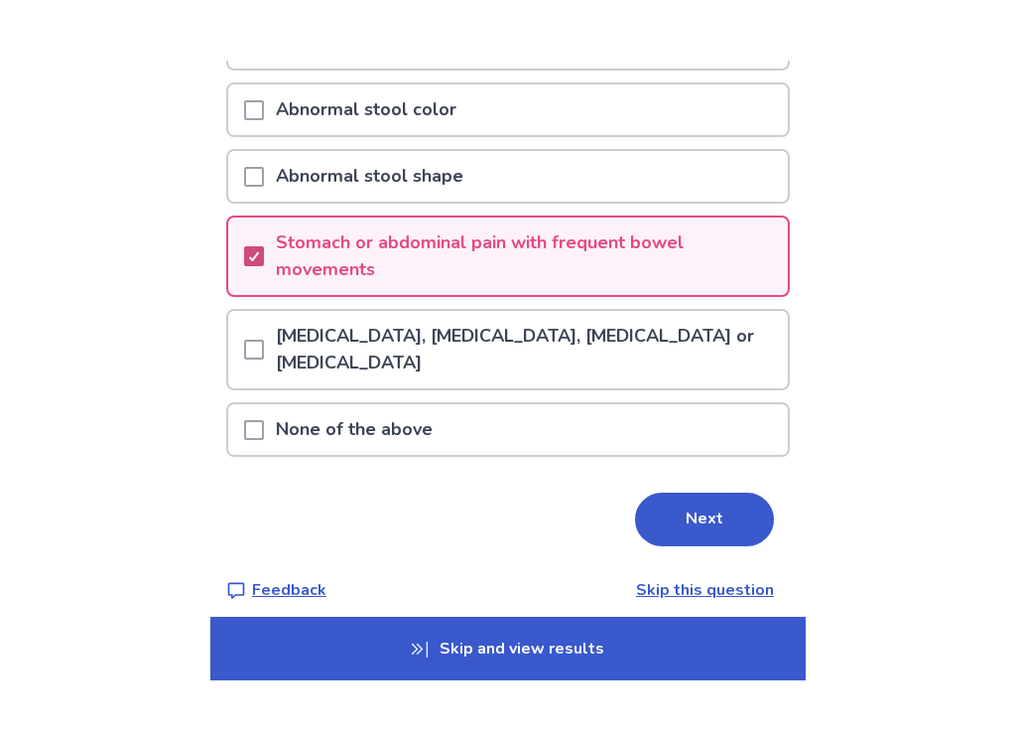
scroll to position [0, 0]
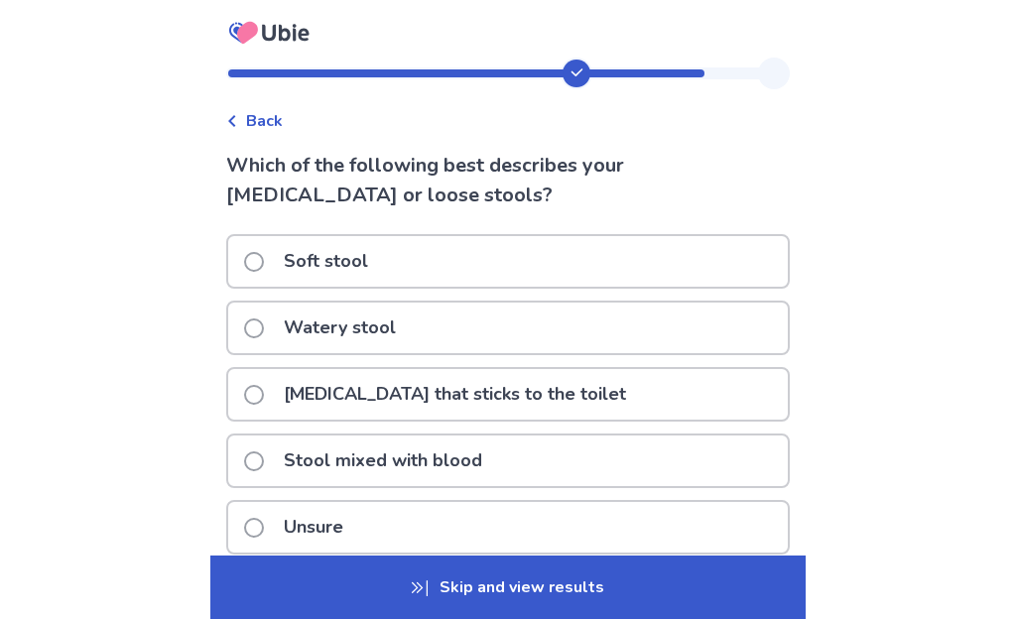
click at [258, 335] on span at bounding box center [254, 329] width 20 height 20
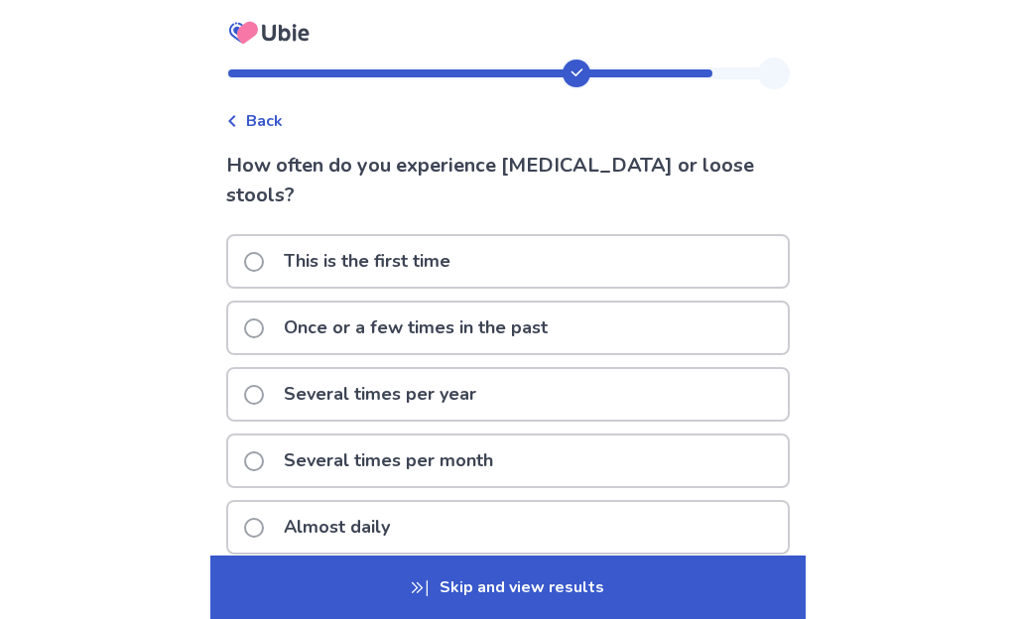
click at [257, 518] on span at bounding box center [254, 528] width 20 height 20
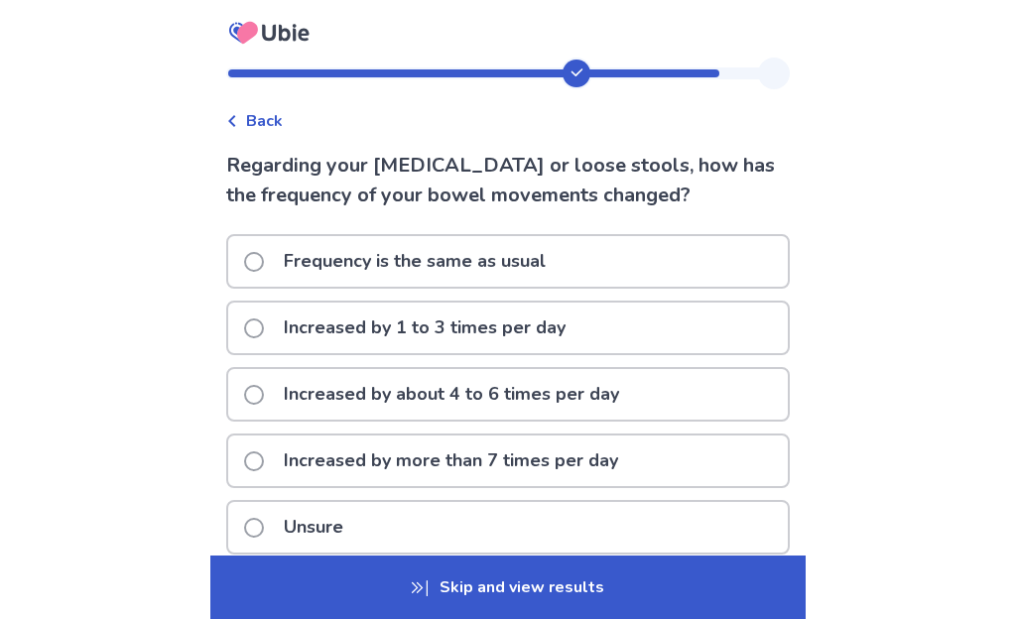
click at [257, 271] on label "Frequency is the same as usual" at bounding box center [401, 261] width 314 height 51
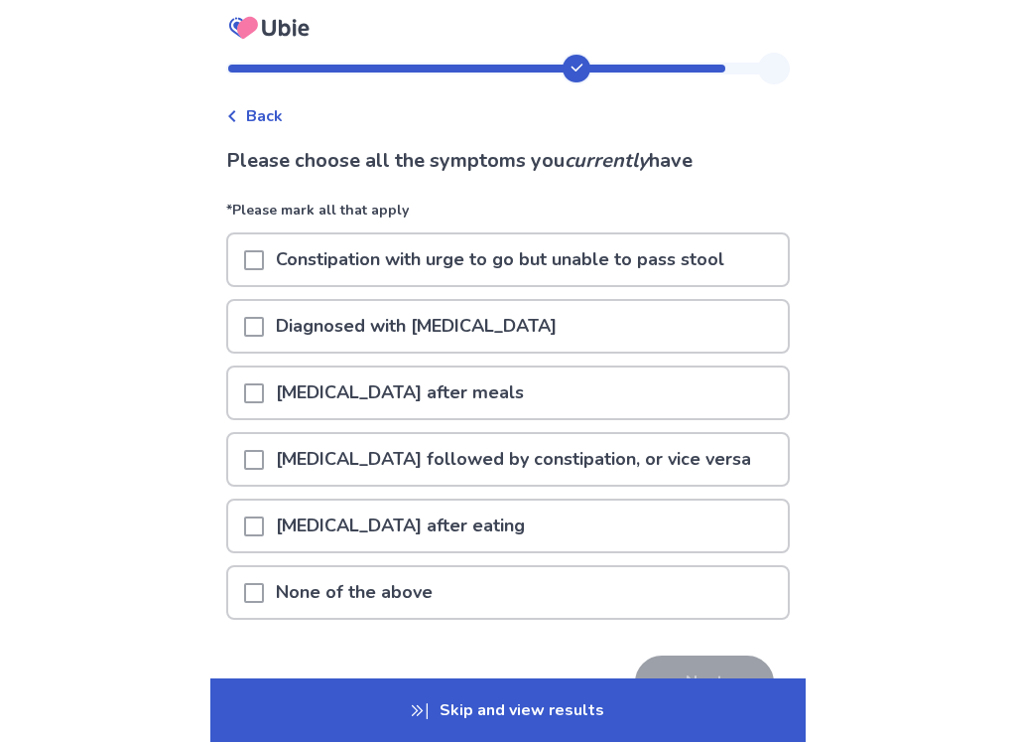
scroll to position [5, 0]
click at [264, 396] on span at bounding box center [254, 393] width 20 height 20
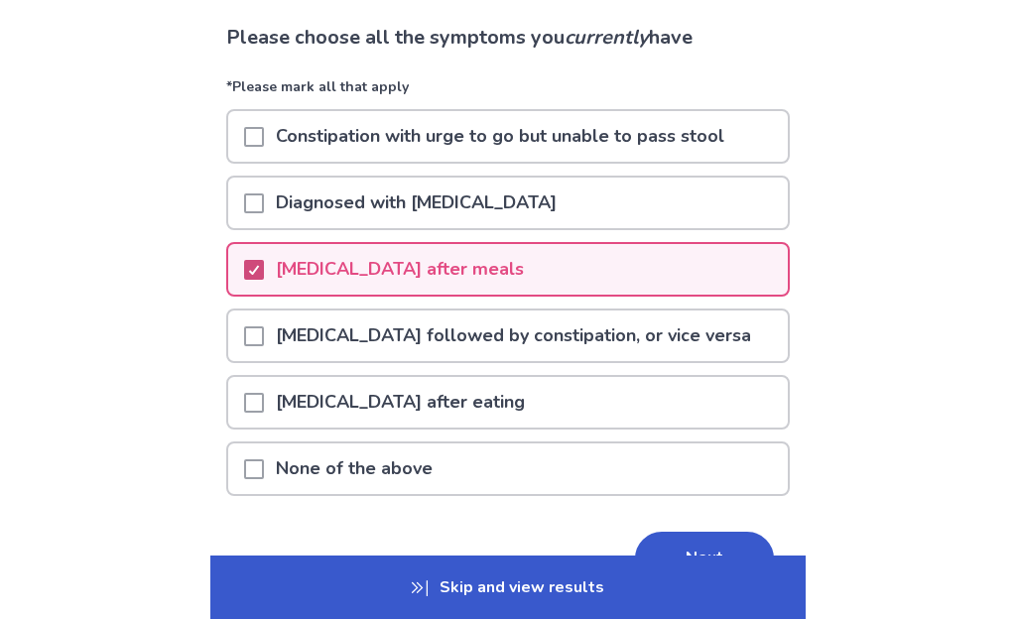
scroll to position [167, 0]
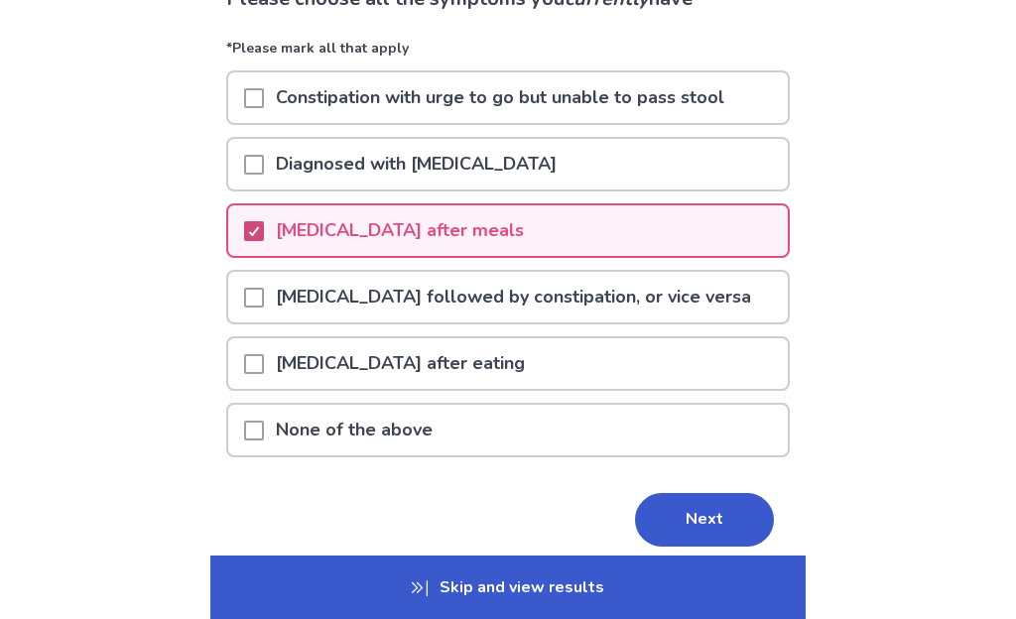
click at [730, 520] on button "Next" at bounding box center [704, 520] width 139 height 54
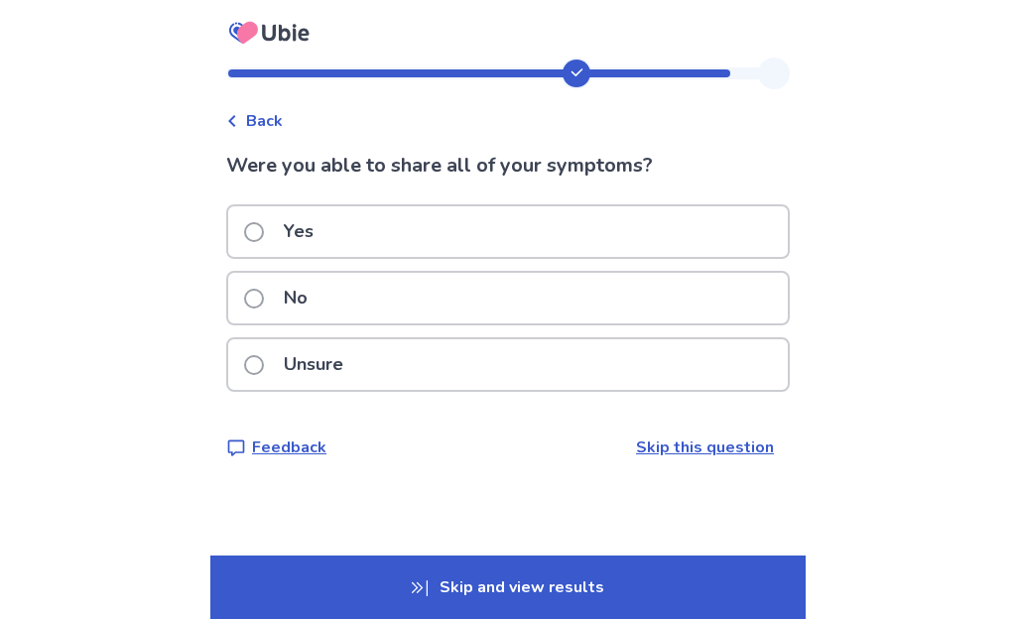
click at [258, 224] on span at bounding box center [254, 232] width 20 height 20
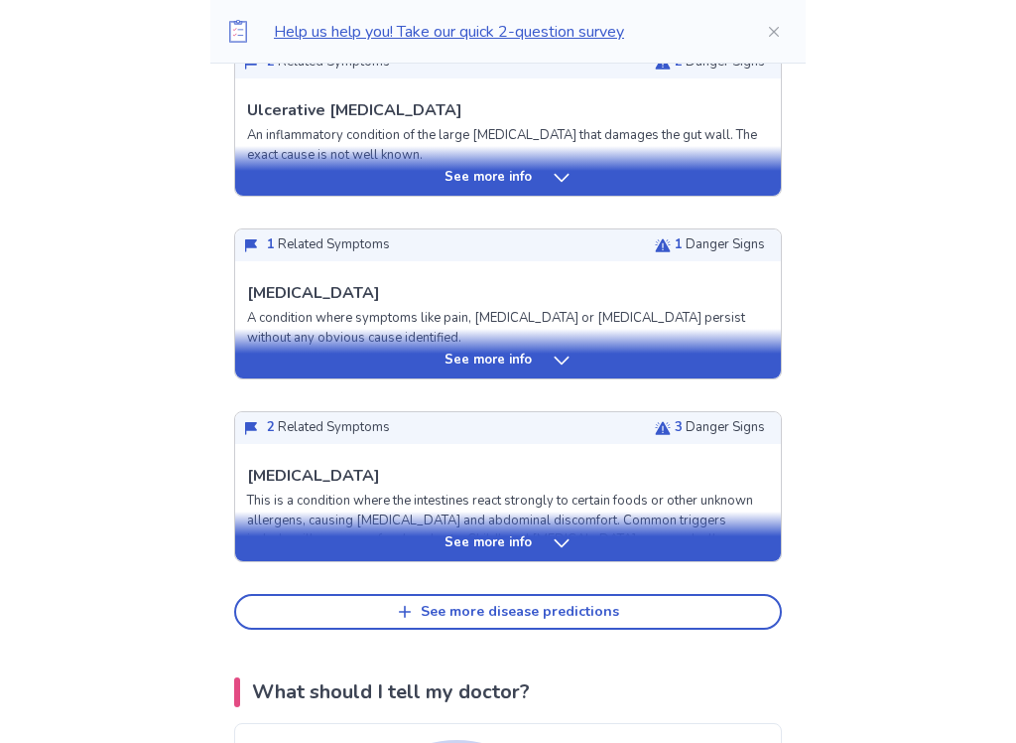
scroll to position [804, 0]
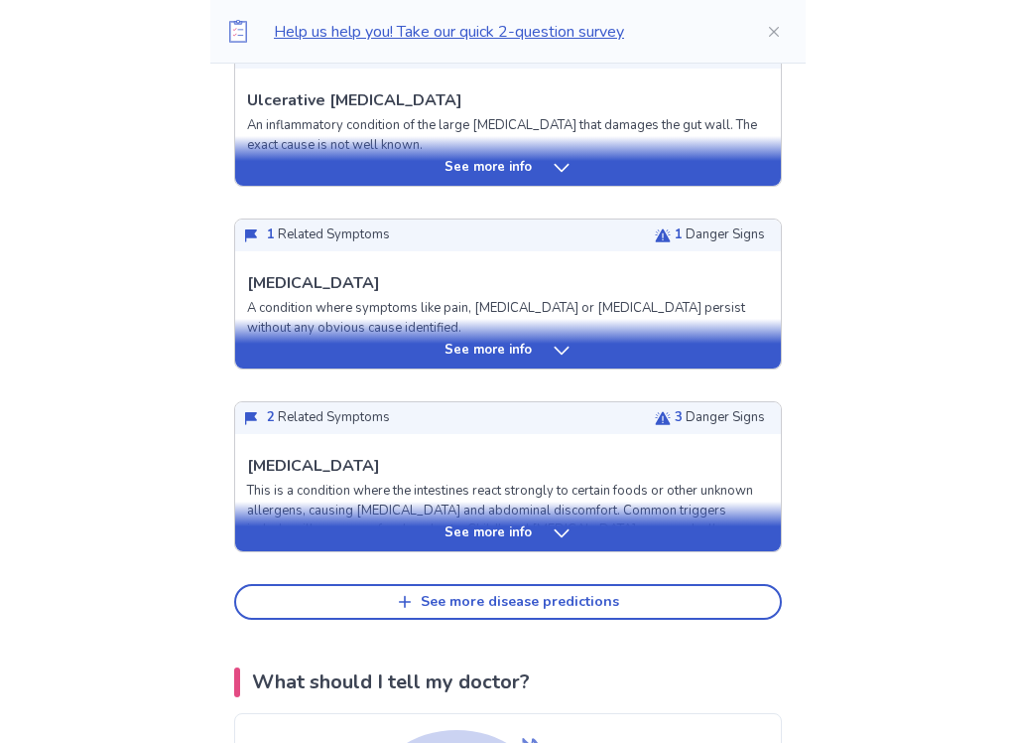
click at [693, 585] on button "See more disease predictions" at bounding box center [508, 603] width 548 height 36
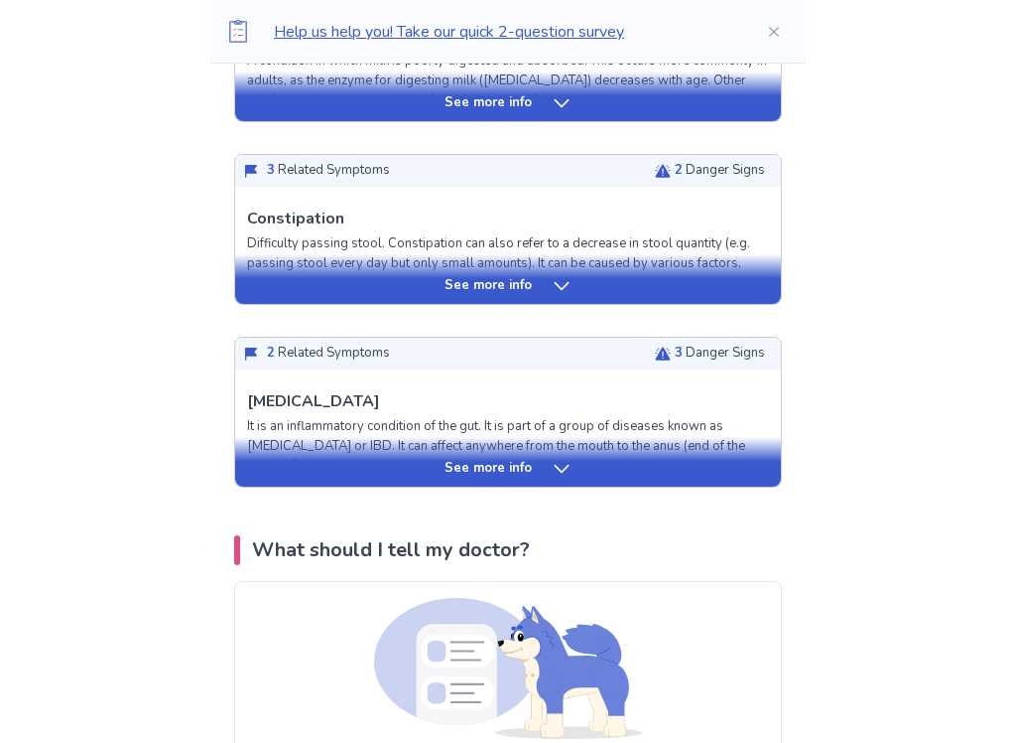
scroll to position [1427, 0]
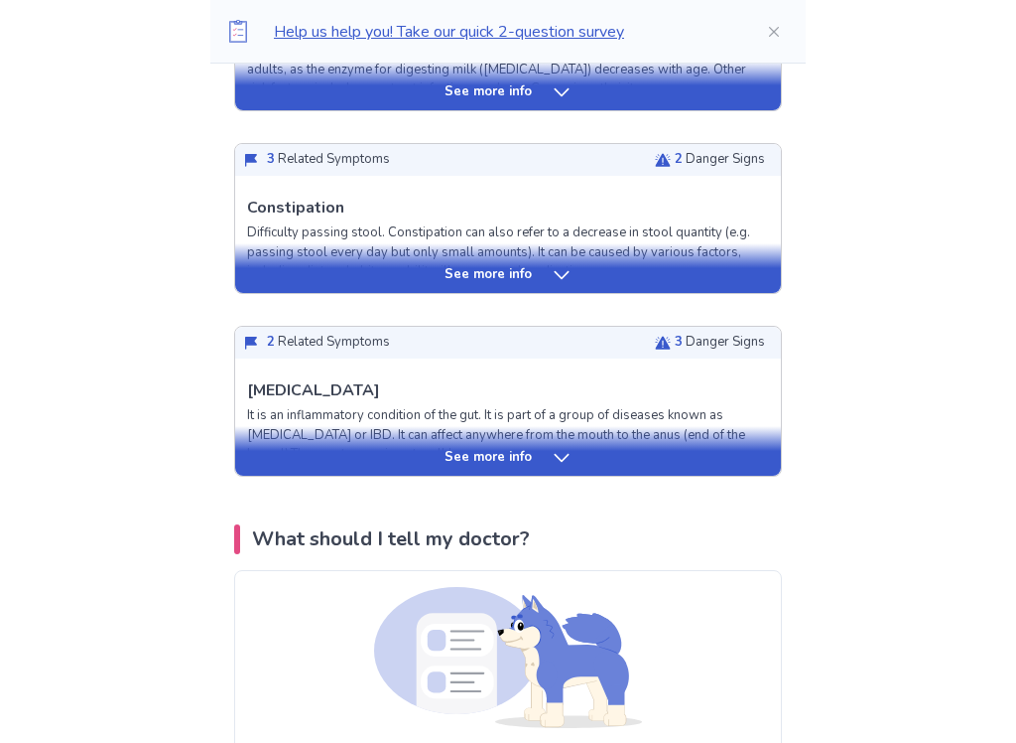
click at [287, 449] on div "See more info" at bounding box center [508, 459] width 546 height 20
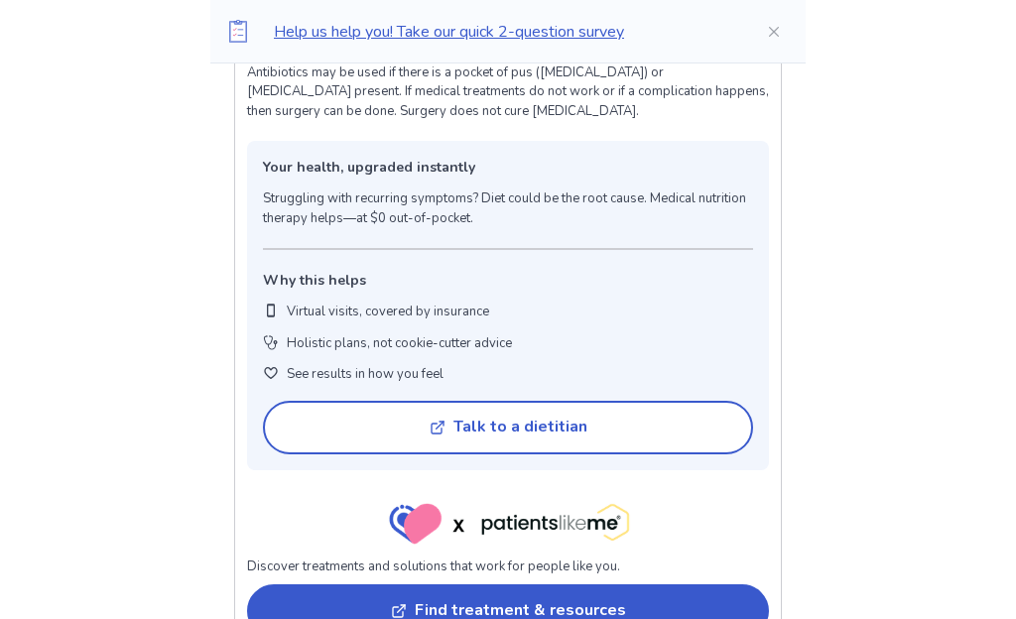
scroll to position [2546, 0]
